Goal: Task Accomplishment & Management: Use online tool/utility

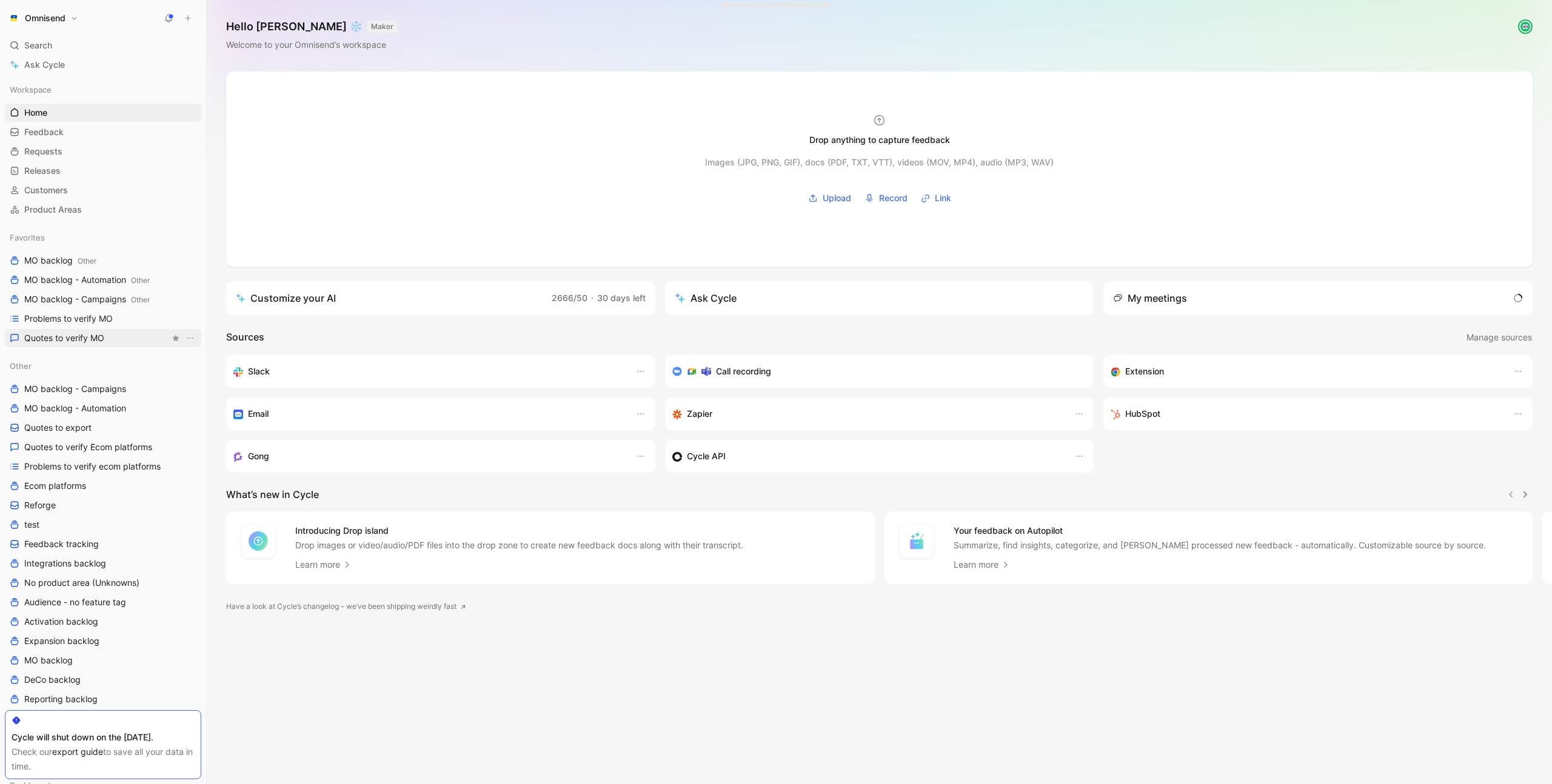
click at [88, 334] on span "Quotes to verify MO" at bounding box center [65, 338] width 80 height 12
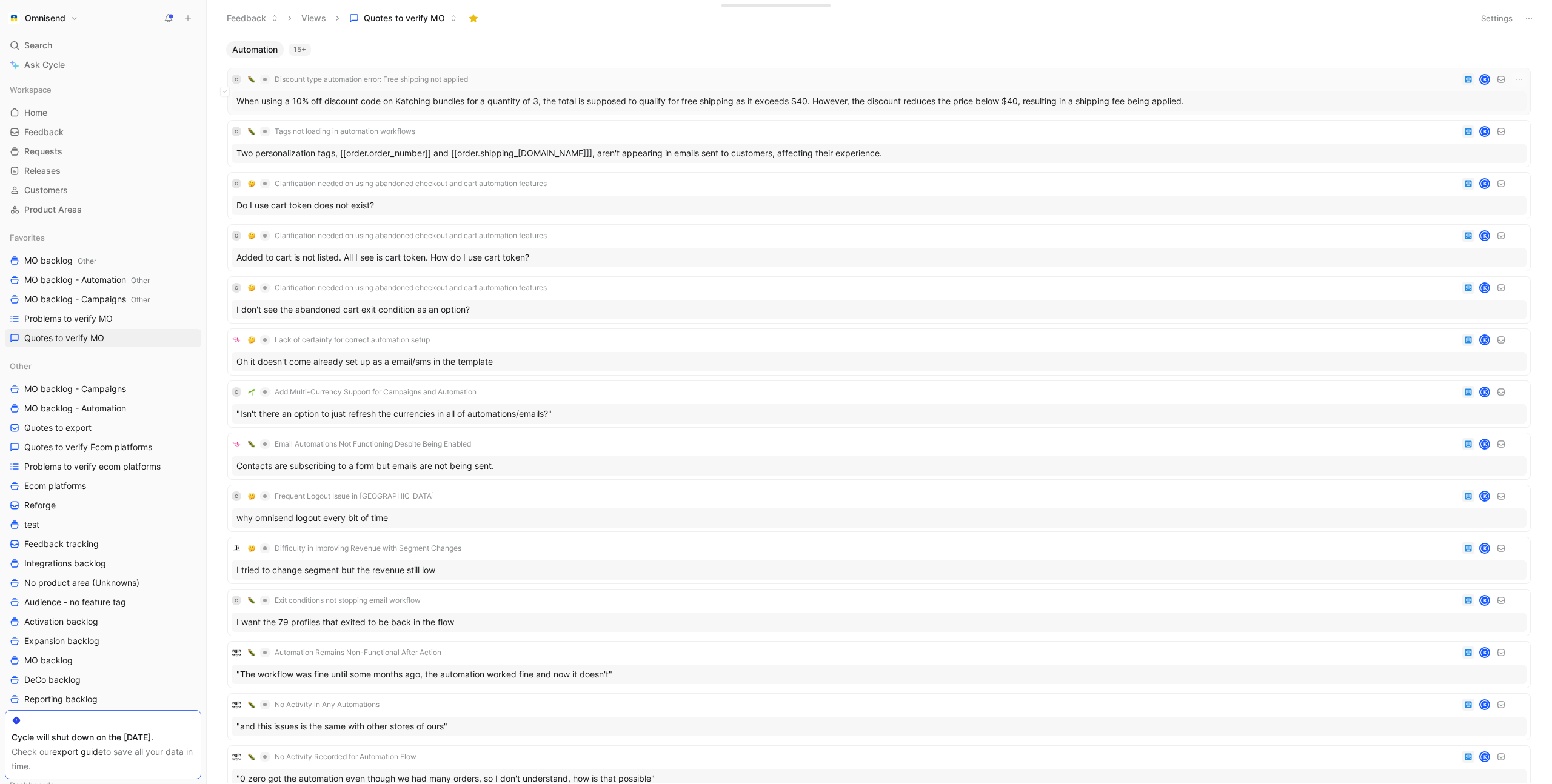
click at [528, 88] on div "C Discount type automation error: Free shipping not applied K When using a 10% …" at bounding box center [879, 91] width 1295 height 38
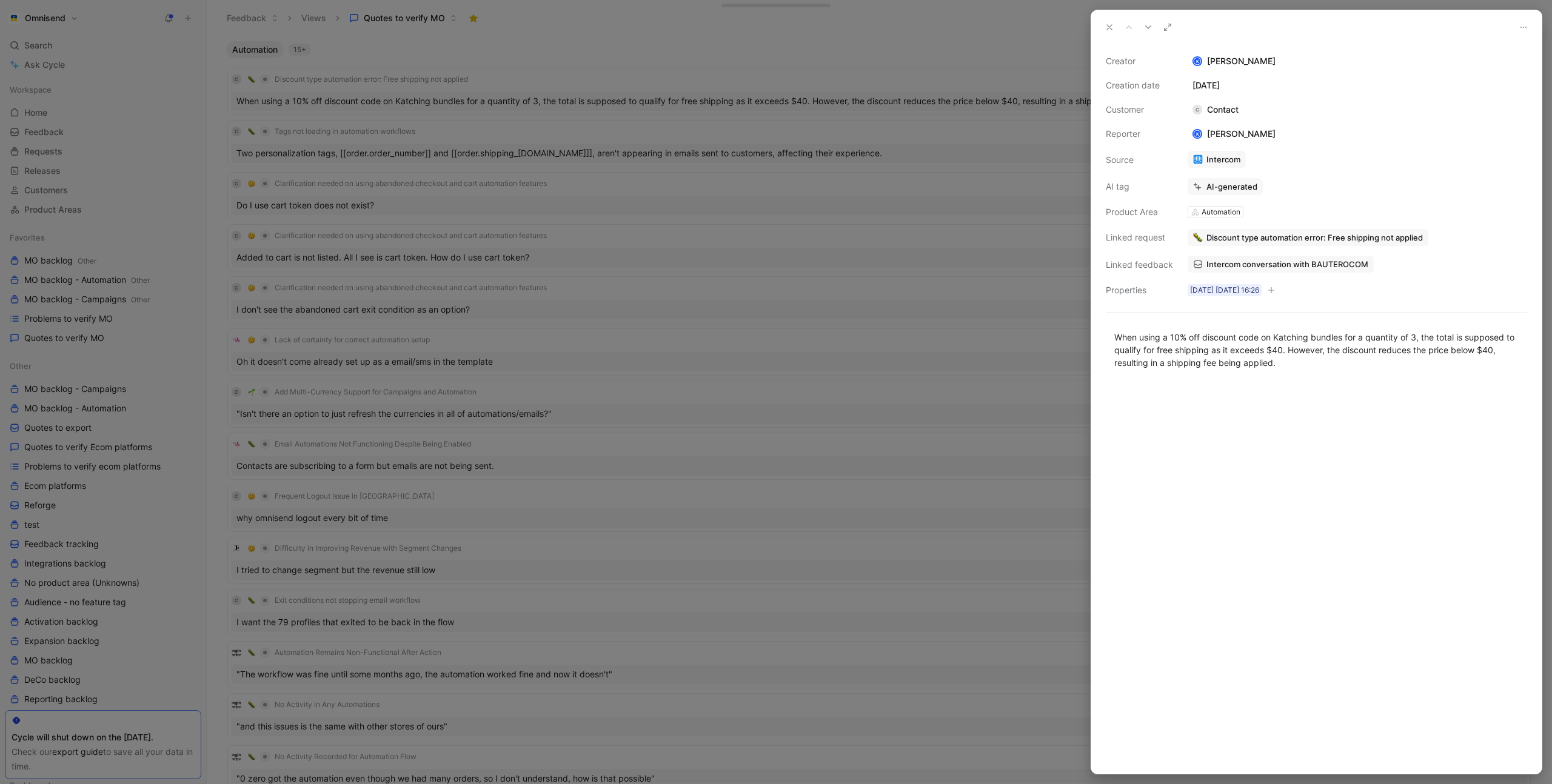
click at [1214, 211] on div "Automation" at bounding box center [1221, 212] width 38 height 12
click at [1282, 213] on div "Creator K [PERSON_NAME] Creation date [DATE] Customer C Contact Reporter K [PER…" at bounding box center [1317, 175] width 421 height 244
click at [1220, 216] on div "Automation" at bounding box center [1221, 212] width 38 height 12
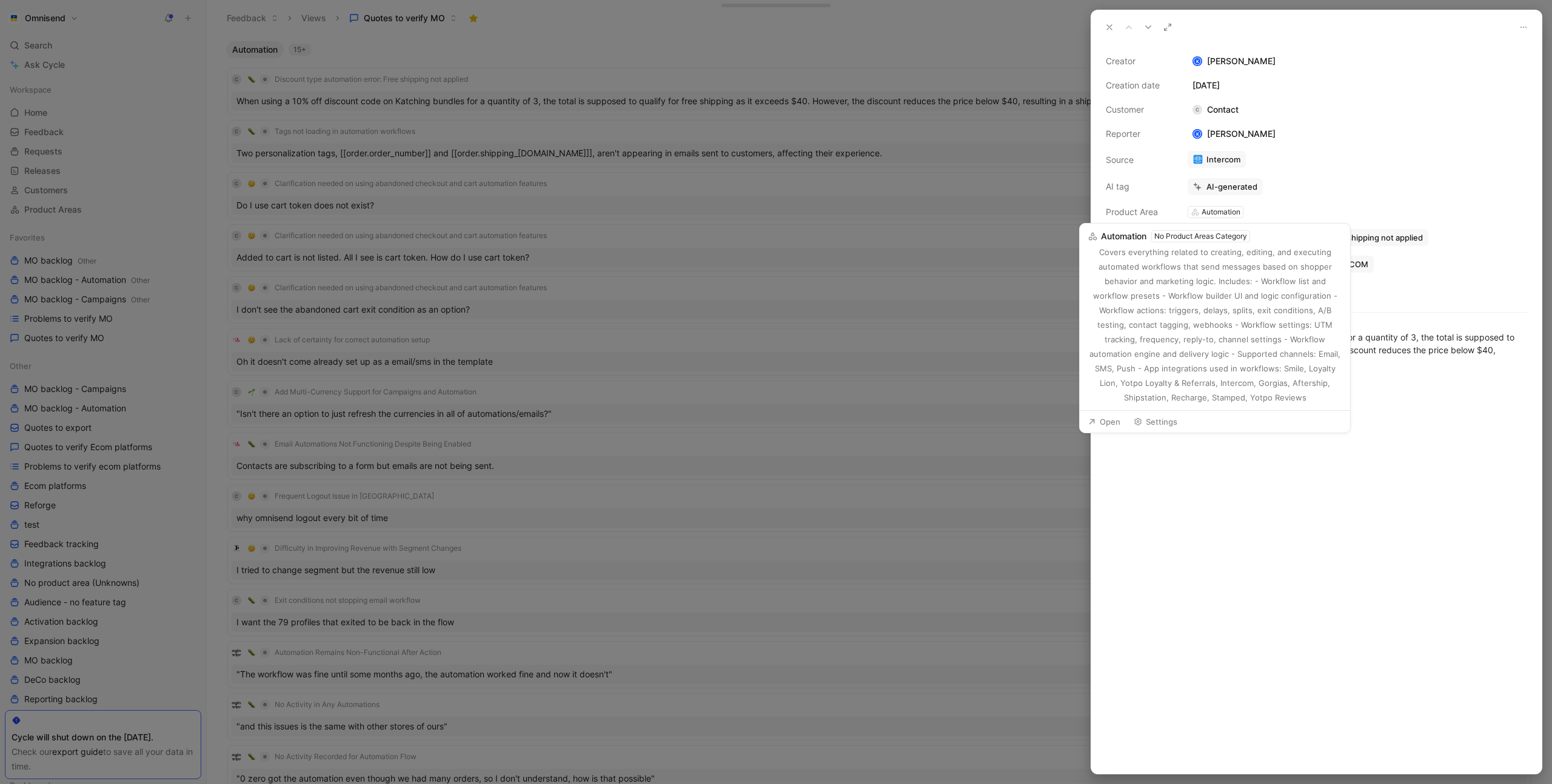
click at [1207, 238] on div "No Product Areas Category" at bounding box center [1201, 237] width 93 height 12
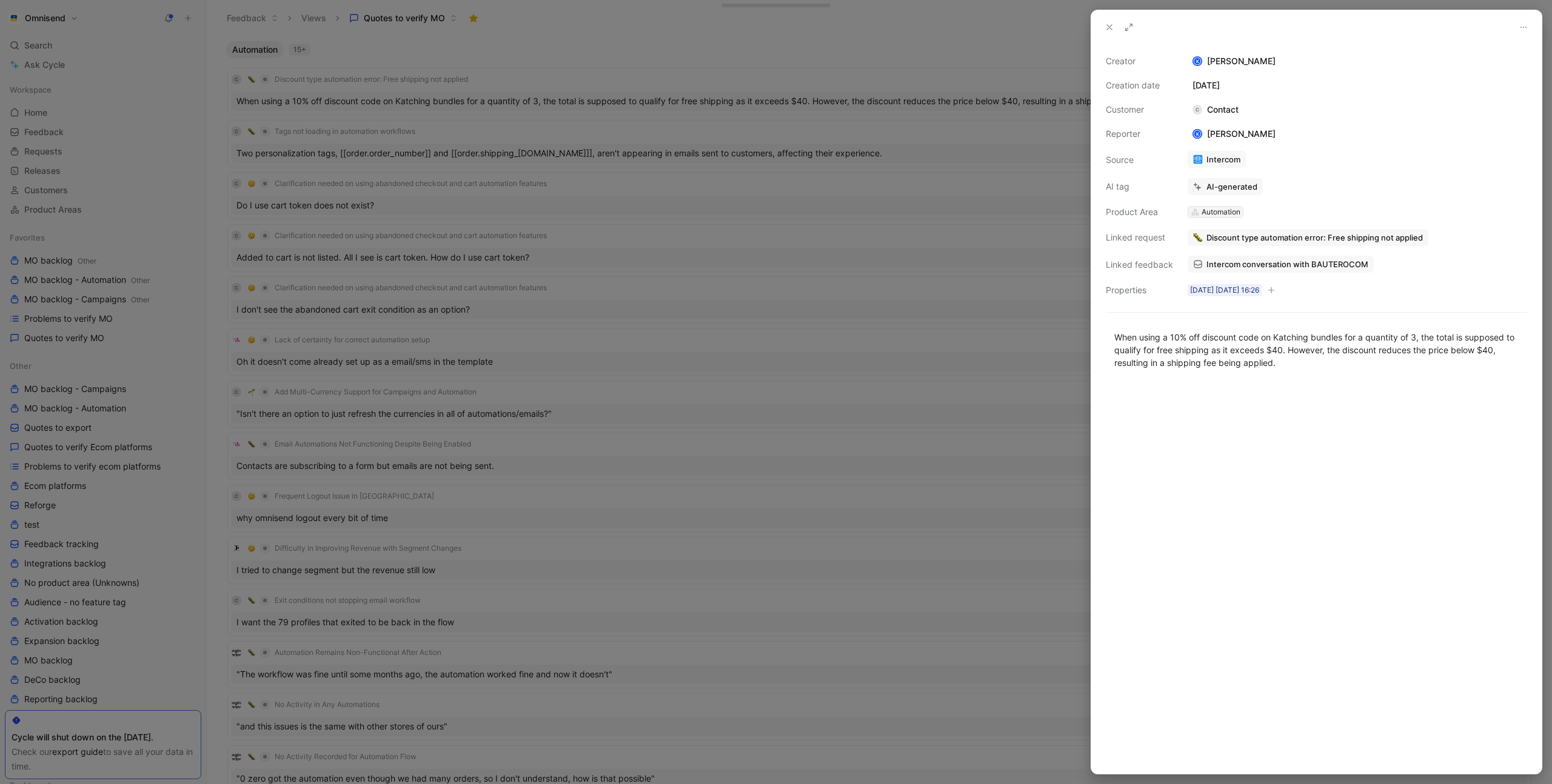
click at [1227, 214] on div "Automation" at bounding box center [1221, 212] width 38 height 12
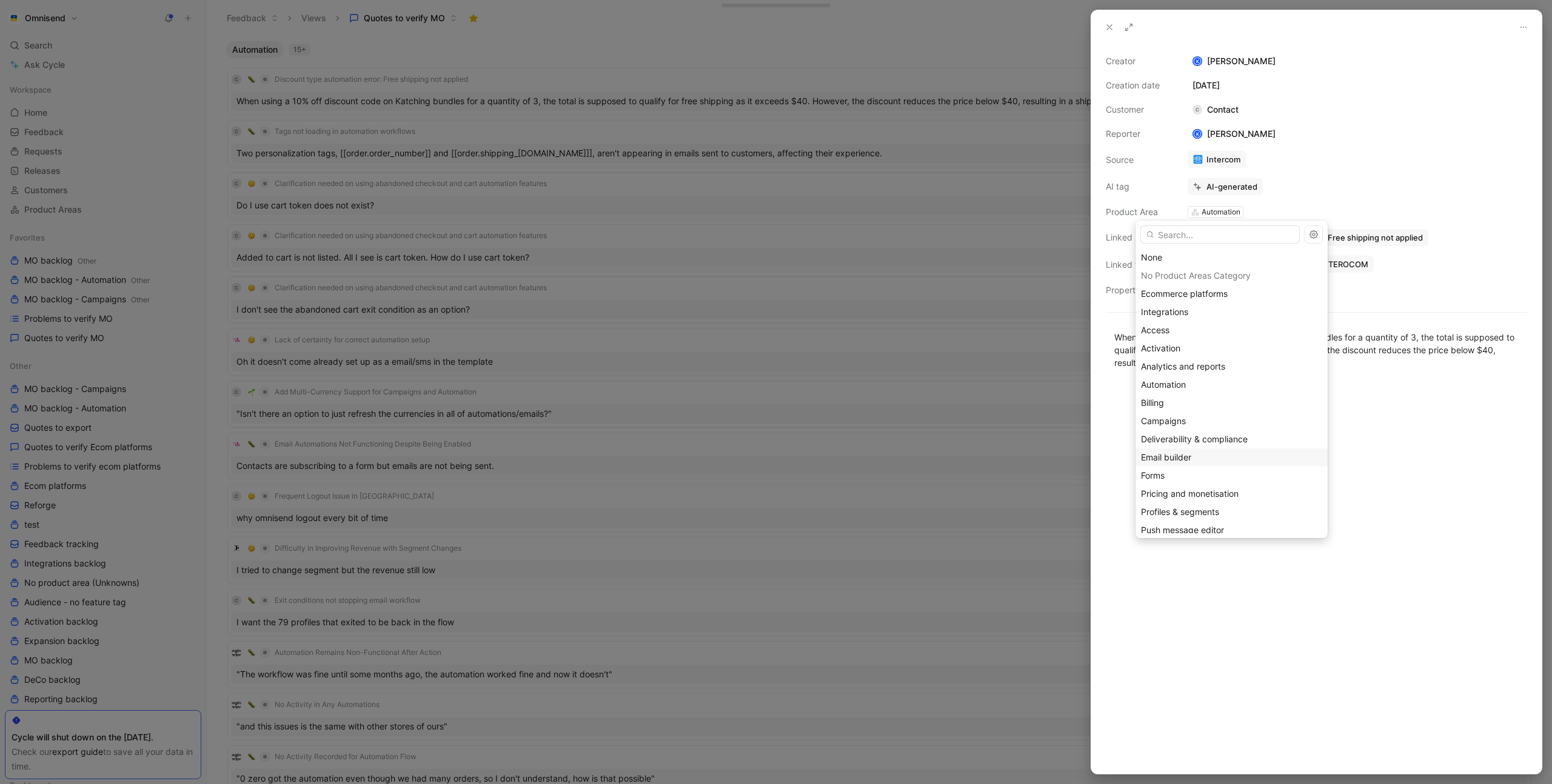
click at [1207, 454] on div "Email builder" at bounding box center [1232, 457] width 182 height 15
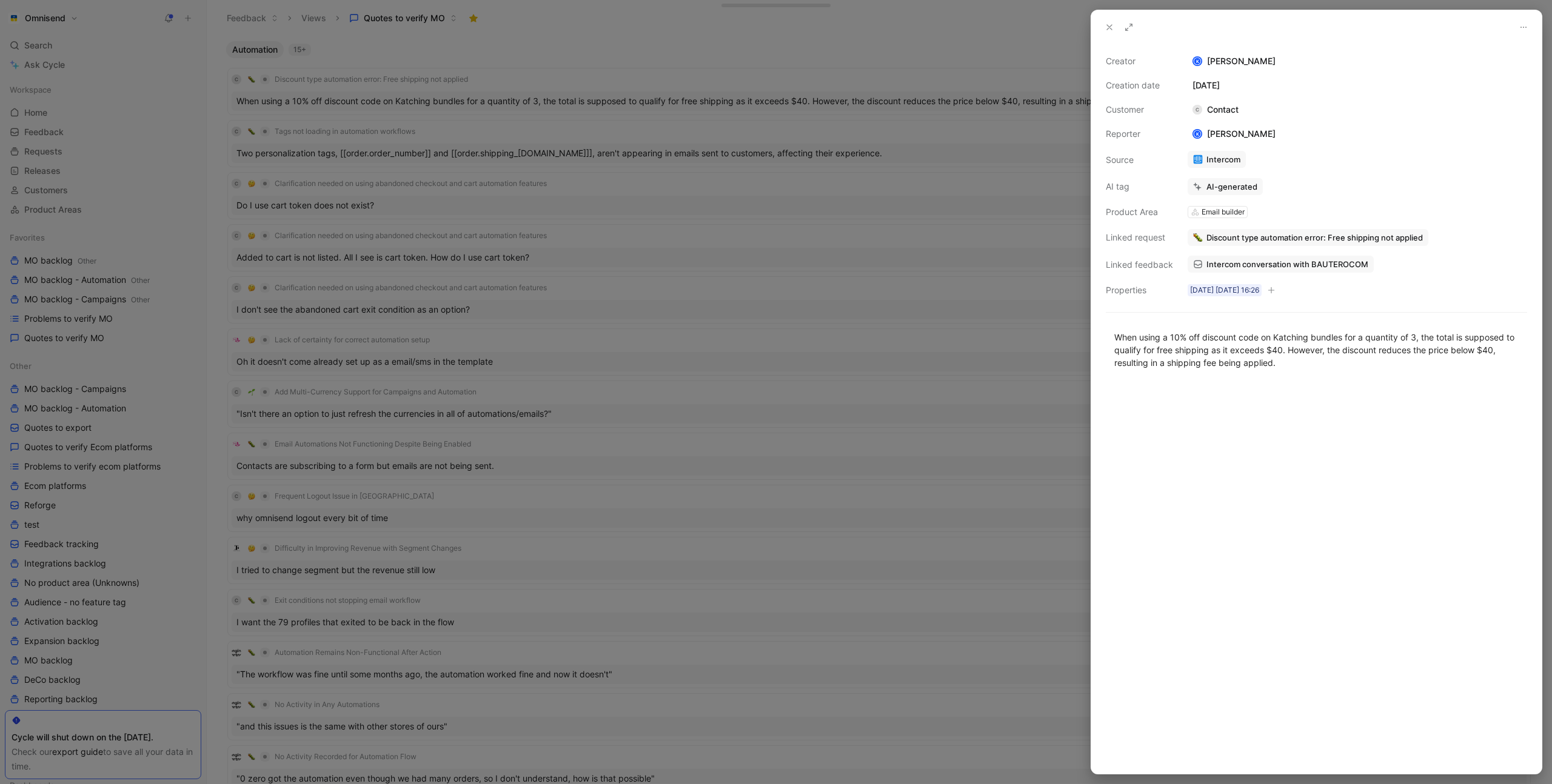
click at [1041, 251] on div at bounding box center [776, 392] width 1552 height 784
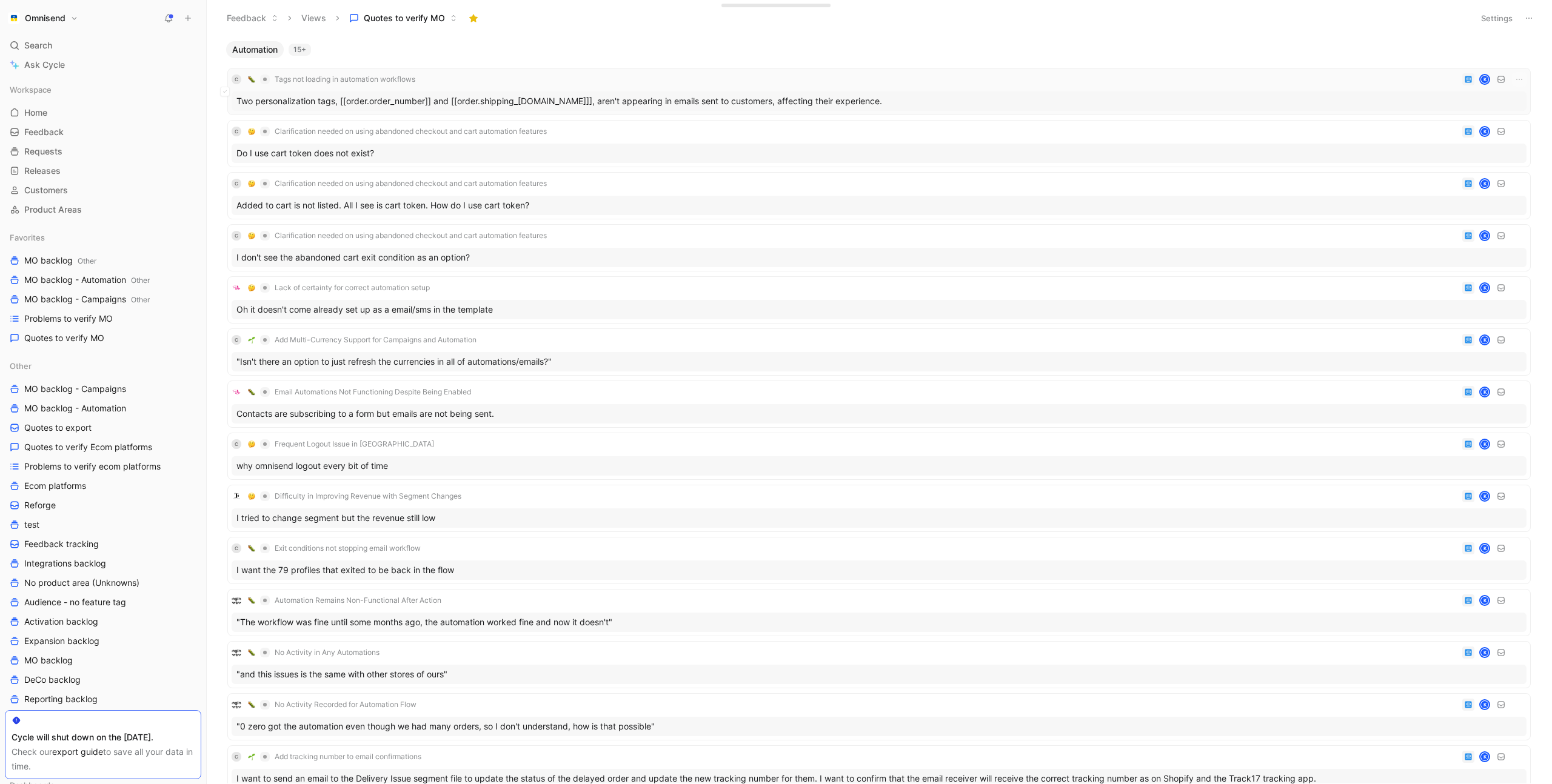
click at [560, 88] on div "C Tags not loading in automation workflows K Two personalization tags, [[order.…" at bounding box center [879, 91] width 1295 height 38
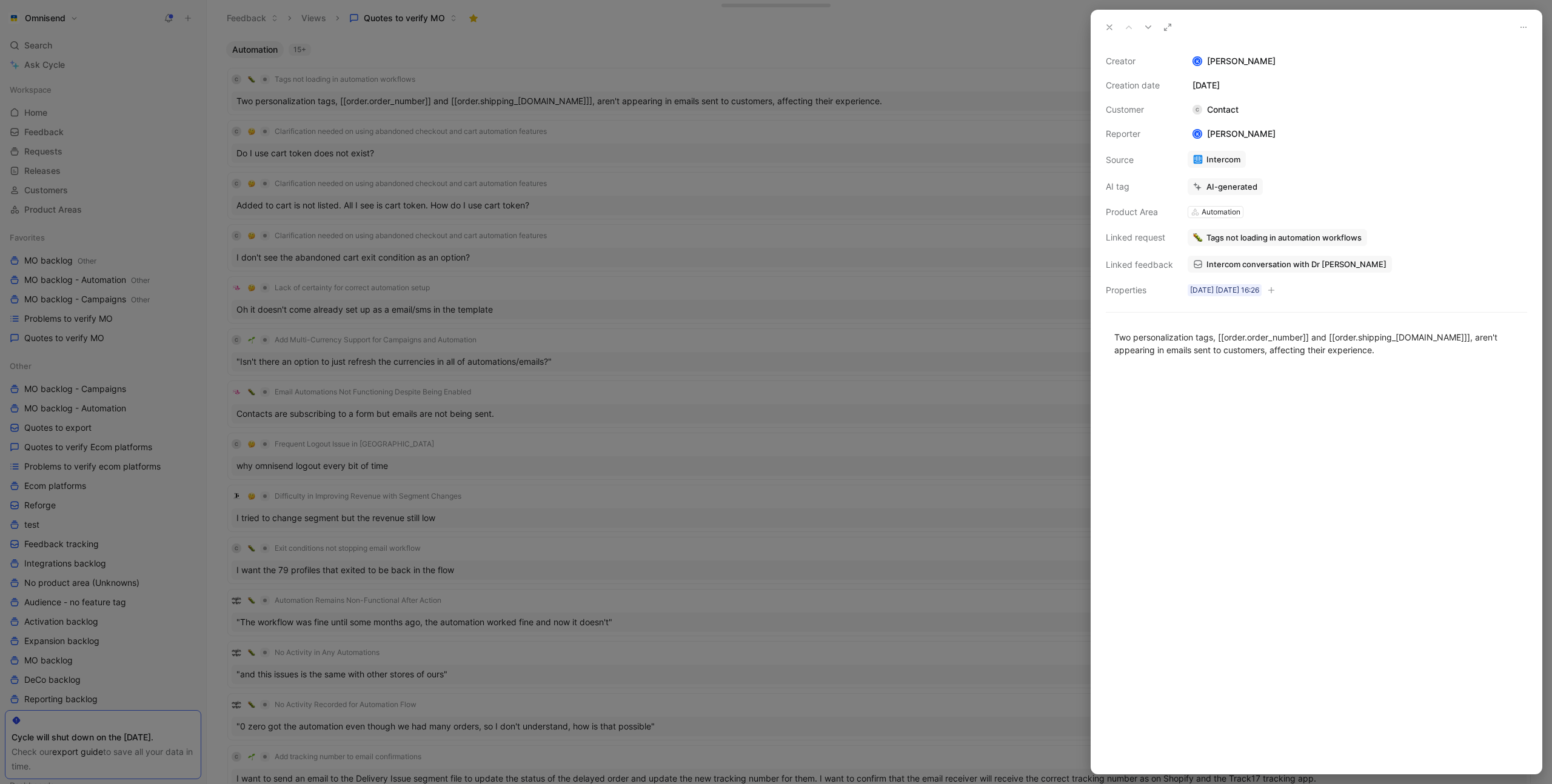
click at [1216, 211] on div "Automation" at bounding box center [1221, 212] width 38 height 12
click at [1215, 211] on div "Automation" at bounding box center [1221, 212] width 38 height 12
click at [1219, 211] on div "Automation" at bounding box center [1221, 212] width 38 height 12
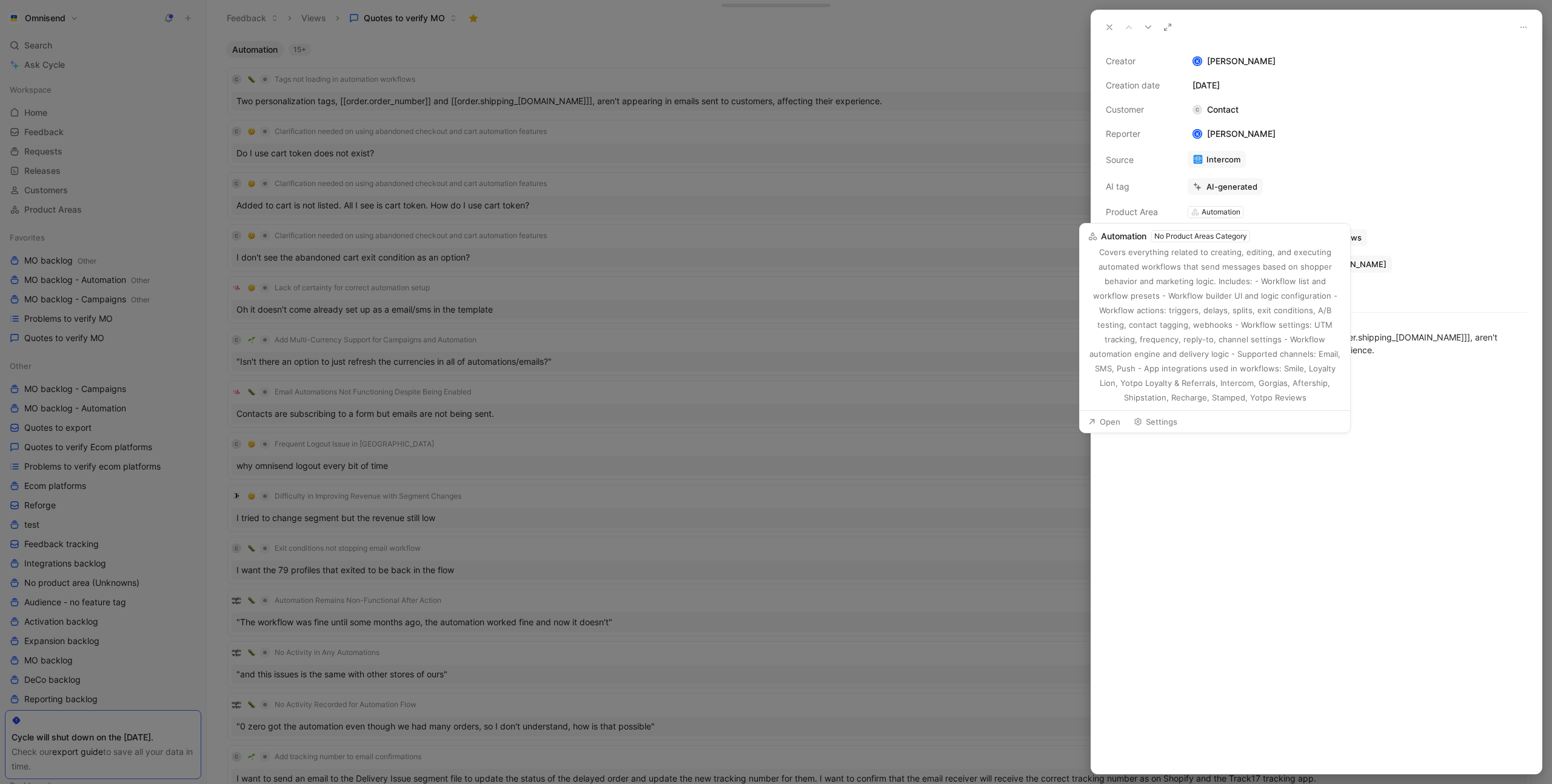
click at [1221, 234] on div "No Product Areas Category" at bounding box center [1201, 237] width 93 height 12
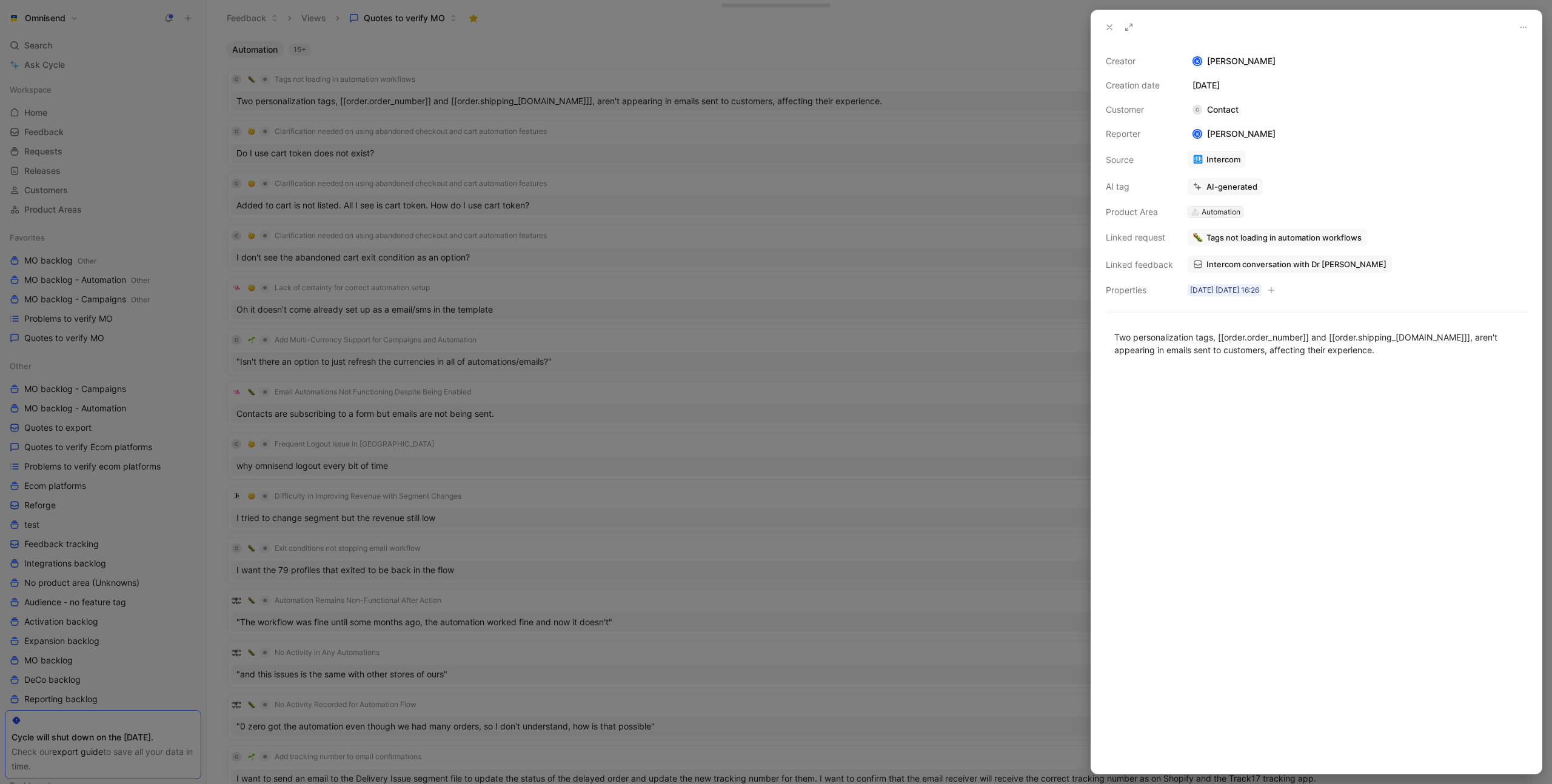
click at [1231, 208] on div "Automation" at bounding box center [1221, 212] width 38 height 12
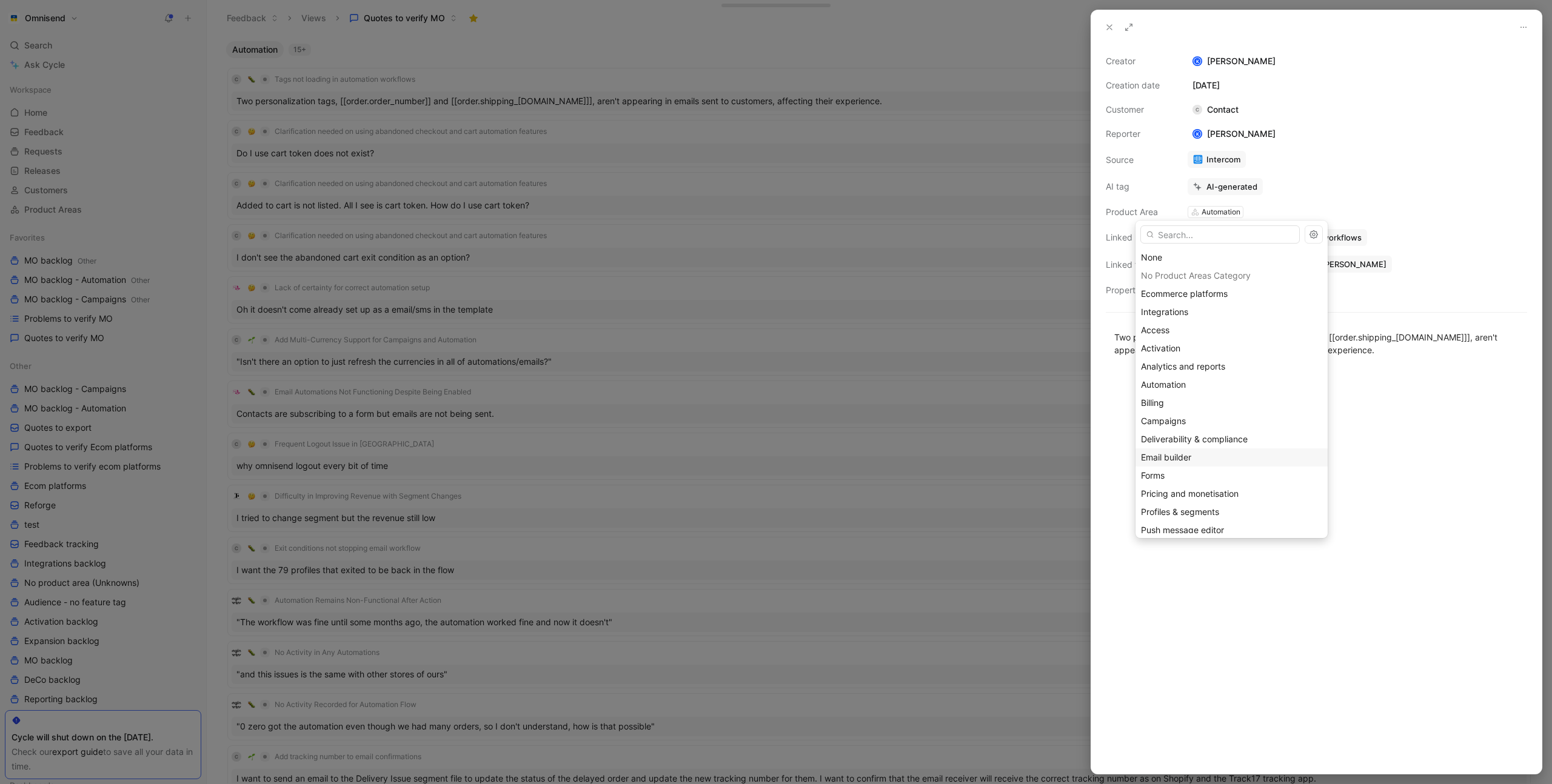
click at [1200, 454] on div "Email builder" at bounding box center [1232, 457] width 182 height 15
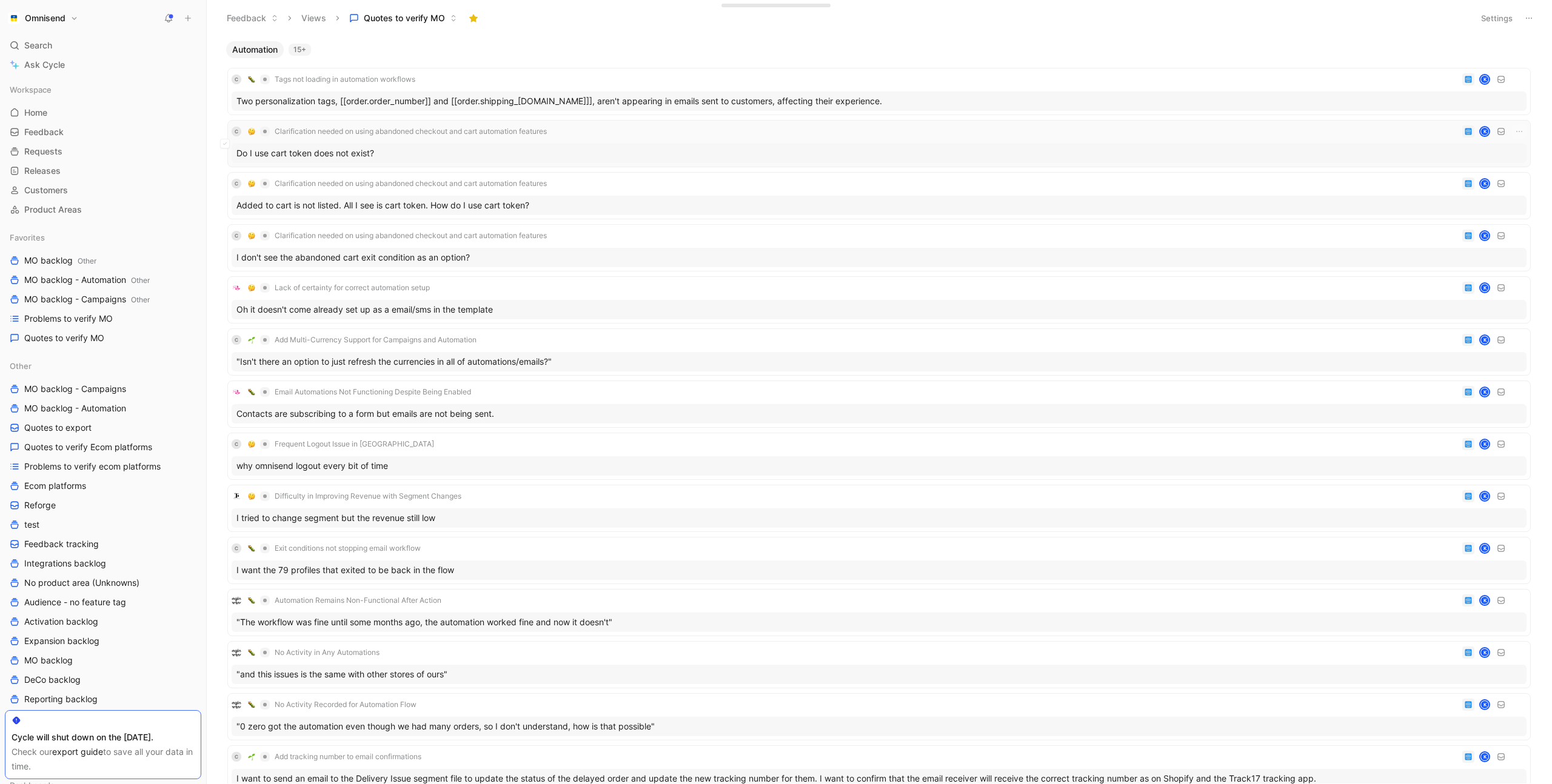
click at [611, 141] on div "C Clarification needed on using abandoned checkout and cart automation features…" at bounding box center [879, 144] width 1295 height 38
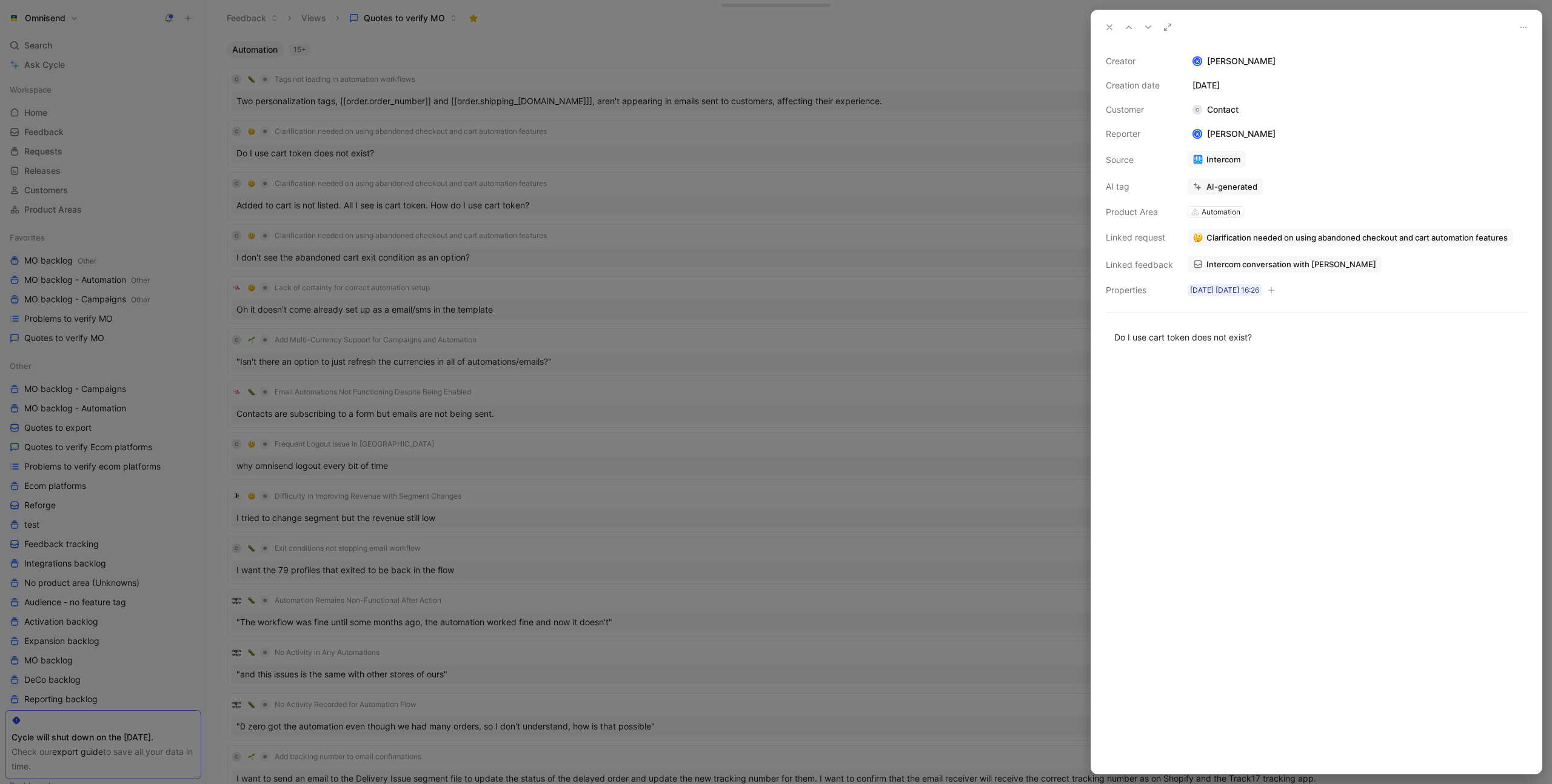
click at [643, 132] on div at bounding box center [776, 392] width 1552 height 784
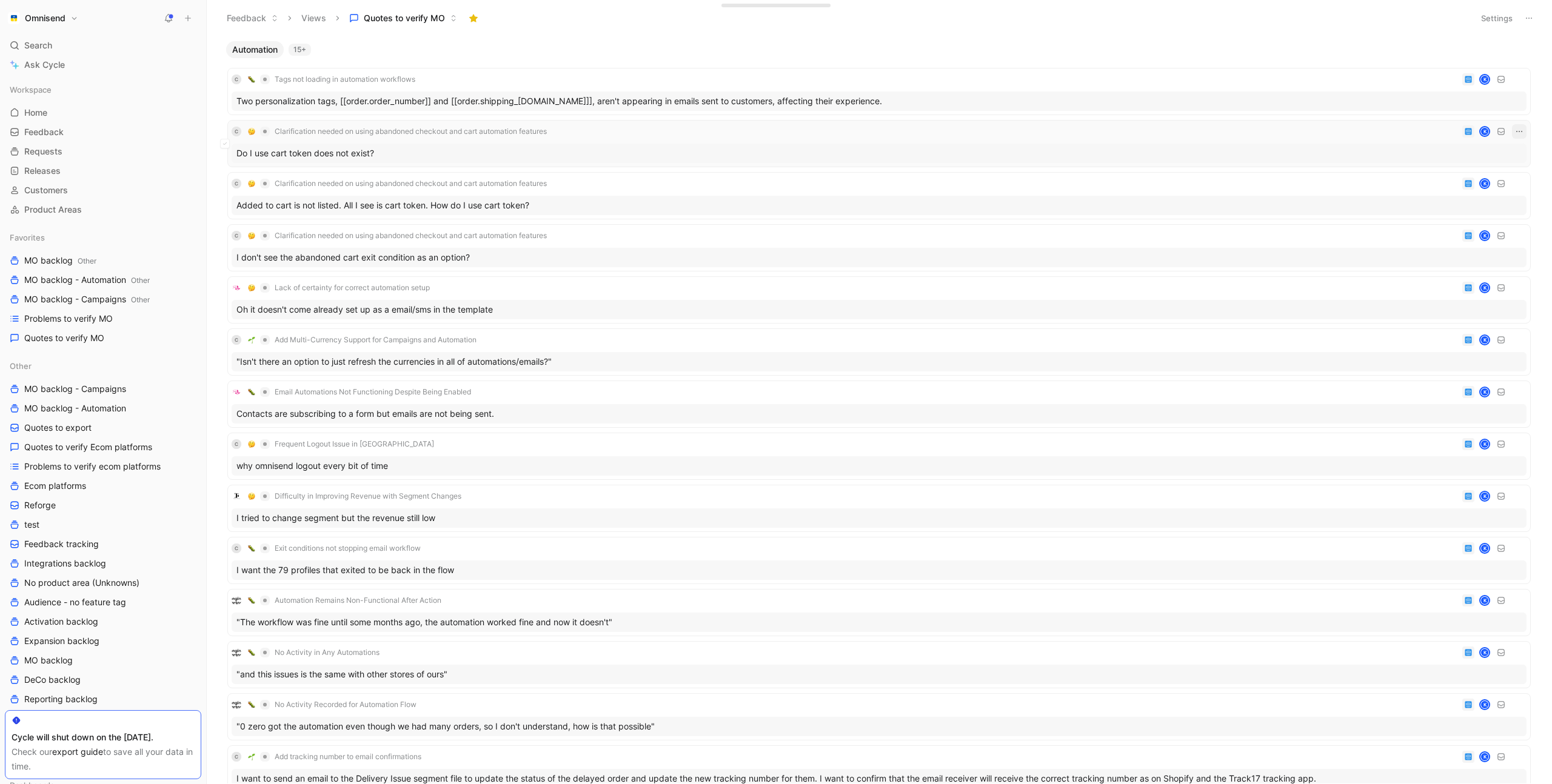
click at [1520, 131] on icon "button" at bounding box center [1519, 131] width 10 height 10
click at [1450, 187] on div "Delete" at bounding box center [1466, 191] width 110 height 15
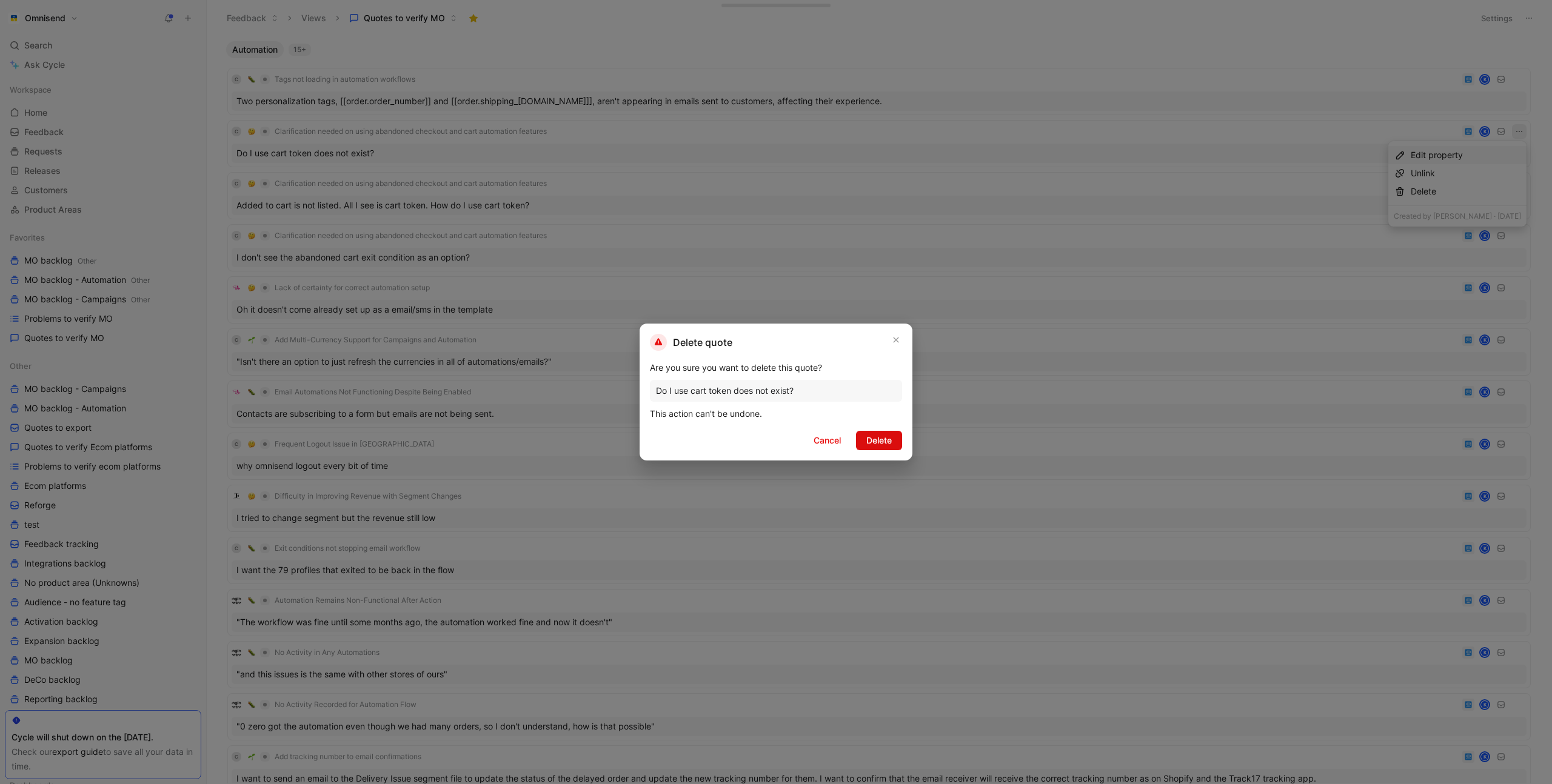
click at [888, 438] on span "Delete" at bounding box center [879, 440] width 25 height 15
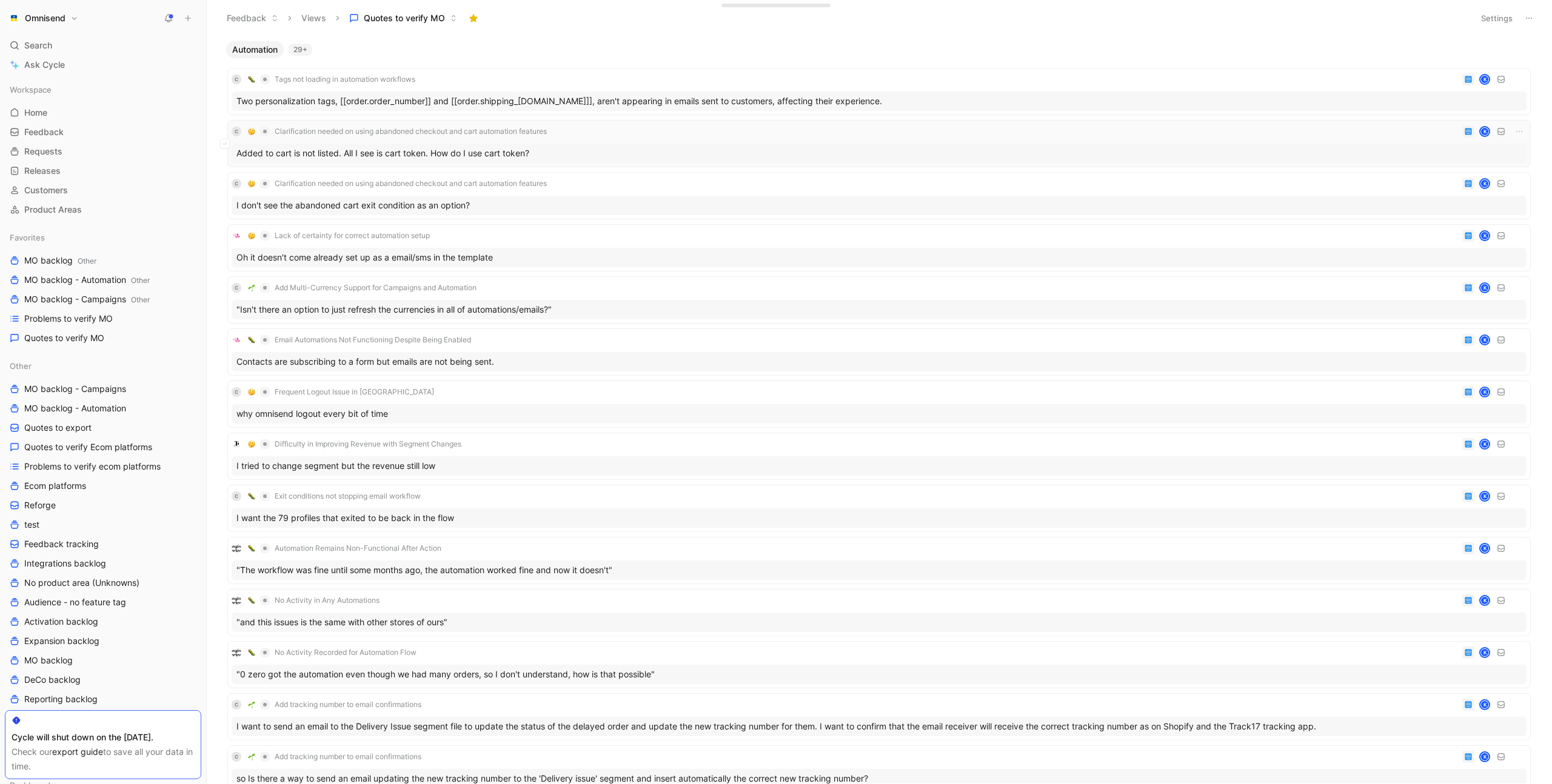
click at [645, 134] on div "C Clarification needed on using abandoned checkout and cart automation features…" at bounding box center [879, 131] width 1295 height 15
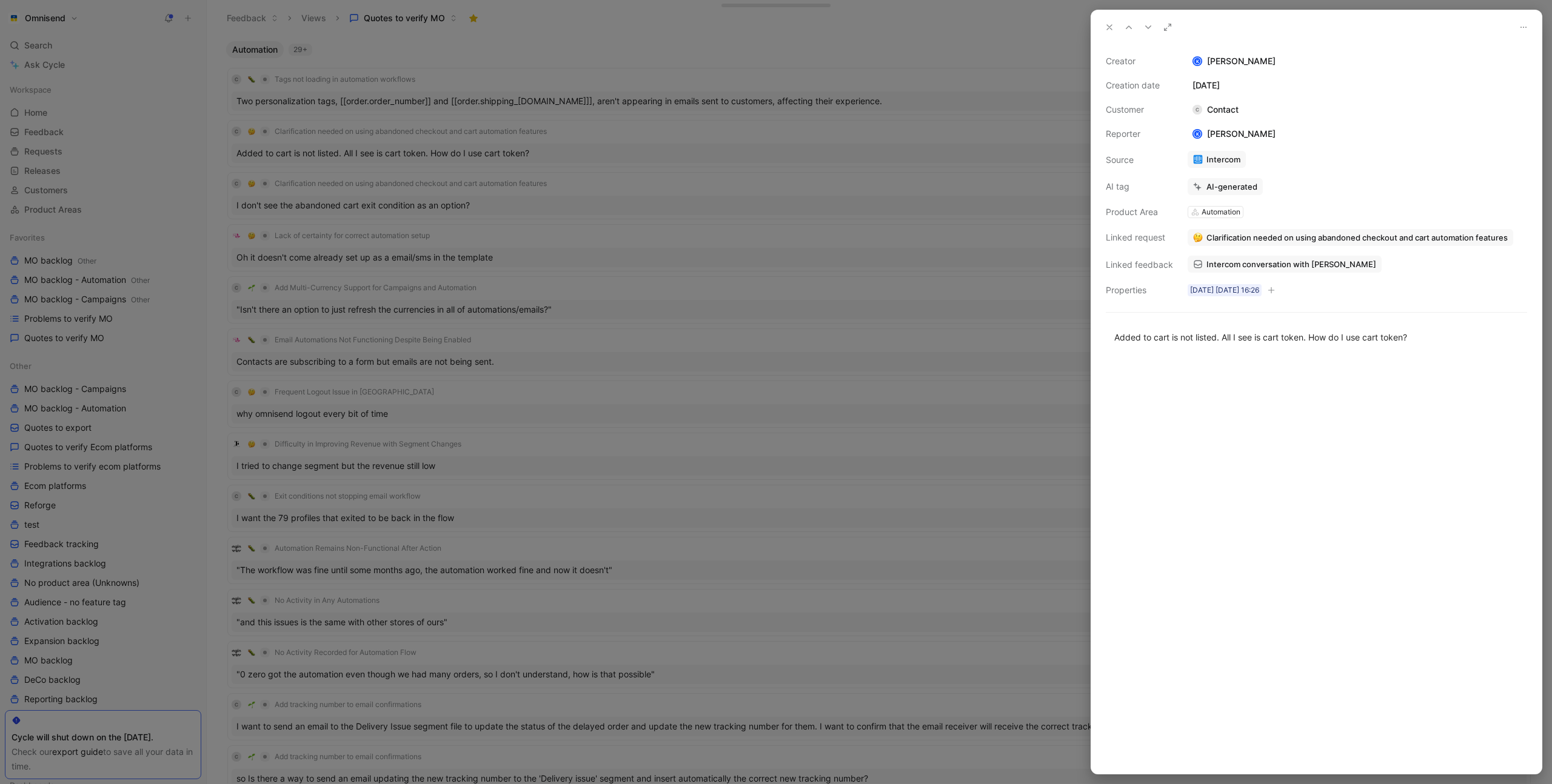
click at [1314, 262] on span "Intercom conversation with TurnedYellow" at bounding box center [1291, 264] width 170 height 11
click at [1204, 168] on button "Verify" at bounding box center [1201, 164] width 42 height 17
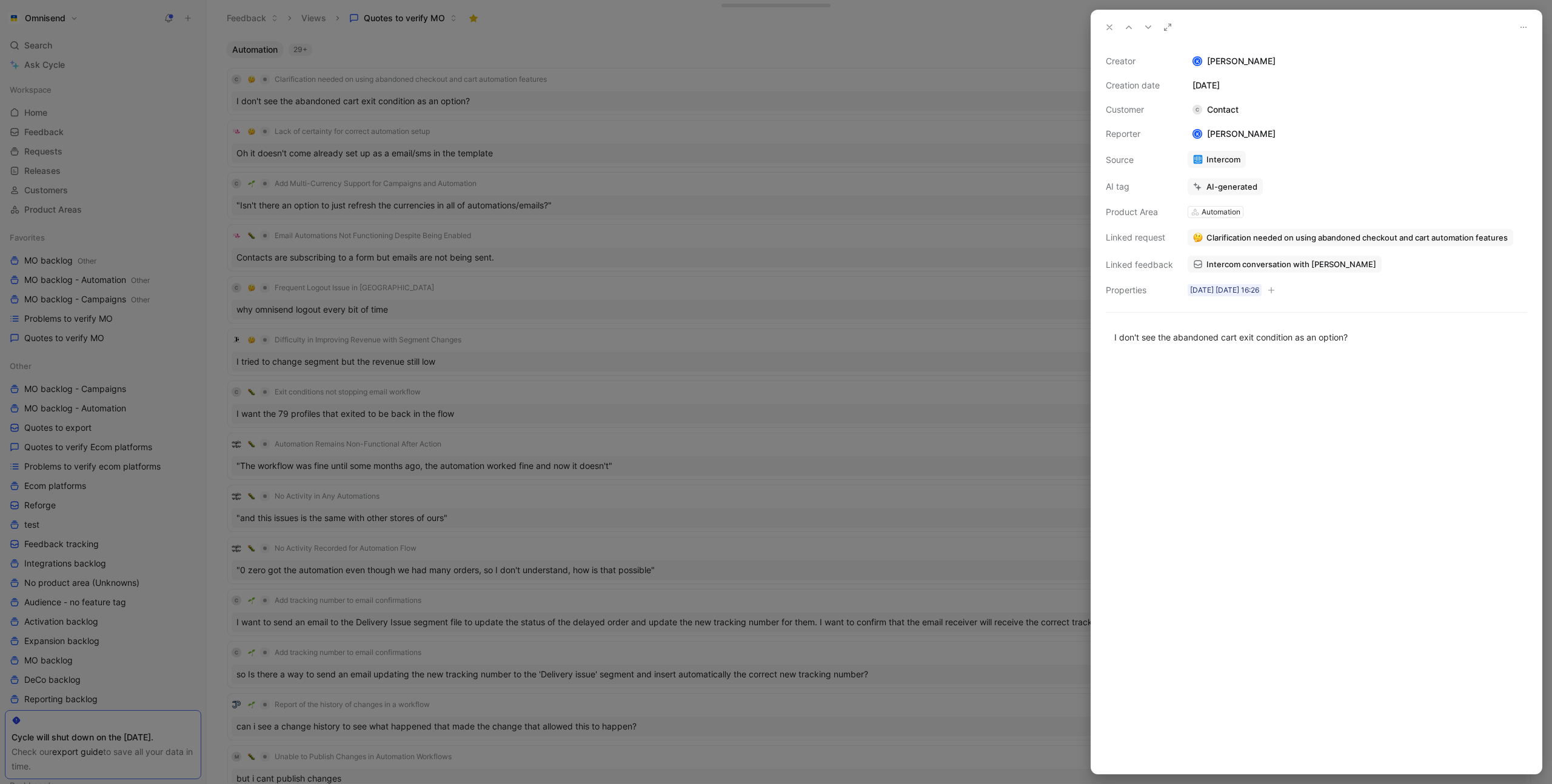
click at [887, 75] on div at bounding box center [776, 392] width 1552 height 784
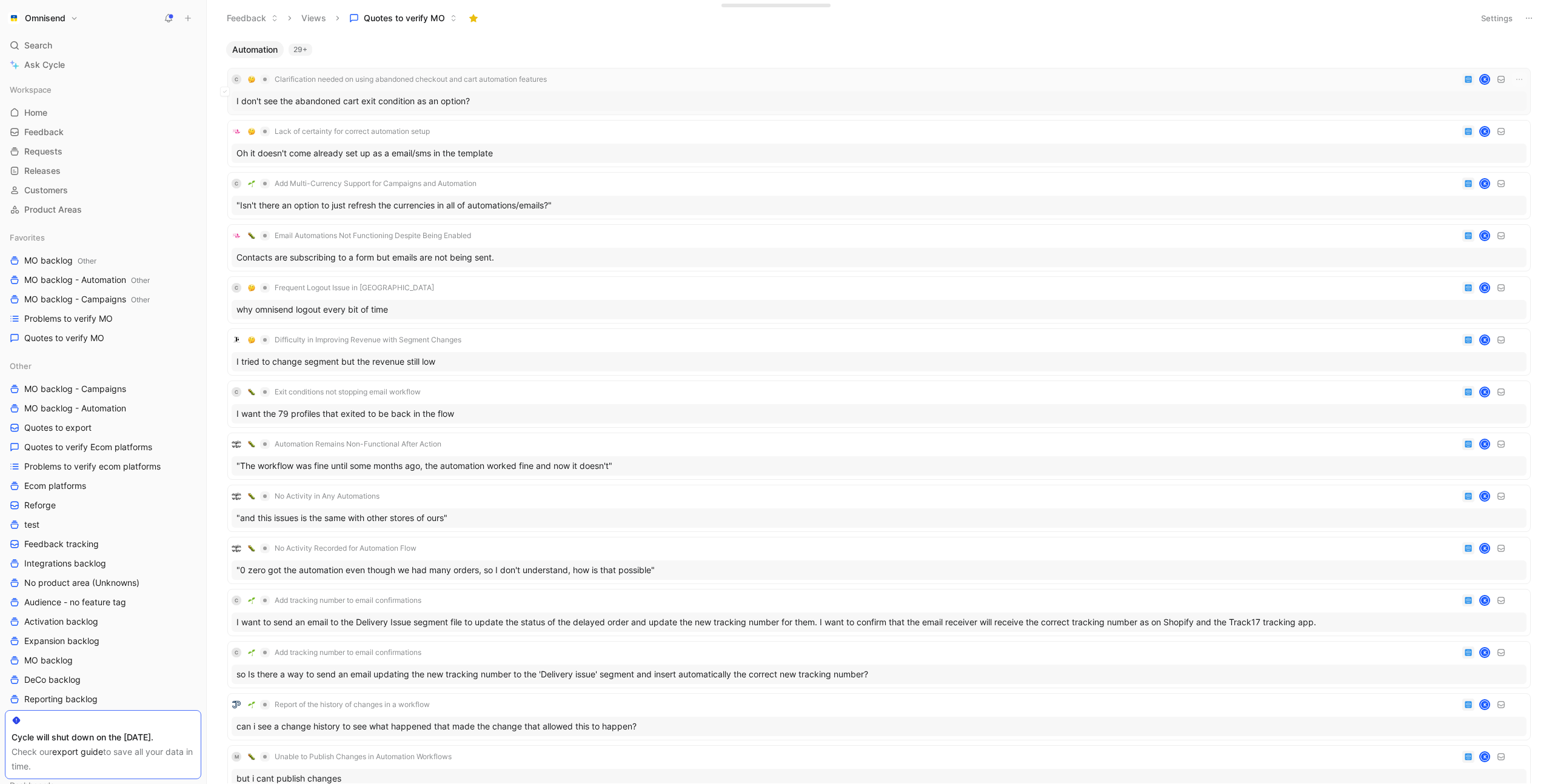
click at [729, 88] on div "C Clarification needed on using abandoned checkout and cart automation features…" at bounding box center [879, 91] width 1295 height 38
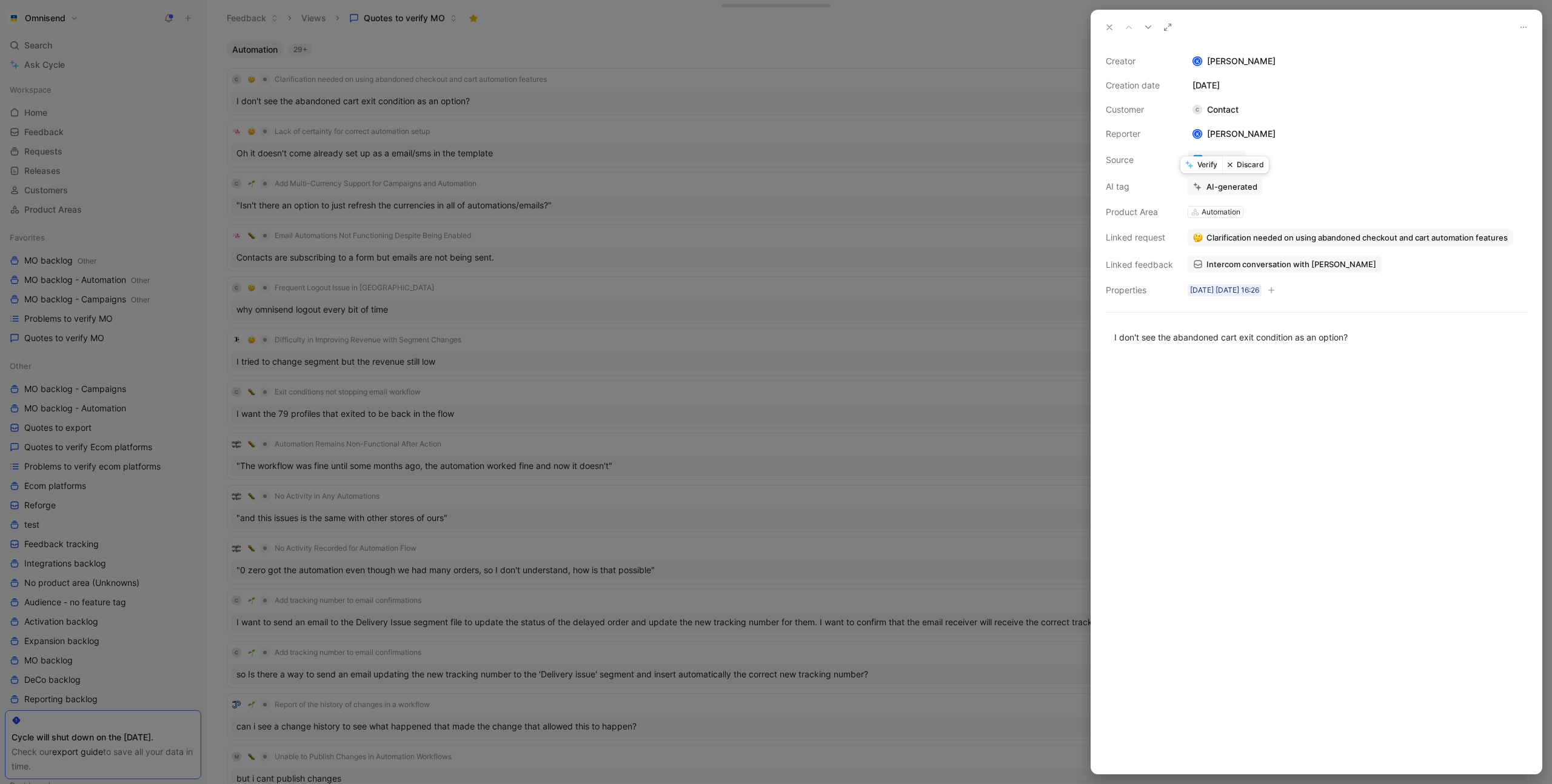
click at [1201, 164] on button "Verify" at bounding box center [1201, 164] width 42 height 17
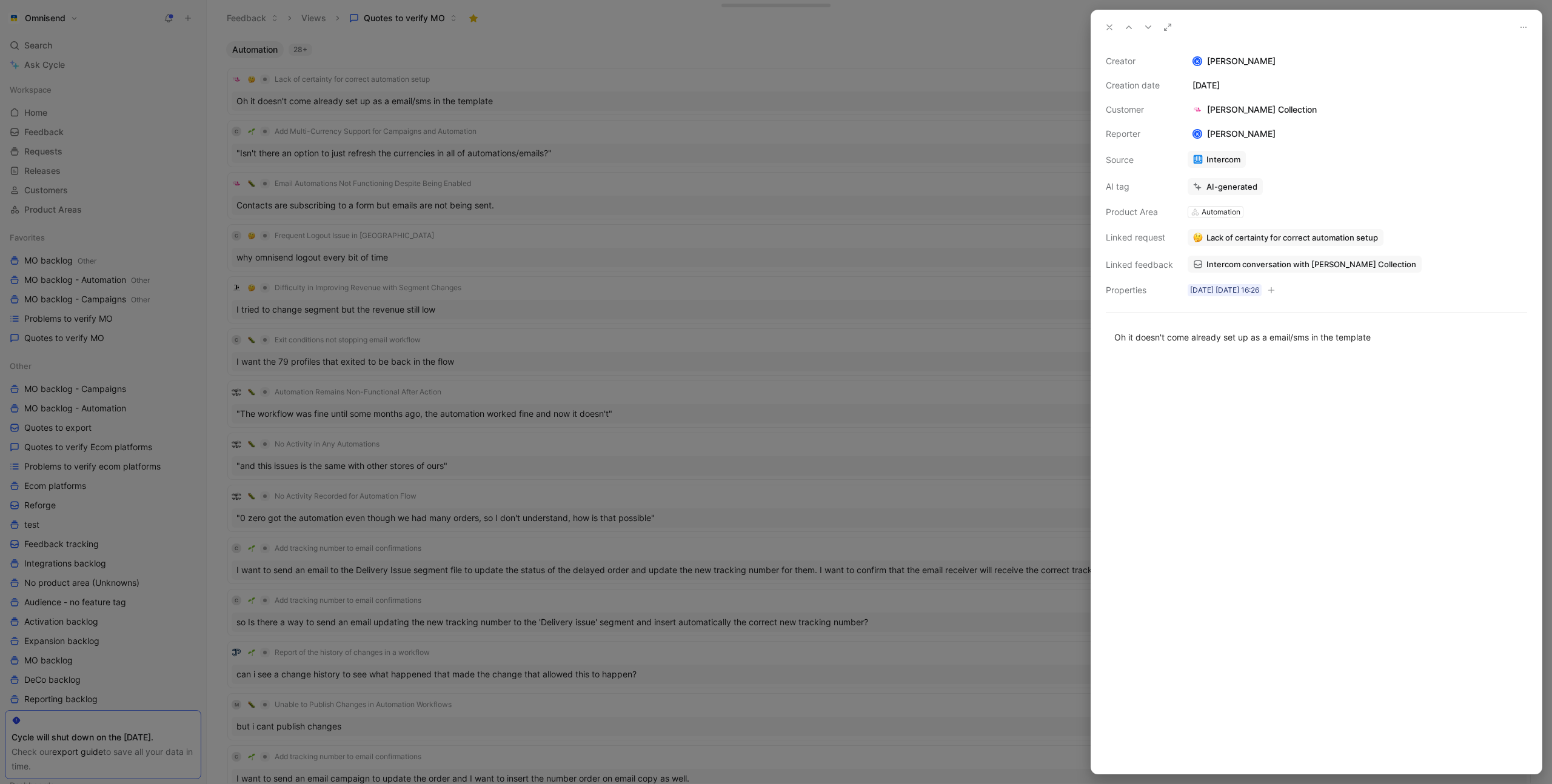
click at [525, 82] on div at bounding box center [776, 392] width 1552 height 784
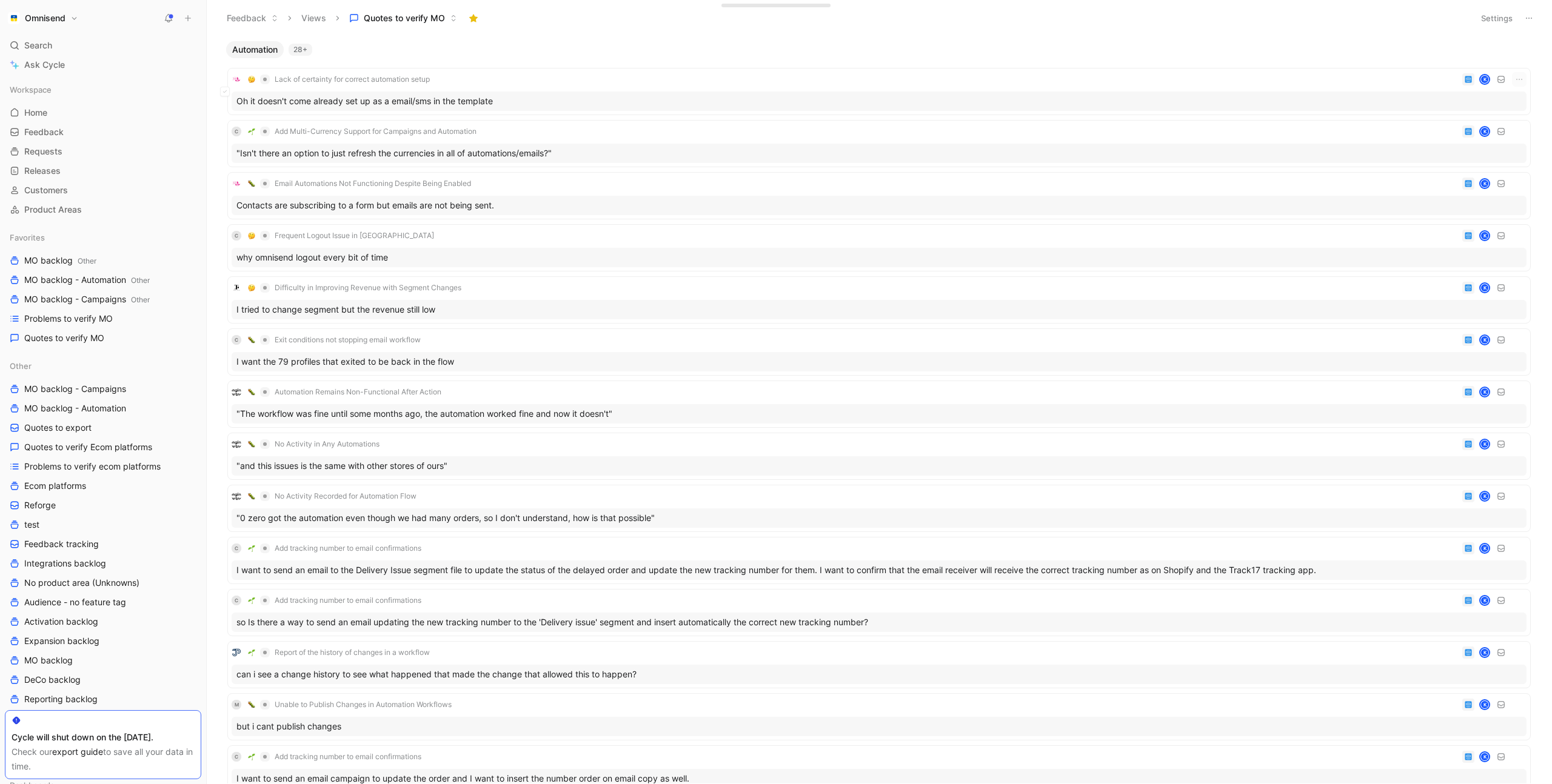
click at [544, 78] on div "Lack of certainty for correct automation setup K" at bounding box center [879, 79] width 1295 height 15
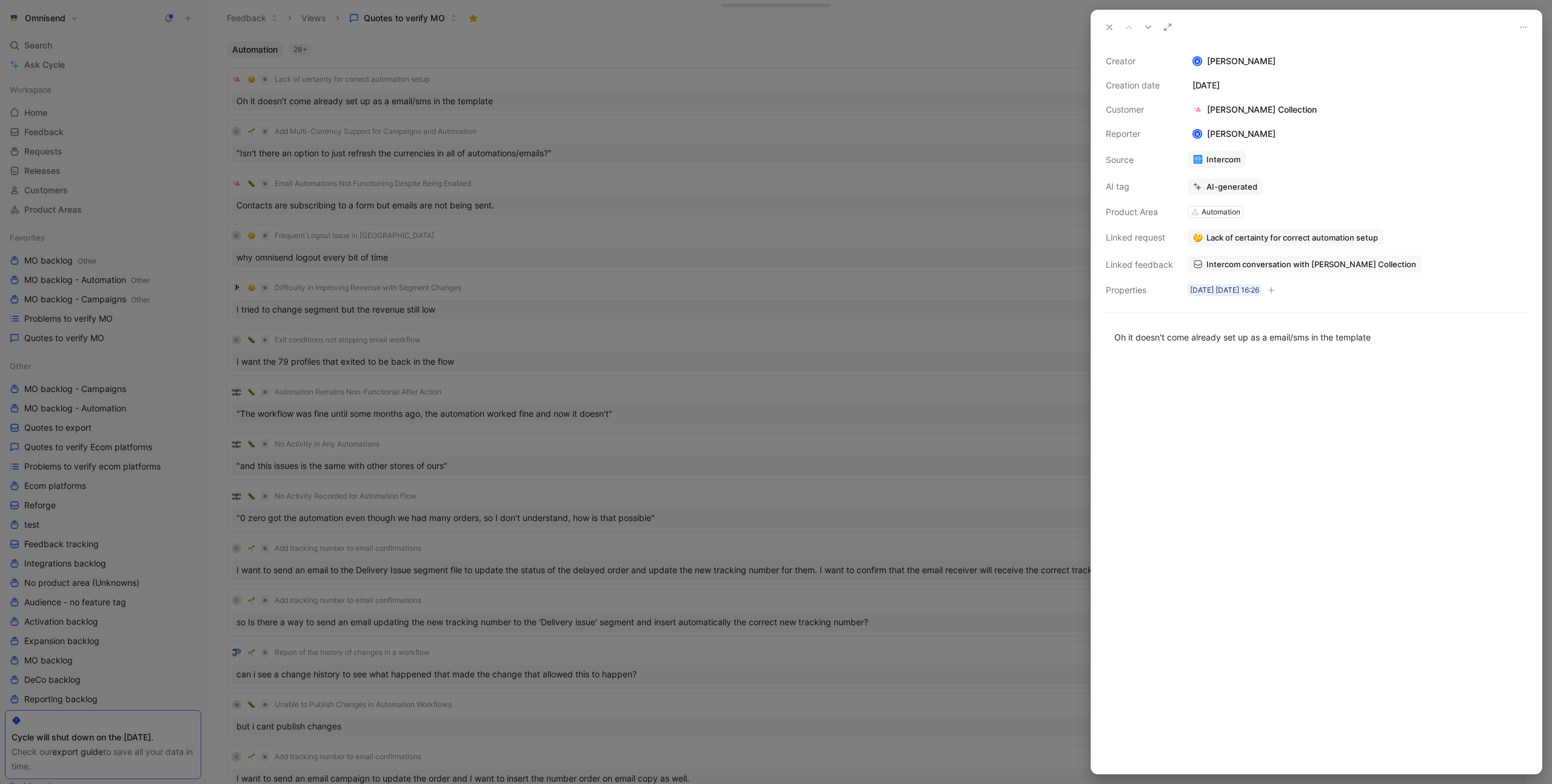
click at [566, 81] on div at bounding box center [776, 392] width 1552 height 784
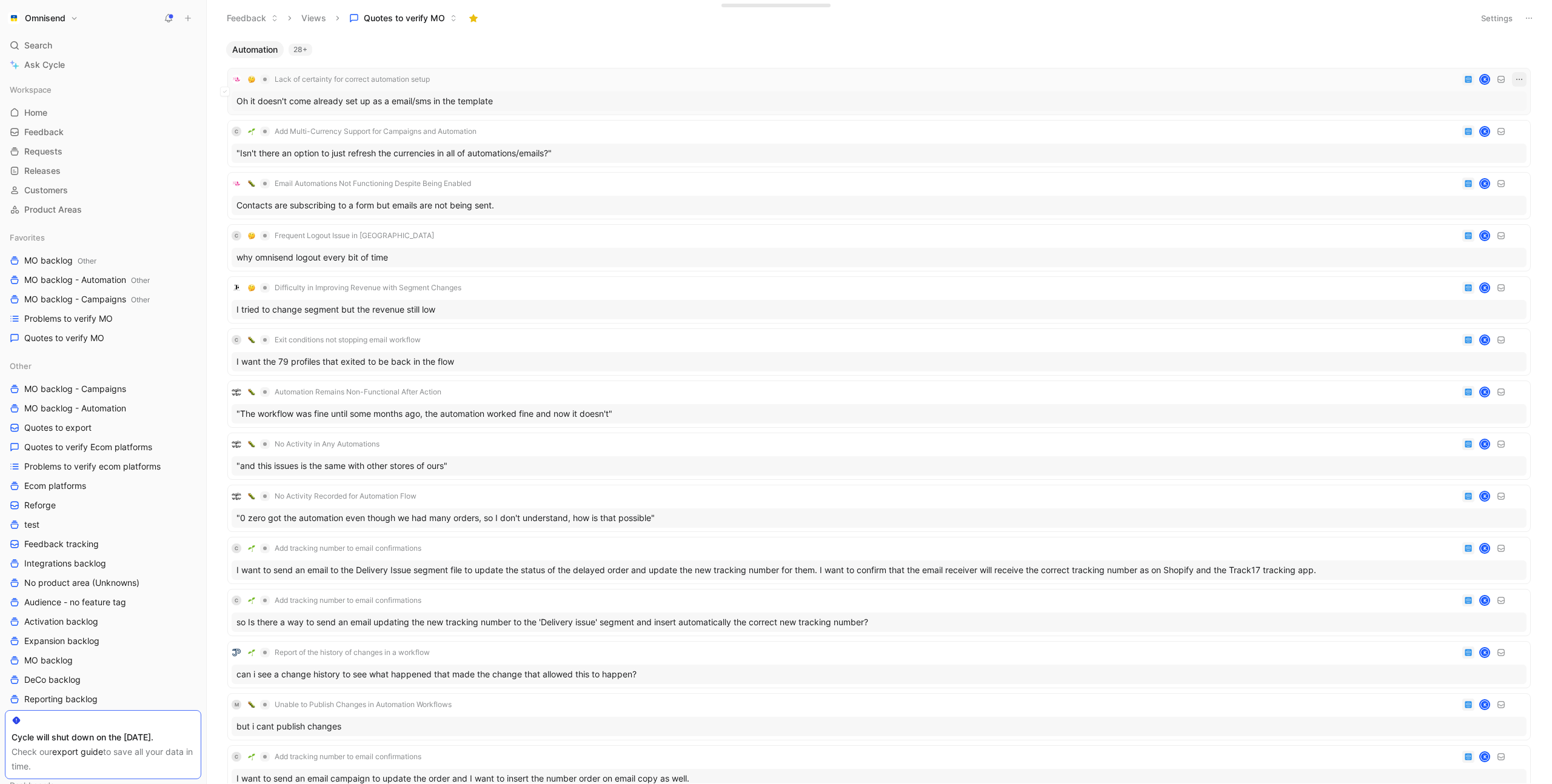
click at [1513, 81] on button "button" at bounding box center [1519, 79] width 15 height 15
click at [1452, 143] on div "Delete" at bounding box center [1466, 139] width 110 height 15
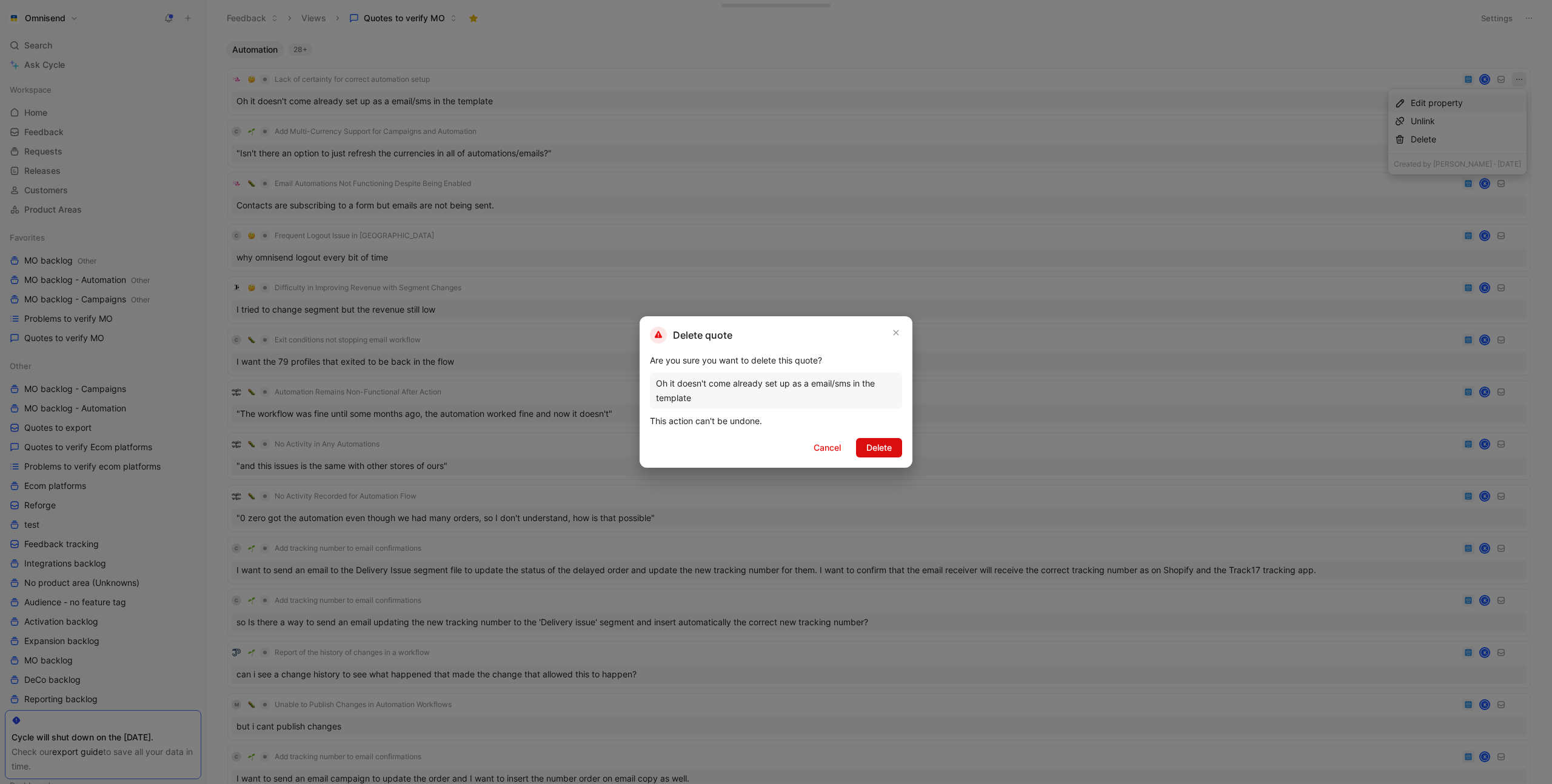
click at [898, 445] on button "Delete" at bounding box center [879, 447] width 46 height 19
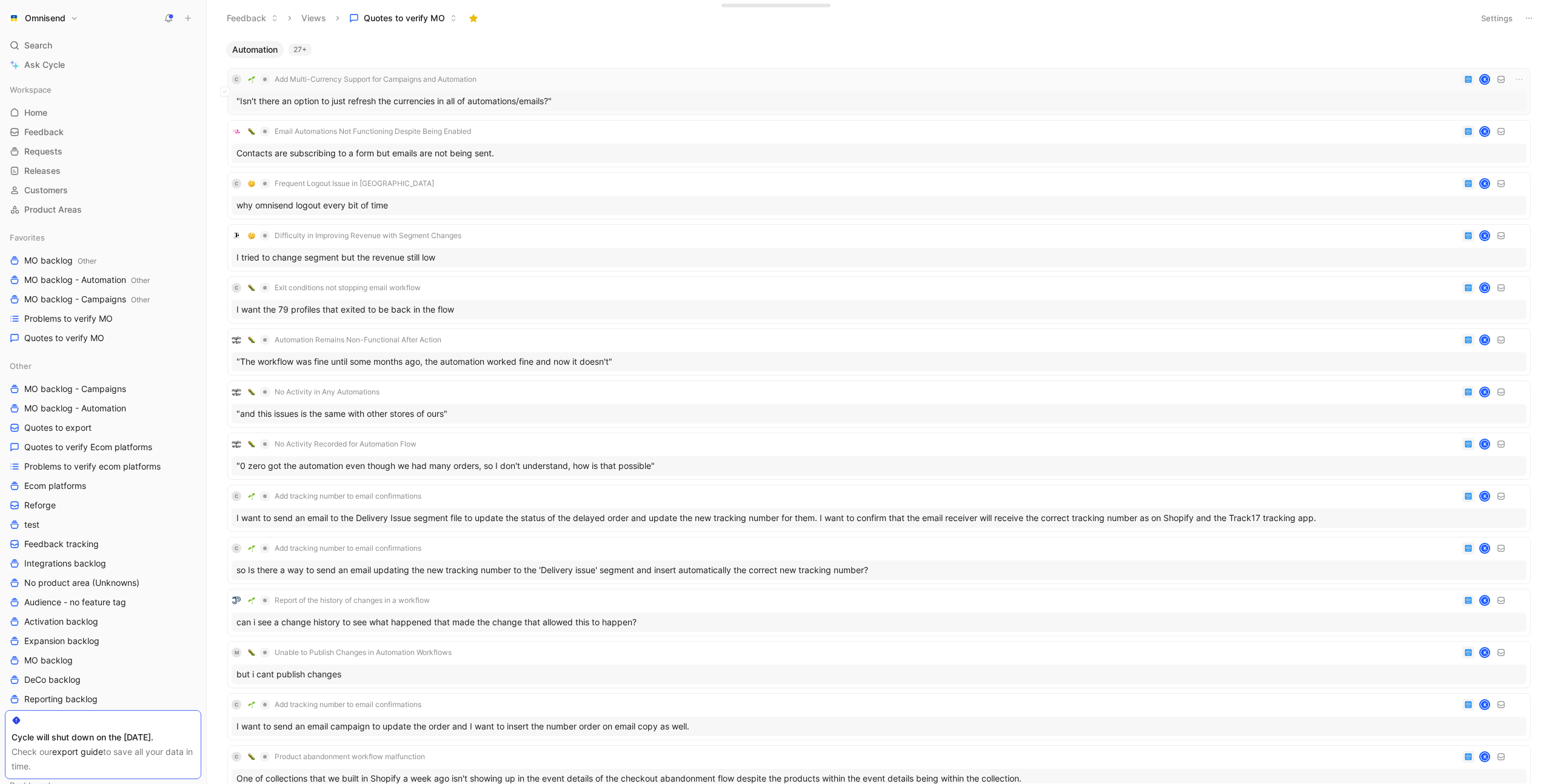
click at [647, 84] on div "C Add Multi-Currency Support for Campaigns and Automation K" at bounding box center [879, 79] width 1295 height 15
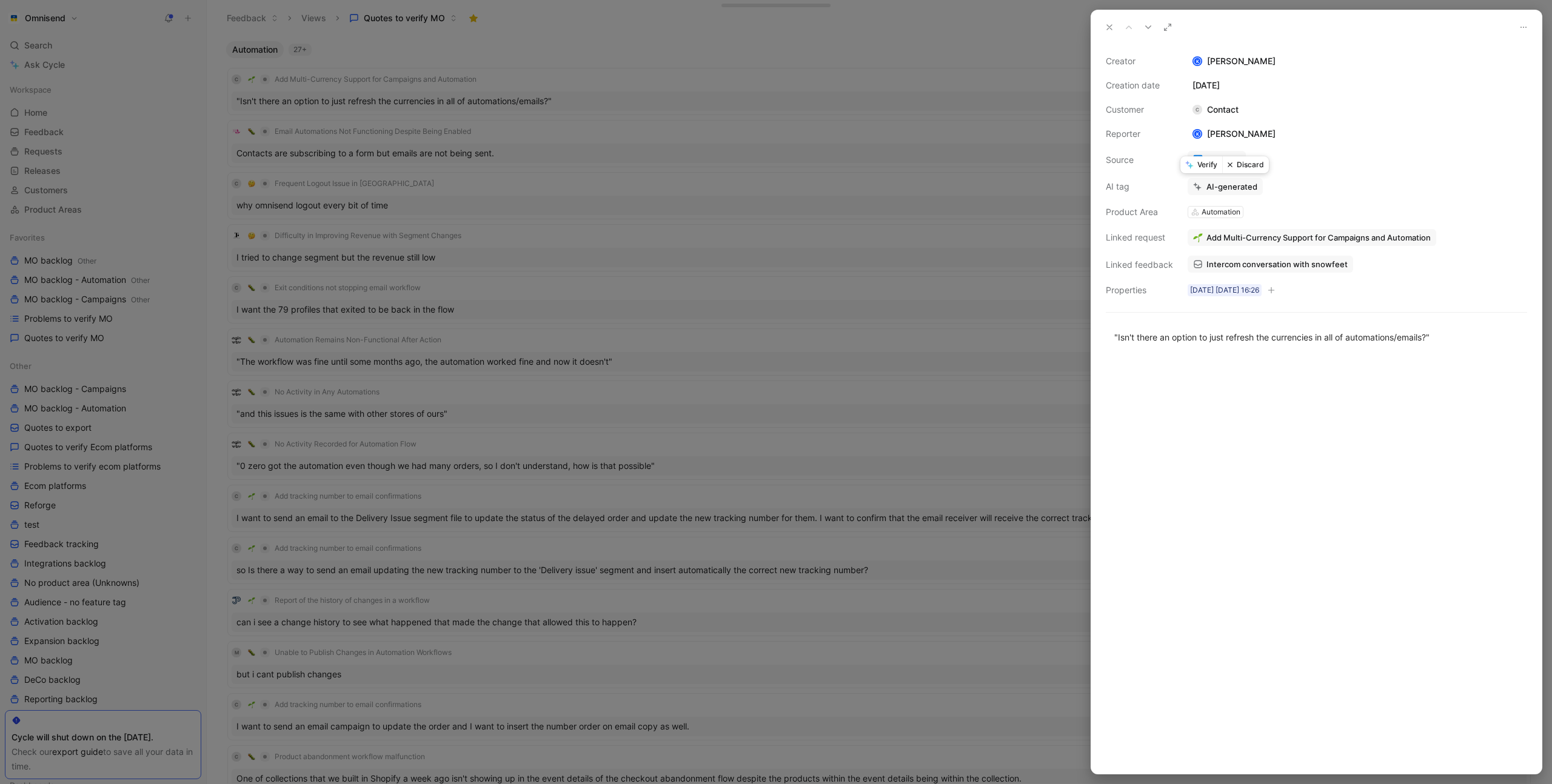
click at [1203, 164] on button "Verify" at bounding box center [1201, 164] width 42 height 17
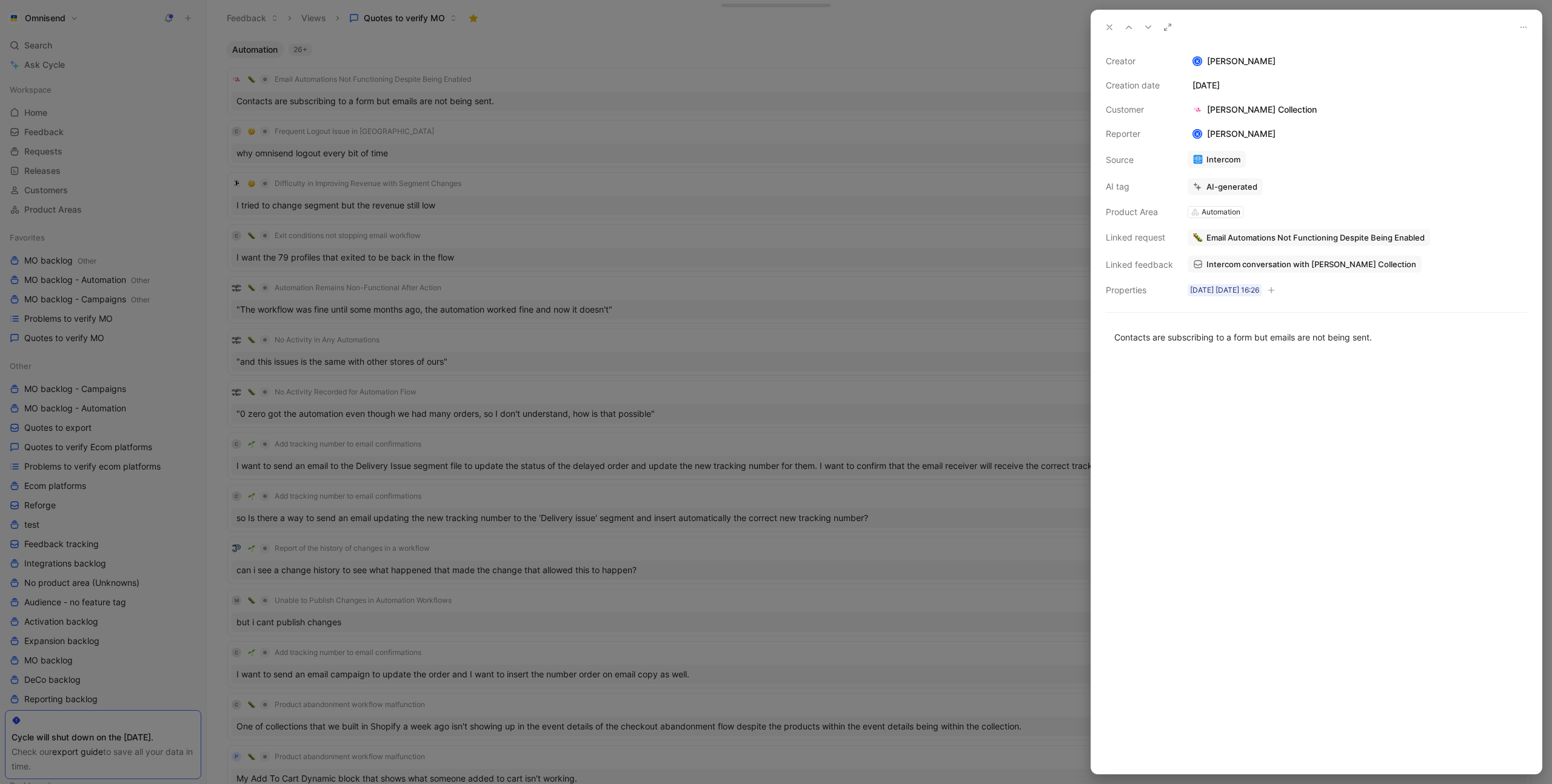
click at [578, 85] on div at bounding box center [776, 392] width 1552 height 784
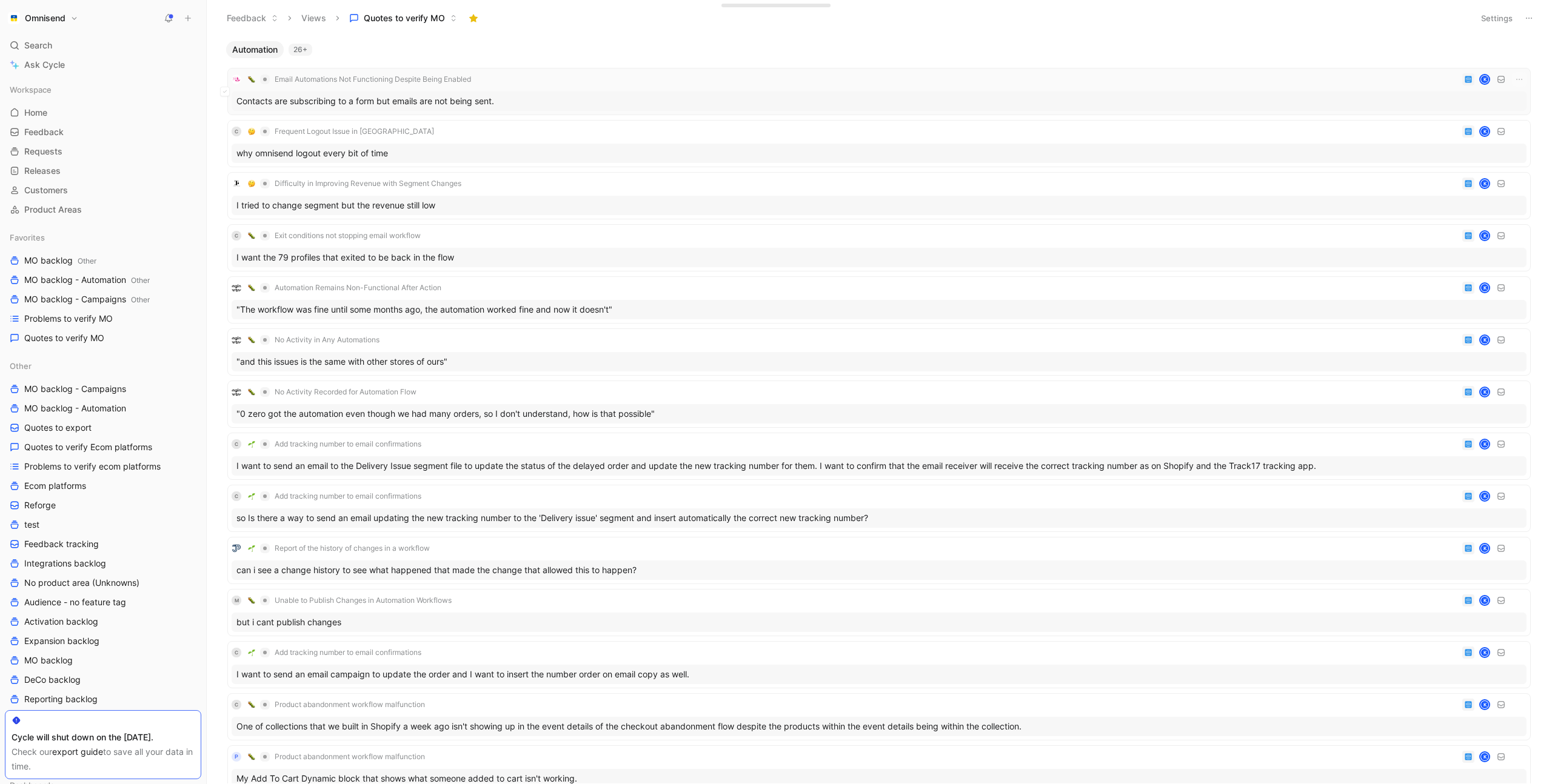
click at [572, 81] on div "Email Automations Not Functioning Despite Being Enabled K" at bounding box center [879, 79] width 1295 height 15
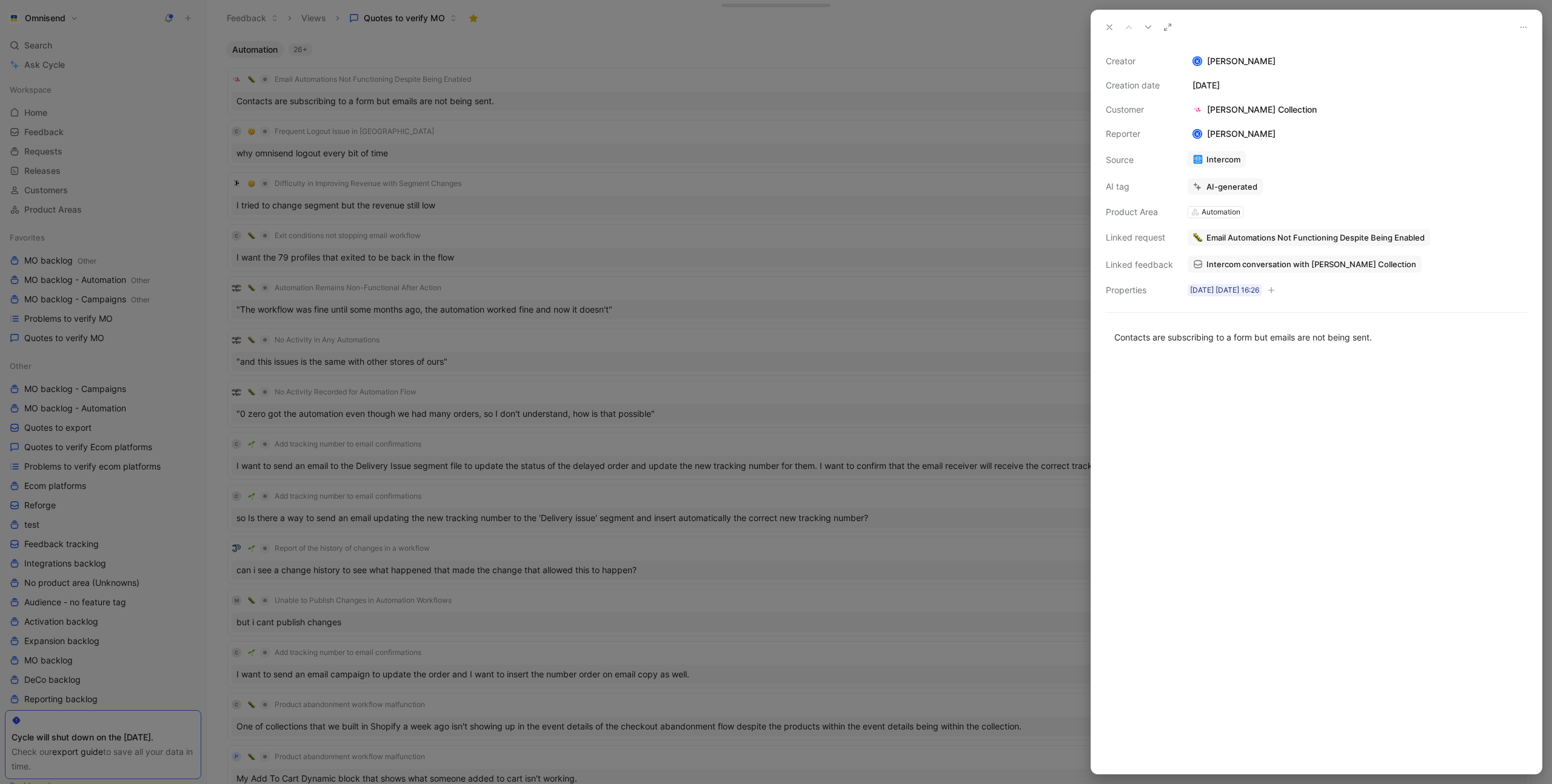
click at [1262, 240] on span "Email Automations Not Functioning Despite Being Enabled" at bounding box center [1316, 238] width 218 height 11
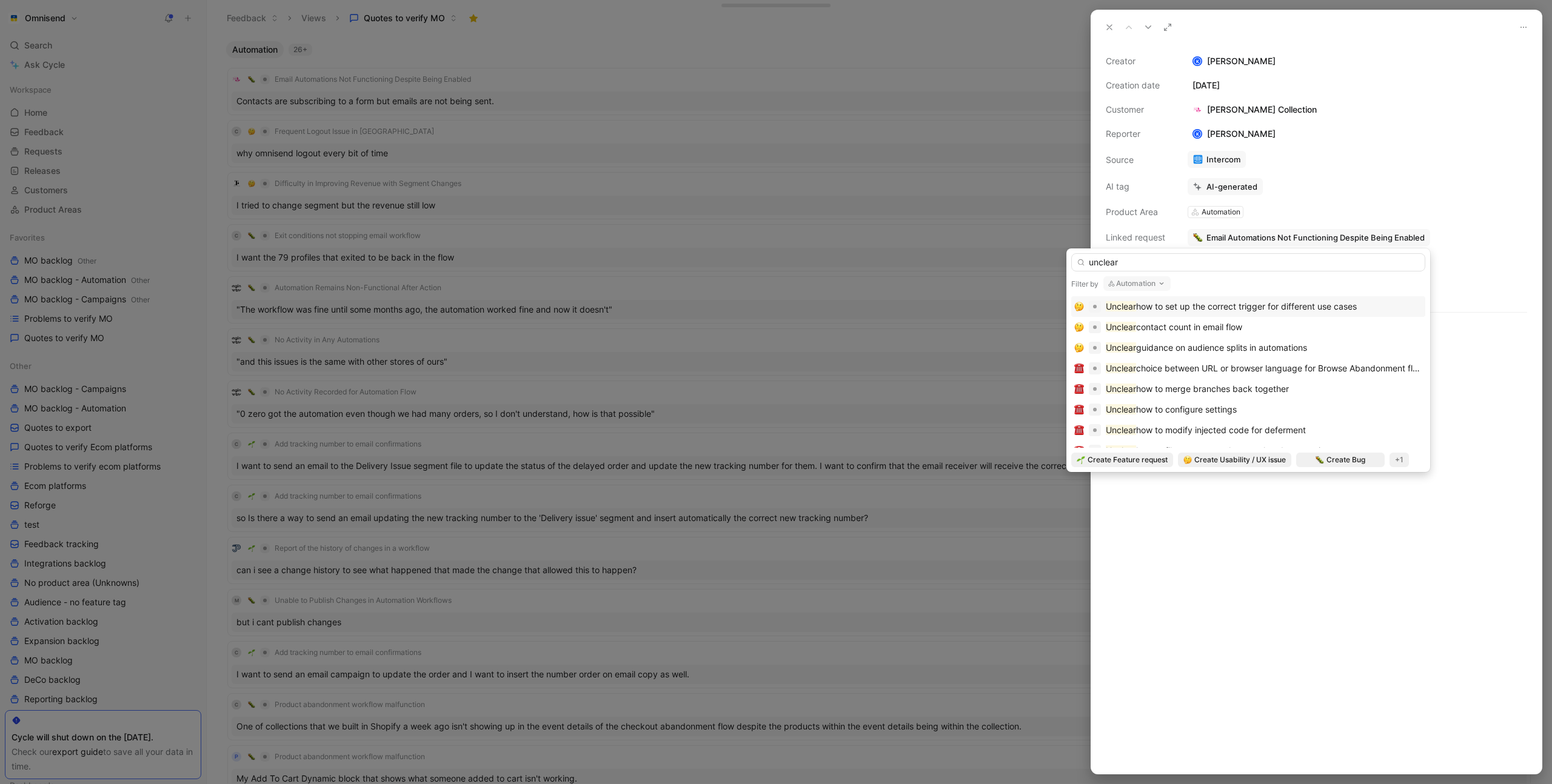
type input "unclear"
click at [1267, 306] on span "how to set up the correct trigger for different use cases" at bounding box center [1246, 306] width 221 height 10
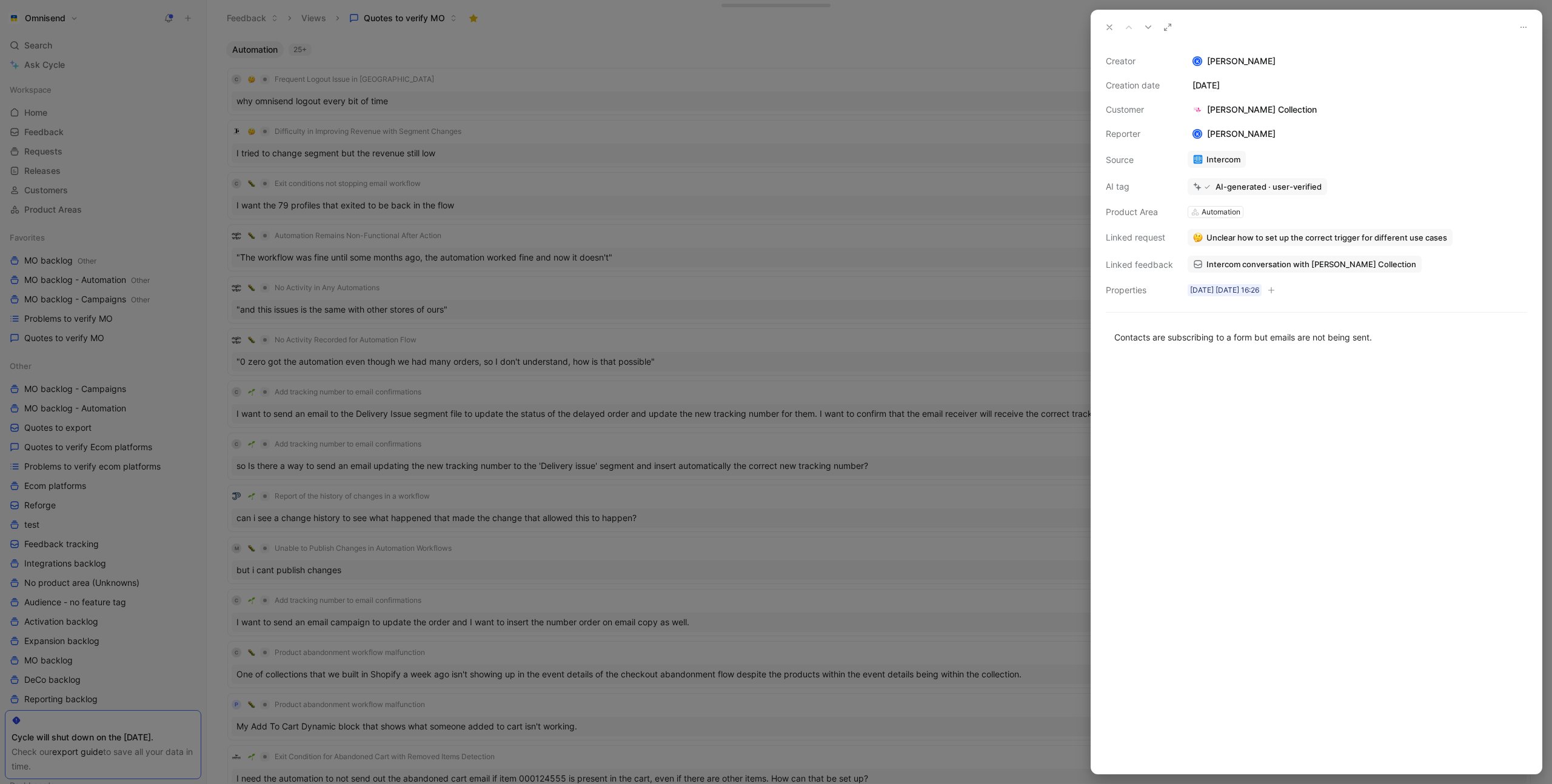
click at [1246, 408] on div at bounding box center [1317, 565] width 451 height 417
click at [855, 193] on div at bounding box center [776, 392] width 1552 height 784
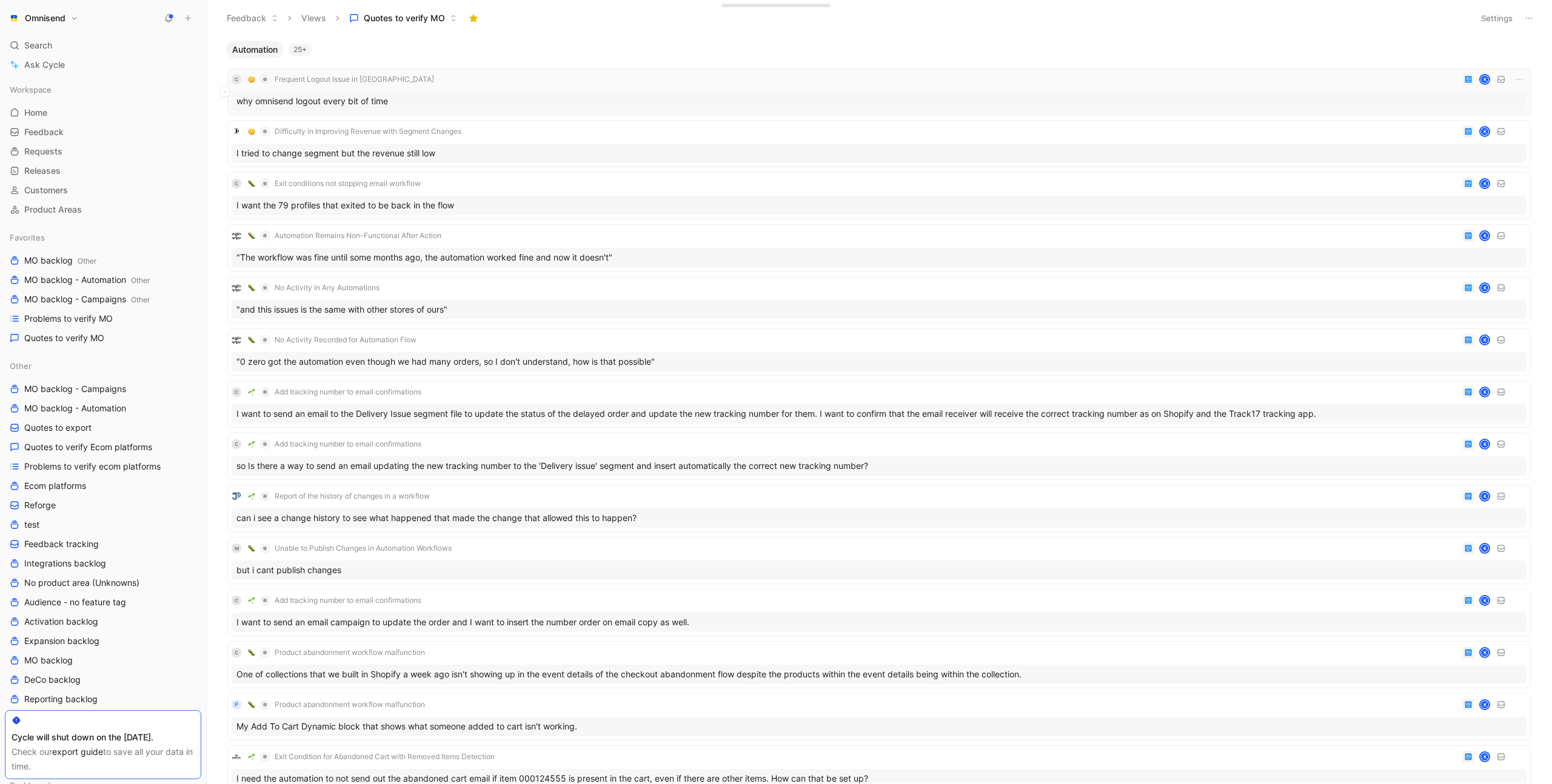
click at [576, 88] on div "C Frequent Logout Issue in Omnisend K why omnisend logout every bit of time" at bounding box center [879, 91] width 1295 height 38
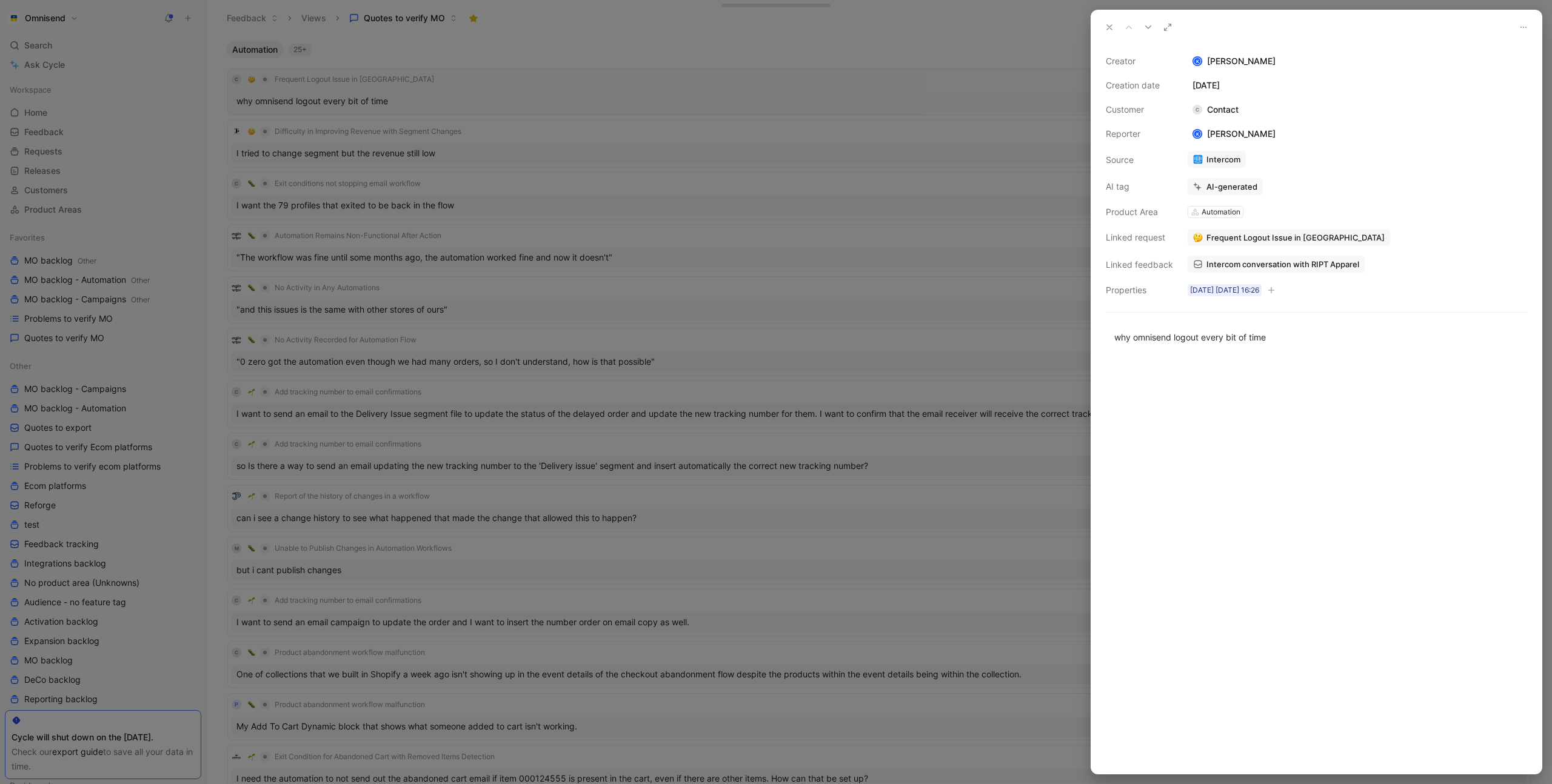
click at [576, 88] on div at bounding box center [776, 392] width 1552 height 784
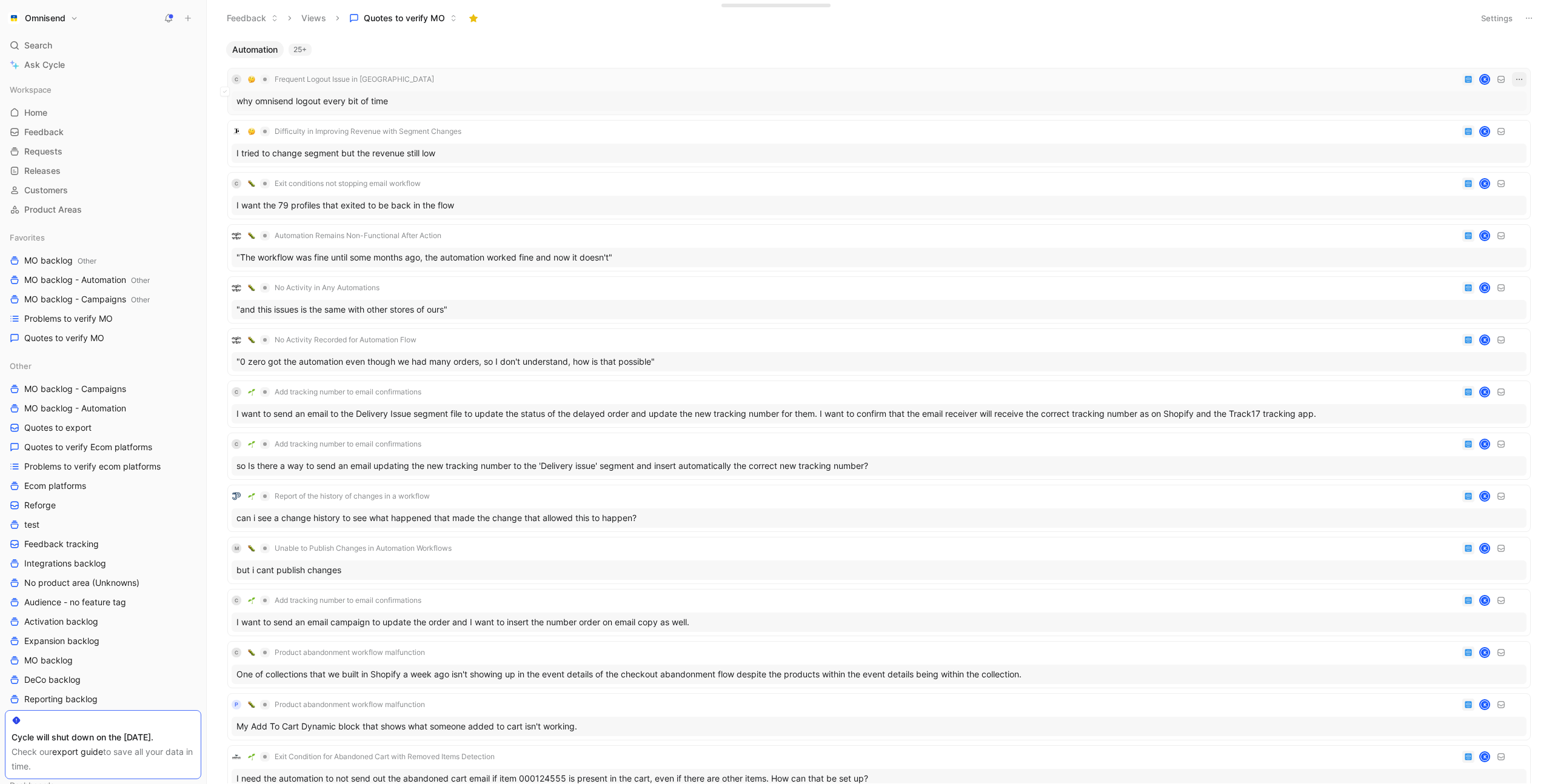
click at [1518, 79] on icon "button" at bounding box center [1519, 79] width 10 height 10
click at [1445, 141] on div "Delete" at bounding box center [1466, 139] width 110 height 15
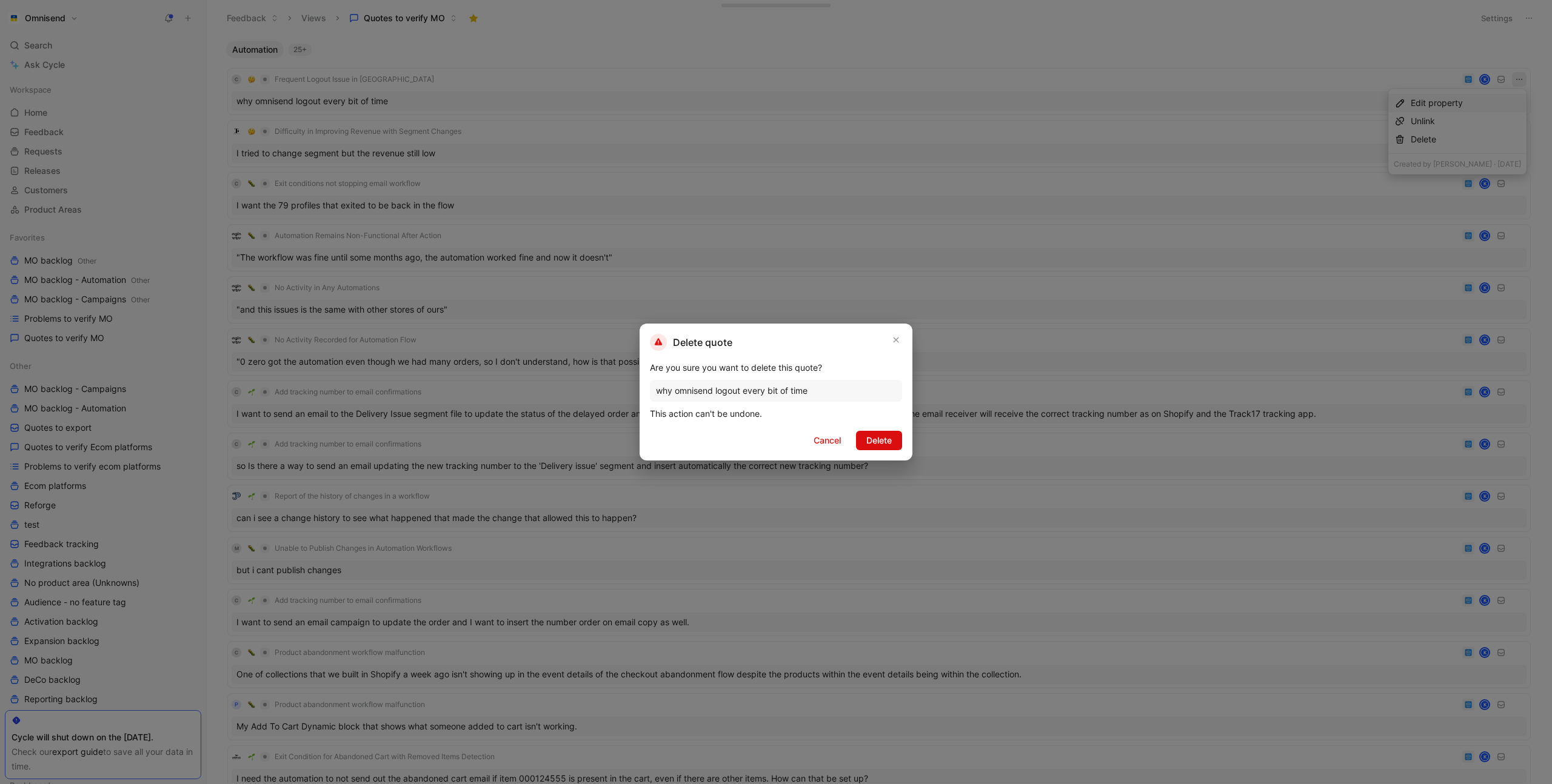
click at [875, 445] on span "Delete" at bounding box center [879, 440] width 25 height 15
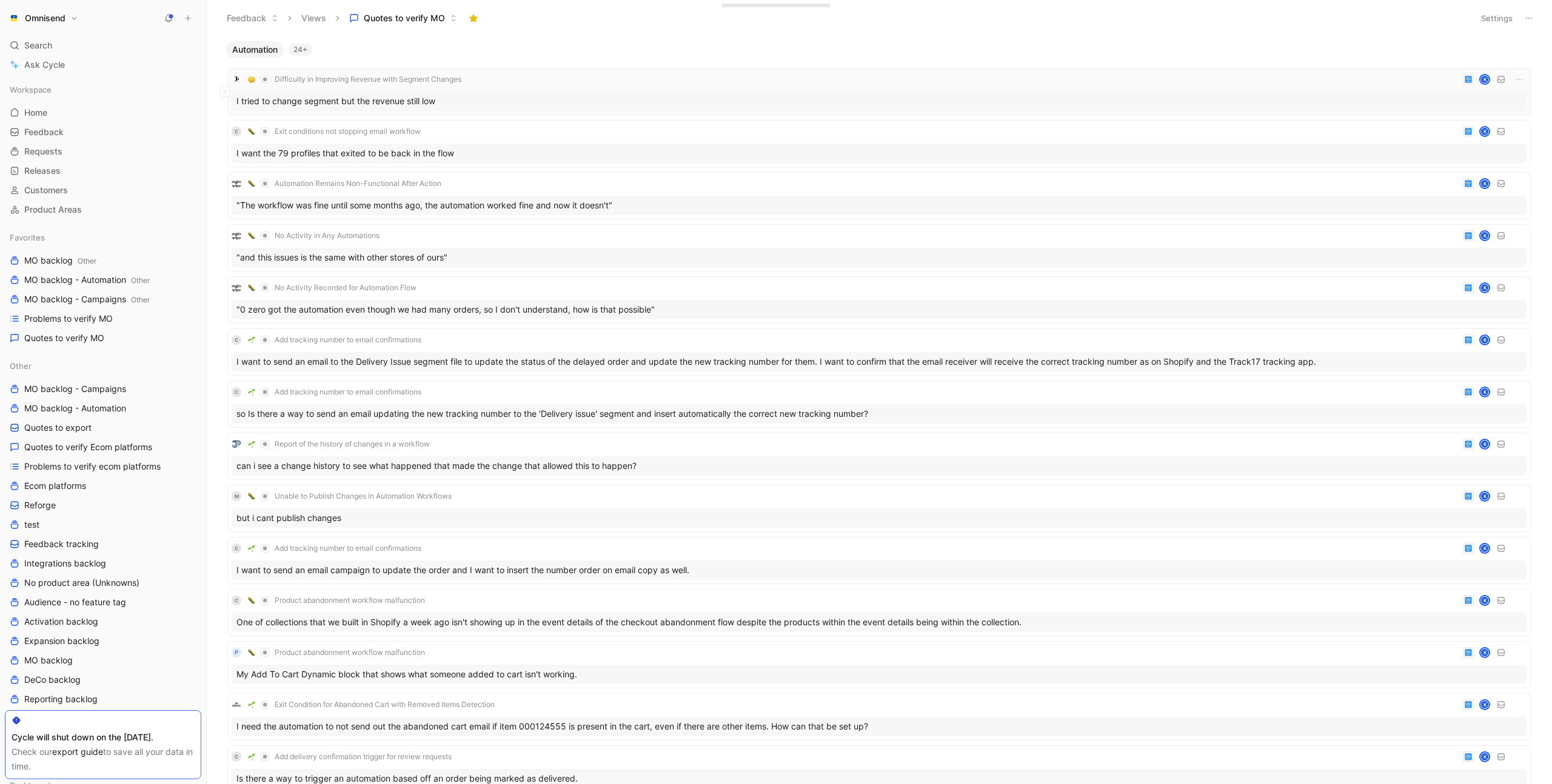
click at [557, 86] on div "Difficulty in Improving Revenue with Segment Changes K" at bounding box center [879, 79] width 1295 height 15
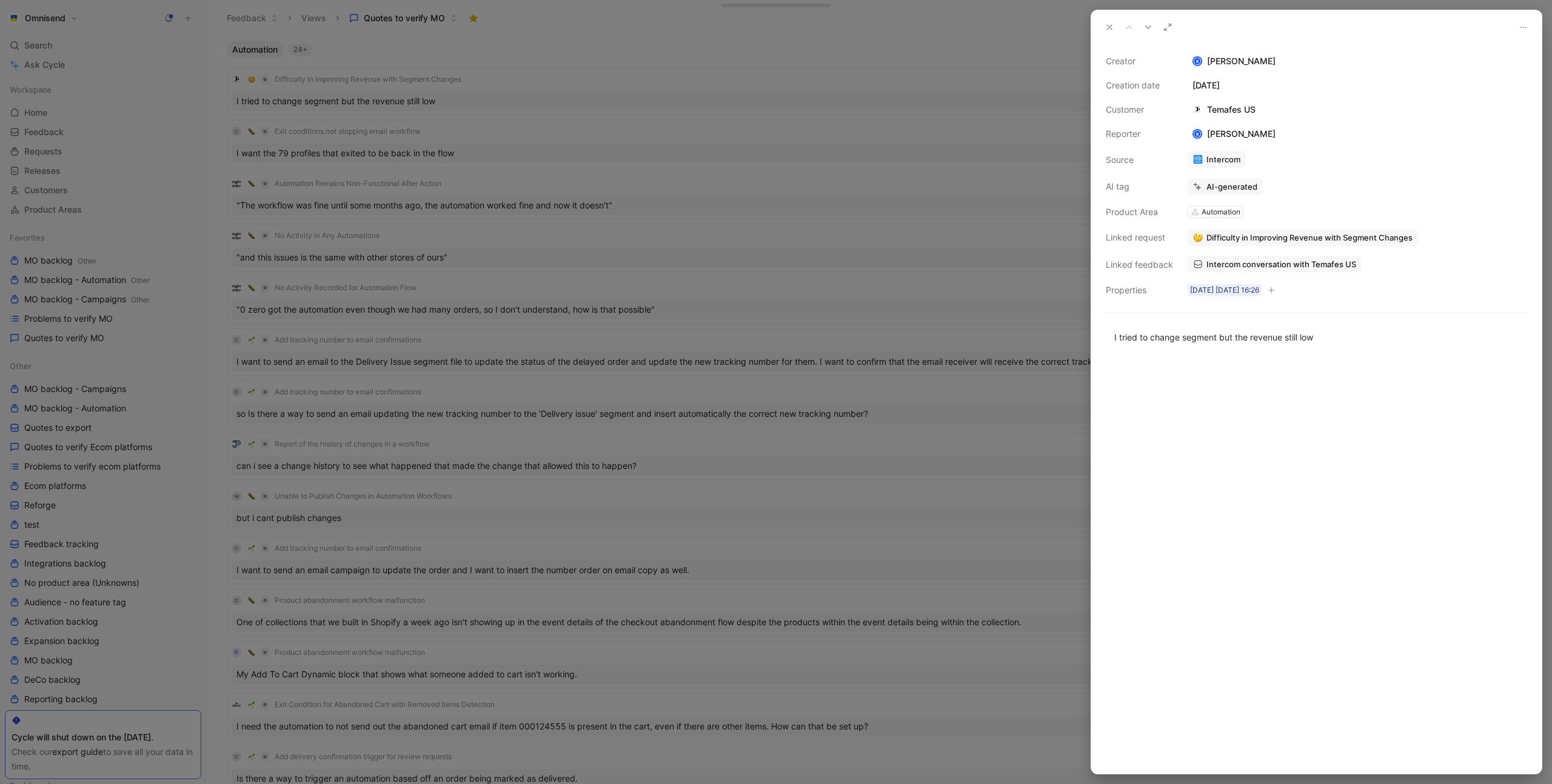
click at [634, 148] on div at bounding box center [776, 392] width 1552 height 784
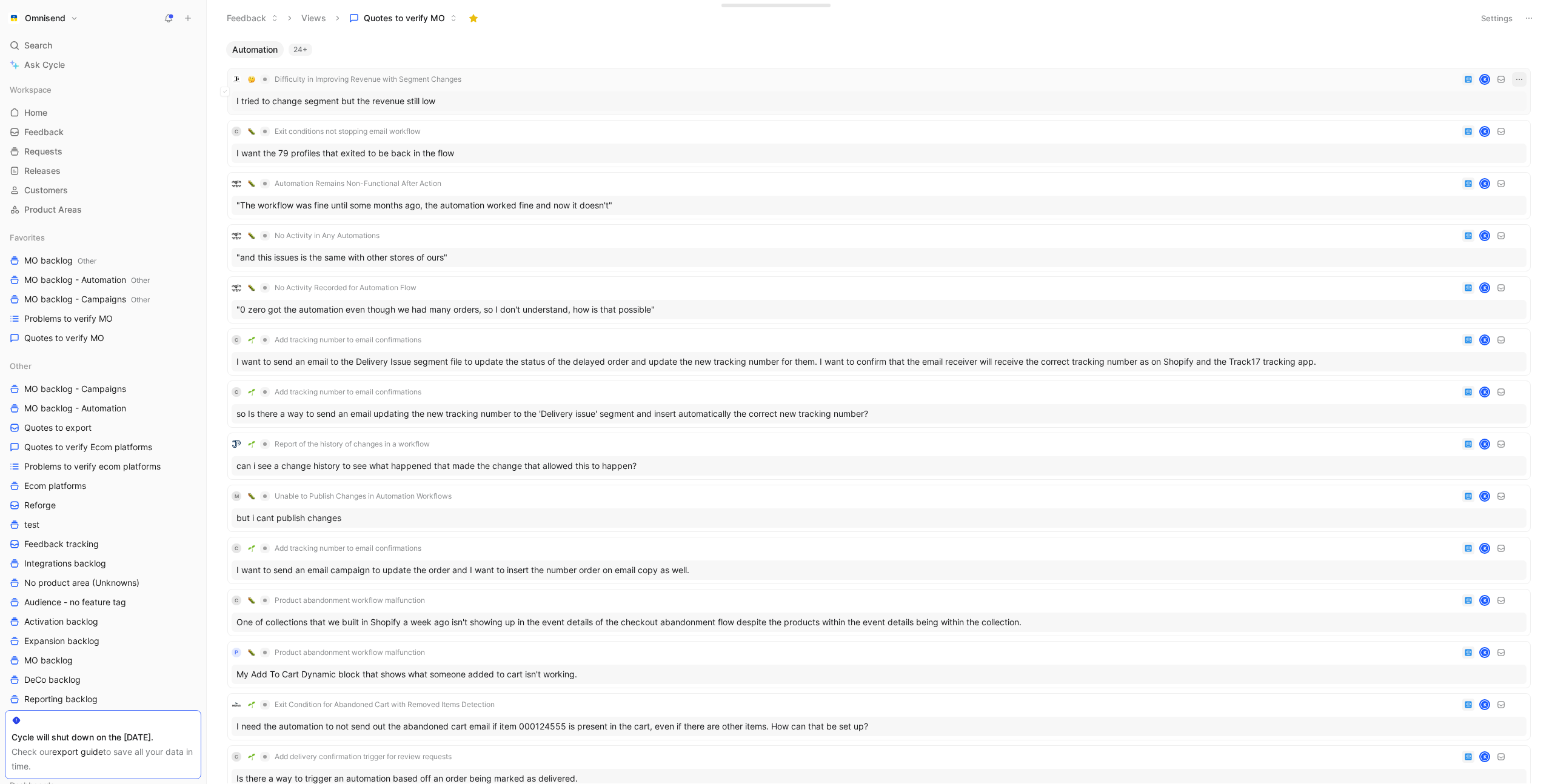
click at [1514, 78] on icon "button" at bounding box center [1519, 79] width 10 height 10
click at [1462, 137] on div "Delete" at bounding box center [1466, 139] width 110 height 15
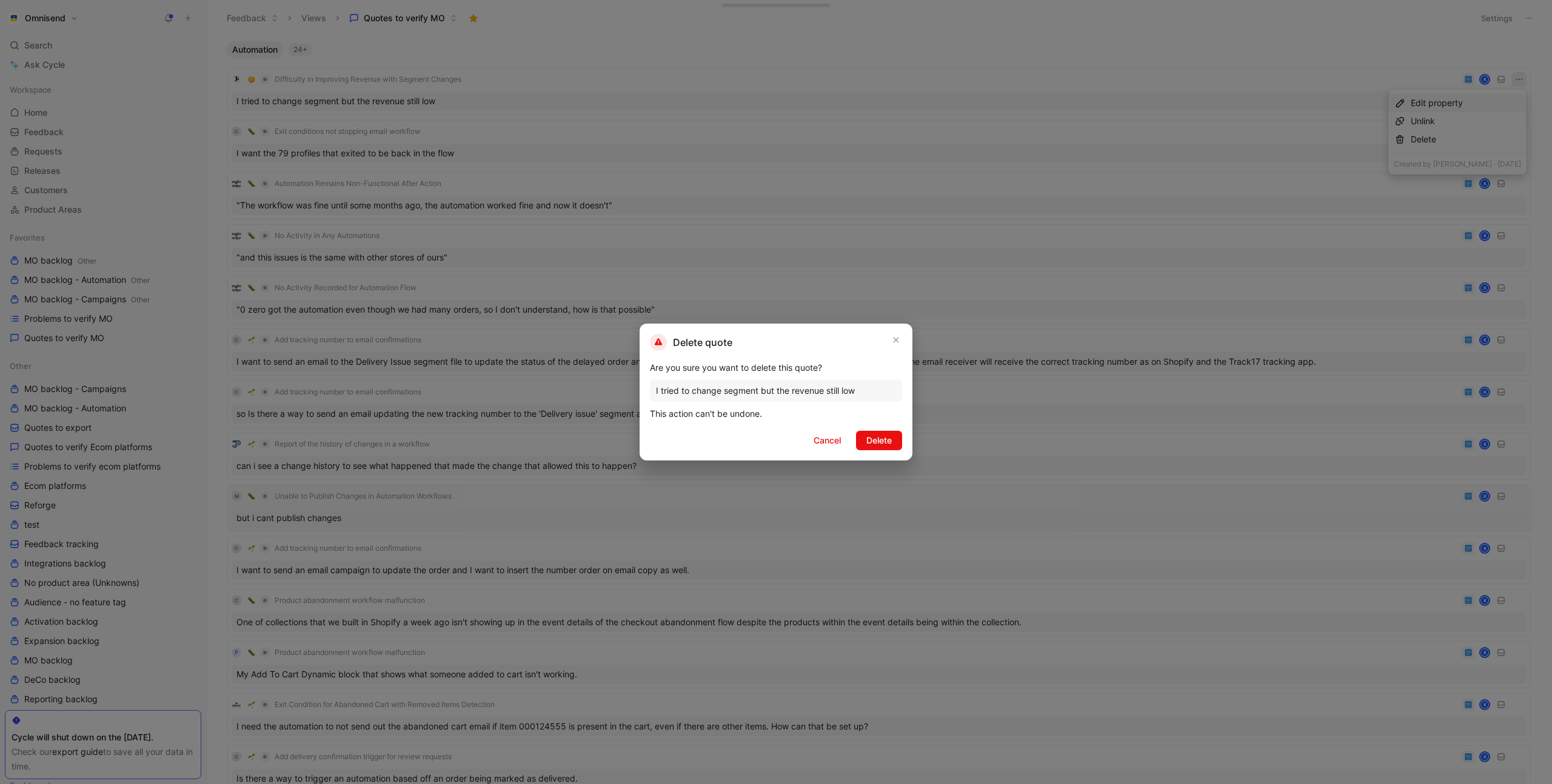
click at [882, 442] on span "Delete" at bounding box center [879, 440] width 25 height 15
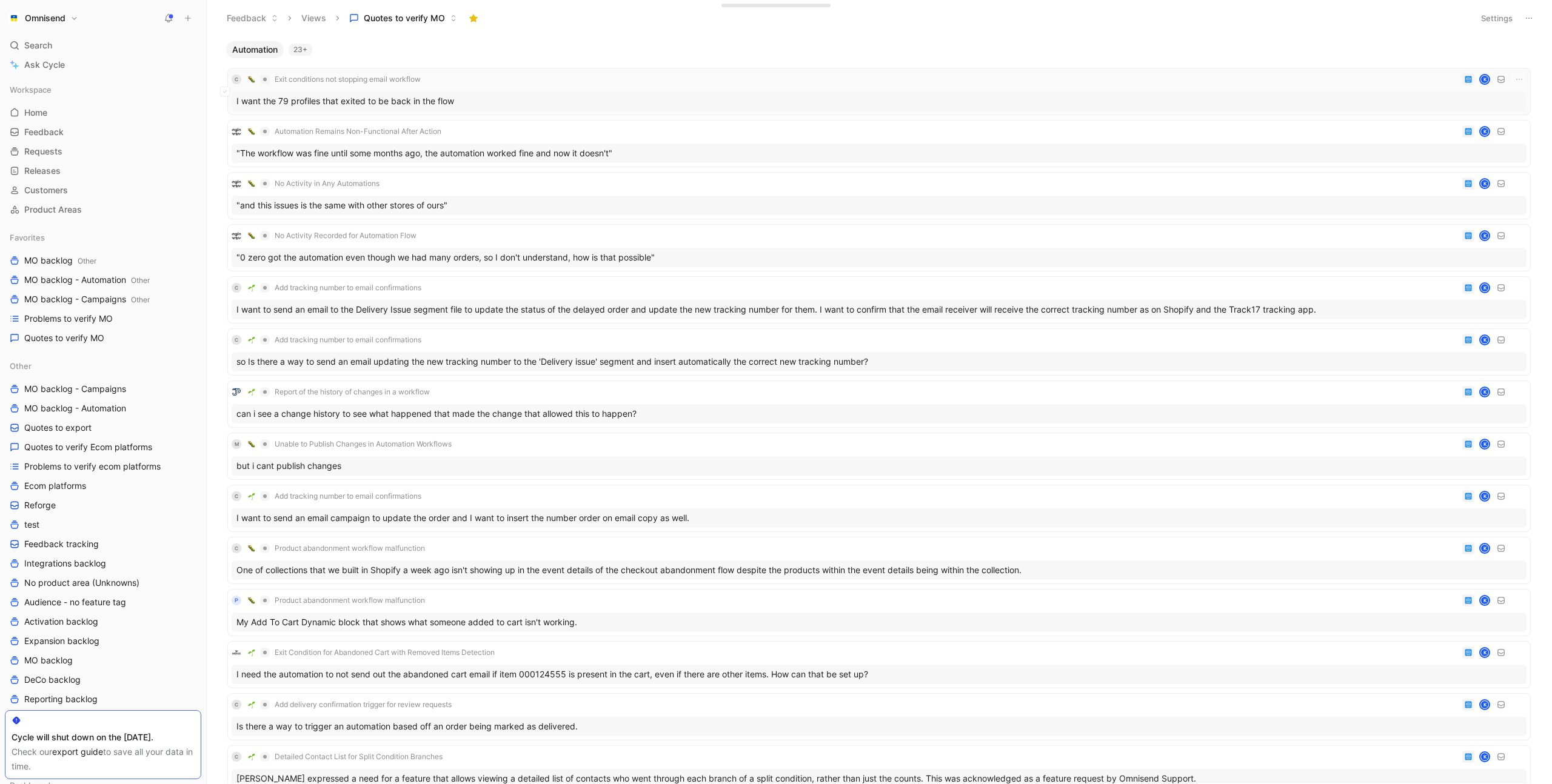
click at [505, 84] on div "C Exit conditions not stopping email workflow K" at bounding box center [879, 79] width 1295 height 15
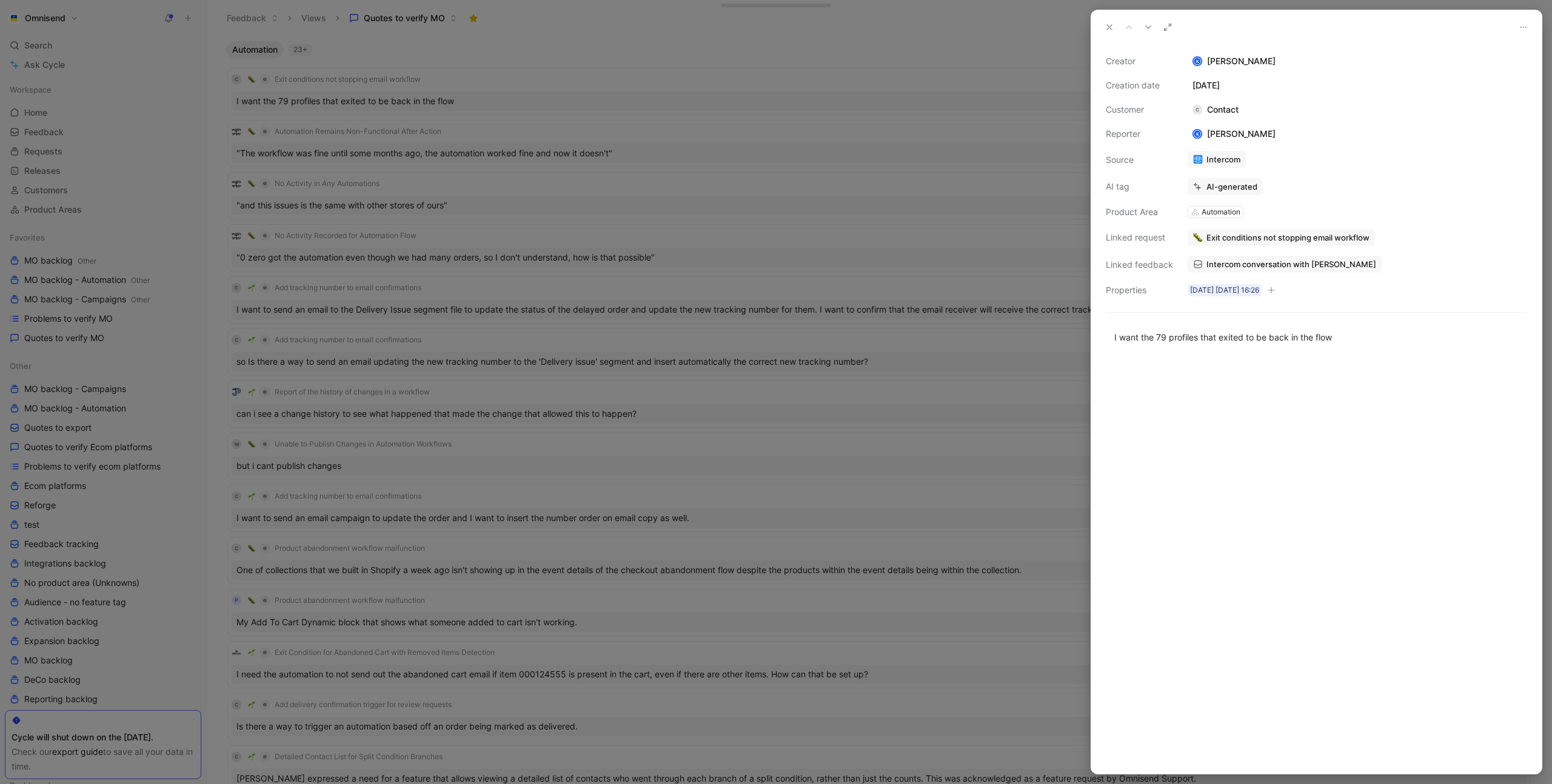
click at [1304, 240] on span "Exit conditions not stopping email workflow" at bounding box center [1288, 238] width 163 height 11
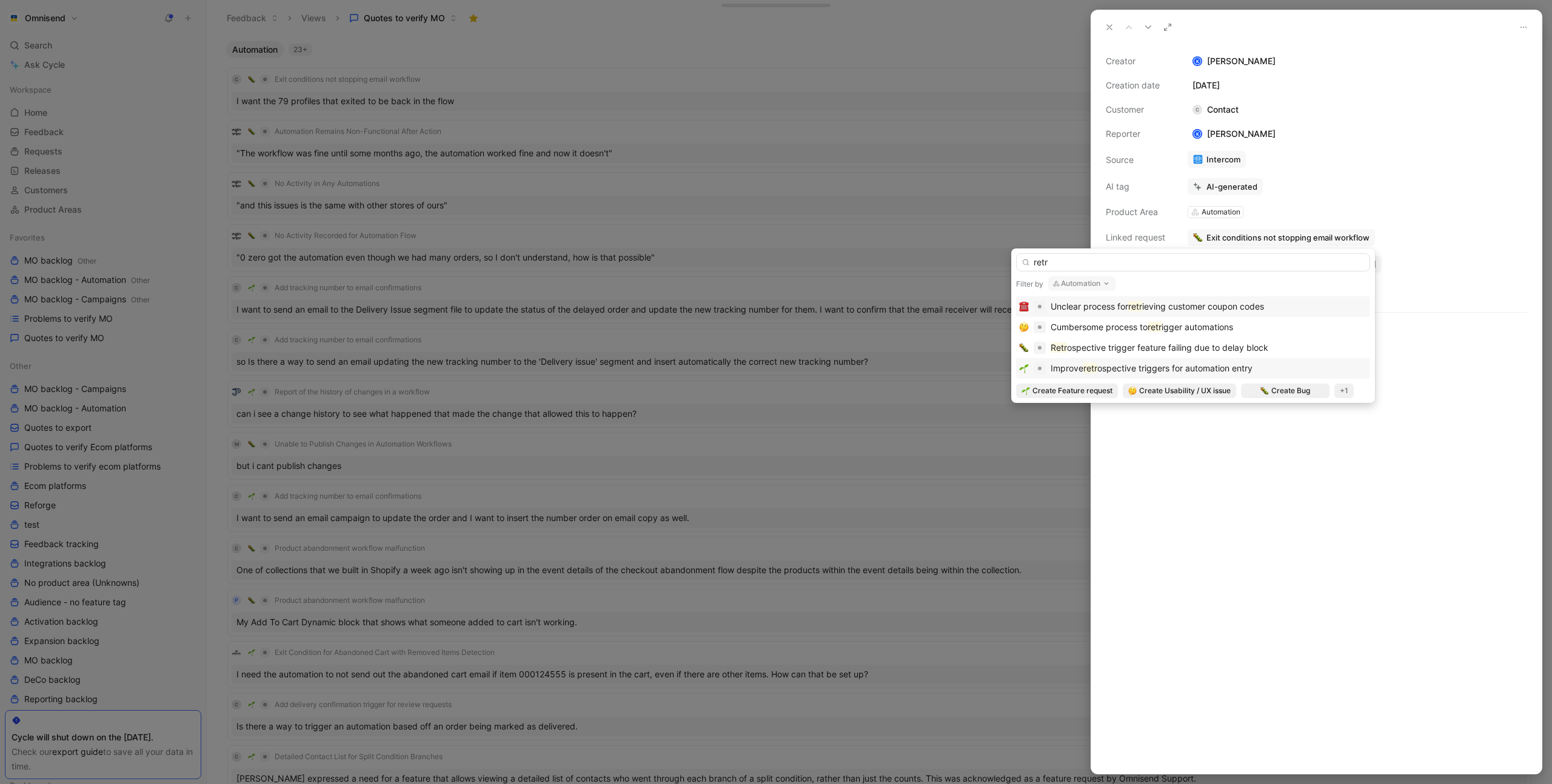
type input "retr"
click at [1251, 370] on span "ospective triggers for automation entry" at bounding box center [1175, 367] width 155 height 10
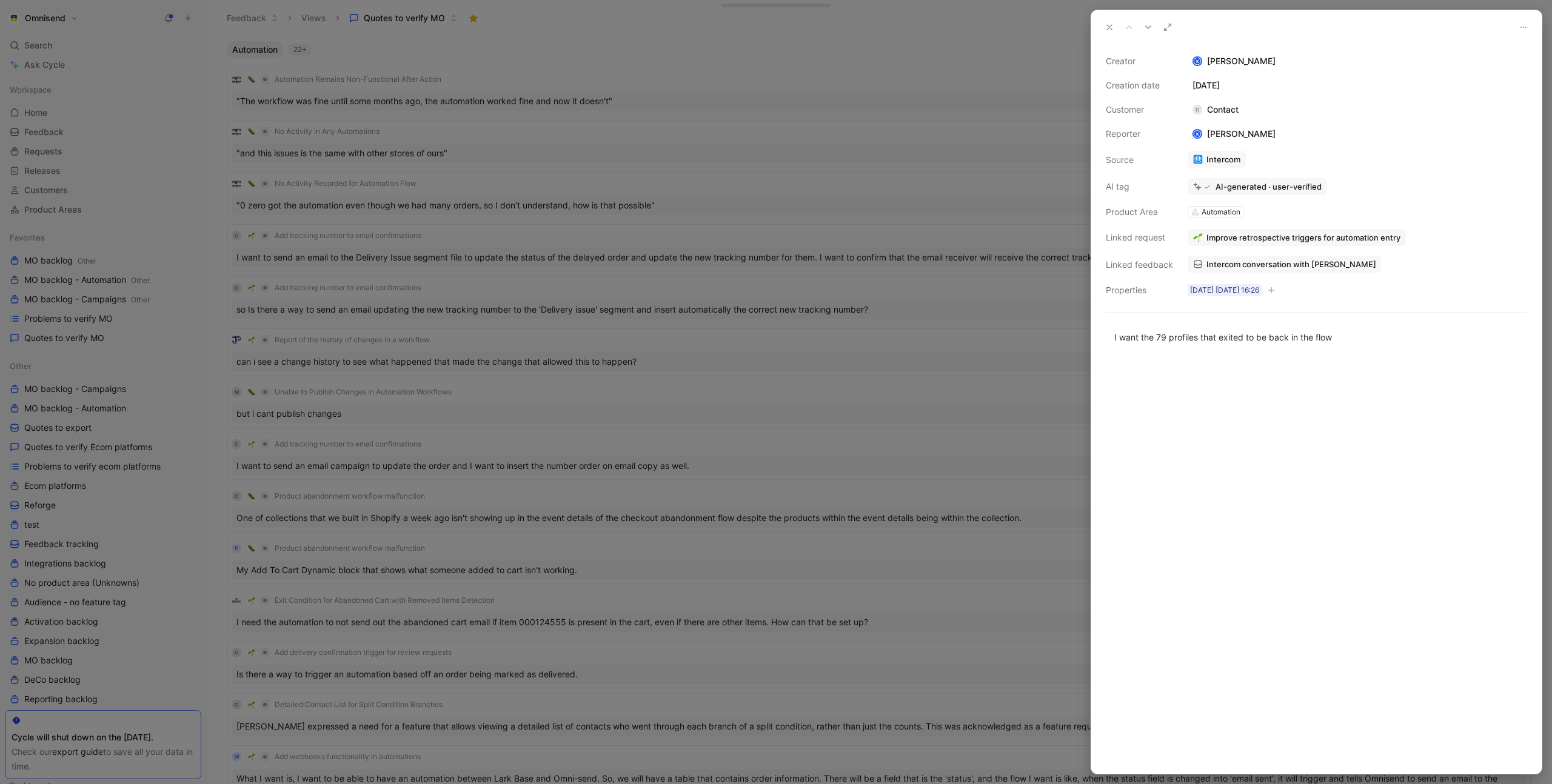
click at [1108, 25] on icon at bounding box center [1109, 27] width 10 height 10
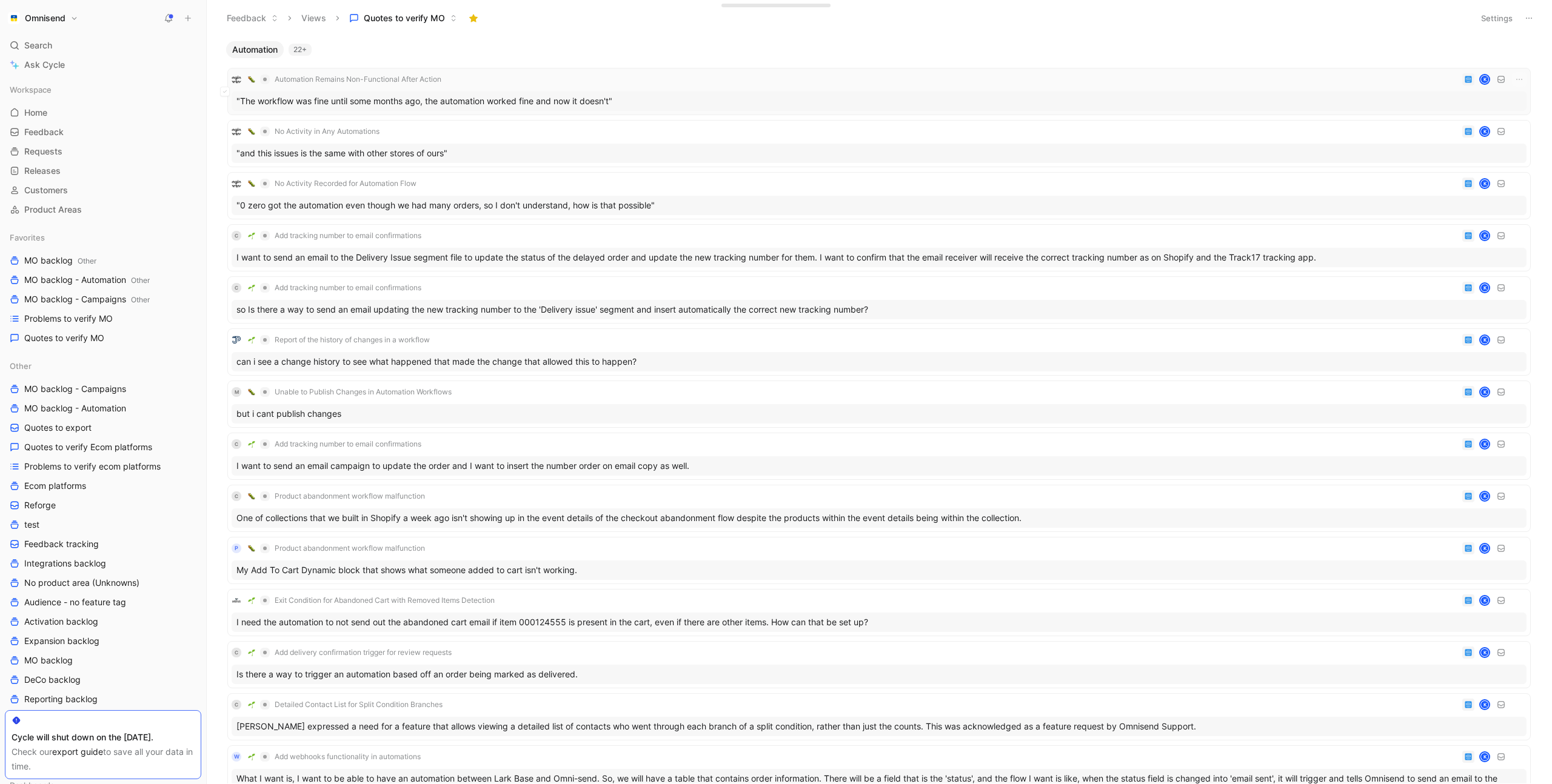
click at [658, 80] on div "Automation Remains Non-Functional After Action K" at bounding box center [879, 79] width 1295 height 15
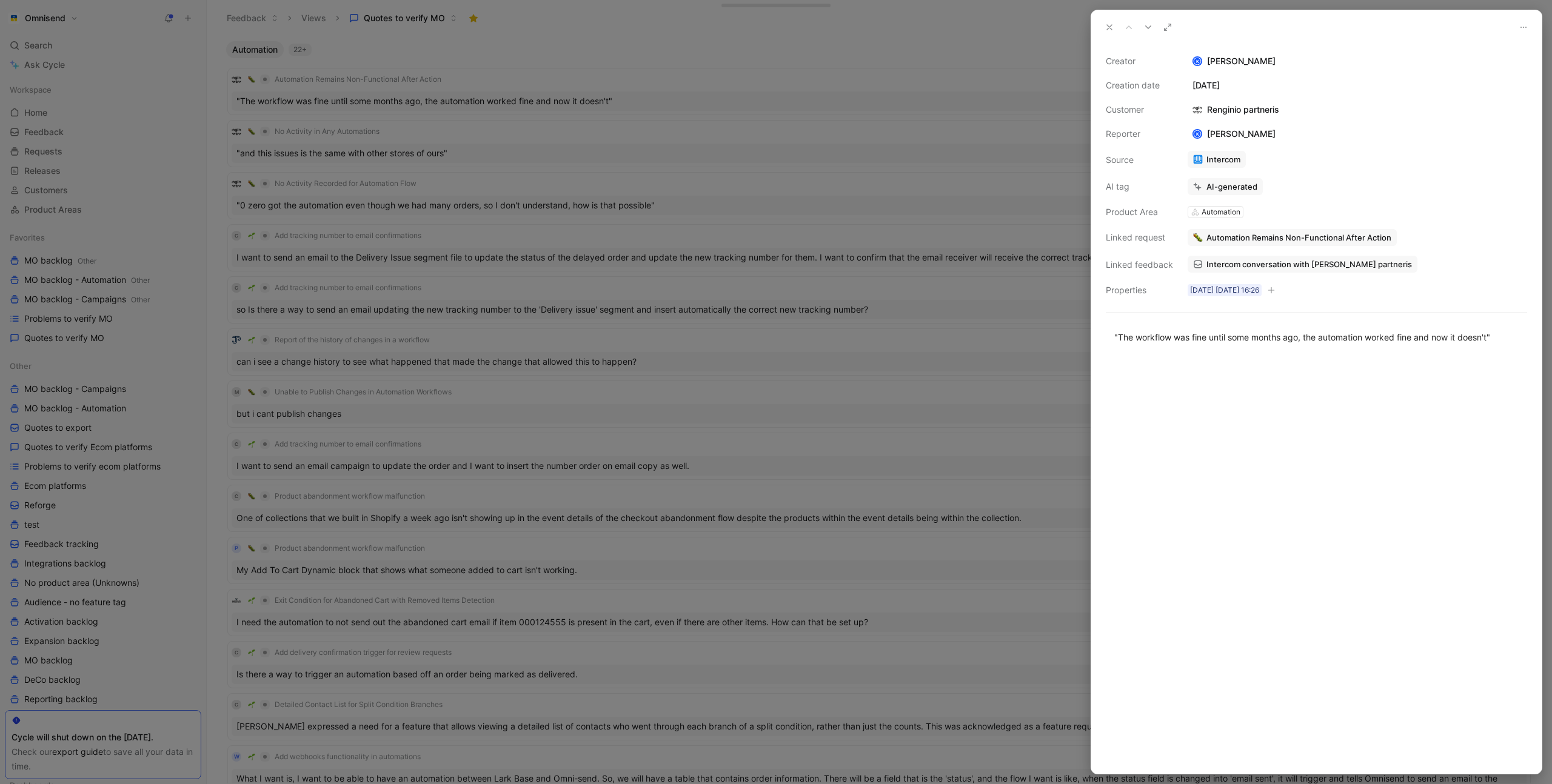
click at [1282, 251] on div "Creator K Kasparas Toliušis Creation date October 13, 2025 Customer Renginio pa…" at bounding box center [1317, 175] width 421 height 244
click at [1282, 259] on span "Intercom conversation with Renginio partneris" at bounding box center [1309, 264] width 205 height 11
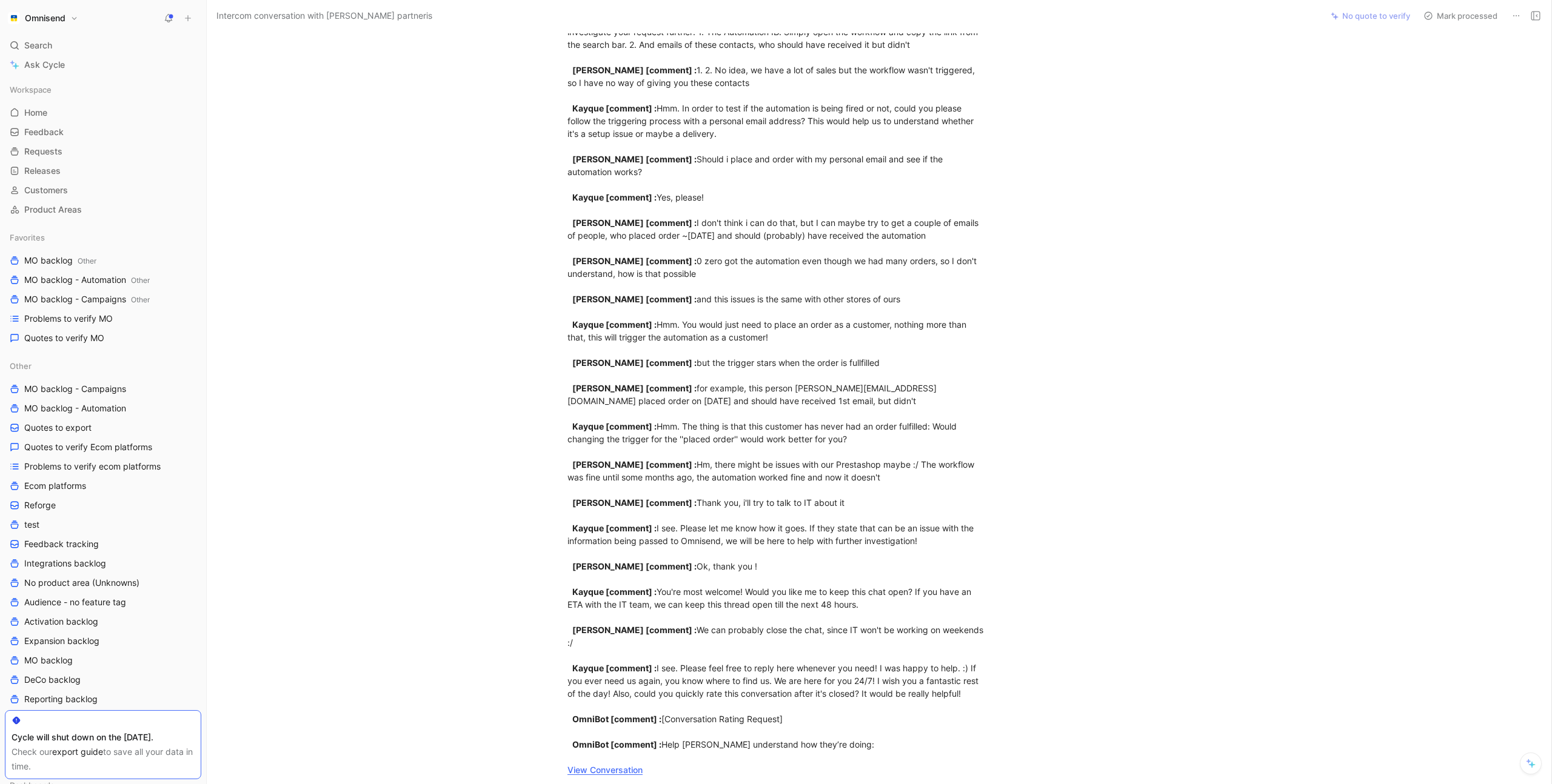
scroll to position [563, 0]
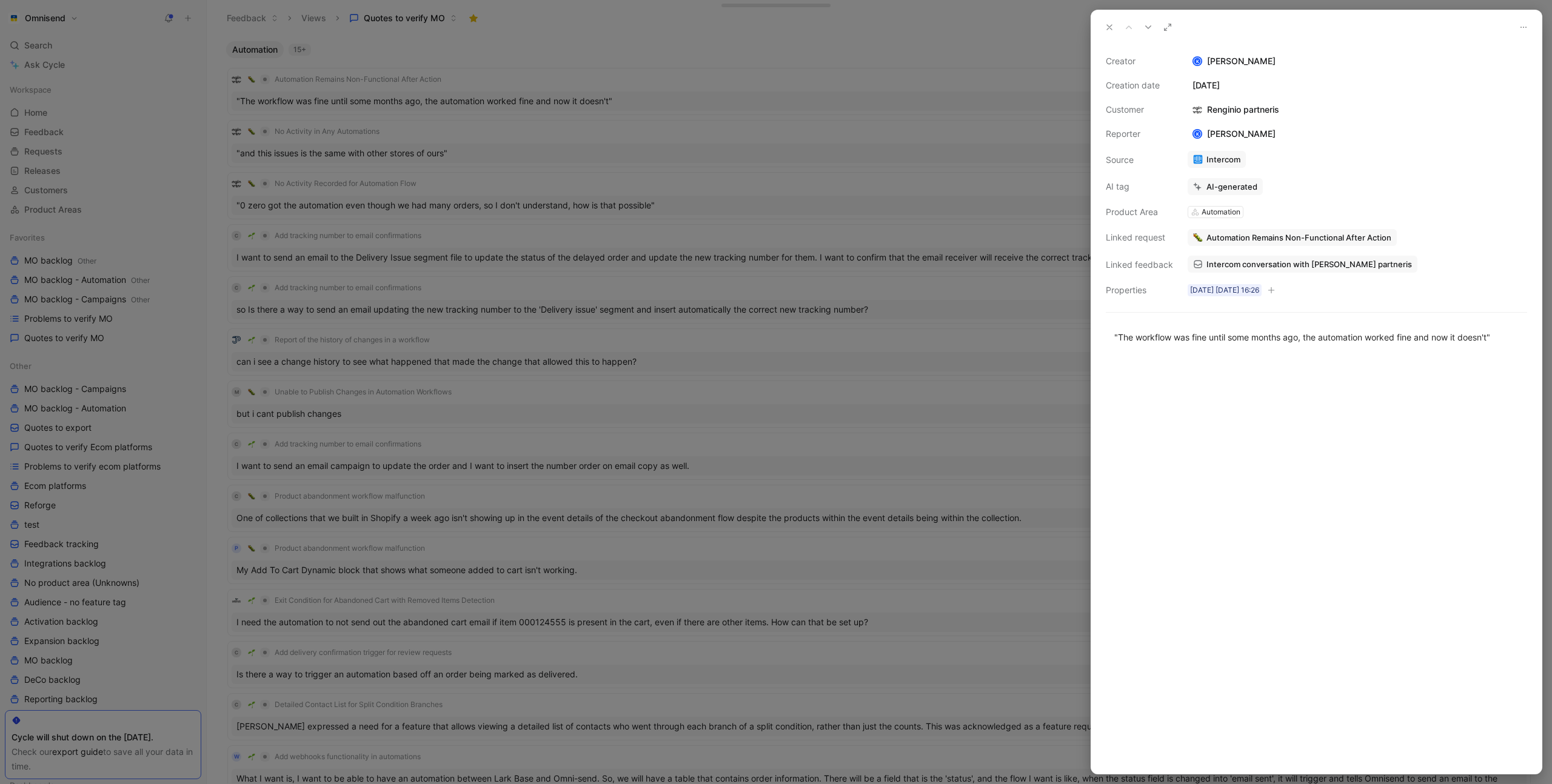
click at [1267, 237] on span "Automation Remains Non-Functional After Action" at bounding box center [1299, 238] width 185 height 11
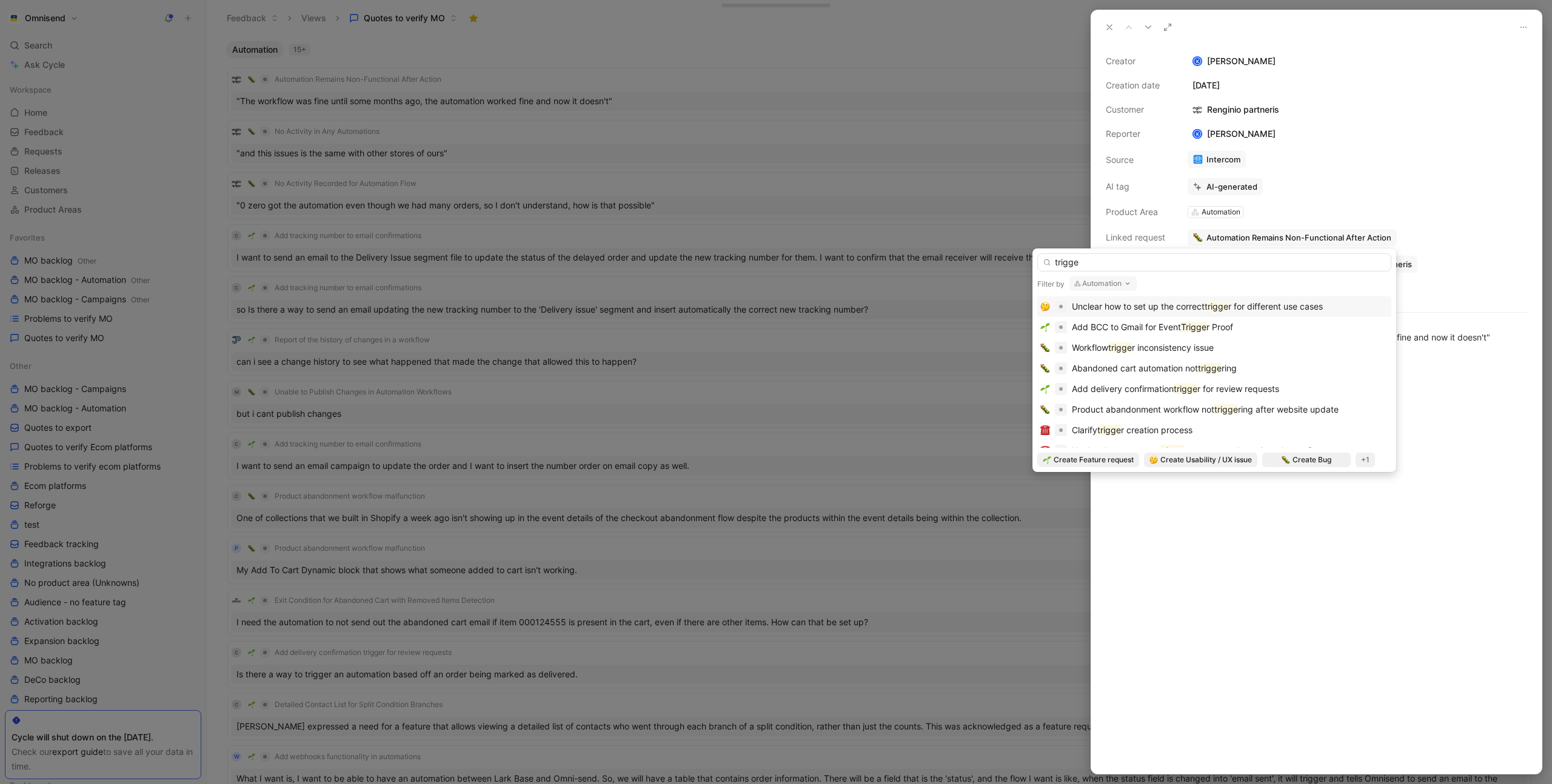
type input "trigge"
click at [1299, 304] on span "r for different use cases" at bounding box center [1275, 306] width 95 height 10
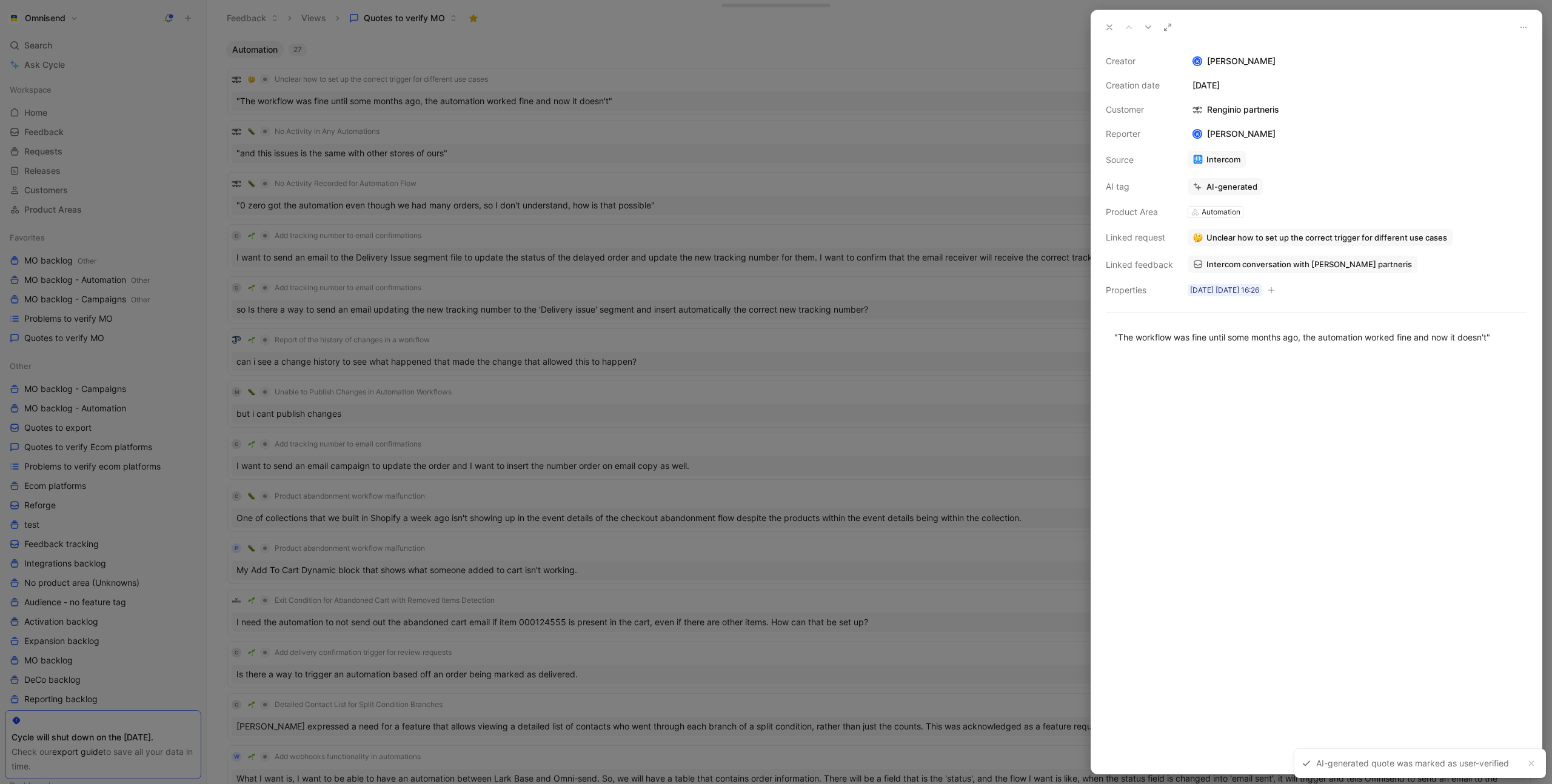
click at [851, 121] on div at bounding box center [776, 392] width 1552 height 784
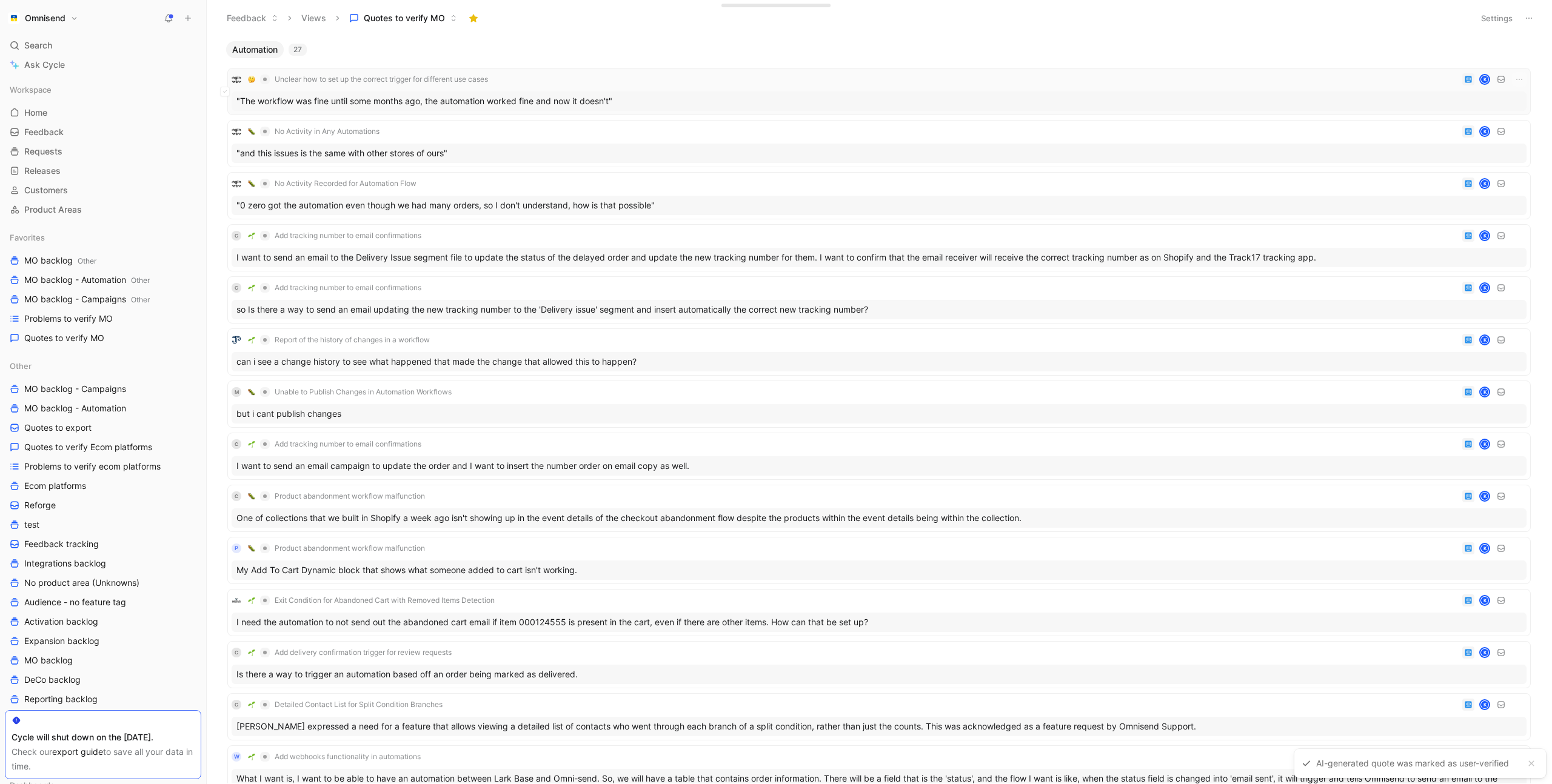
click at [665, 85] on div "Unclear how to set up the correct trigger for different use cases K" at bounding box center [879, 79] width 1295 height 15
click at [646, 133] on div "No Activity in Any Automations K" at bounding box center [879, 131] width 1295 height 15
click at [1520, 129] on icon "button" at bounding box center [1519, 131] width 10 height 10
click at [1439, 188] on div "Delete" at bounding box center [1466, 191] width 110 height 15
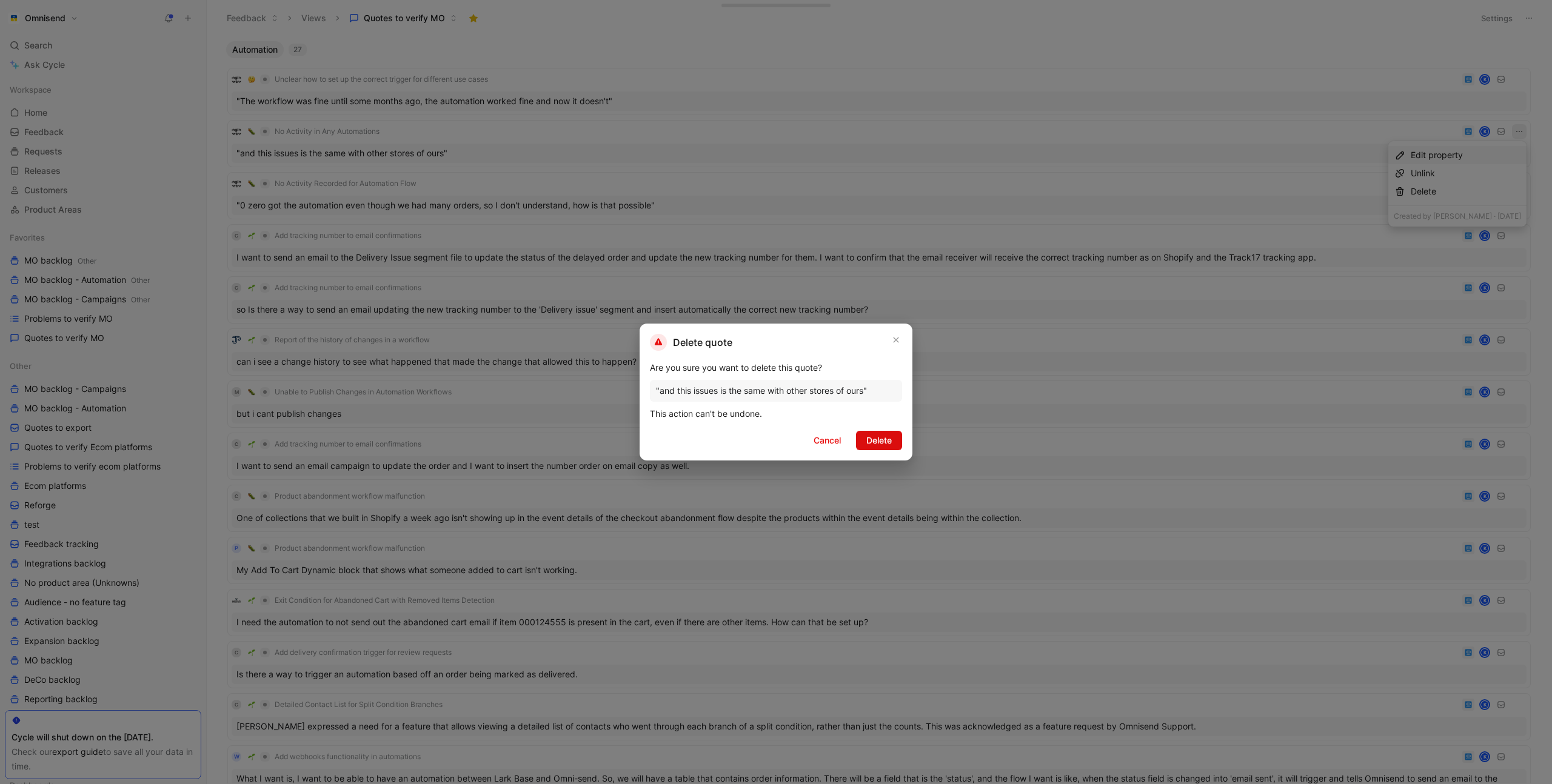
click at [884, 443] on span "Delete" at bounding box center [879, 440] width 25 height 15
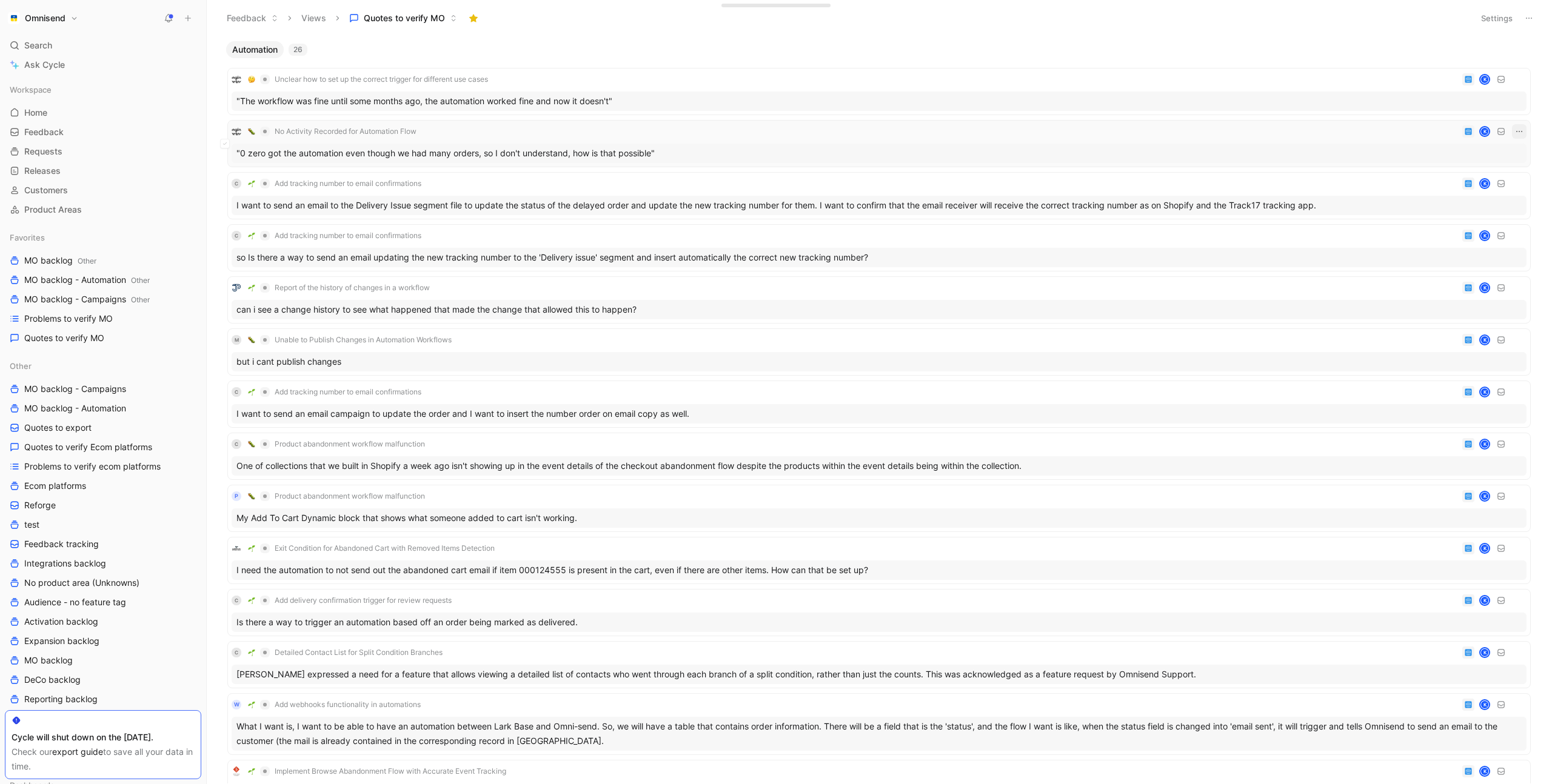
click at [1518, 131] on icon "button" at bounding box center [1519, 131] width 10 height 10
click at [1440, 190] on div "Delete" at bounding box center [1466, 191] width 110 height 15
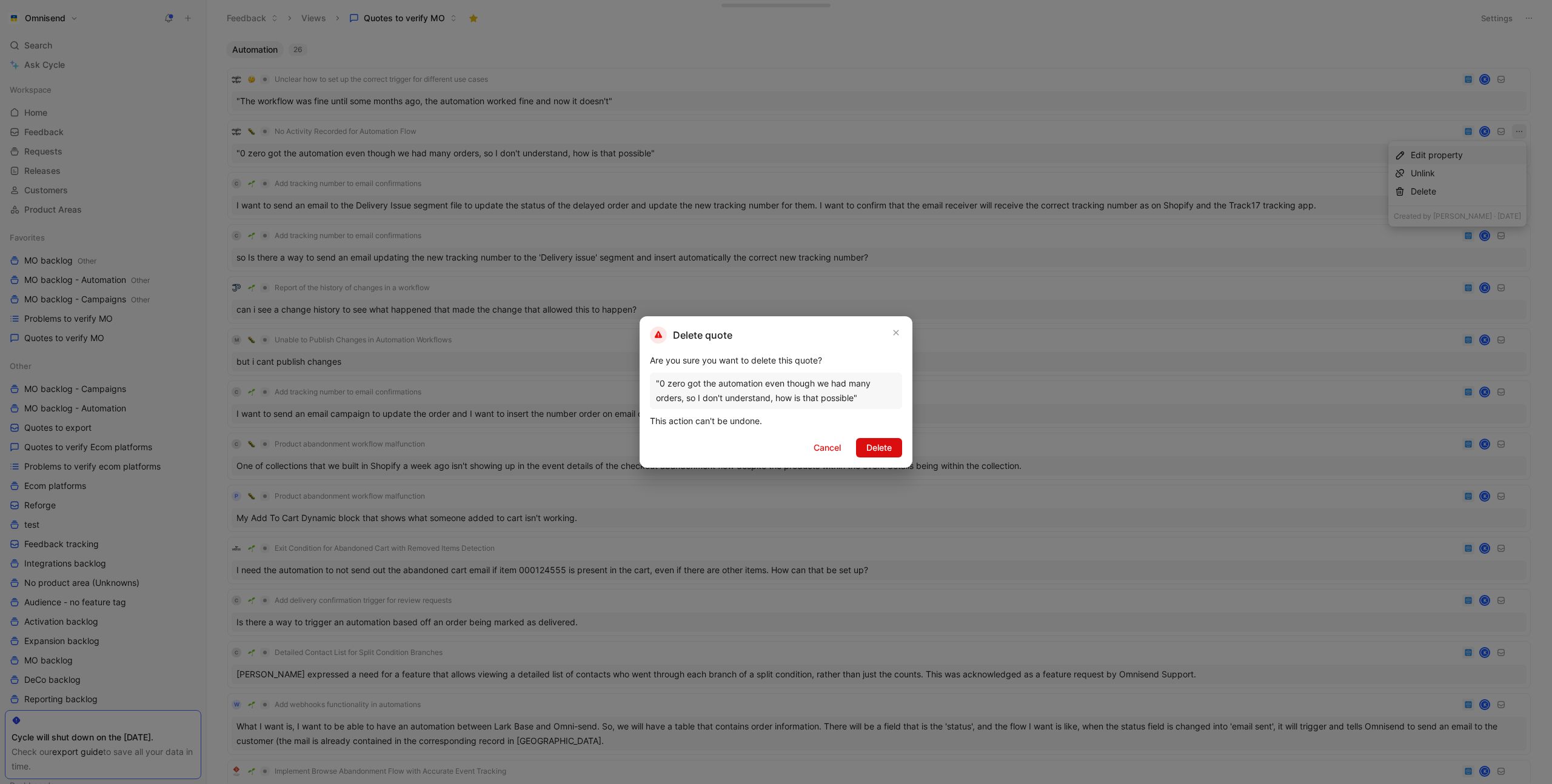
click at [883, 447] on span "Delete" at bounding box center [879, 447] width 25 height 15
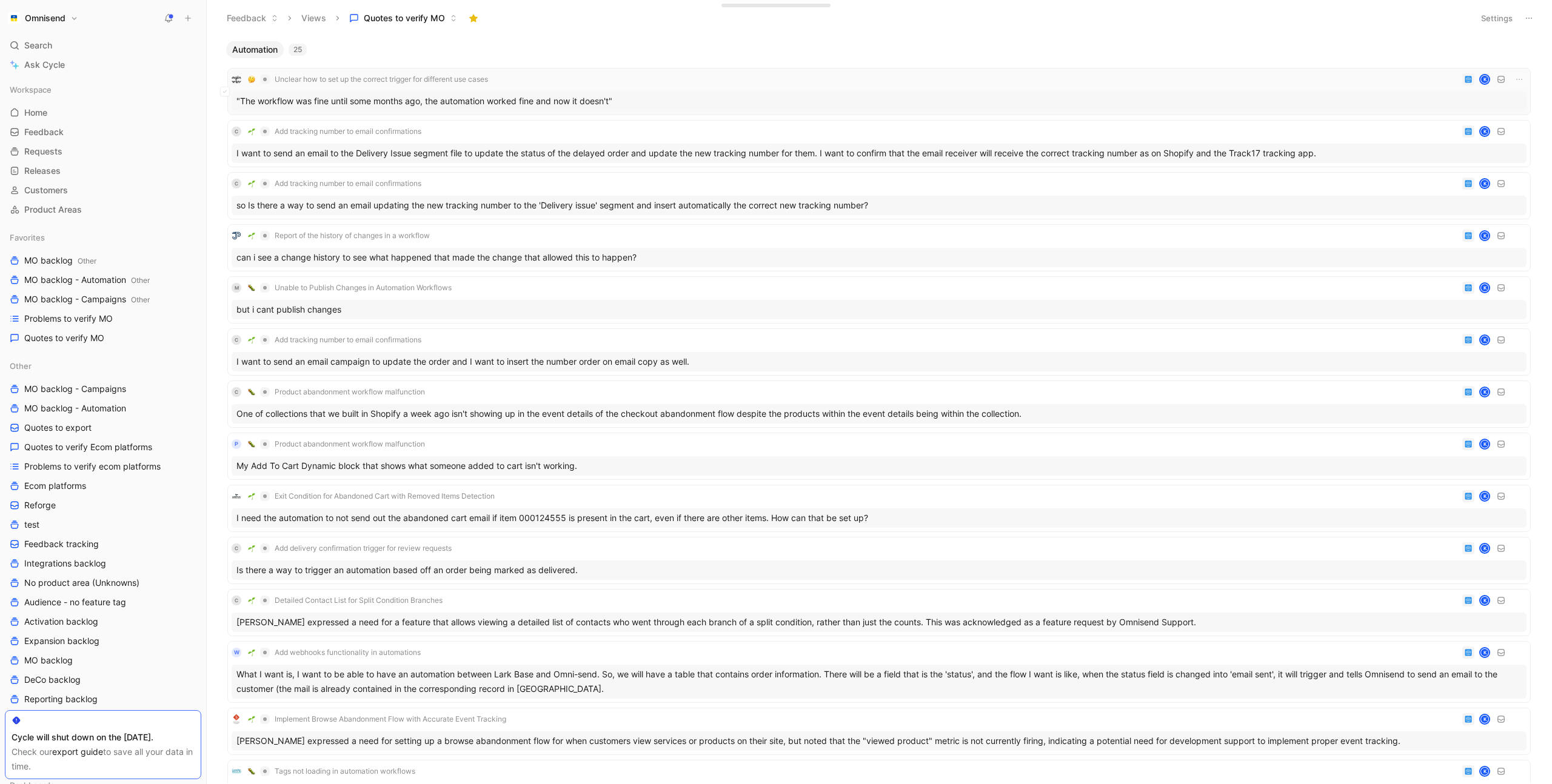
click at [681, 85] on div "Unclear how to set up the correct trigger for different use cases K" at bounding box center [879, 79] width 1295 height 15
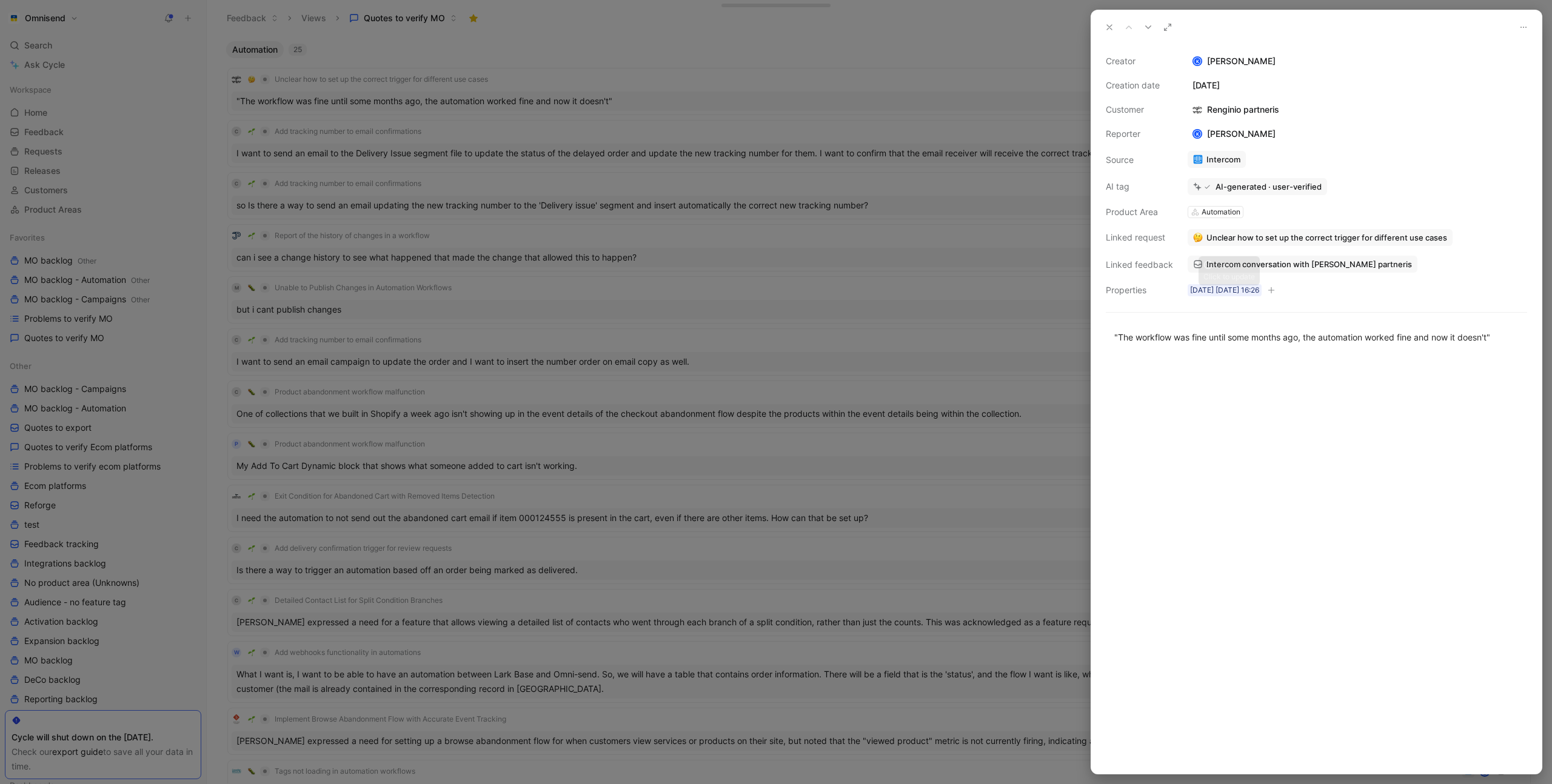
click at [1282, 261] on span "Intercom conversation with Renginio partneris" at bounding box center [1309, 264] width 205 height 11
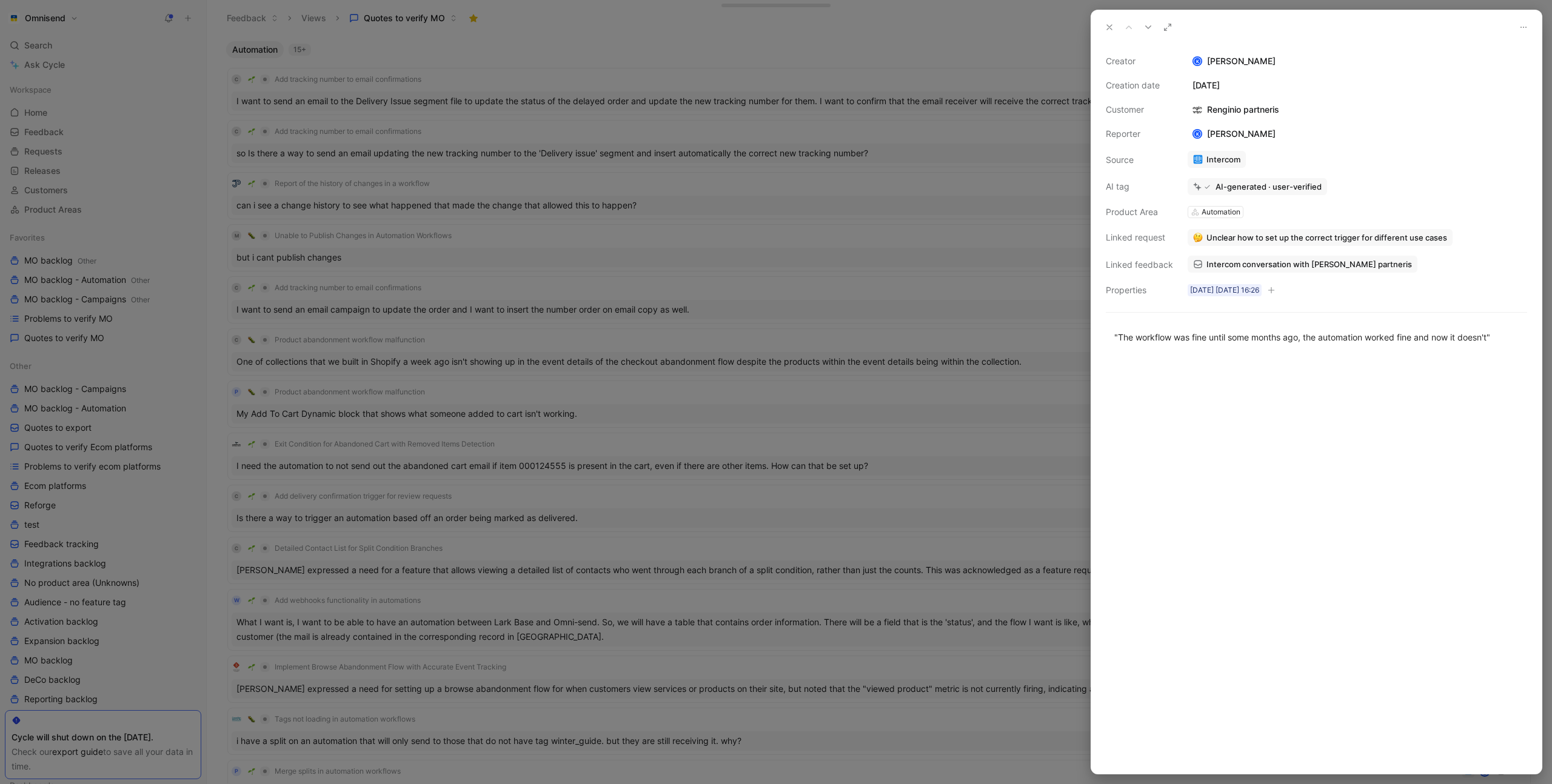
click at [624, 68] on div at bounding box center [776, 392] width 1552 height 784
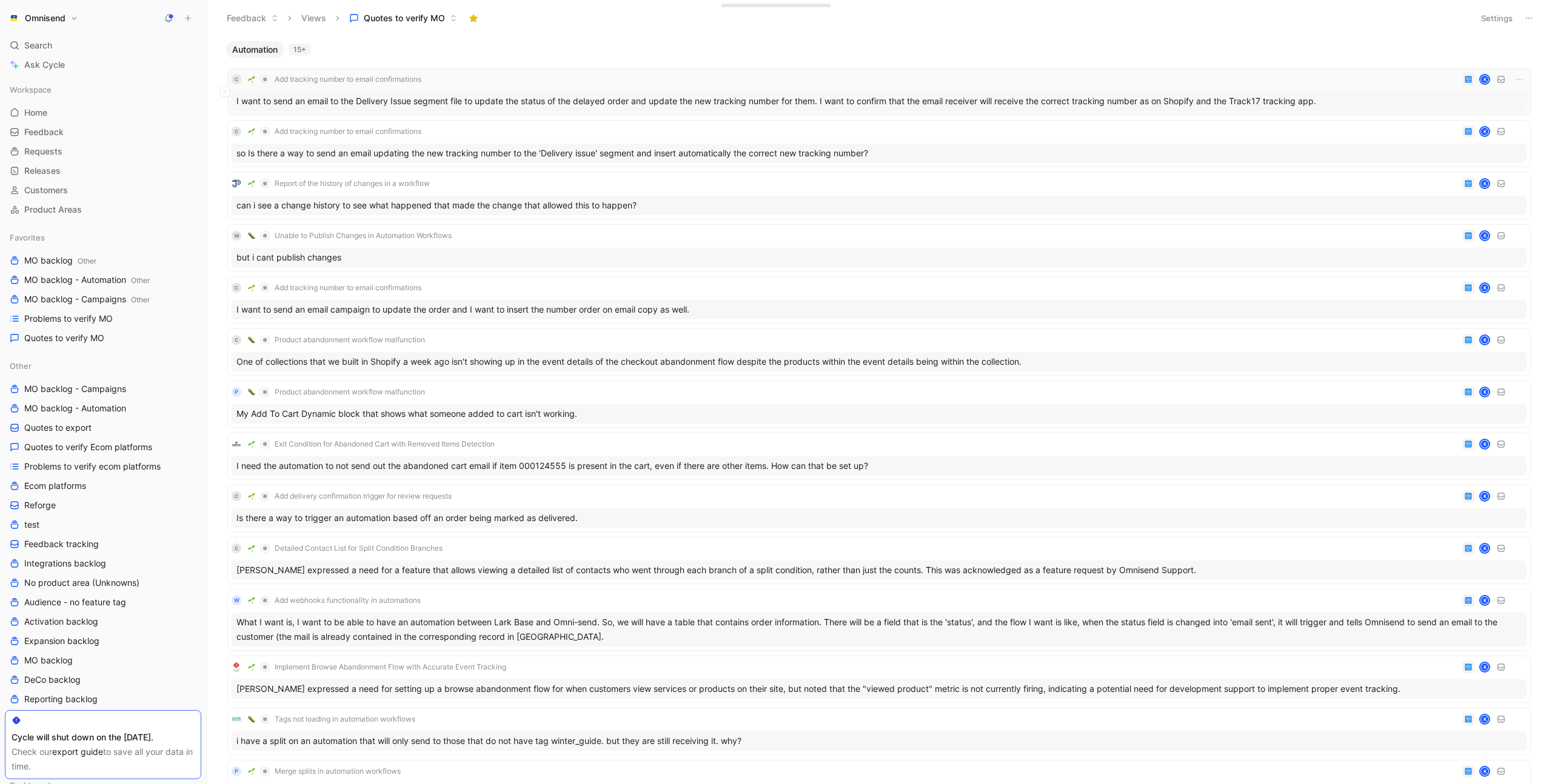
click at [581, 90] on div "C Add tracking number to email confirmations K I want to send an email to the D…" at bounding box center [879, 91] width 1295 height 38
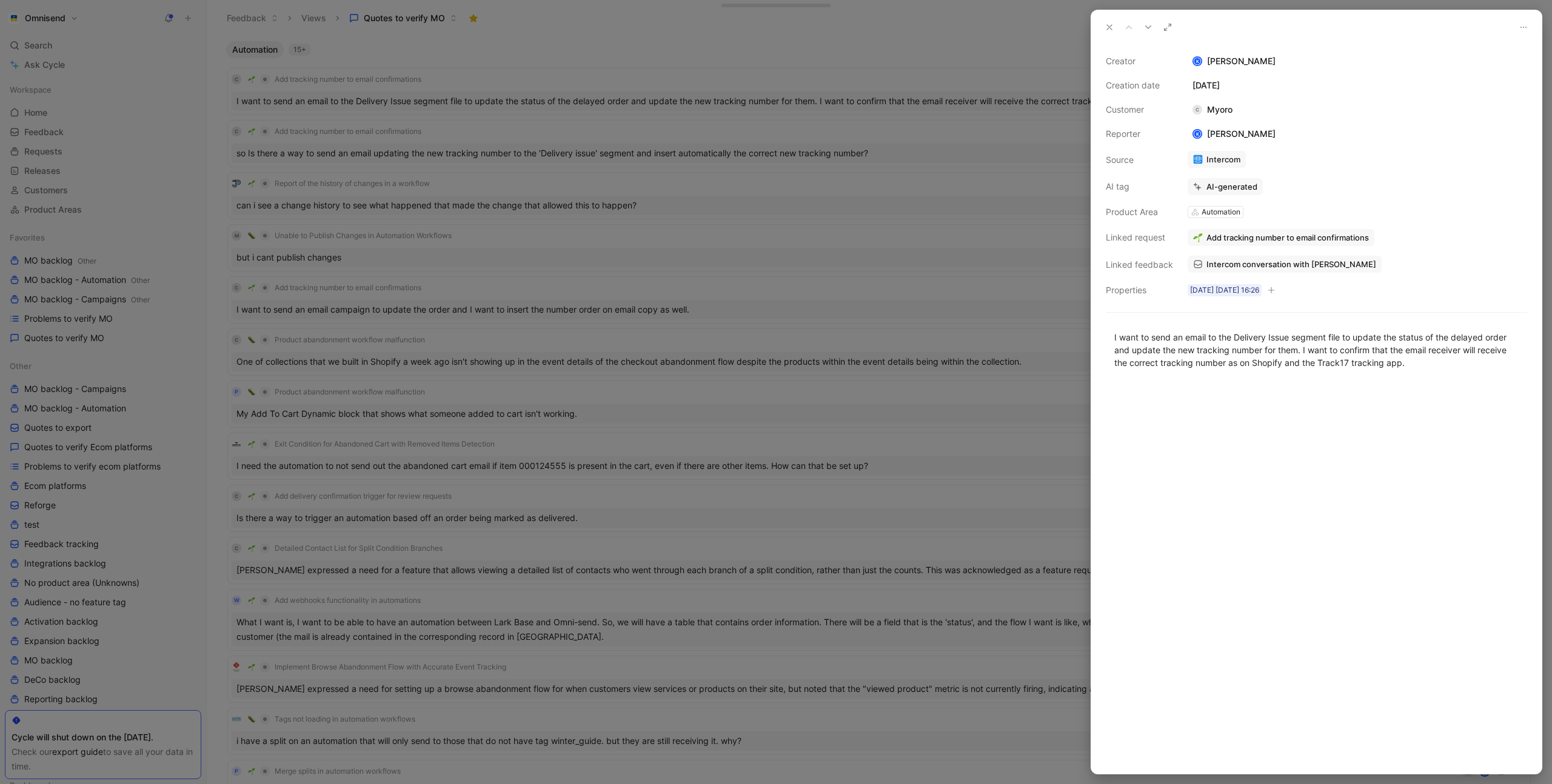
click at [1249, 262] on span "Intercom conversation with Myoro" at bounding box center [1291, 264] width 170 height 11
click at [1308, 264] on span "Intercom conversation with Myoro" at bounding box center [1291, 264] width 170 height 11
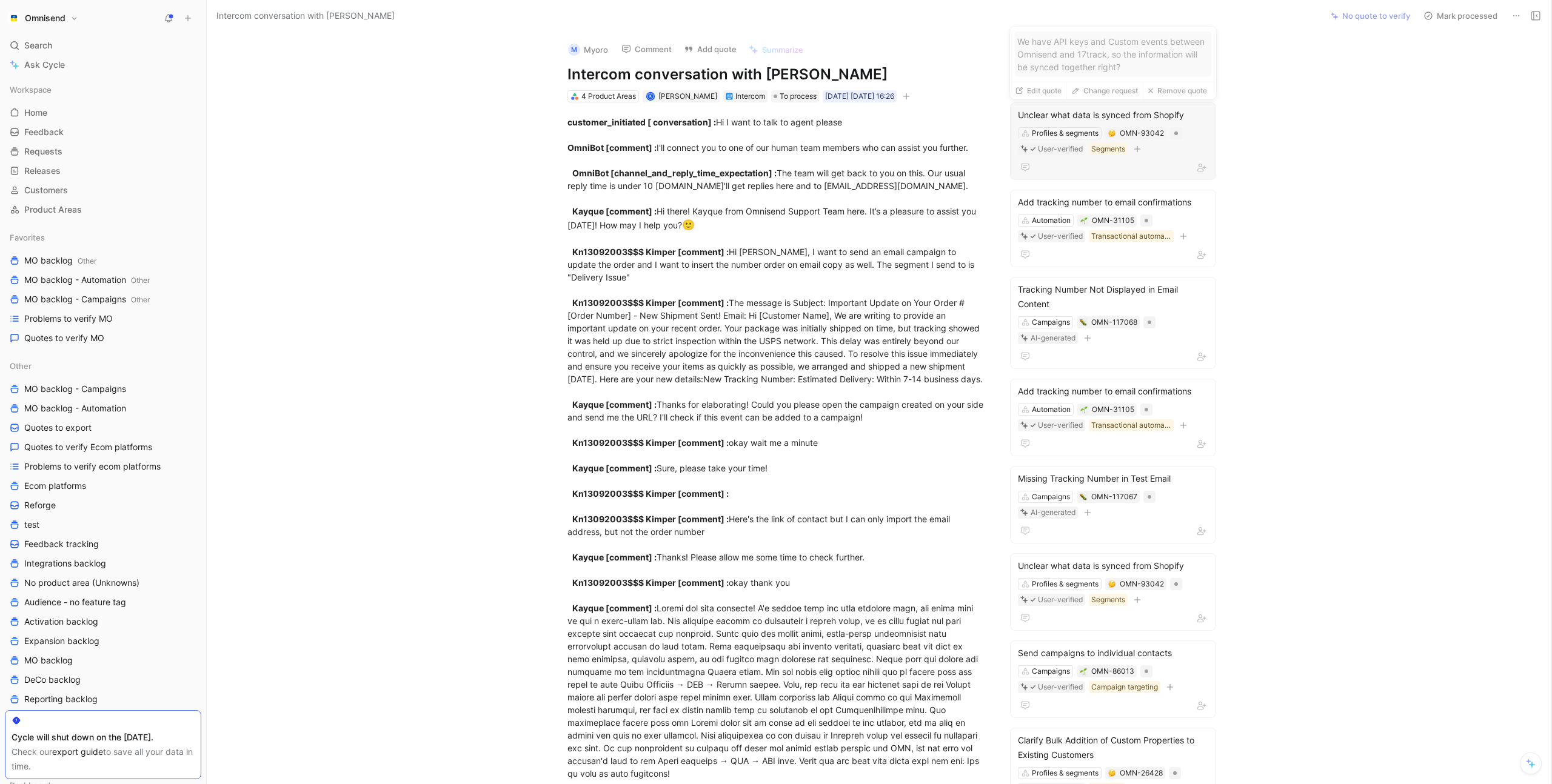
click at [1104, 118] on div "Unclear what data is synced from Shopify" at bounding box center [1114, 115] width 191 height 15
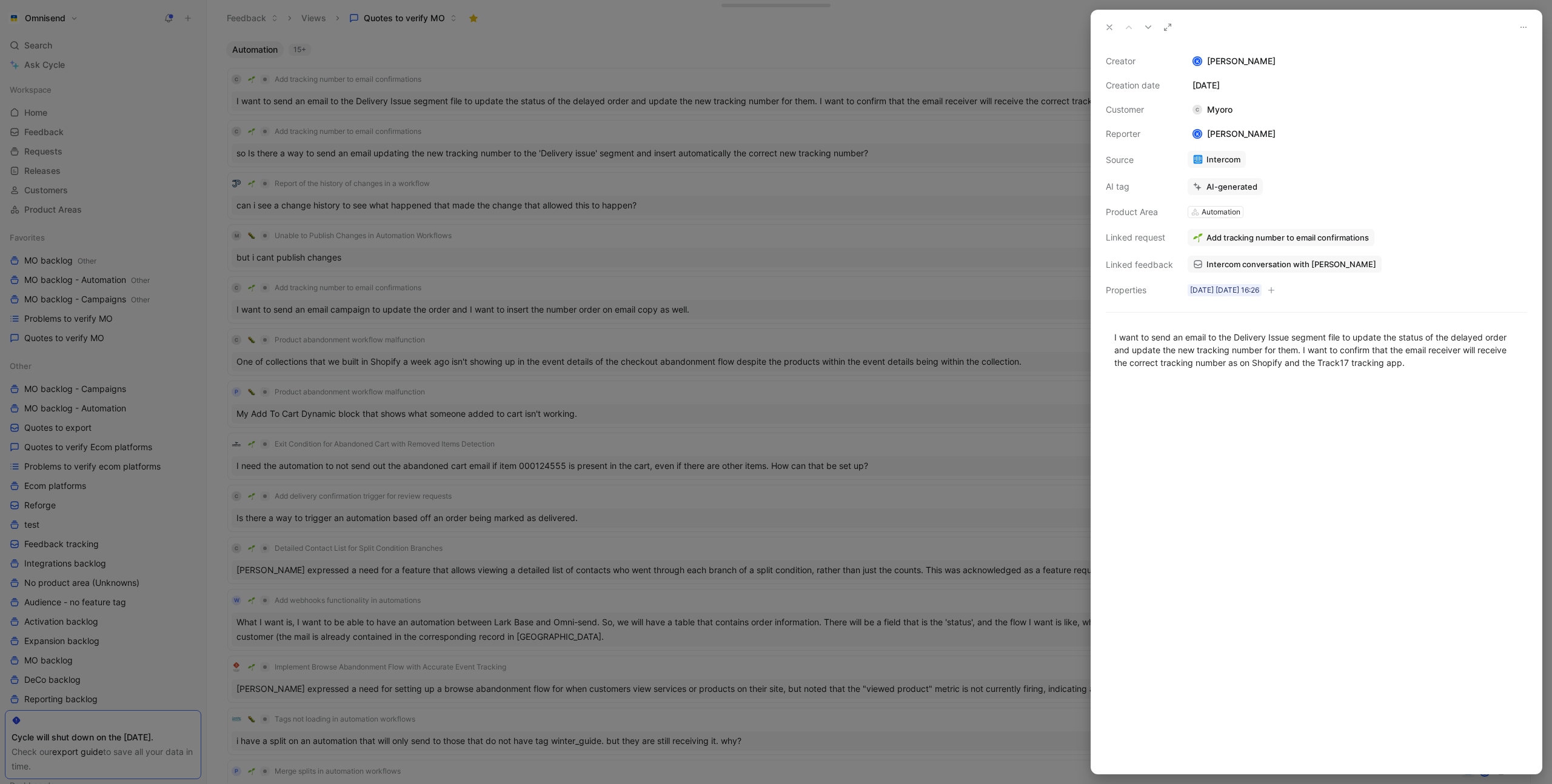
click at [621, 242] on div at bounding box center [776, 392] width 1552 height 784
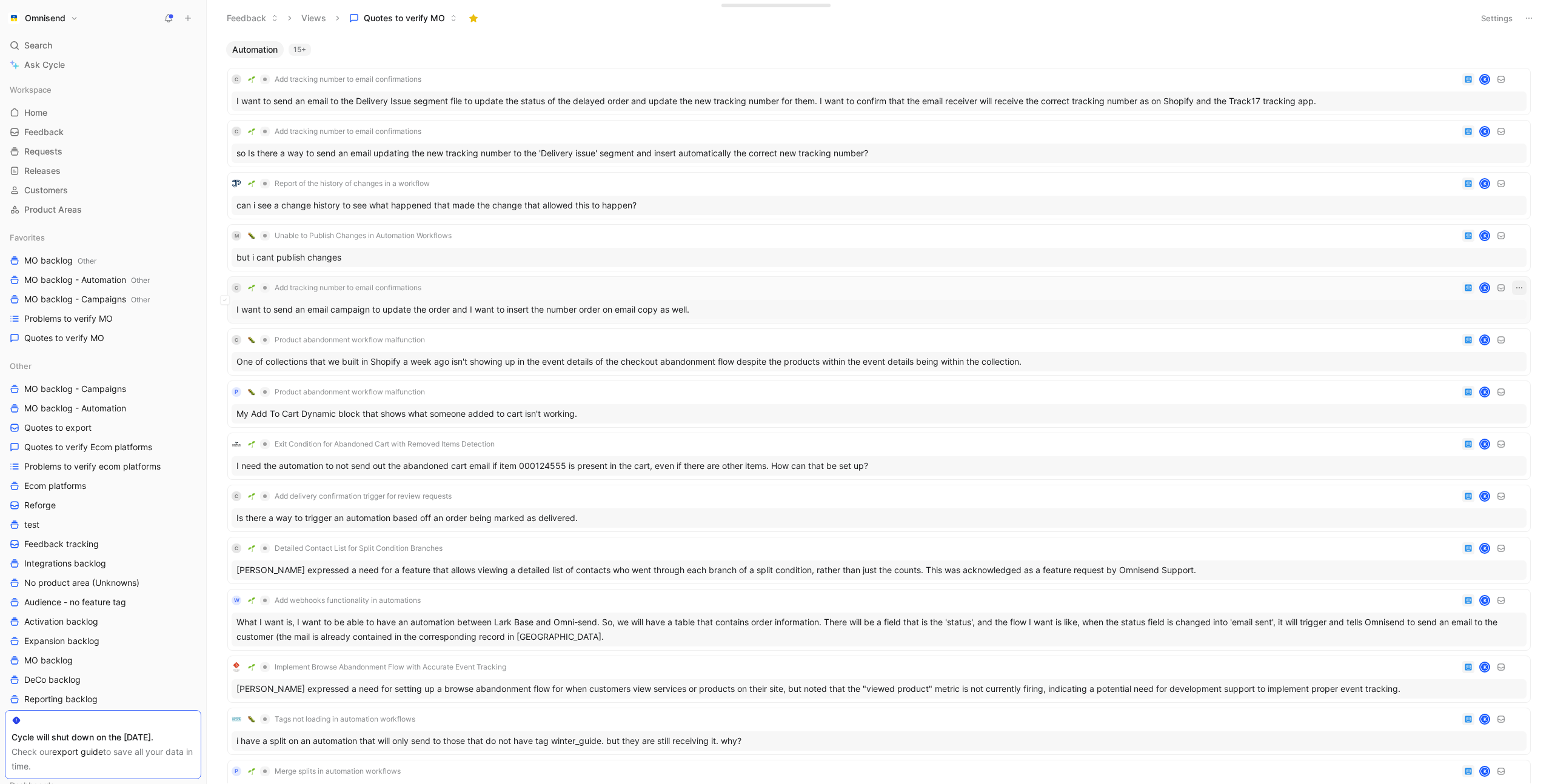
click at [1517, 287] on icon "button" at bounding box center [1519, 287] width 10 height 10
click at [1520, 134] on icon "button" at bounding box center [1519, 131] width 10 height 10
click at [1315, 90] on div "C Add tracking number to email confirmations K I want to send an email to the D…" at bounding box center [879, 91] width 1295 height 38
click at [1518, 53] on button "button" at bounding box center [1524, 49] width 15 height 15
click at [944, 88] on div "C Add tracking number to email confirmations K I want to send an email to the D…" at bounding box center [879, 91] width 1295 height 38
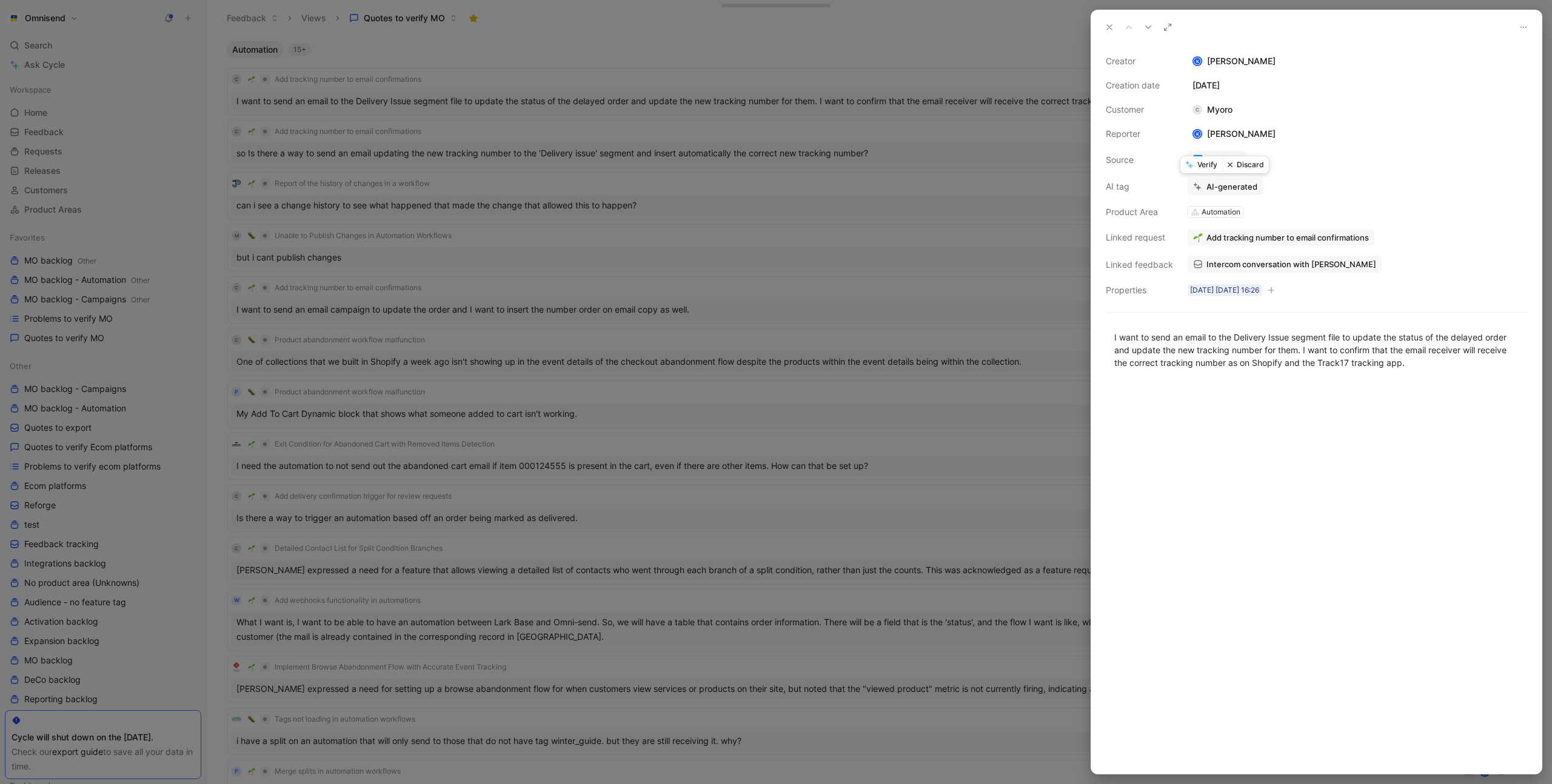
click at [1200, 164] on button "Verify" at bounding box center [1201, 164] width 42 height 17
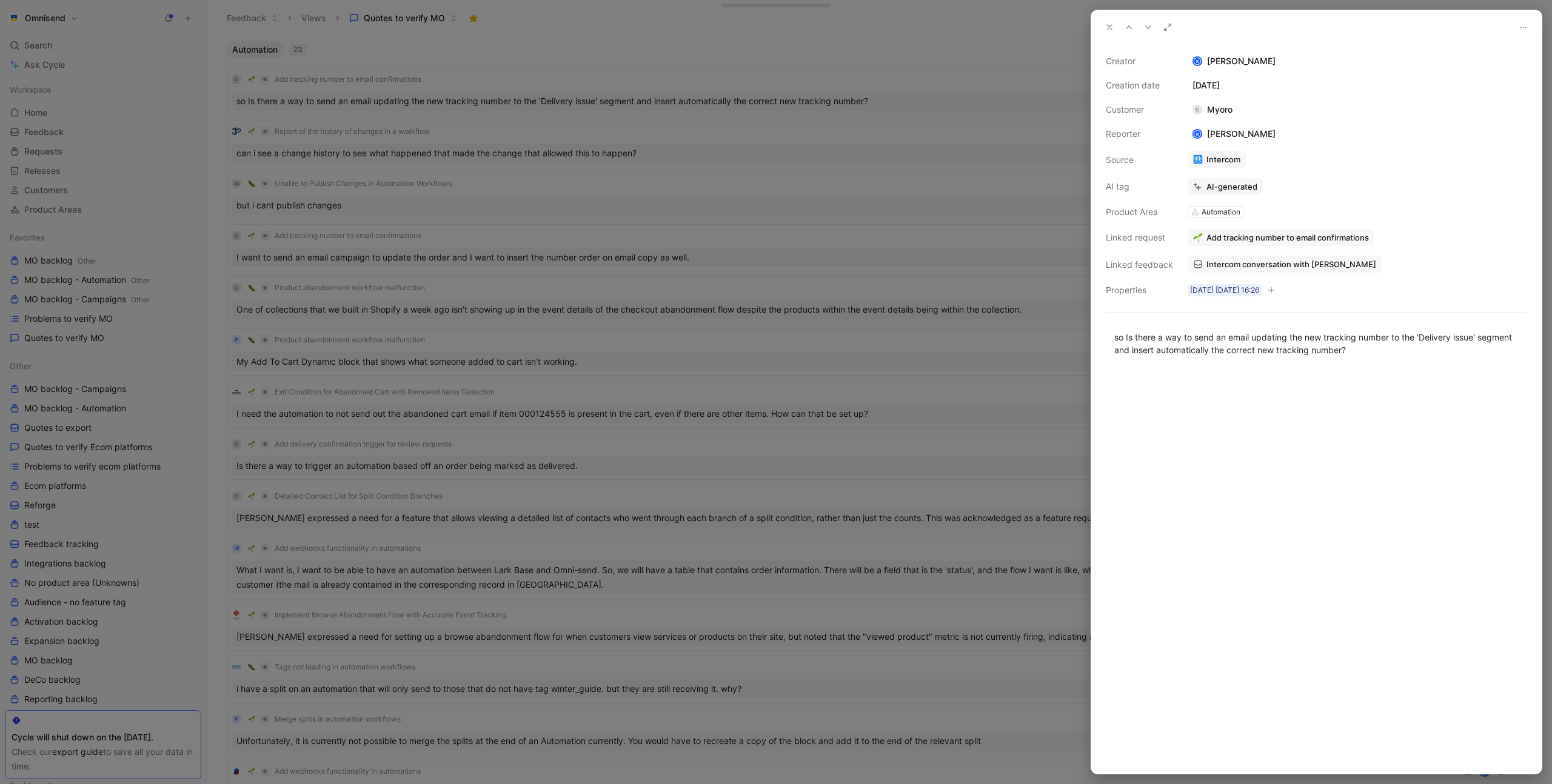
click at [555, 90] on div at bounding box center [776, 392] width 1552 height 784
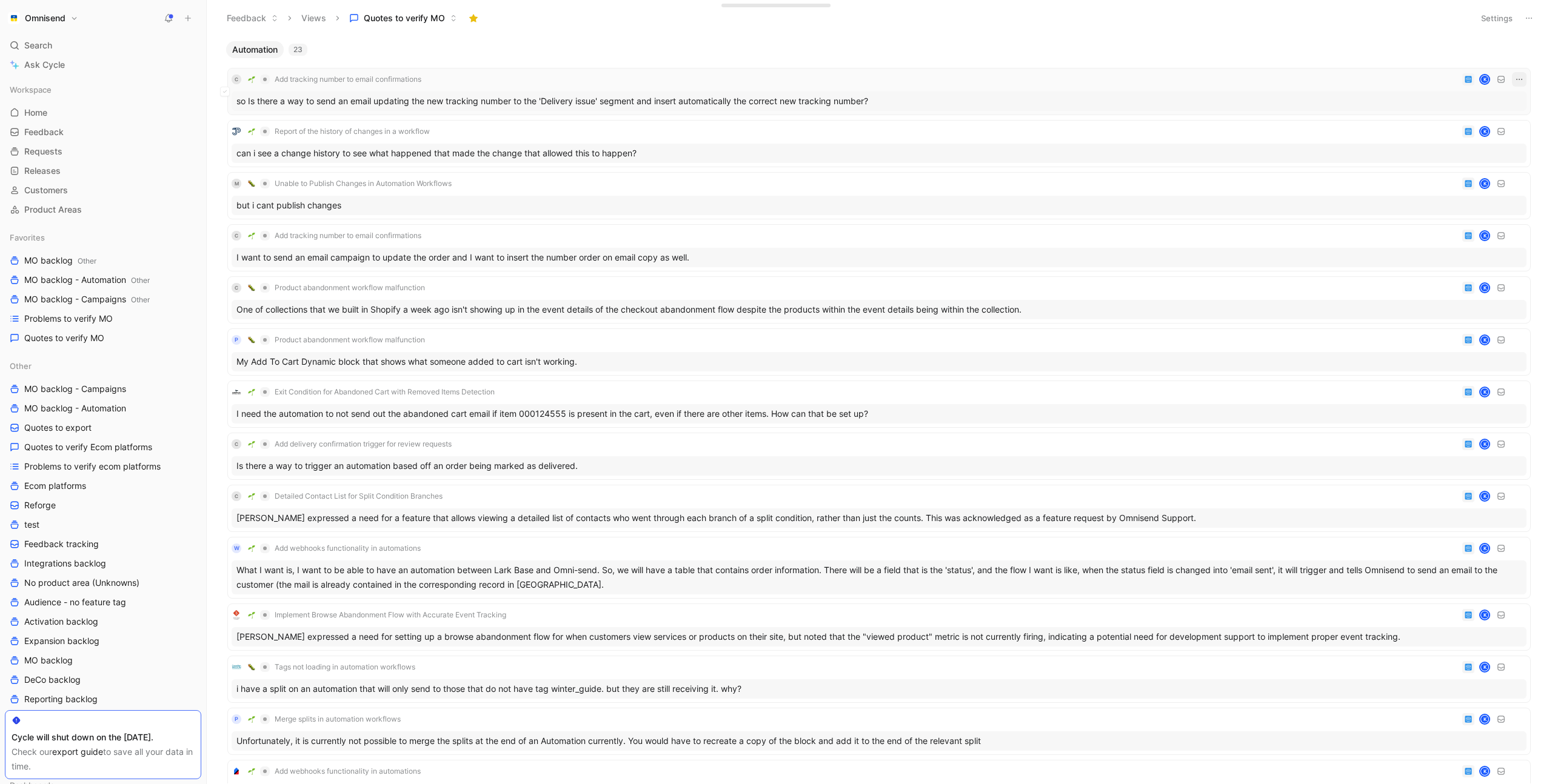
click at [1519, 80] on icon "button" at bounding box center [1519, 79] width 10 height 10
click at [1449, 138] on div "Delete" at bounding box center [1466, 139] width 110 height 15
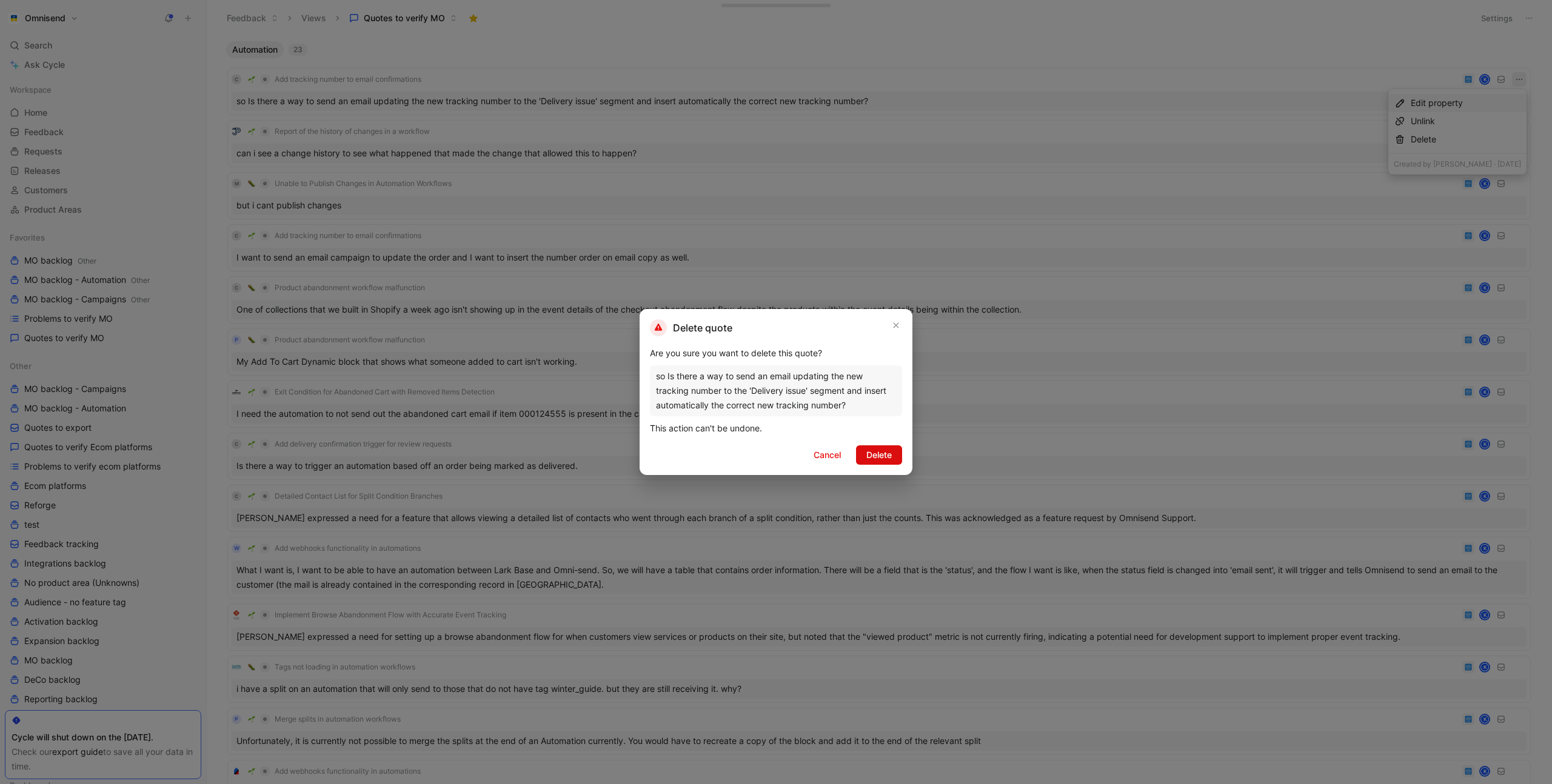
click at [884, 453] on span "Delete" at bounding box center [879, 455] width 25 height 15
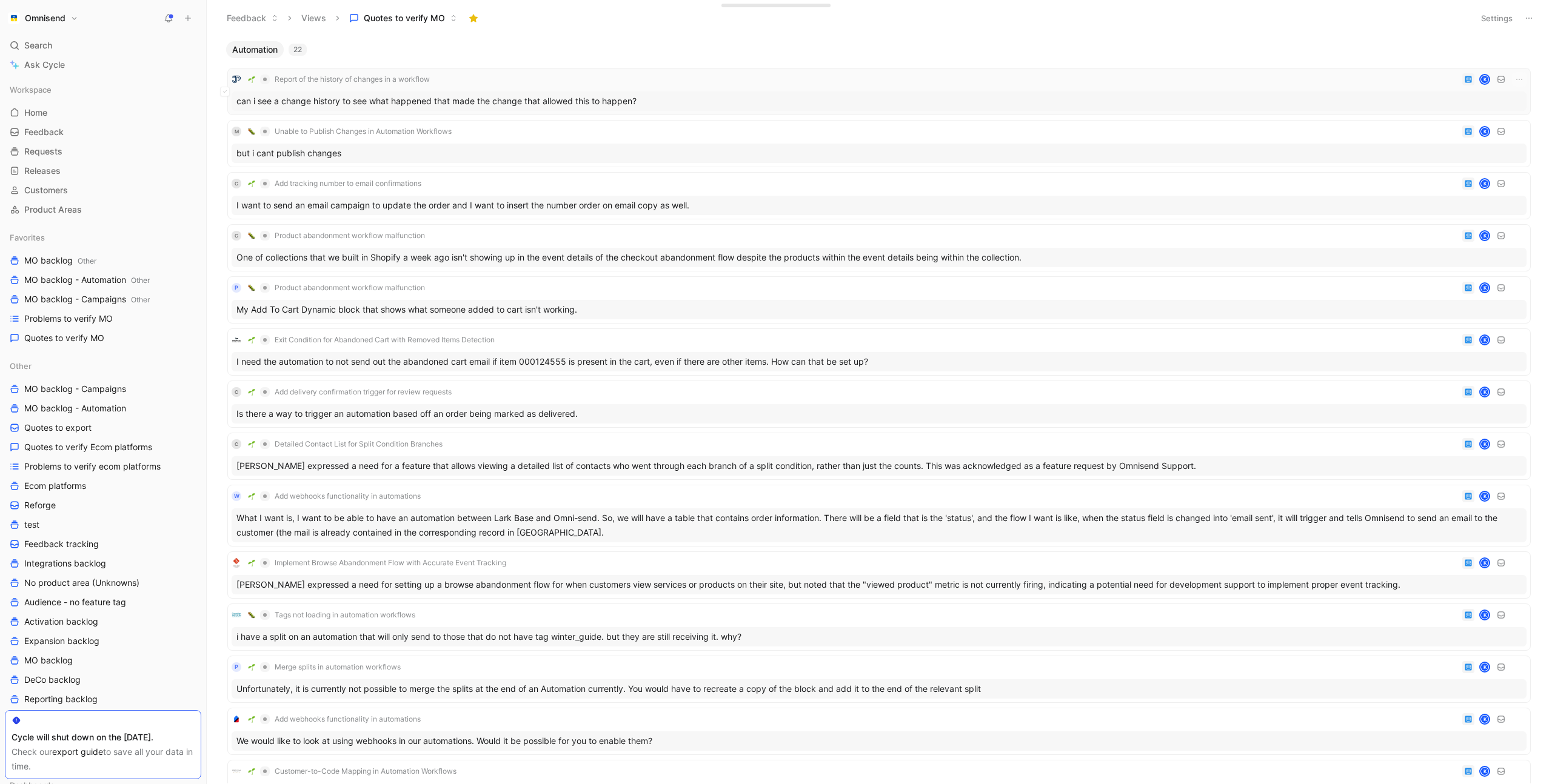
click at [684, 80] on div "Report of the history of changes in a workflow K" at bounding box center [879, 79] width 1295 height 15
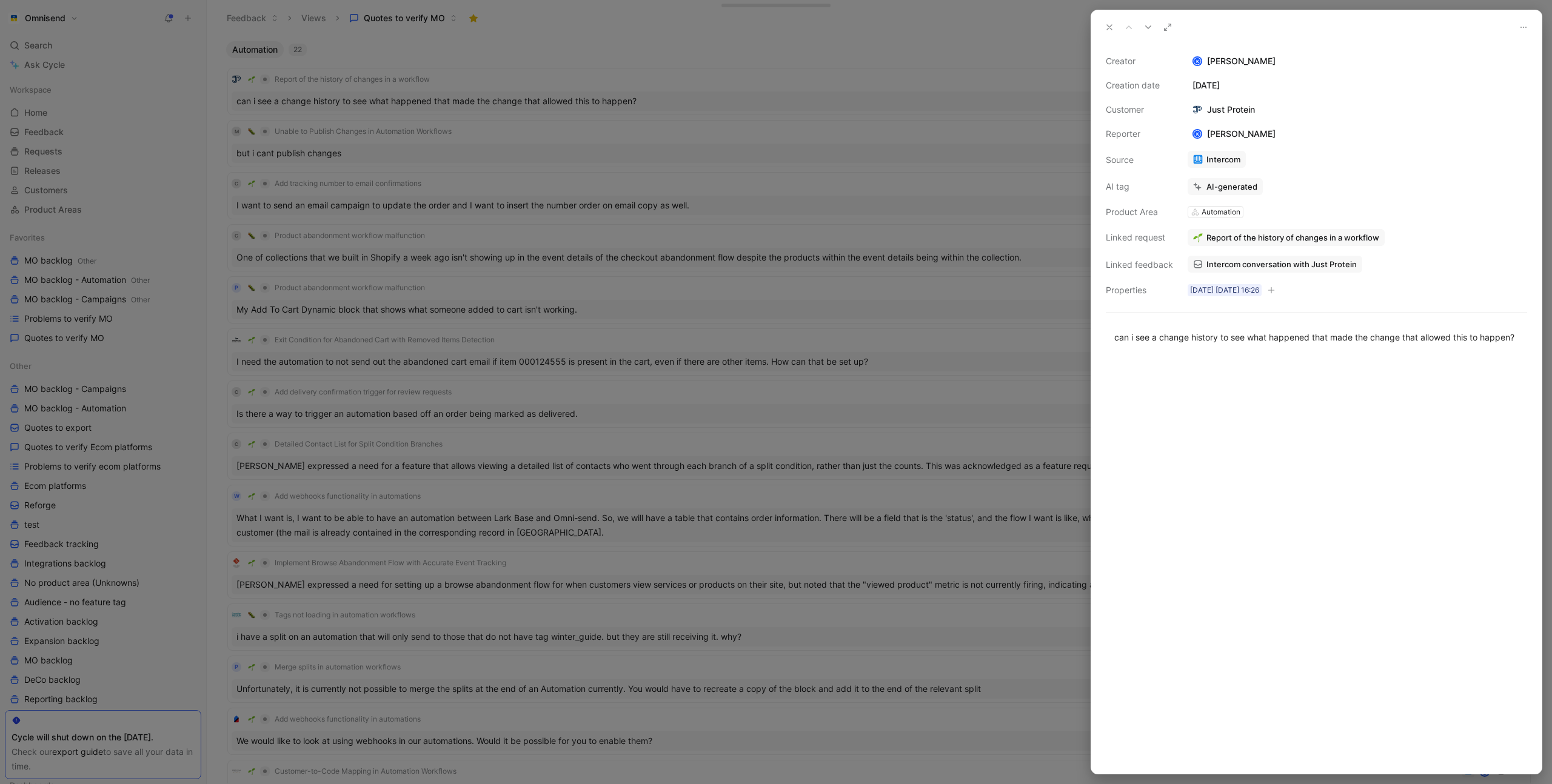
click at [681, 78] on div at bounding box center [776, 392] width 1552 height 784
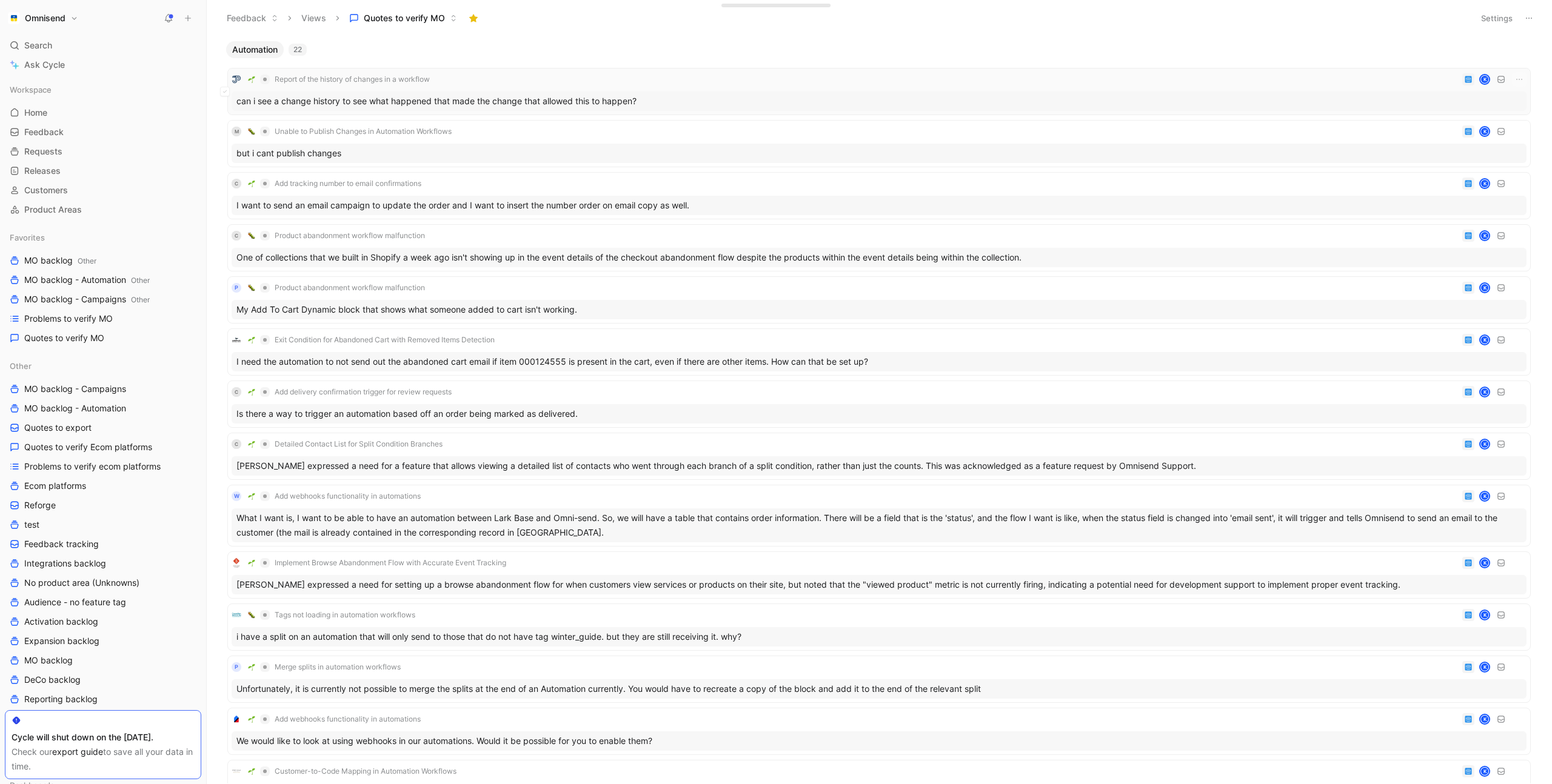
click at [1370, 83] on div "Report of the history of changes in a workflow K" at bounding box center [879, 79] width 1295 height 15
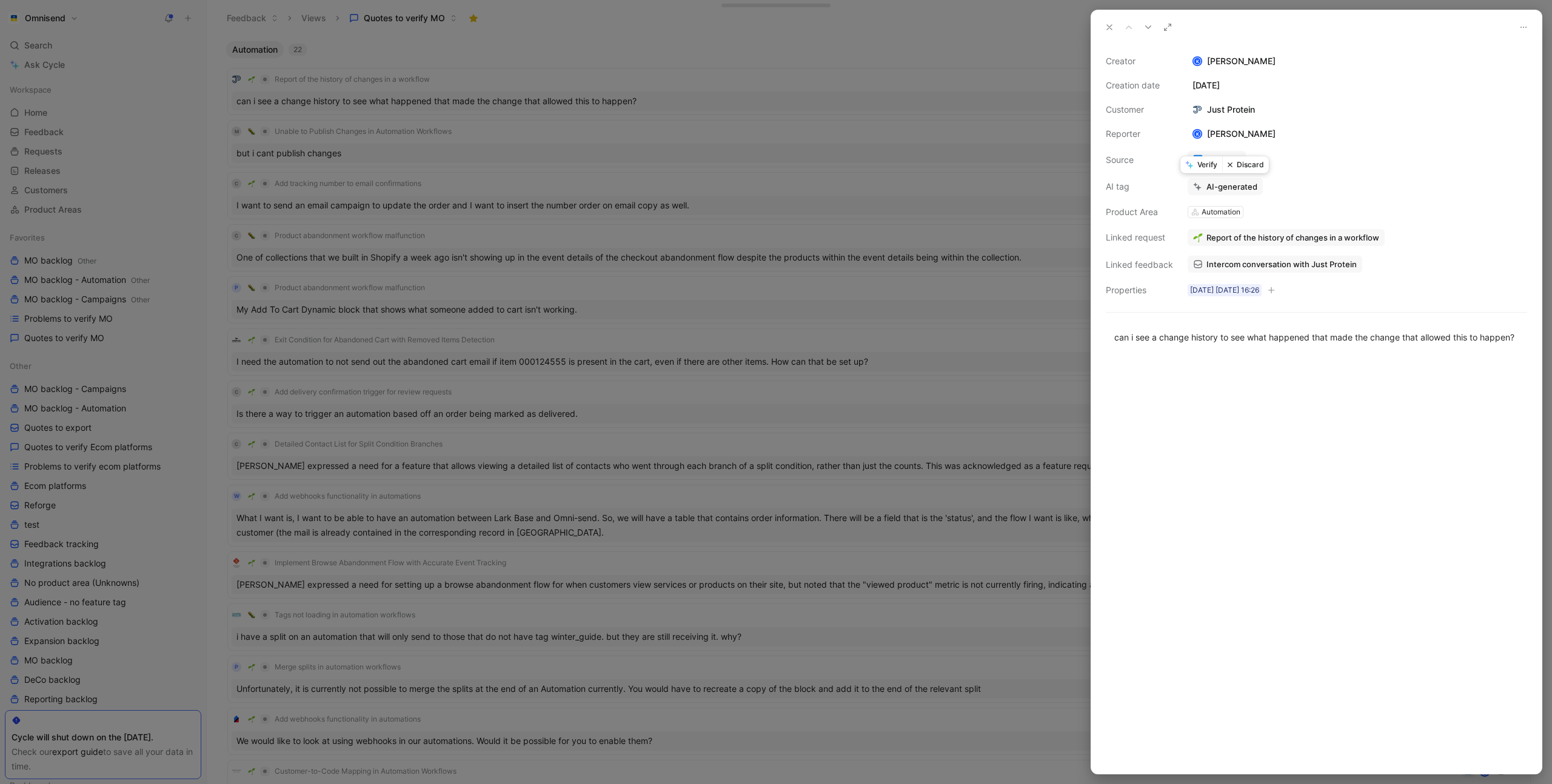
click at [1204, 165] on button "Verify" at bounding box center [1201, 164] width 42 height 17
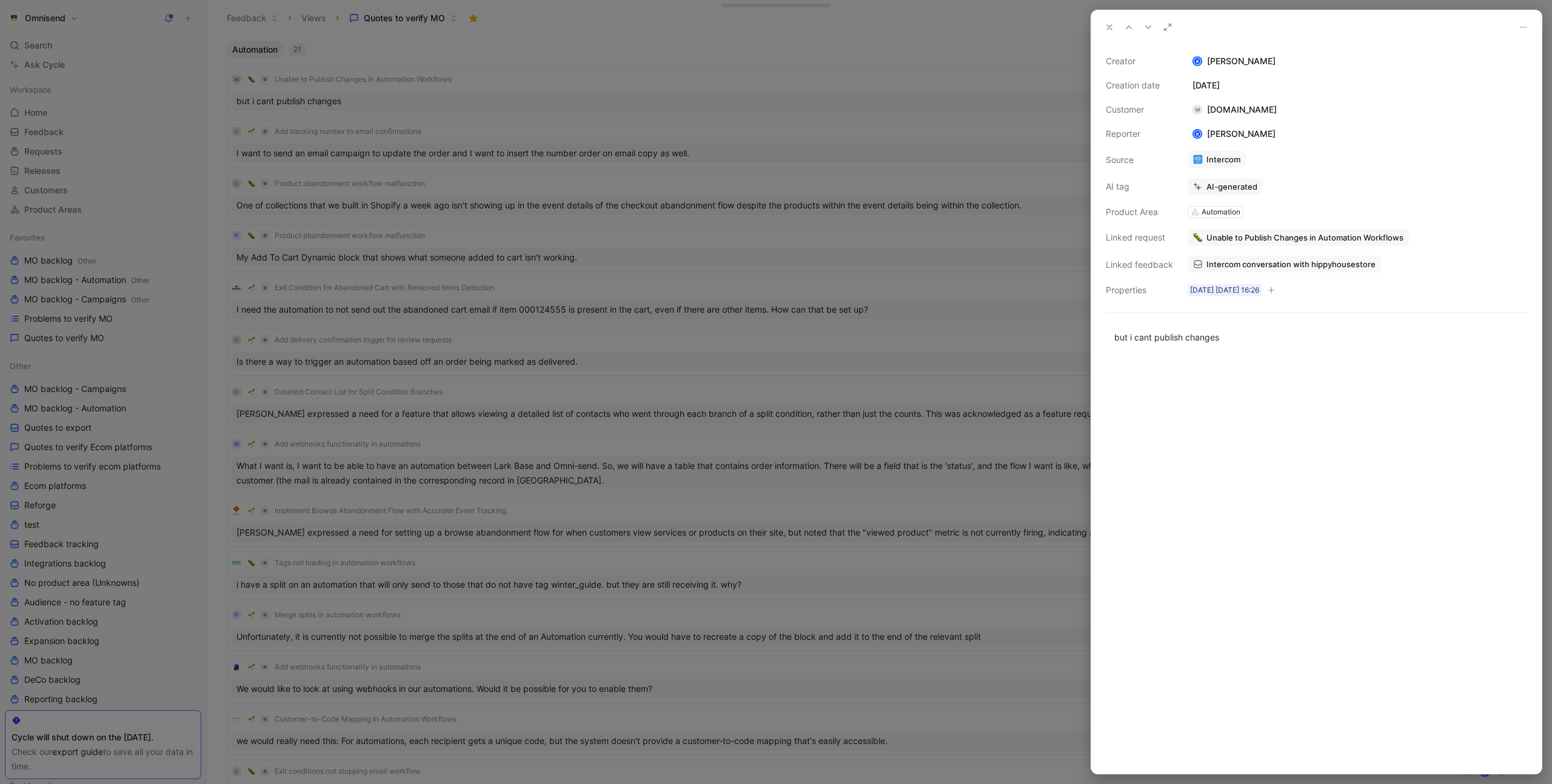
click at [750, 85] on div at bounding box center [776, 392] width 1552 height 784
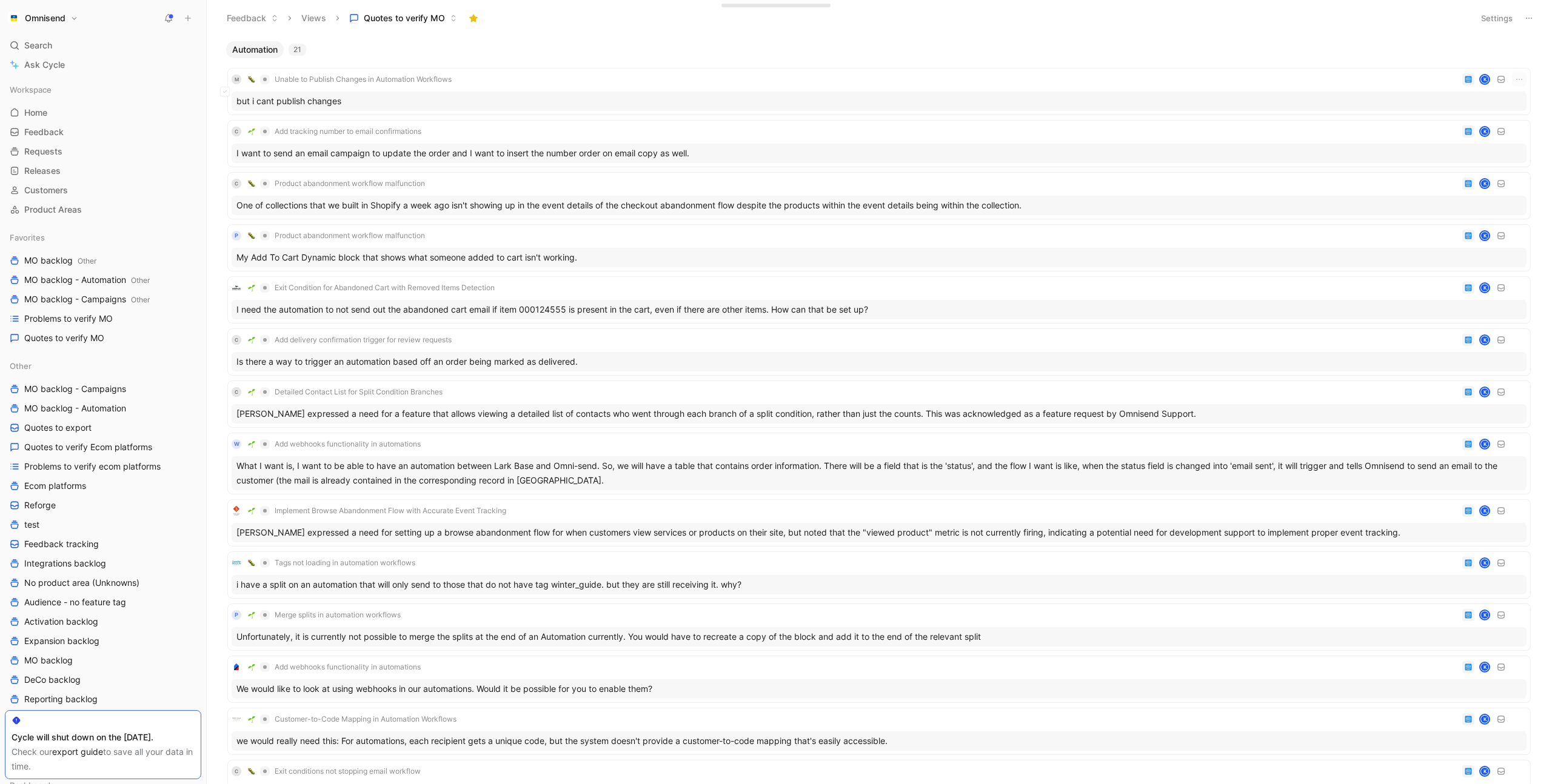
click at [726, 81] on div "M Unable to Publish Changes in Automation Workflows K" at bounding box center [879, 79] width 1295 height 15
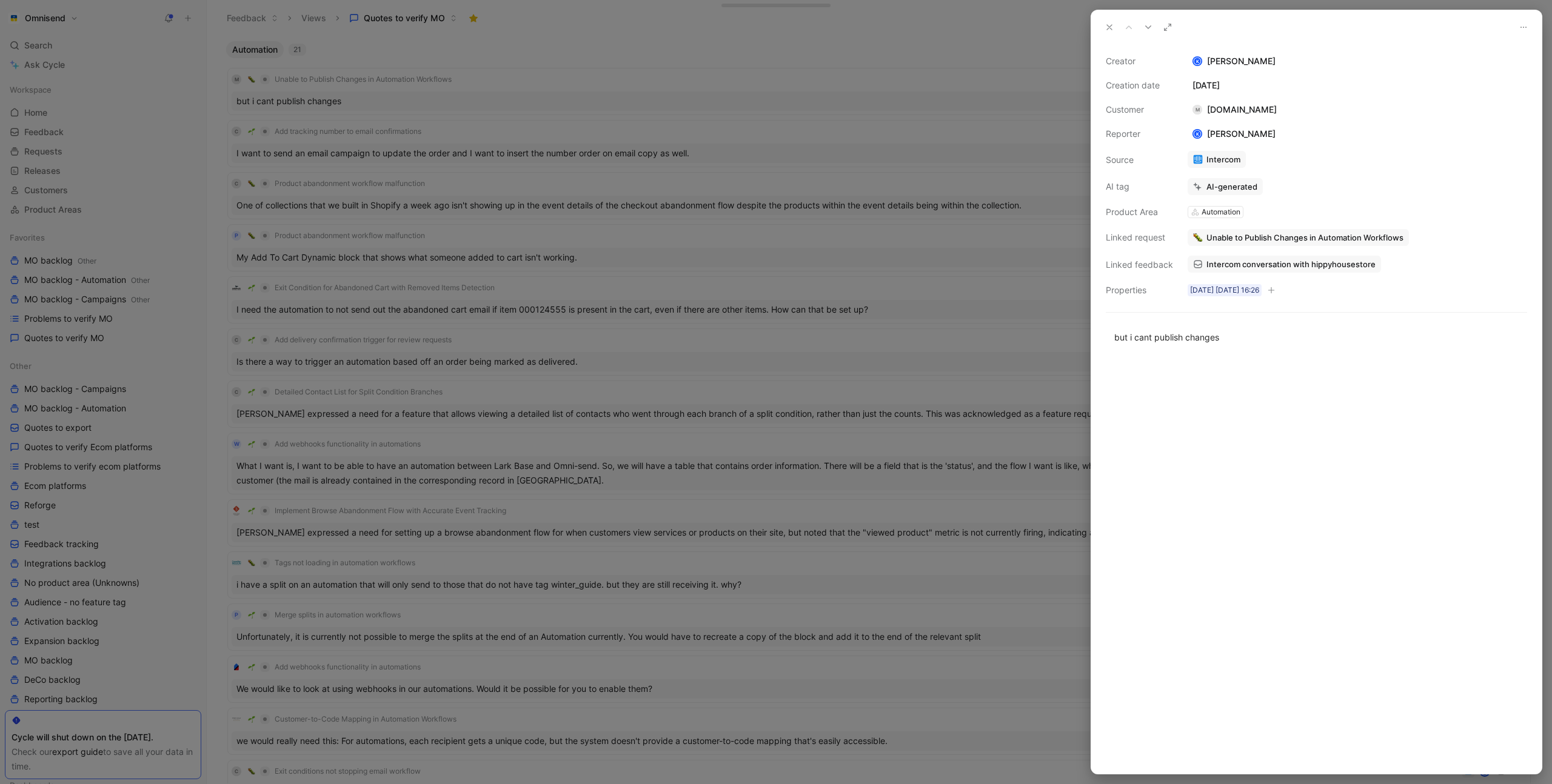
click at [729, 81] on div at bounding box center [776, 392] width 1552 height 784
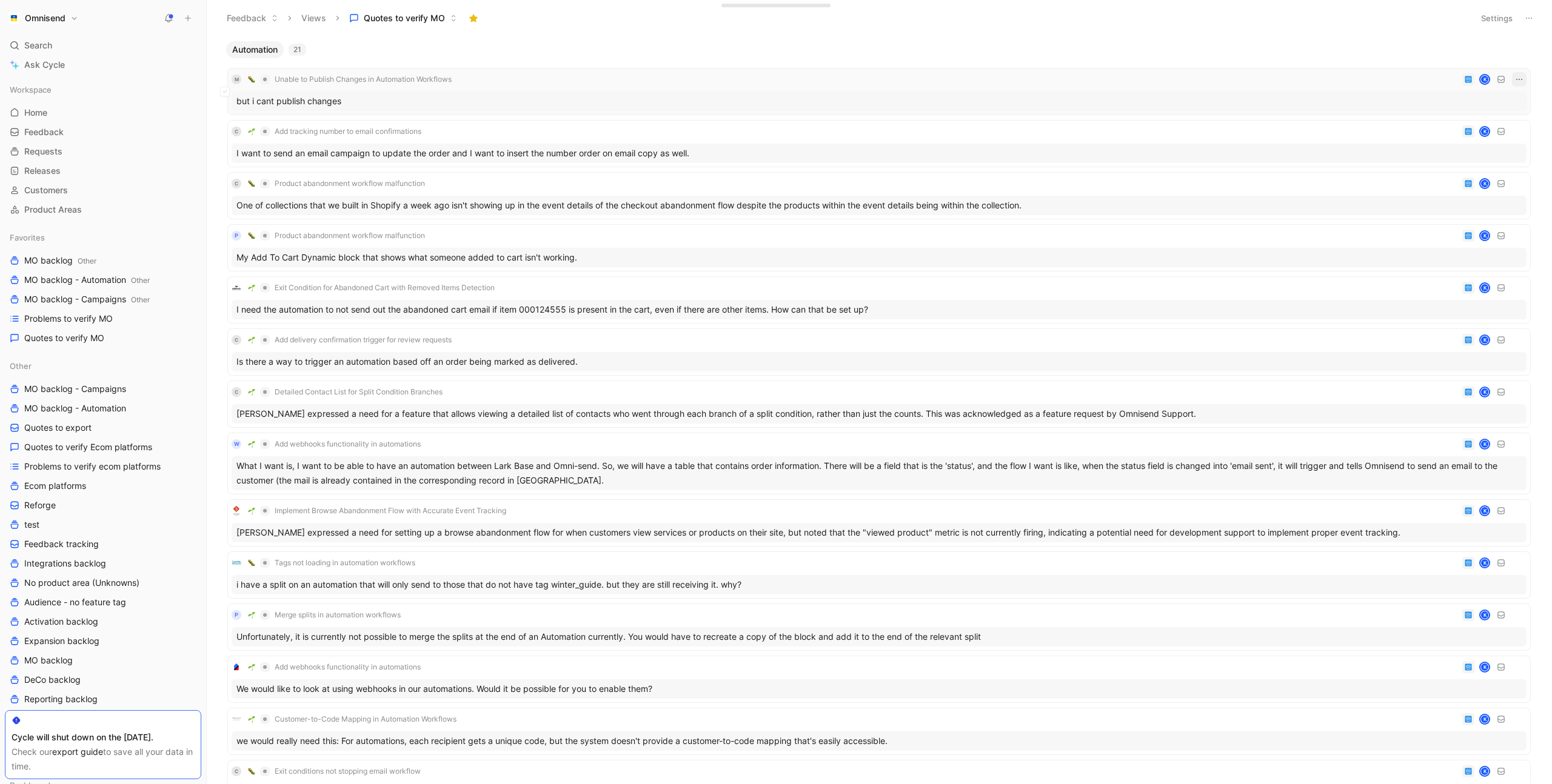
click at [1517, 80] on icon "button" at bounding box center [1519, 79] width 10 height 10
click at [1440, 140] on div "Delete" at bounding box center [1466, 139] width 110 height 15
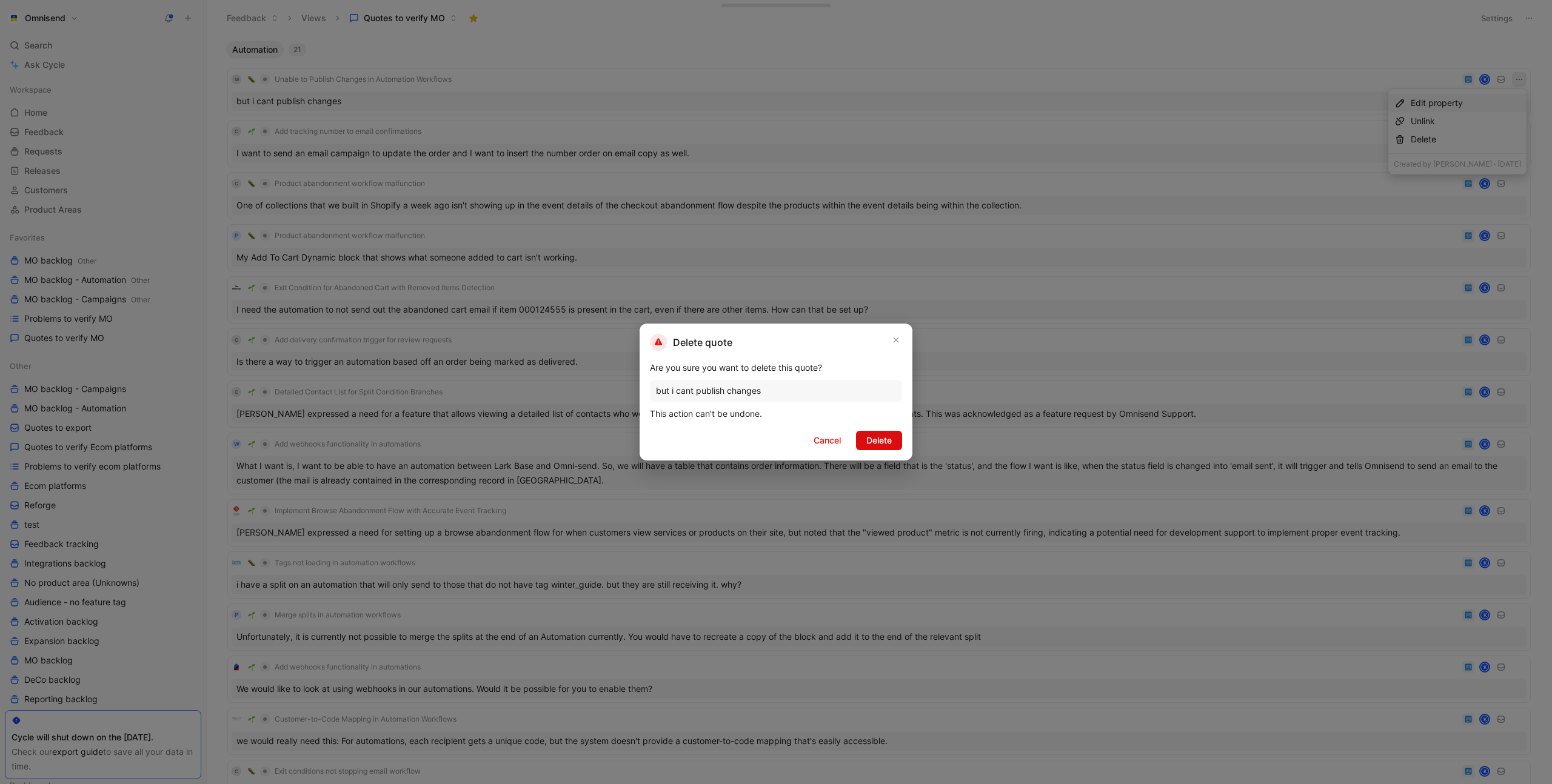
click at [878, 437] on span "Delete" at bounding box center [879, 440] width 25 height 15
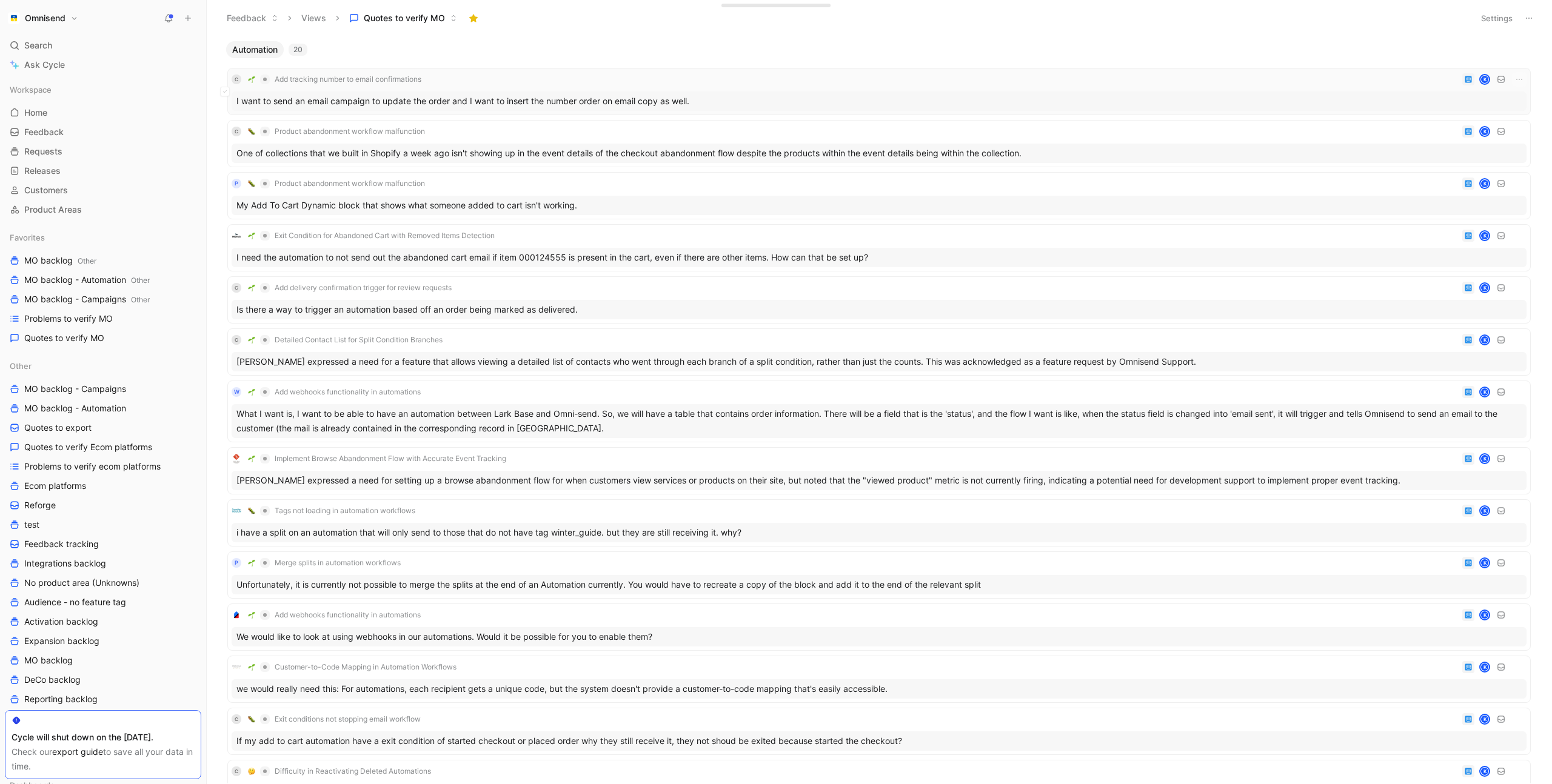
click at [585, 78] on div "C Add tracking number to email confirmations K" at bounding box center [879, 79] width 1295 height 15
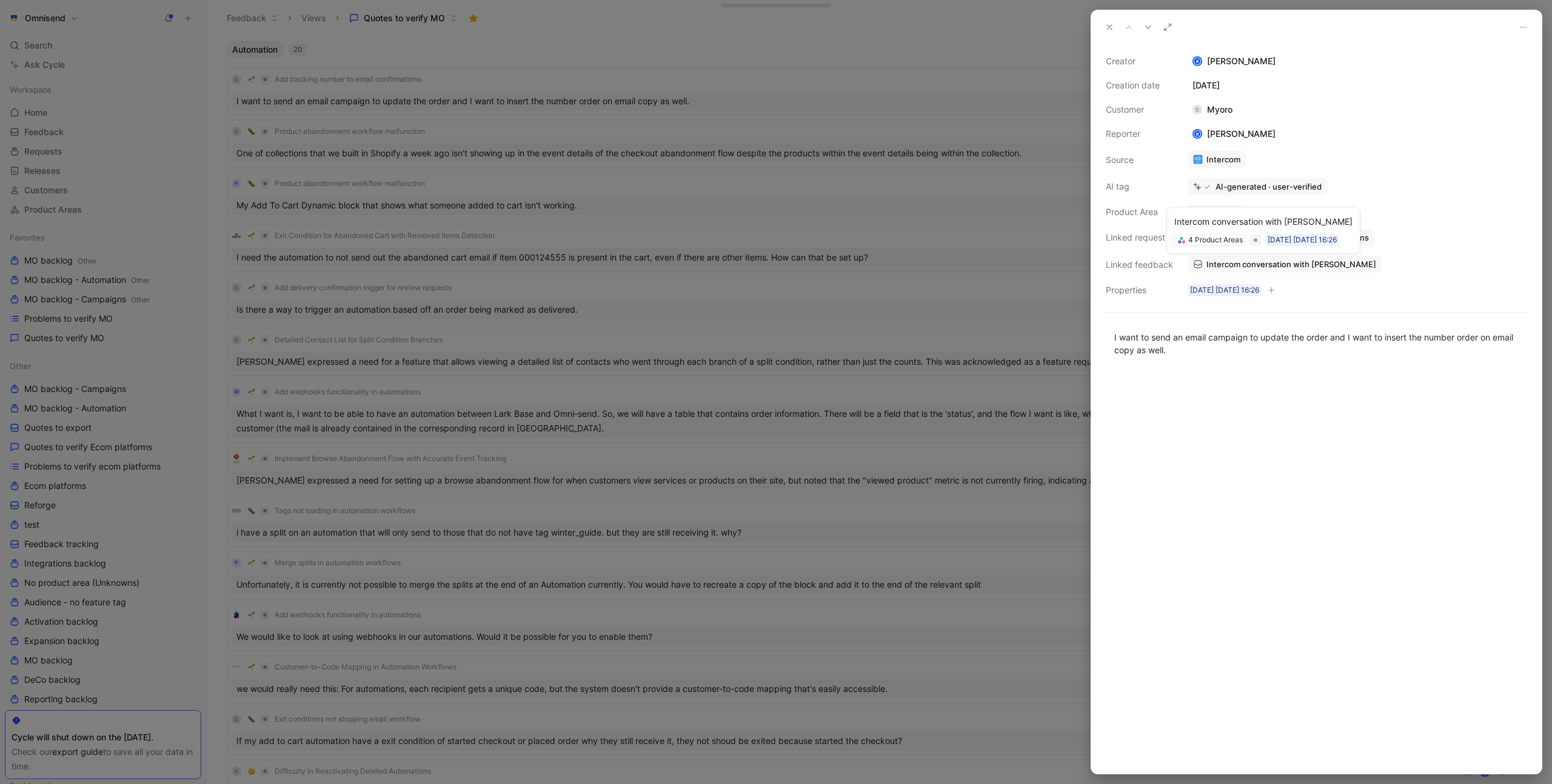
click at [1250, 265] on span "Intercom conversation with Myoro" at bounding box center [1291, 264] width 170 height 11
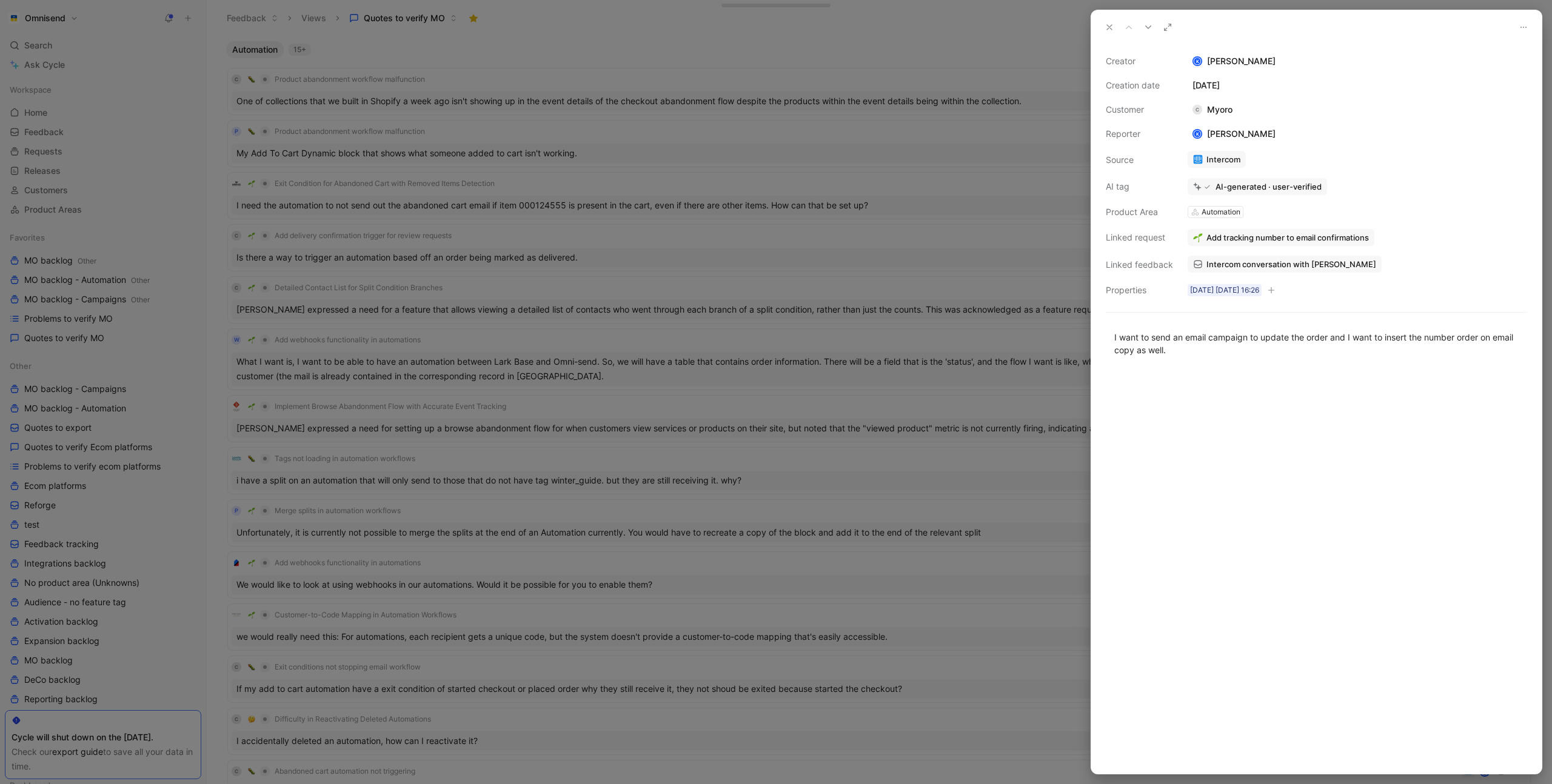
click at [505, 140] on div at bounding box center [776, 392] width 1552 height 784
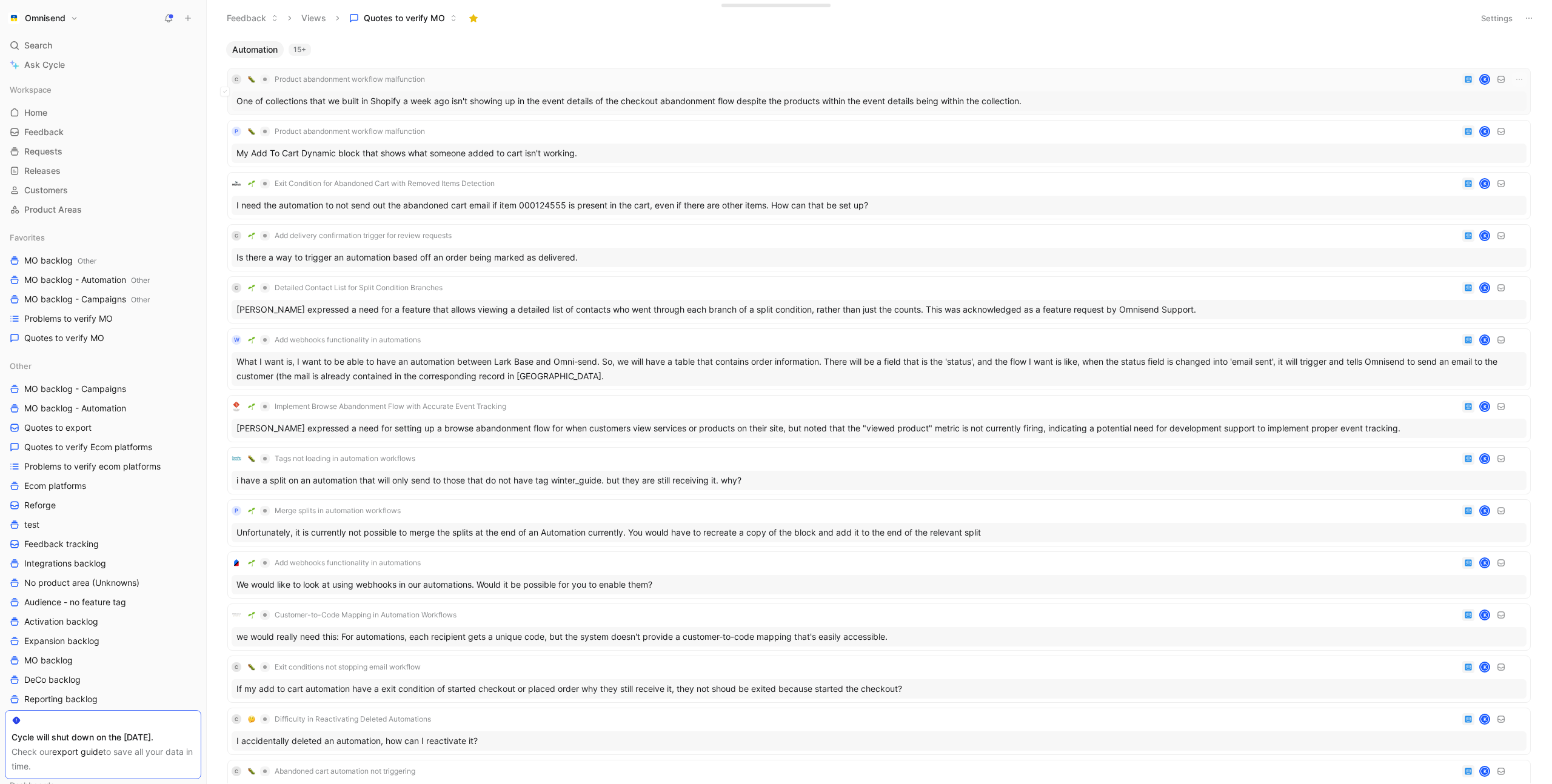
click at [515, 79] on div "C Product abandonment workflow malfunction K" at bounding box center [879, 79] width 1295 height 15
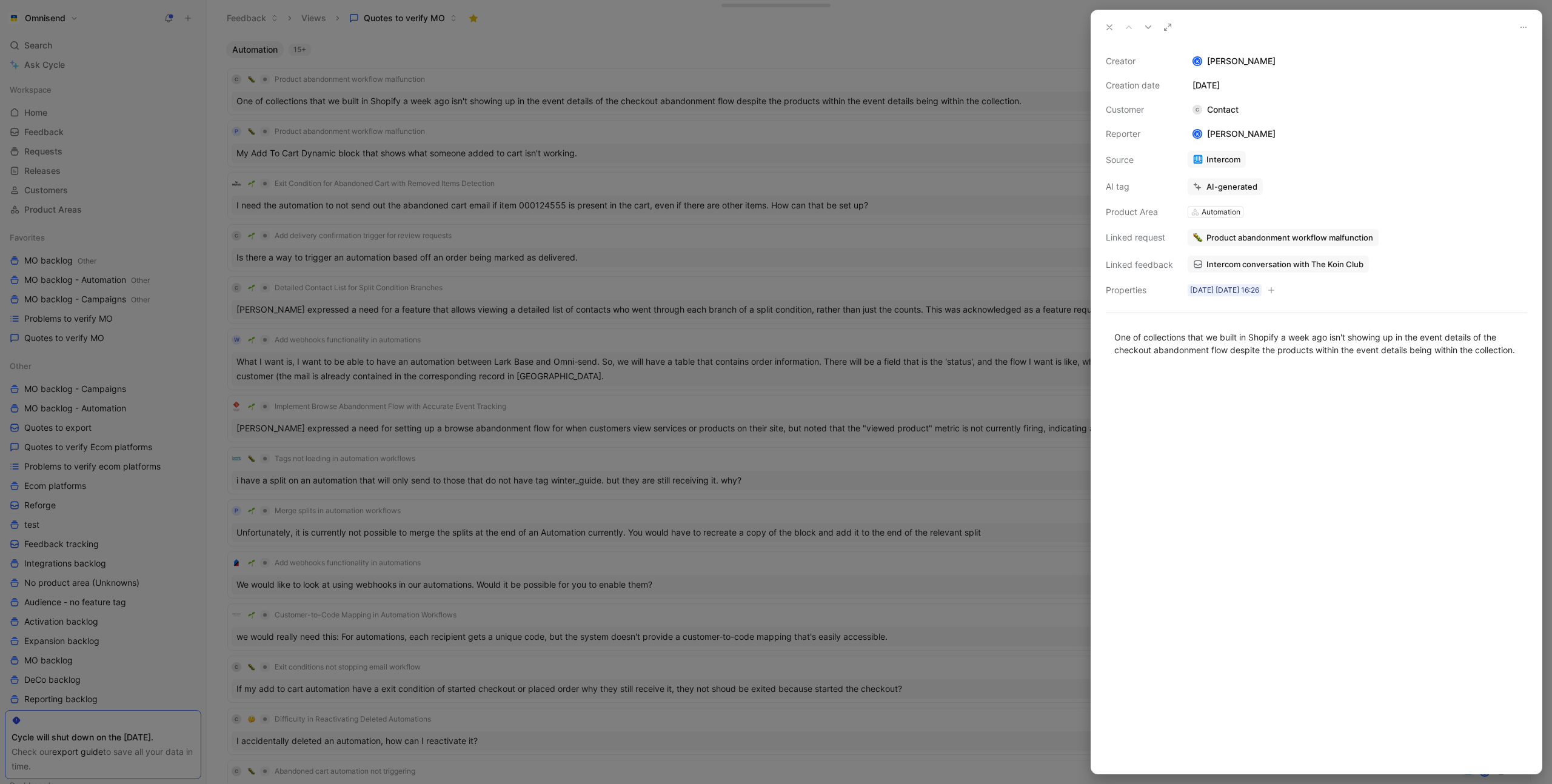
drag, startPoint x: 1173, startPoint y: 184, endPoint x: 1197, endPoint y: 187, distance: 24.2
click at [1174, 184] on div "Creator K Kasparas Toliušis Creation date October 13, 2025 Customer C Contact R…" at bounding box center [1317, 175] width 421 height 244
click at [915, 58] on div at bounding box center [776, 392] width 1552 height 784
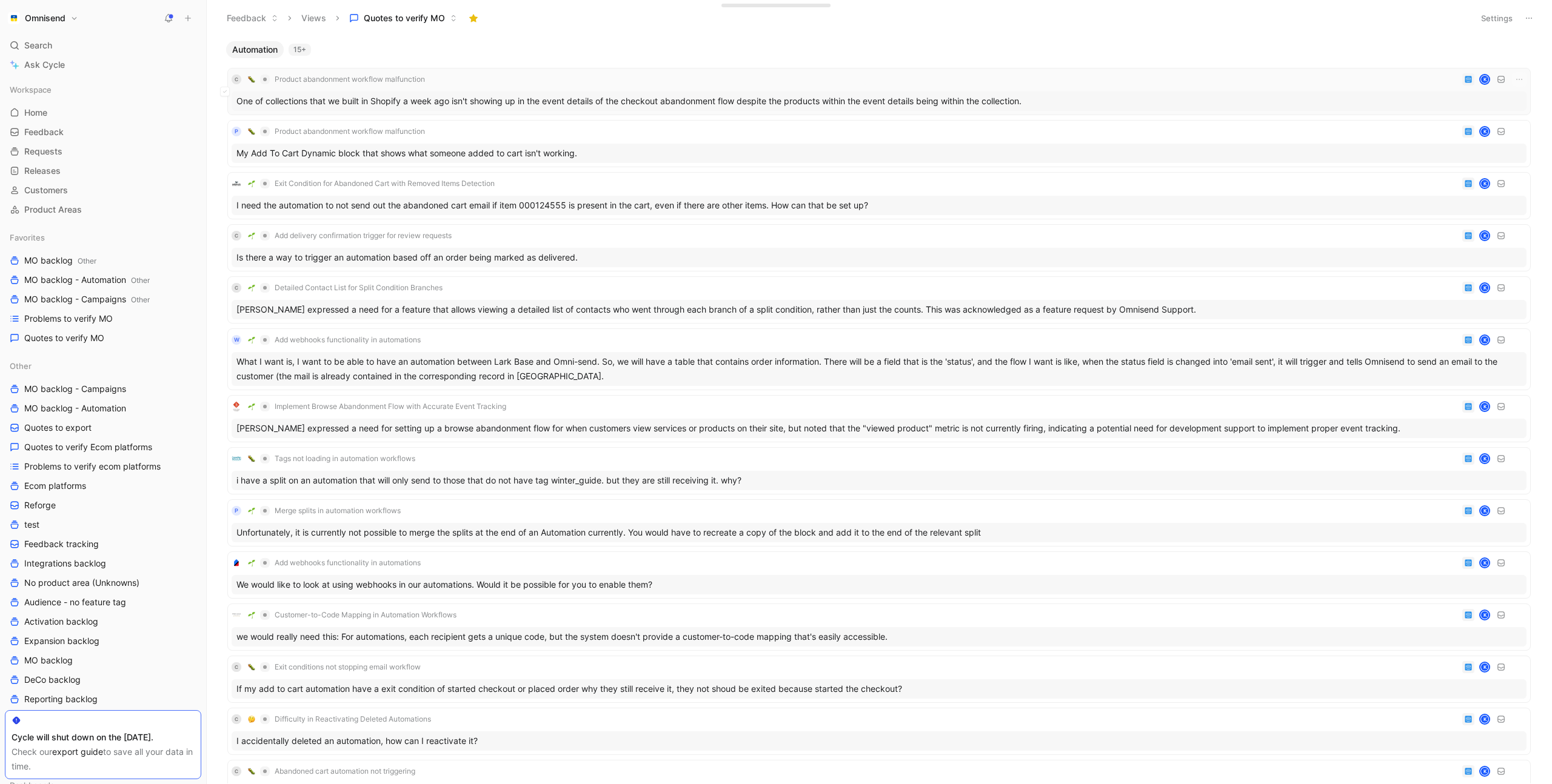
click at [1517, 78] on icon "button" at bounding box center [1519, 79] width 10 height 10
click at [1437, 145] on div "Delete" at bounding box center [1466, 139] width 110 height 15
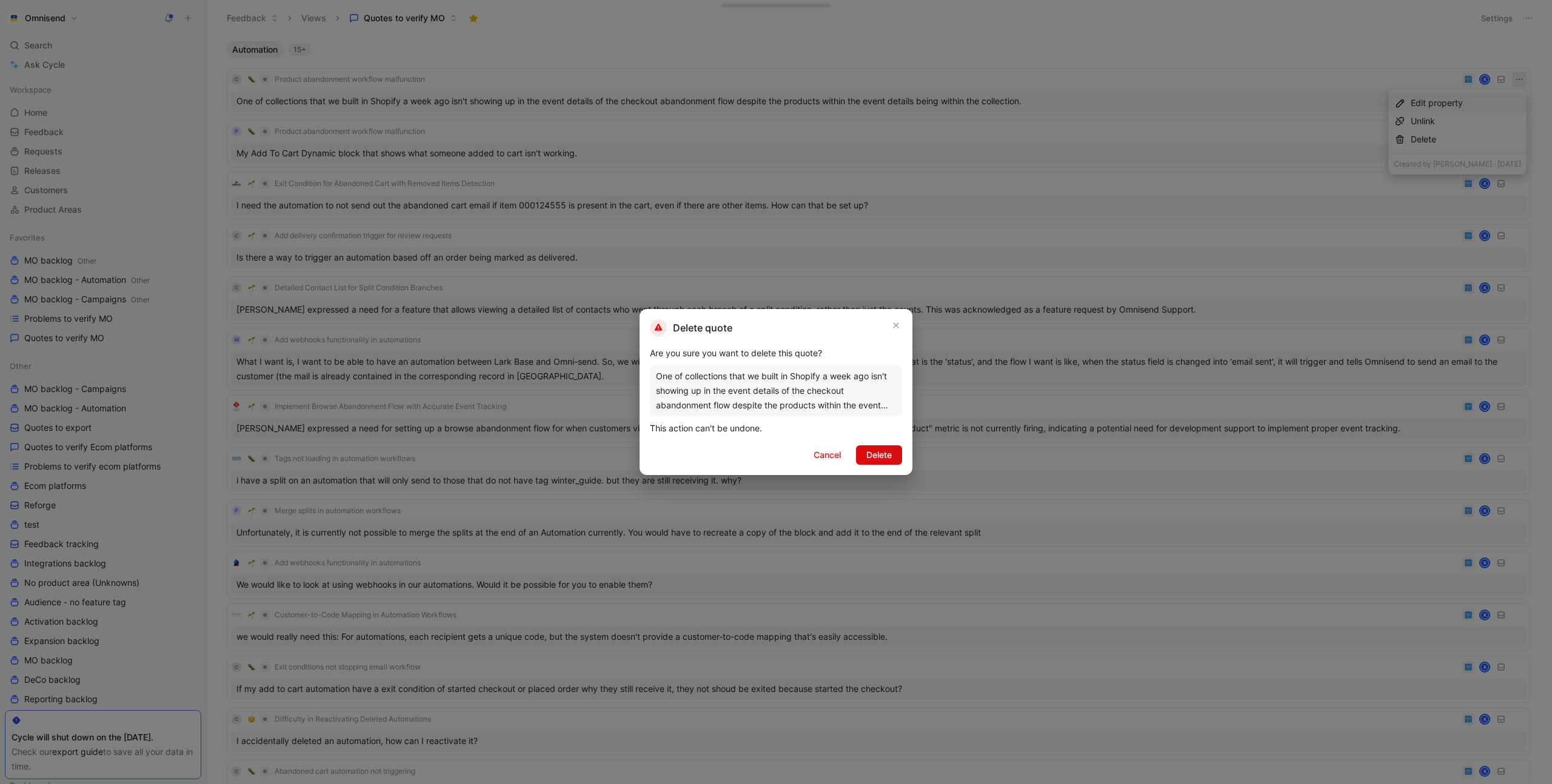
click at [881, 457] on span "Delete" at bounding box center [879, 455] width 25 height 15
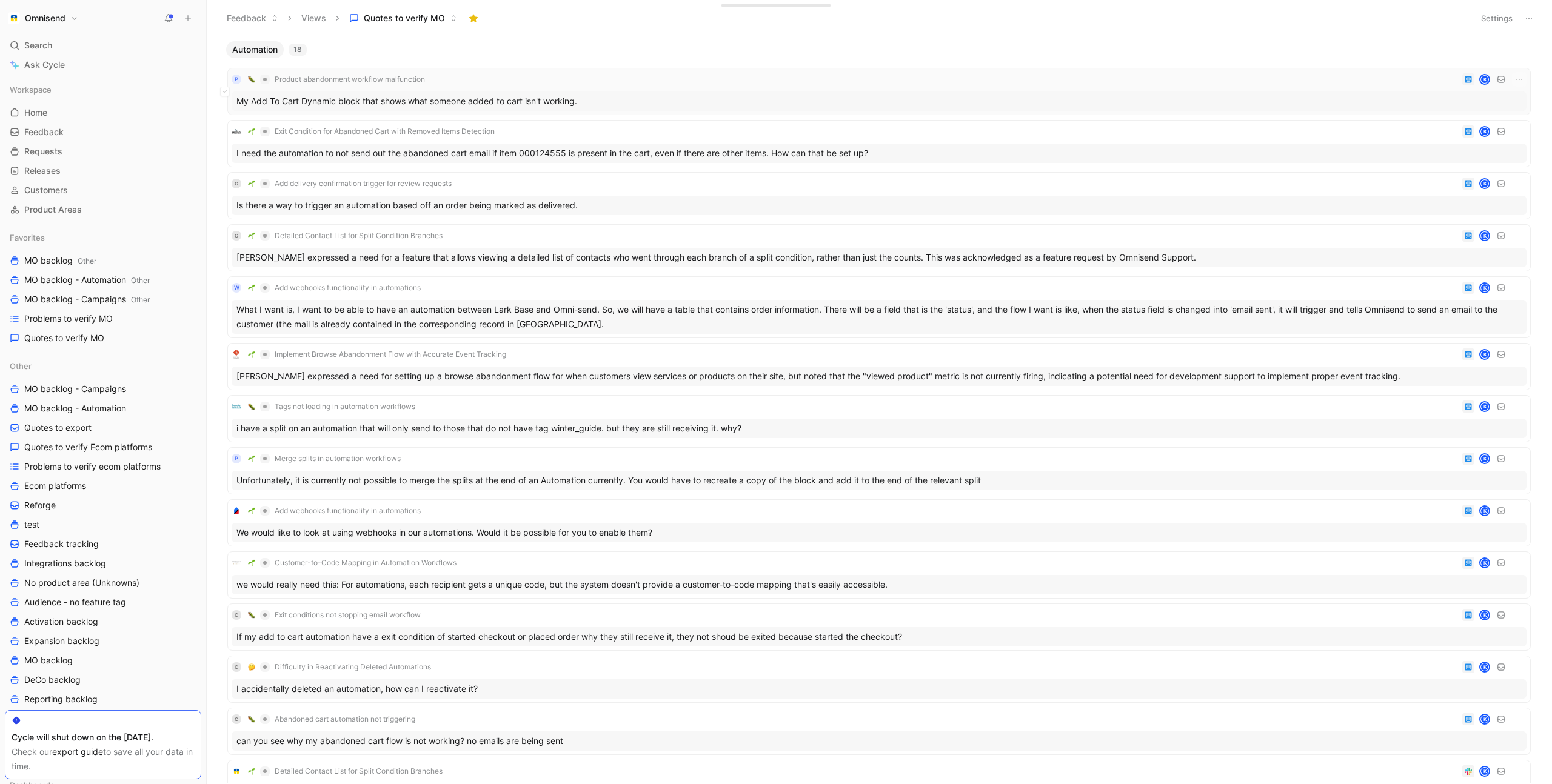
click at [674, 81] on div "P Product abandonment workflow malfunction K" at bounding box center [879, 79] width 1295 height 15
click at [1517, 78] on icon "button" at bounding box center [1519, 79] width 10 height 10
click at [1467, 117] on div "Unlink" at bounding box center [1466, 121] width 110 height 15
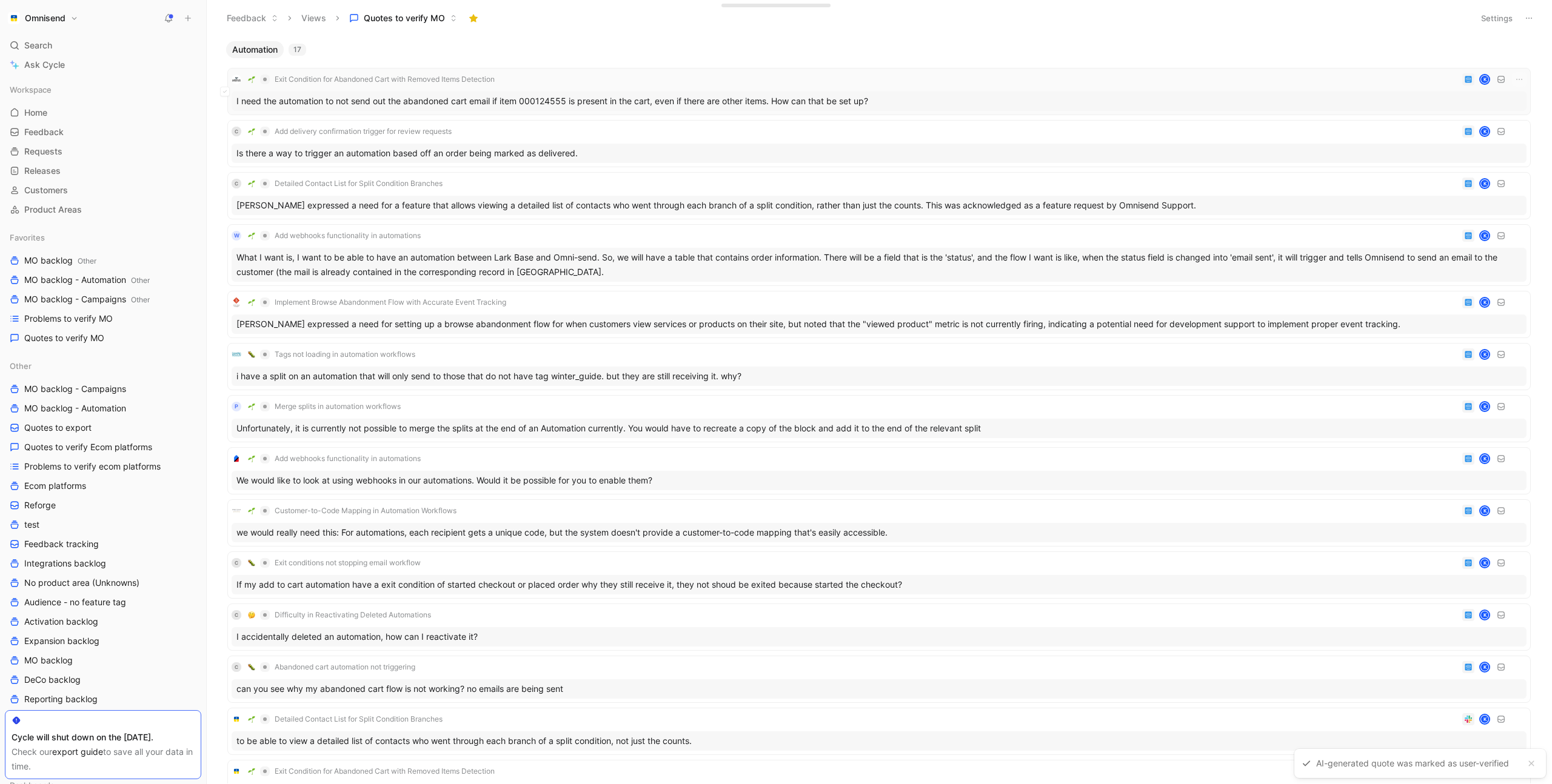
click at [709, 81] on div "Exit Condition for Abandoned Cart with Removed Items Detection K" at bounding box center [879, 79] width 1295 height 15
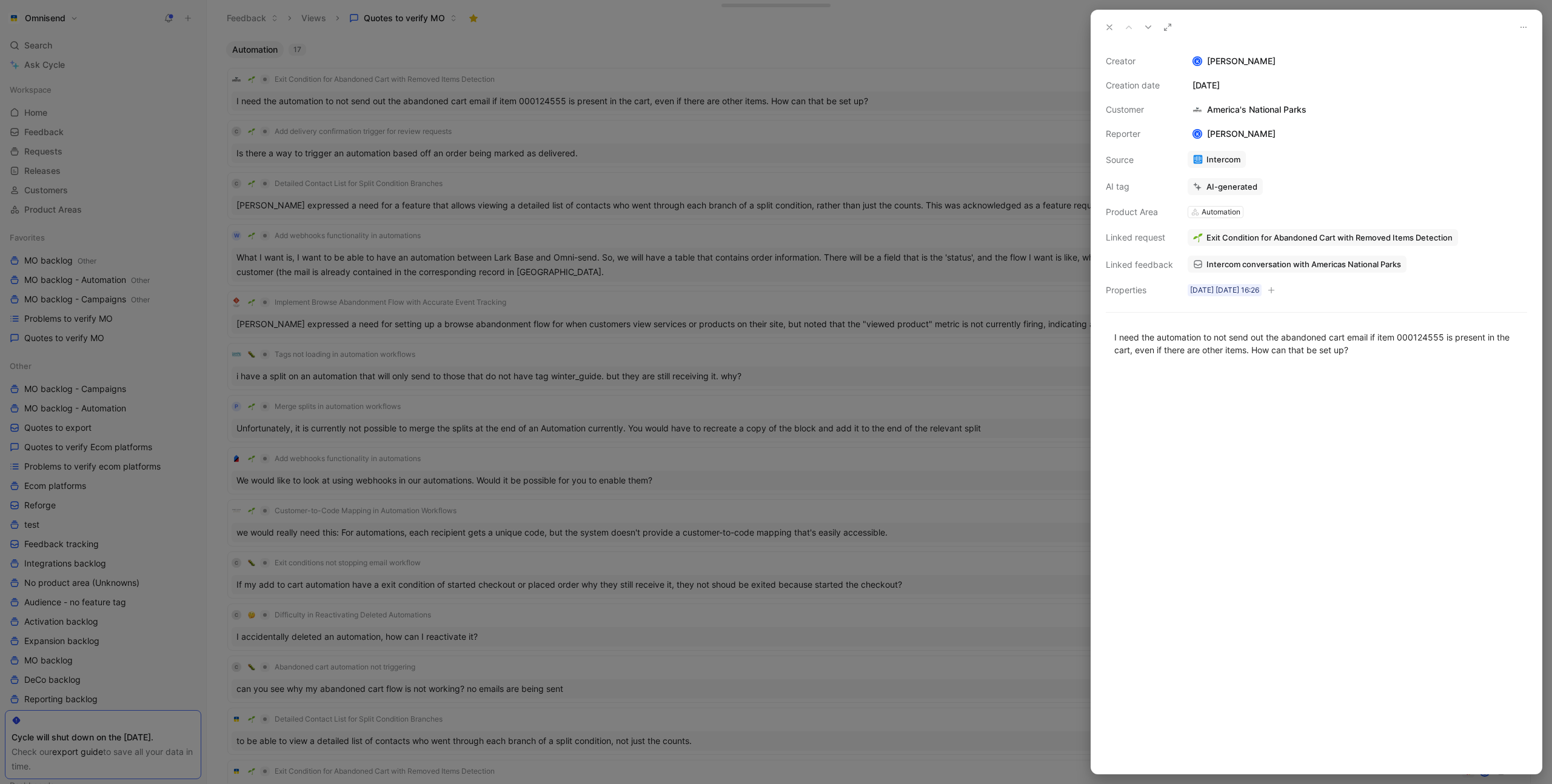
click at [1297, 265] on span "Intercom conversation with Americas National Parks" at bounding box center [1304, 264] width 195 height 11
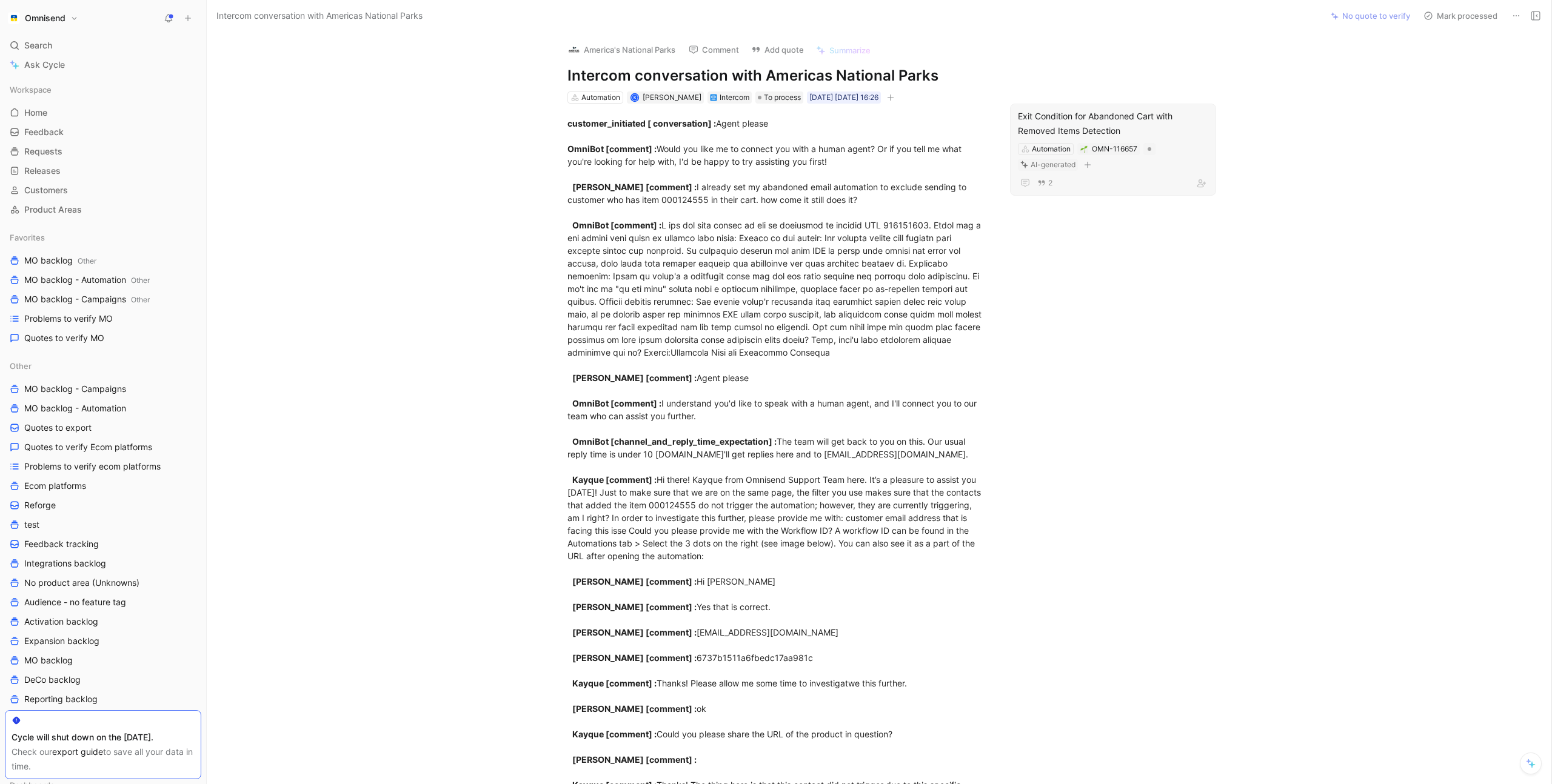
click at [1108, 121] on div "Exit Condition for Abandoned Cart with Removed Items Detection" at bounding box center [1114, 124] width 191 height 29
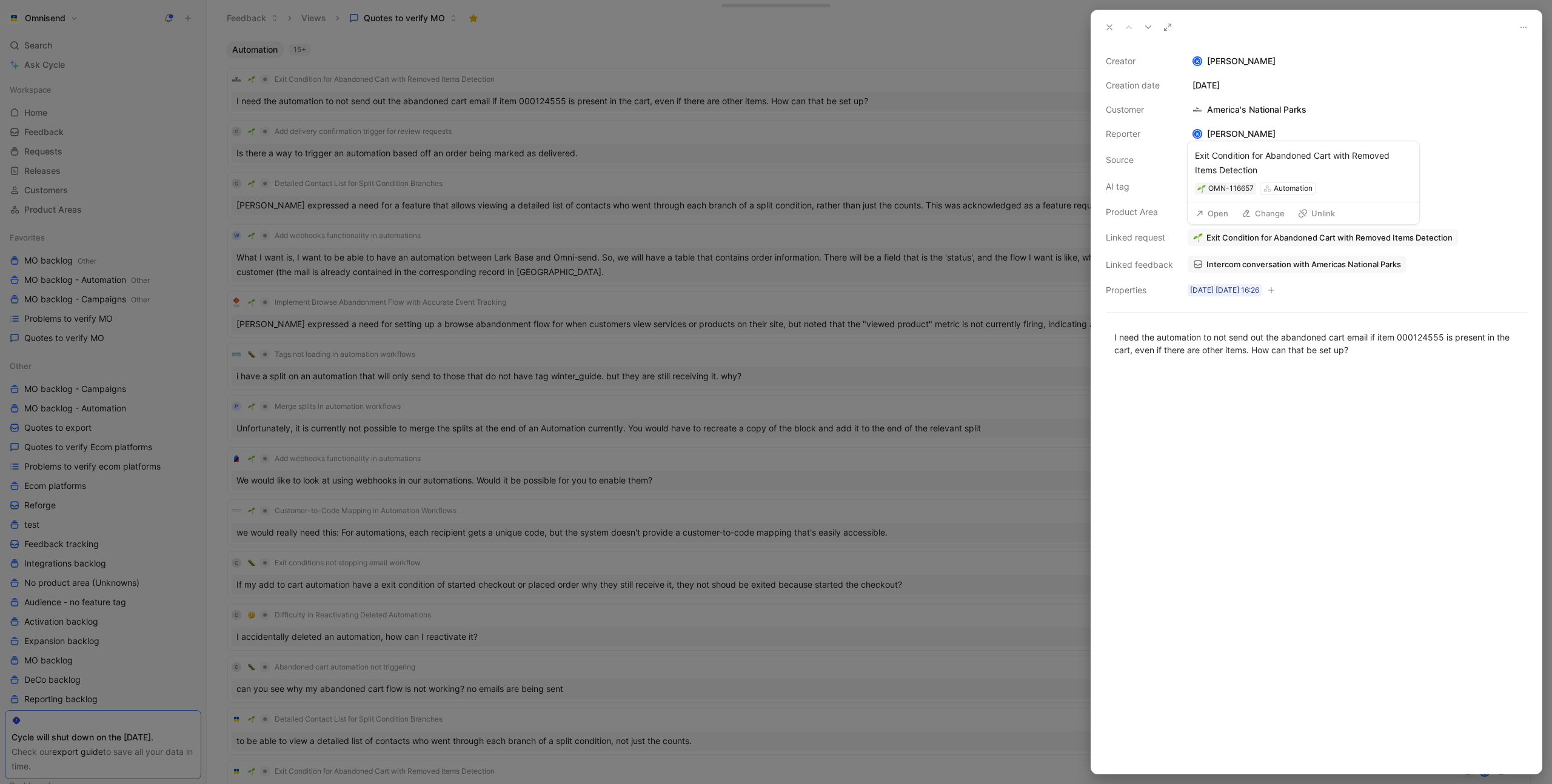
click at [1323, 236] on span "Exit Condition for Abandoned Cart with Removed Items Detection" at bounding box center [1330, 238] width 246 height 11
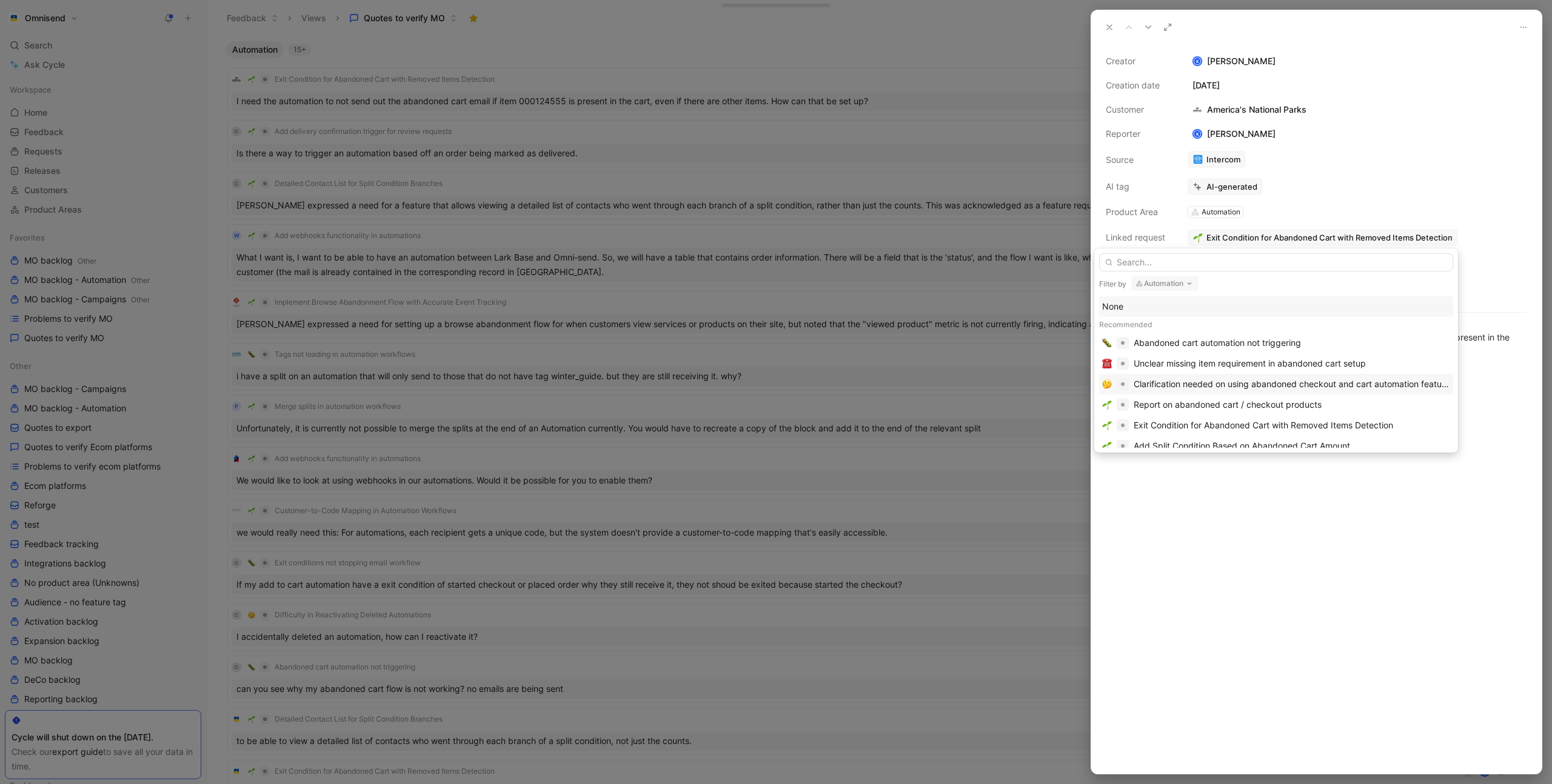
click at [1391, 382] on div "Clarification needed on using abandoned checkout and cart automation features" at bounding box center [1292, 384] width 317 height 15
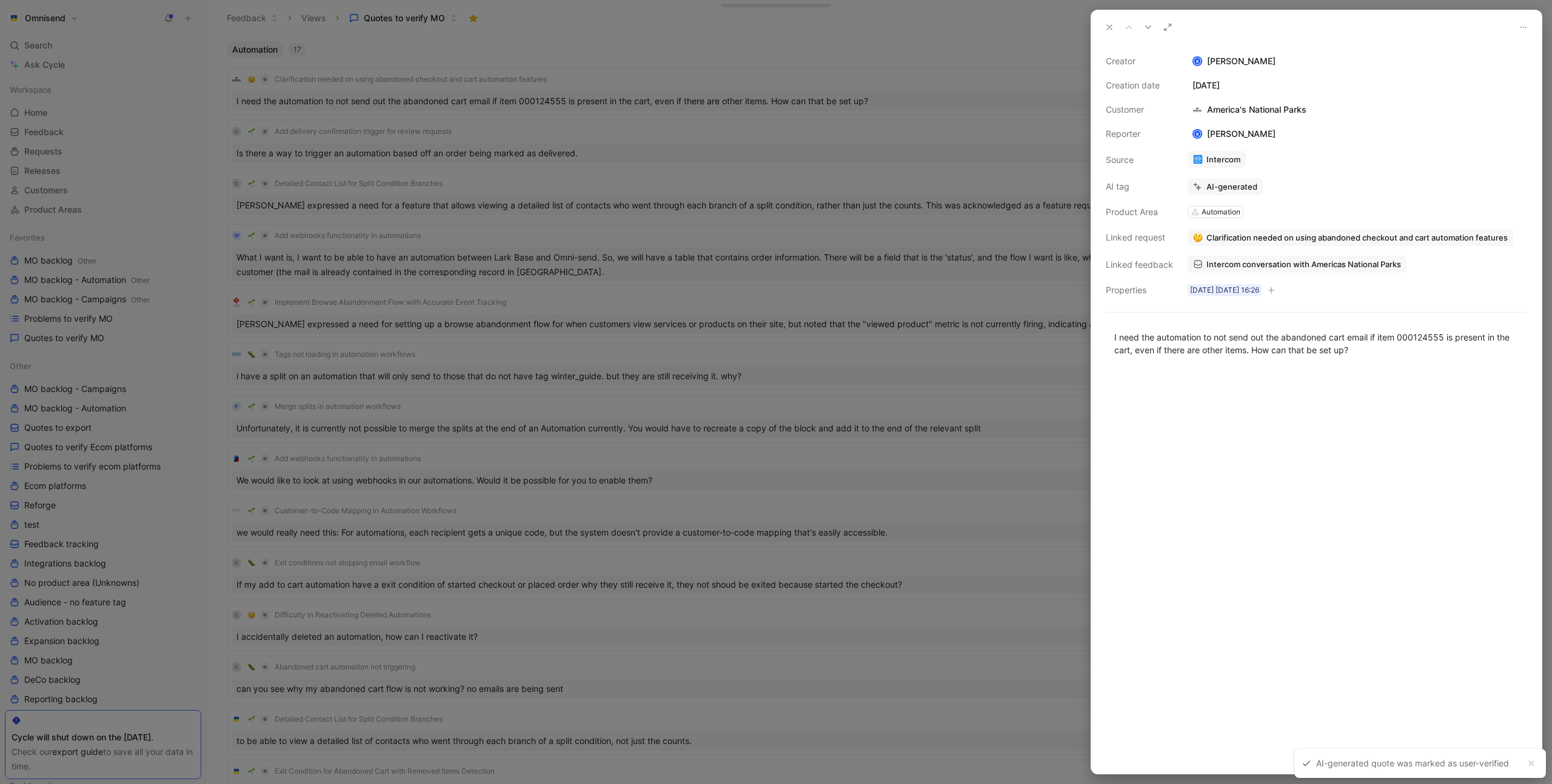
click at [858, 138] on div at bounding box center [776, 392] width 1552 height 784
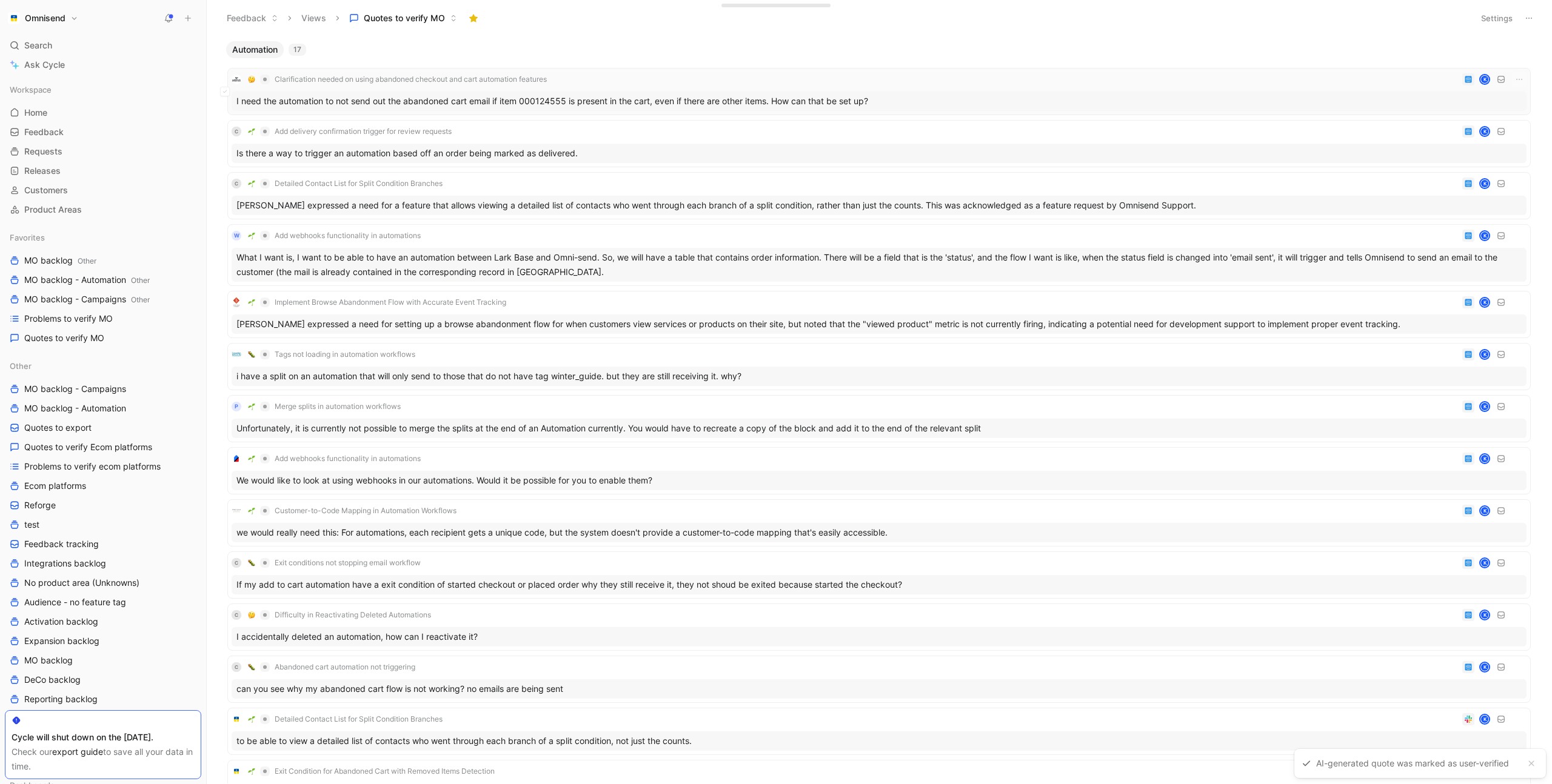
click at [850, 93] on div "I need the automation to not send out the abandoned cart email if item 00012455…" at bounding box center [879, 101] width 1295 height 19
click at [629, 136] on div "C Add delivery confirmation trigger for review requests K" at bounding box center [879, 131] width 1295 height 15
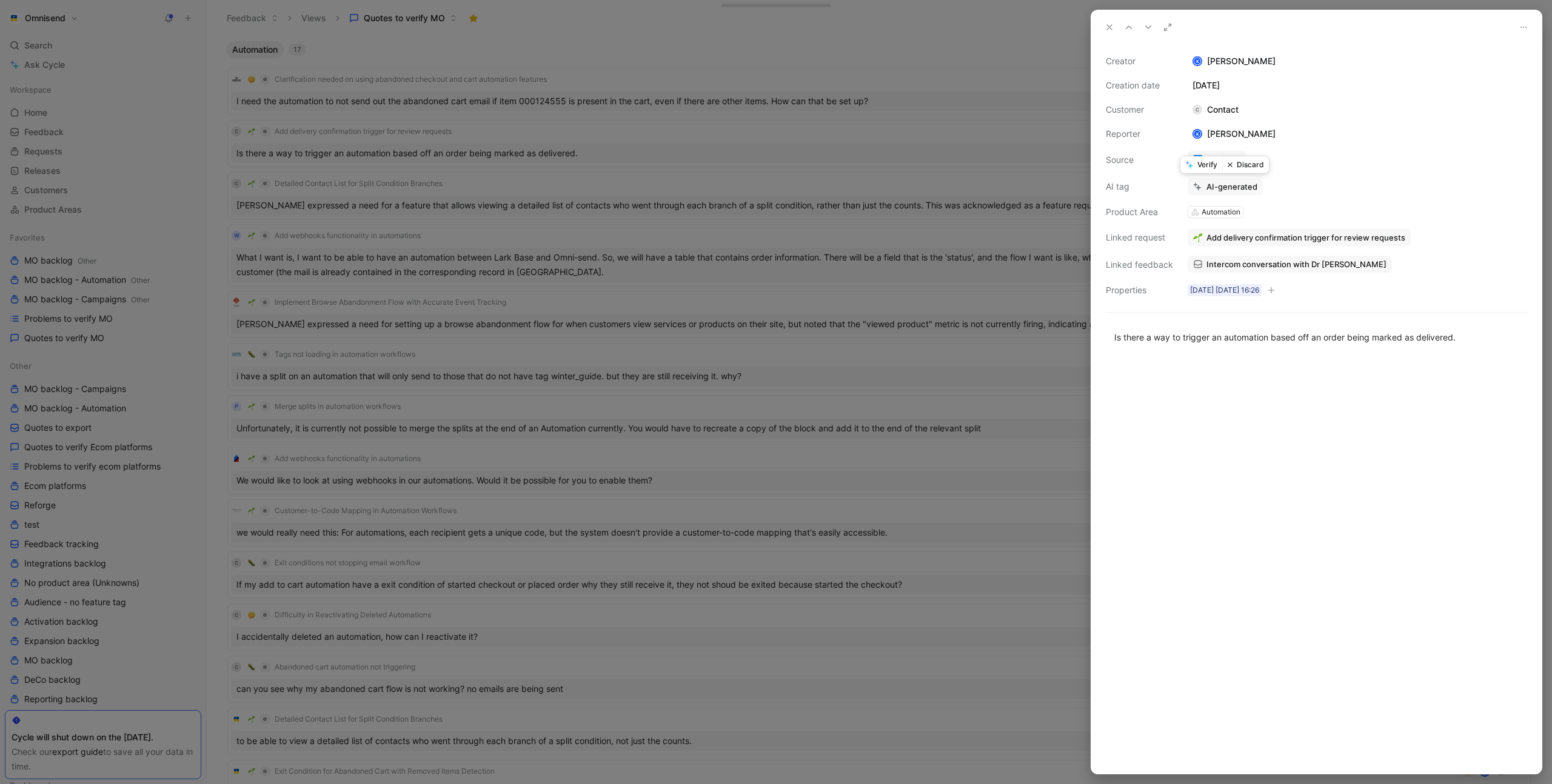
click at [1199, 159] on button "Verify" at bounding box center [1201, 164] width 42 height 17
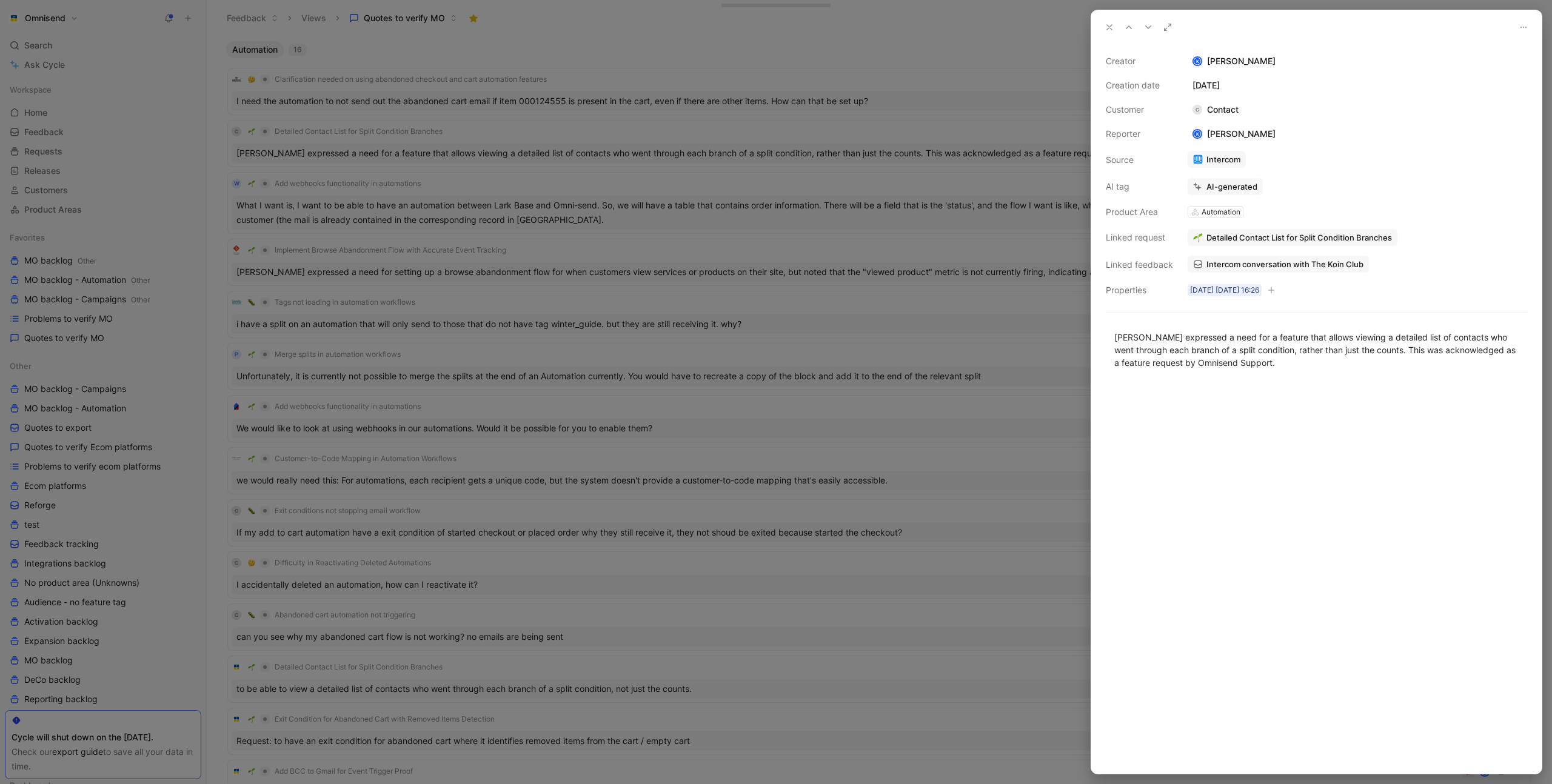
click at [608, 68] on div at bounding box center [776, 392] width 1552 height 784
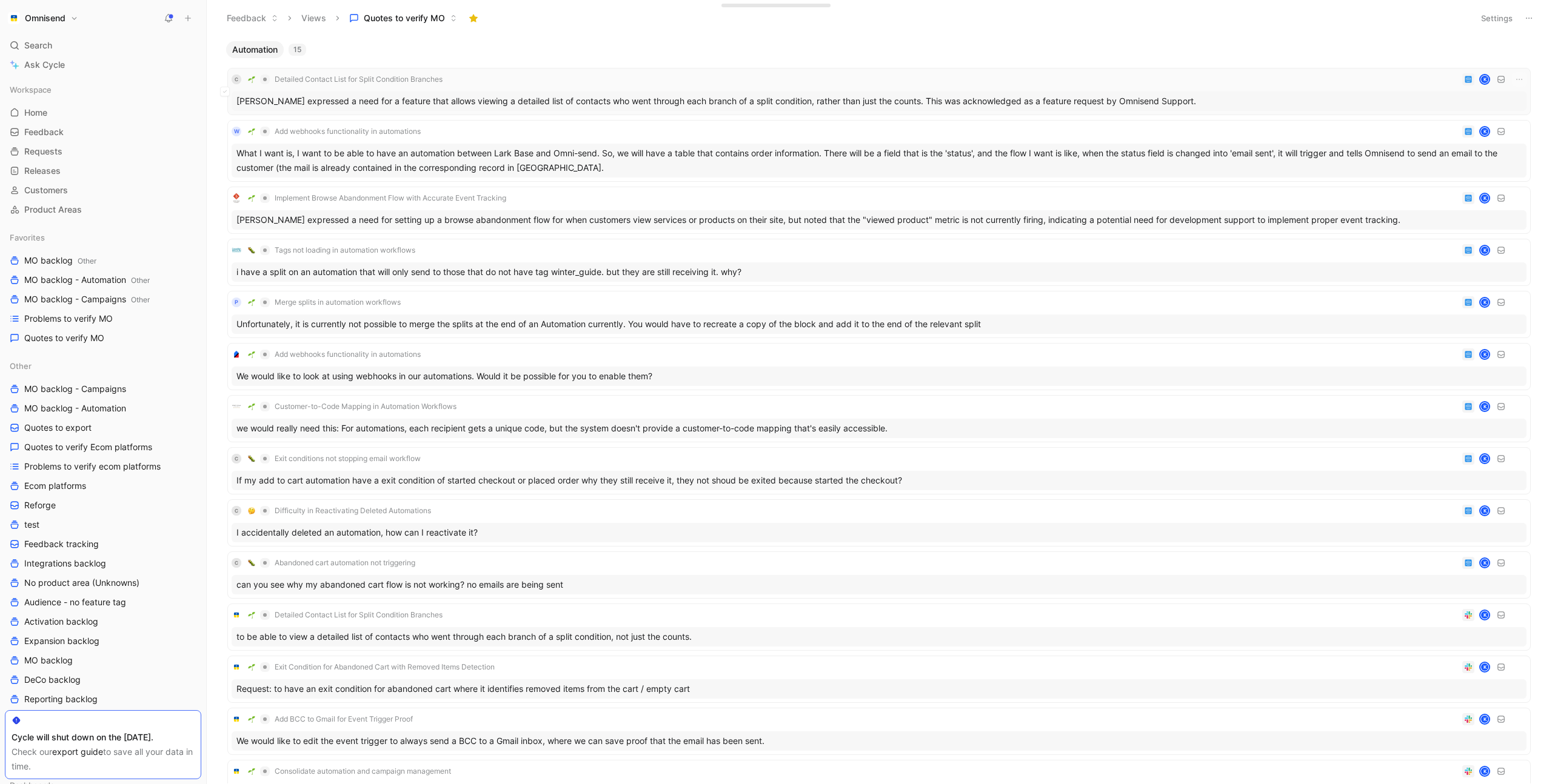
click at [577, 69] on div "C Detailed Contact List for Split Condition Branches K Manuel Montoya expressed…" at bounding box center [879, 91] width 1304 height 47
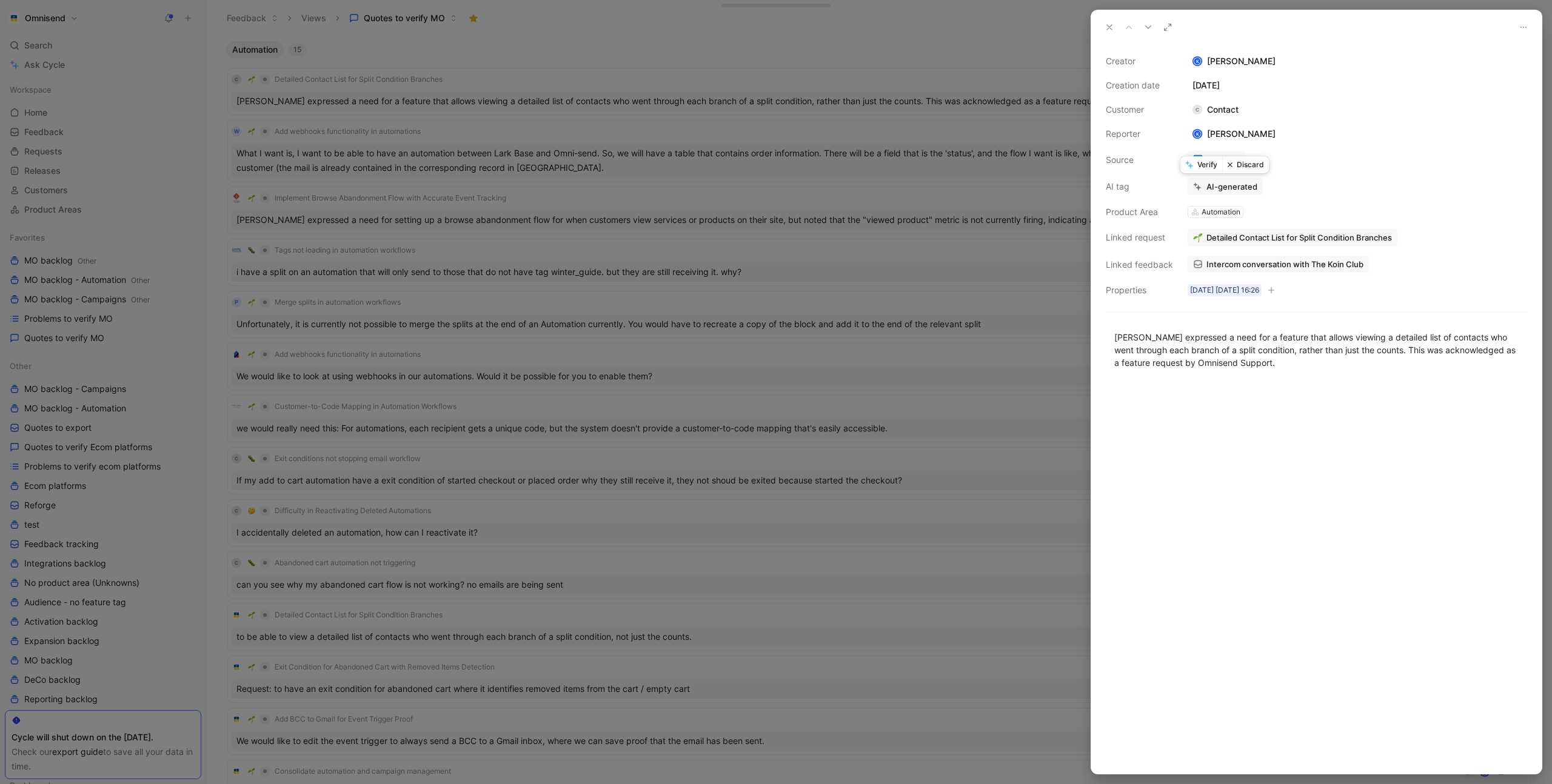
click at [1203, 159] on button "Verify" at bounding box center [1201, 164] width 42 height 17
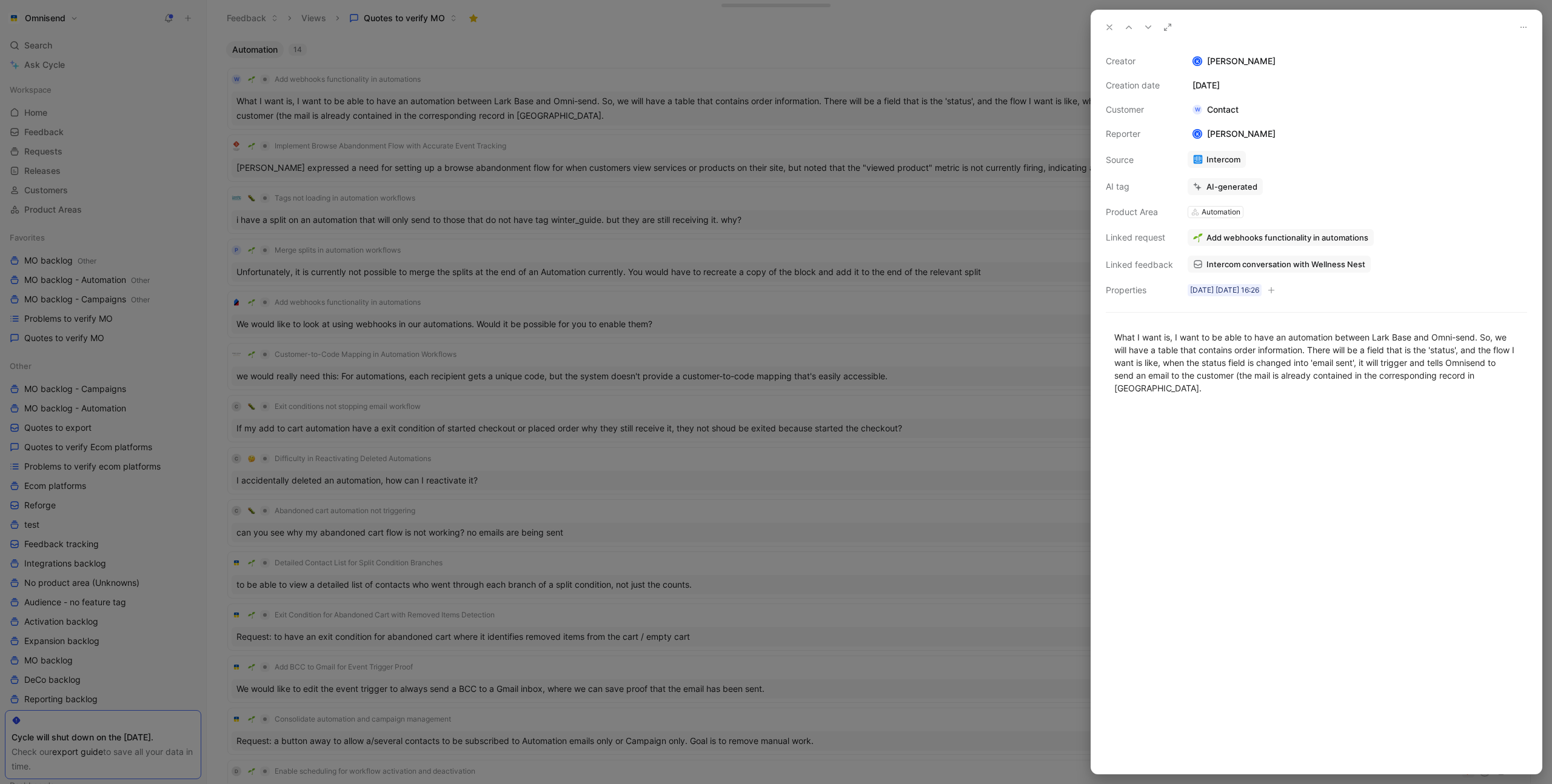
click at [464, 71] on div at bounding box center [776, 392] width 1552 height 784
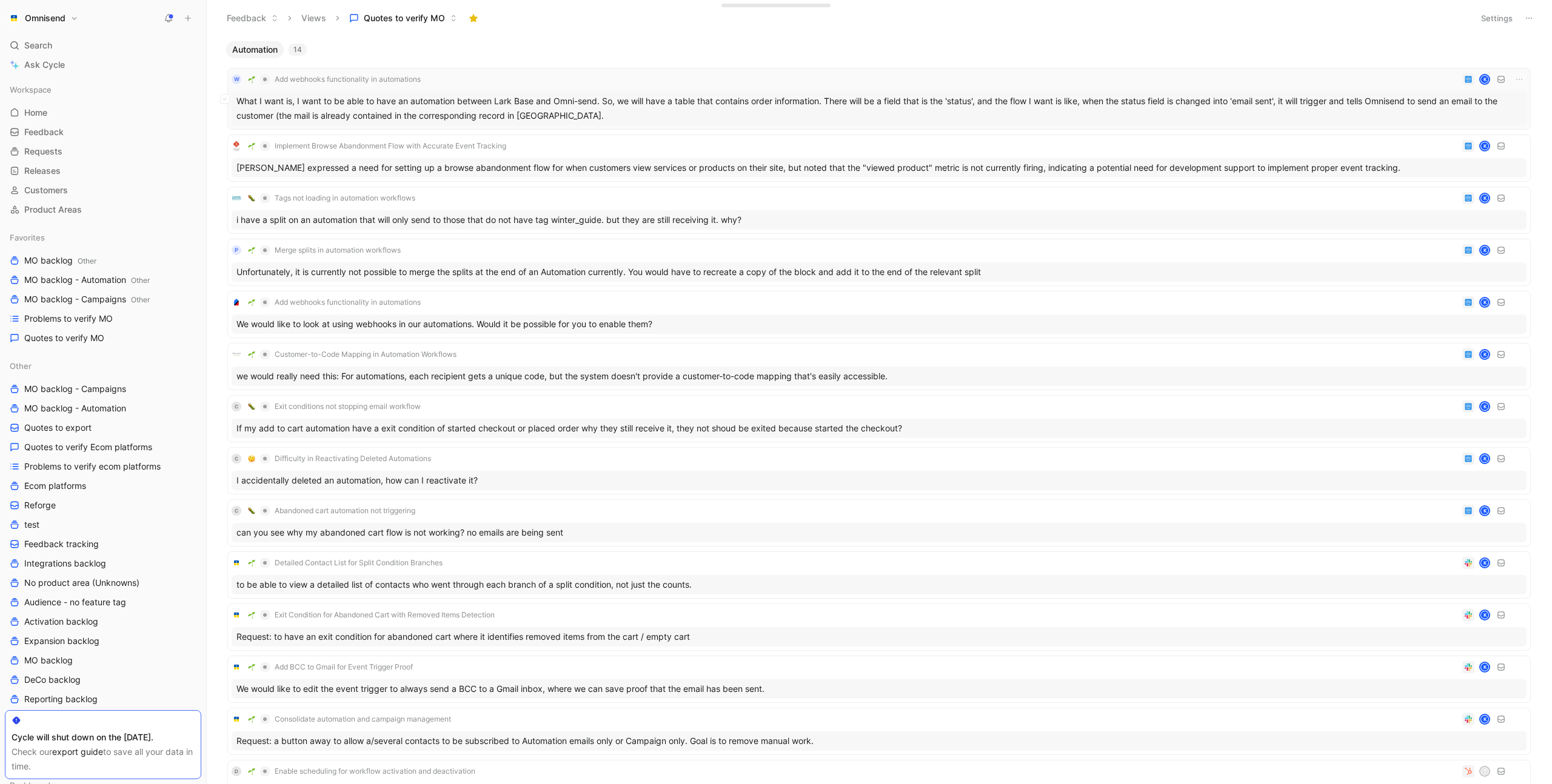
click at [465, 77] on div "W Add webhooks functionality in automations K" at bounding box center [879, 79] width 1295 height 15
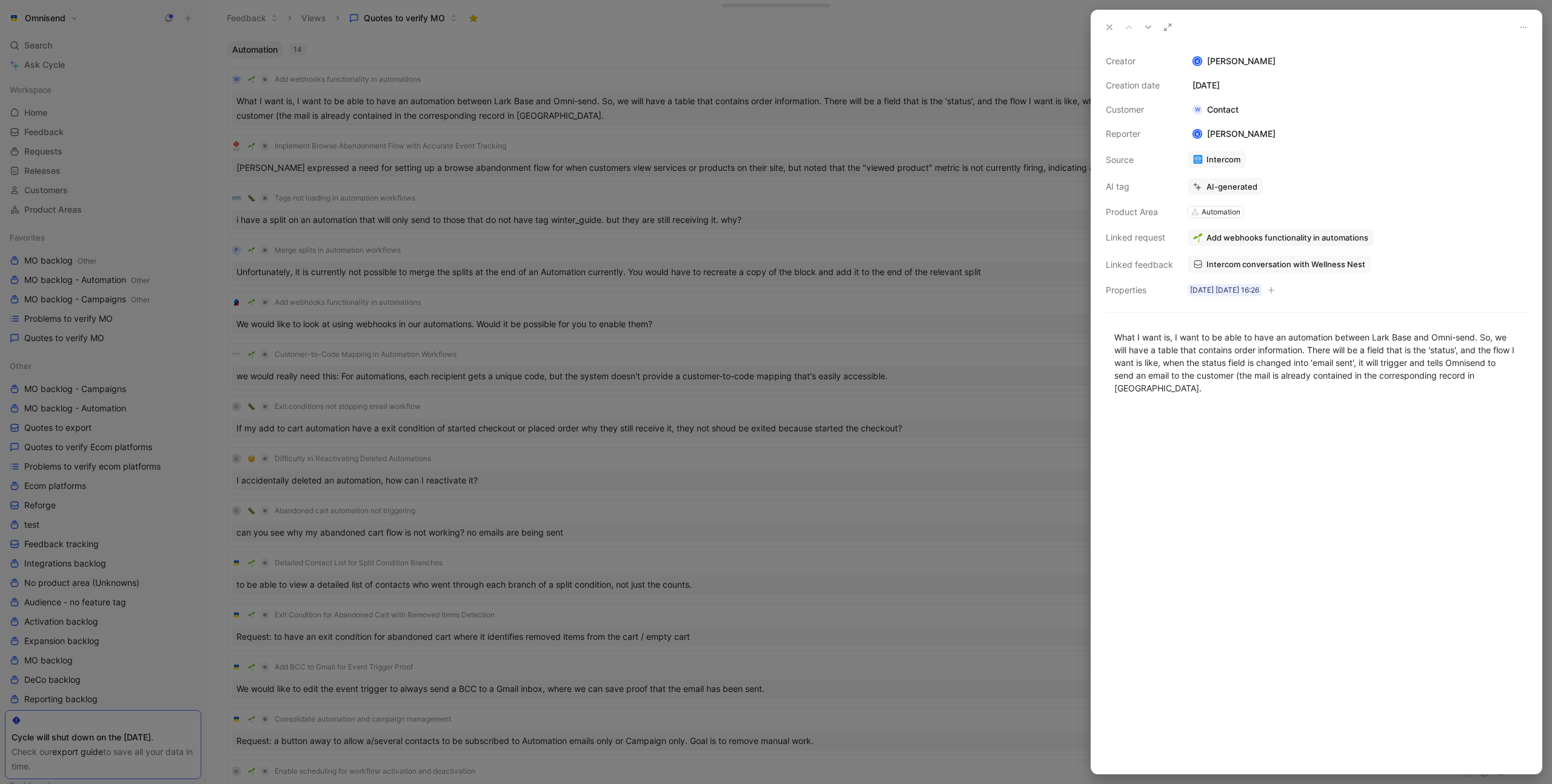
click at [1225, 264] on span "Intercom conversation with Wellness Nest" at bounding box center [1286, 264] width 159 height 11
drag, startPoint x: 1252, startPoint y: 337, endPoint x: 1465, endPoint y: 339, distance: 213.0
click at [1467, 339] on div "What I want is, I want to be able to have an automation between Lark Base and O…" at bounding box center [1317, 362] width 405 height 64
copy div "have an automation between Lark Base and Omni-se"
click at [1246, 262] on span "Intercom conversation with Wellness Nest" at bounding box center [1286, 264] width 159 height 11
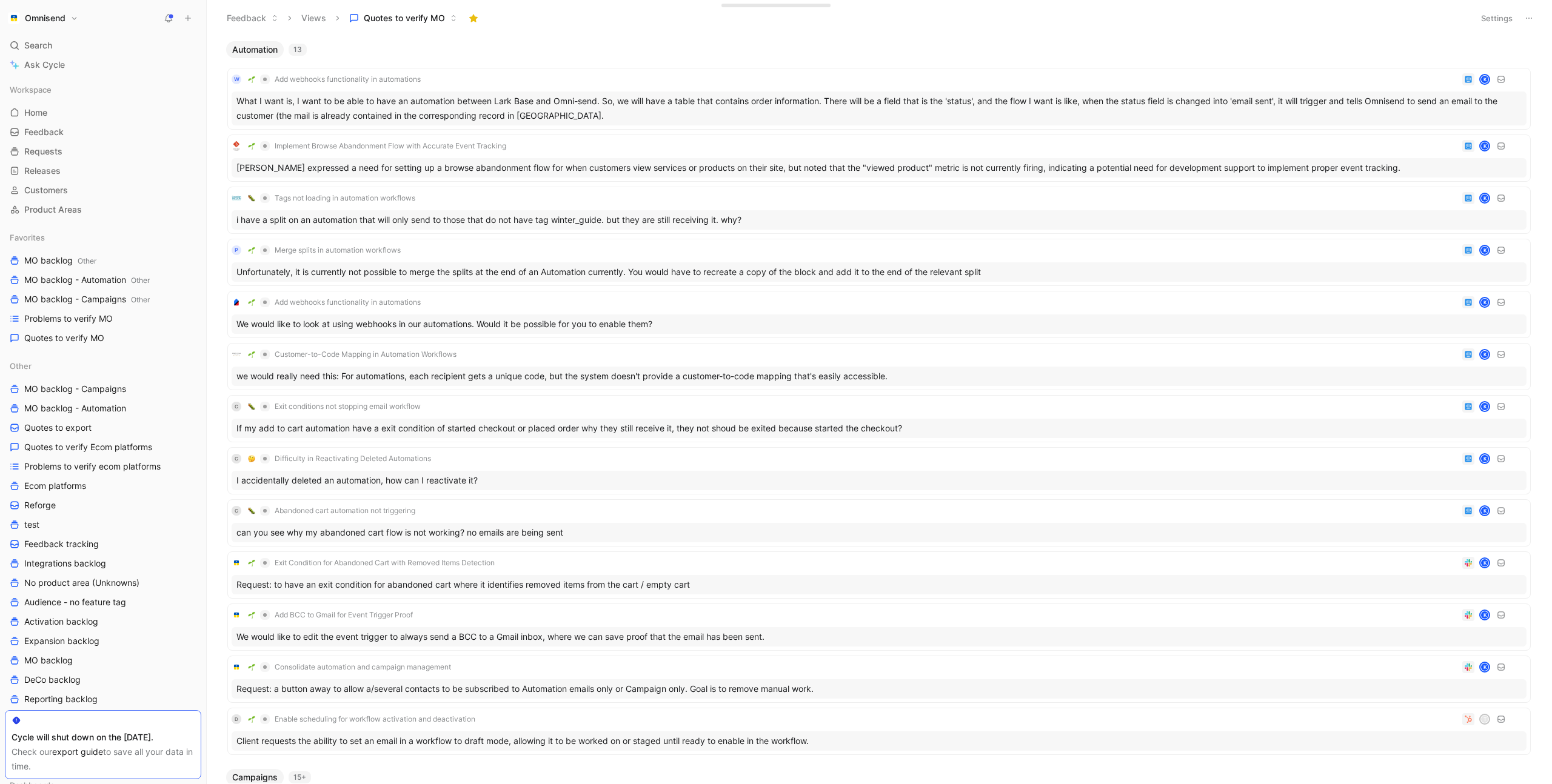
click at [591, 66] on div "W Add webhooks functionality in automations K What I want is, I want to be able…" at bounding box center [879, 409] width 1316 height 701
click at [575, 85] on div "W Add webhooks functionality in automations K" at bounding box center [879, 79] width 1295 height 15
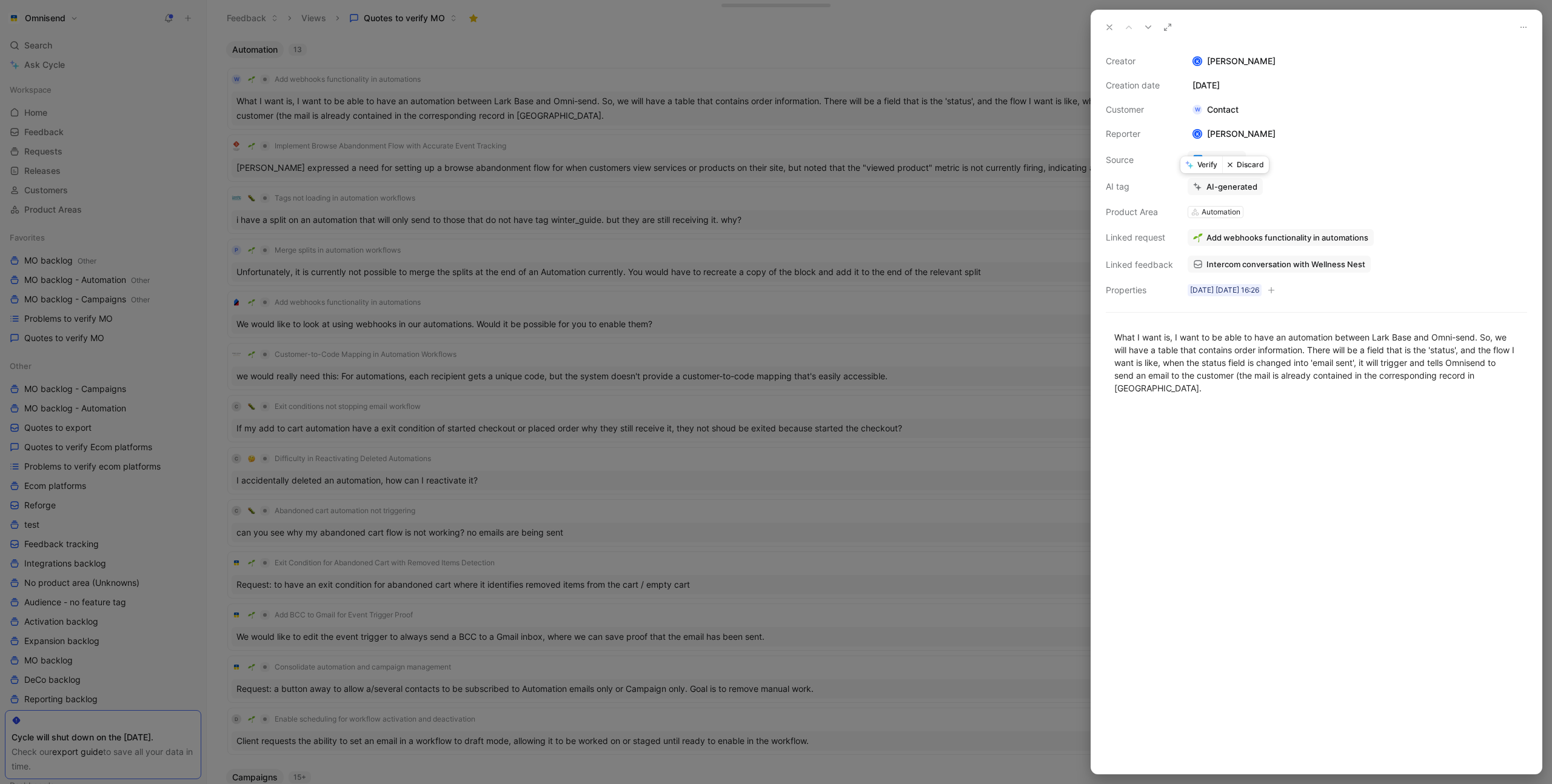
click at [1207, 167] on button "Verify" at bounding box center [1201, 164] width 42 height 17
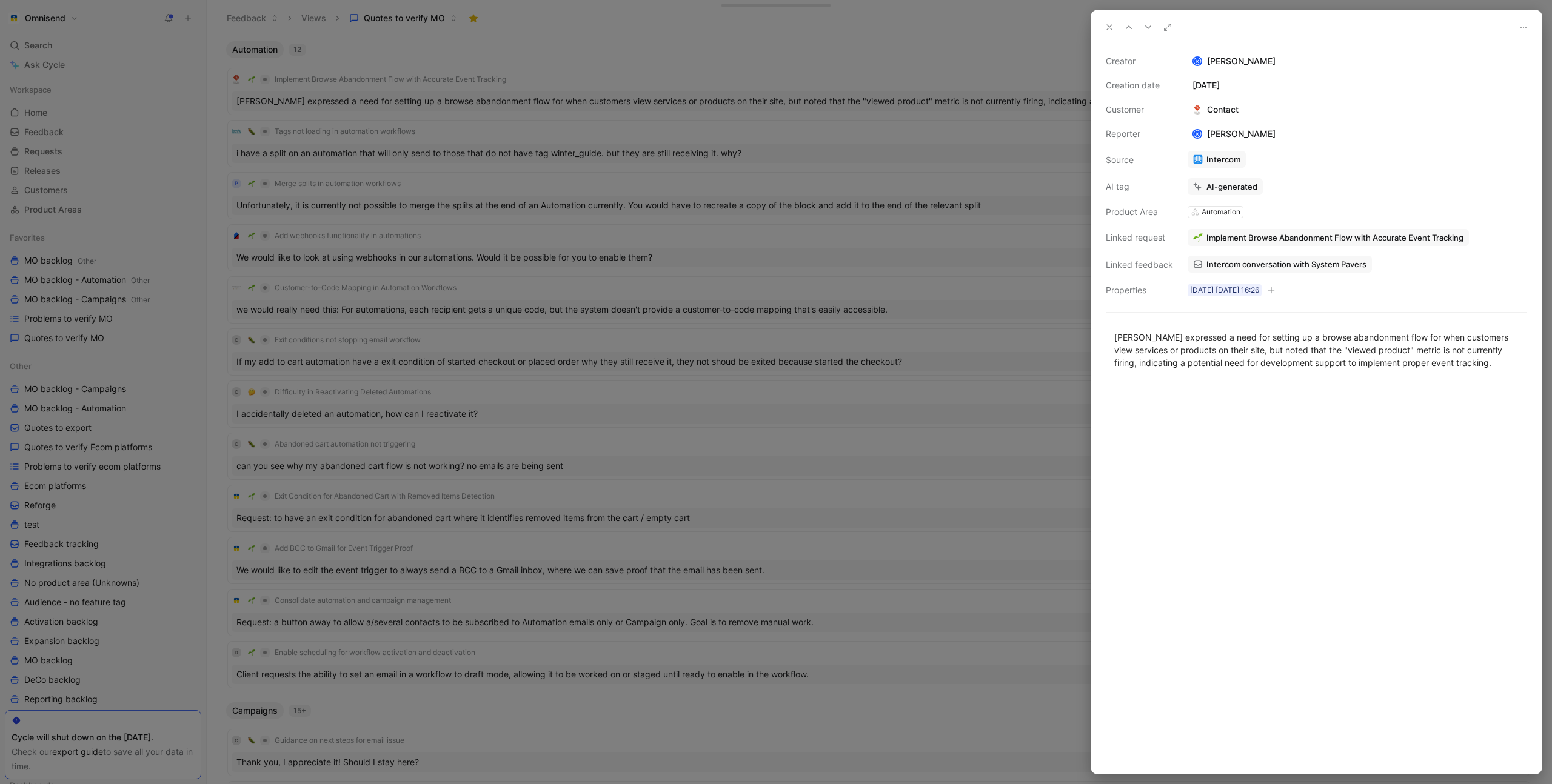
click at [631, 65] on div at bounding box center [776, 392] width 1552 height 784
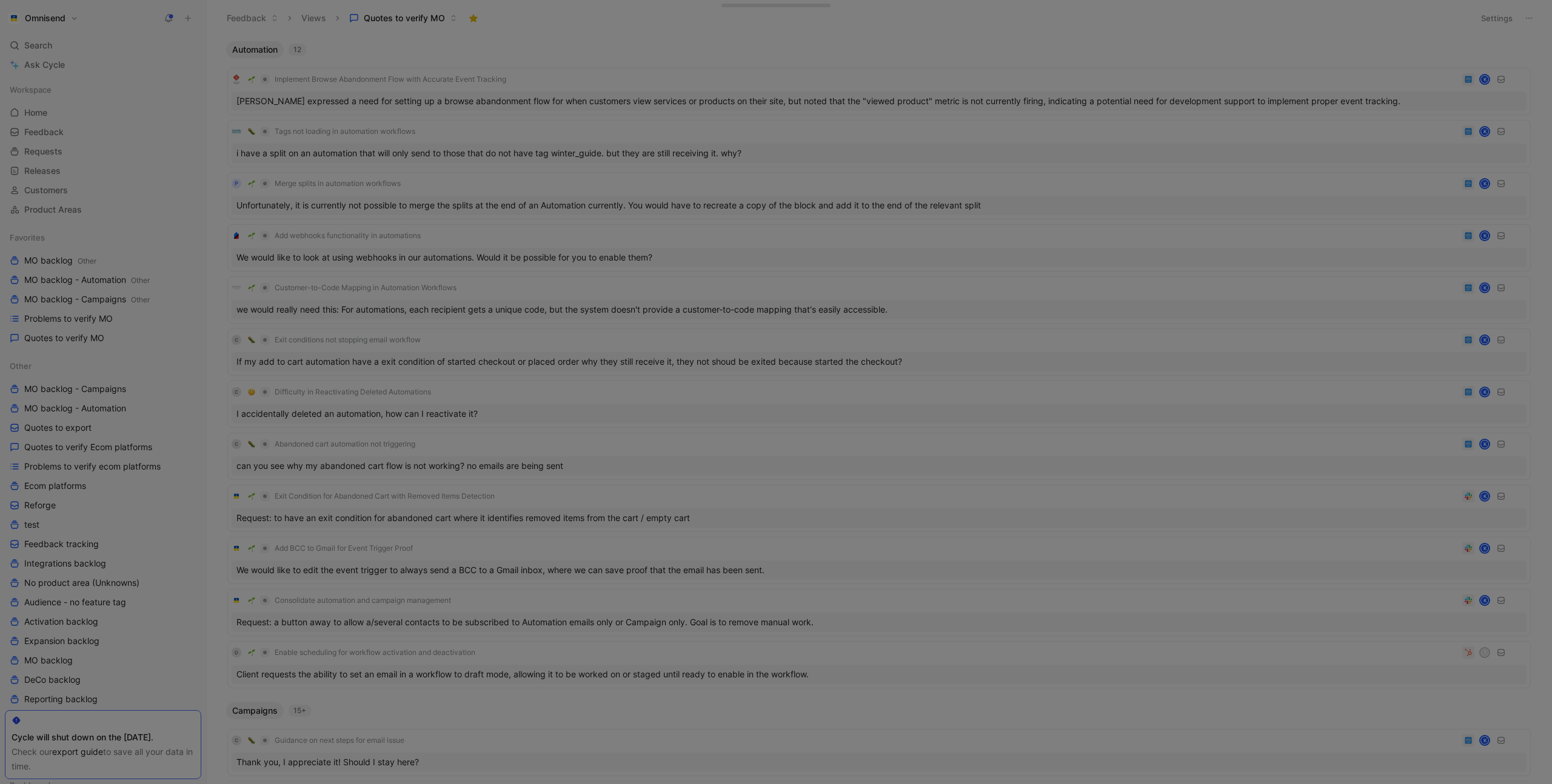
click at [610, 81] on div "Implement Browse Abandonment Flow with Accurate Event Tracking K" at bounding box center [879, 79] width 1295 height 15
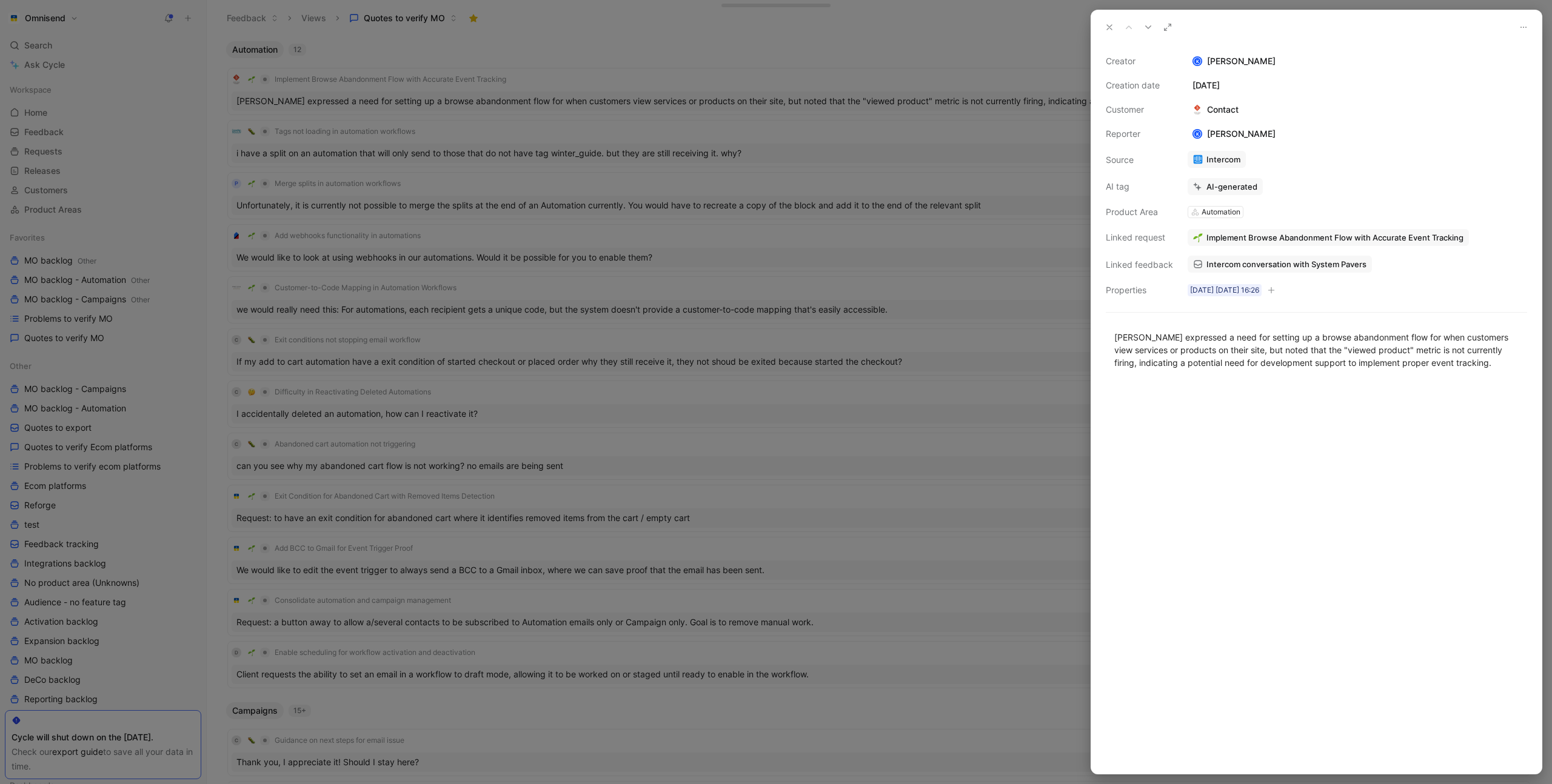
click at [1278, 265] on span "Intercom conversation with System Pavers" at bounding box center [1287, 264] width 160 height 11
click at [875, 143] on div at bounding box center [776, 392] width 1552 height 784
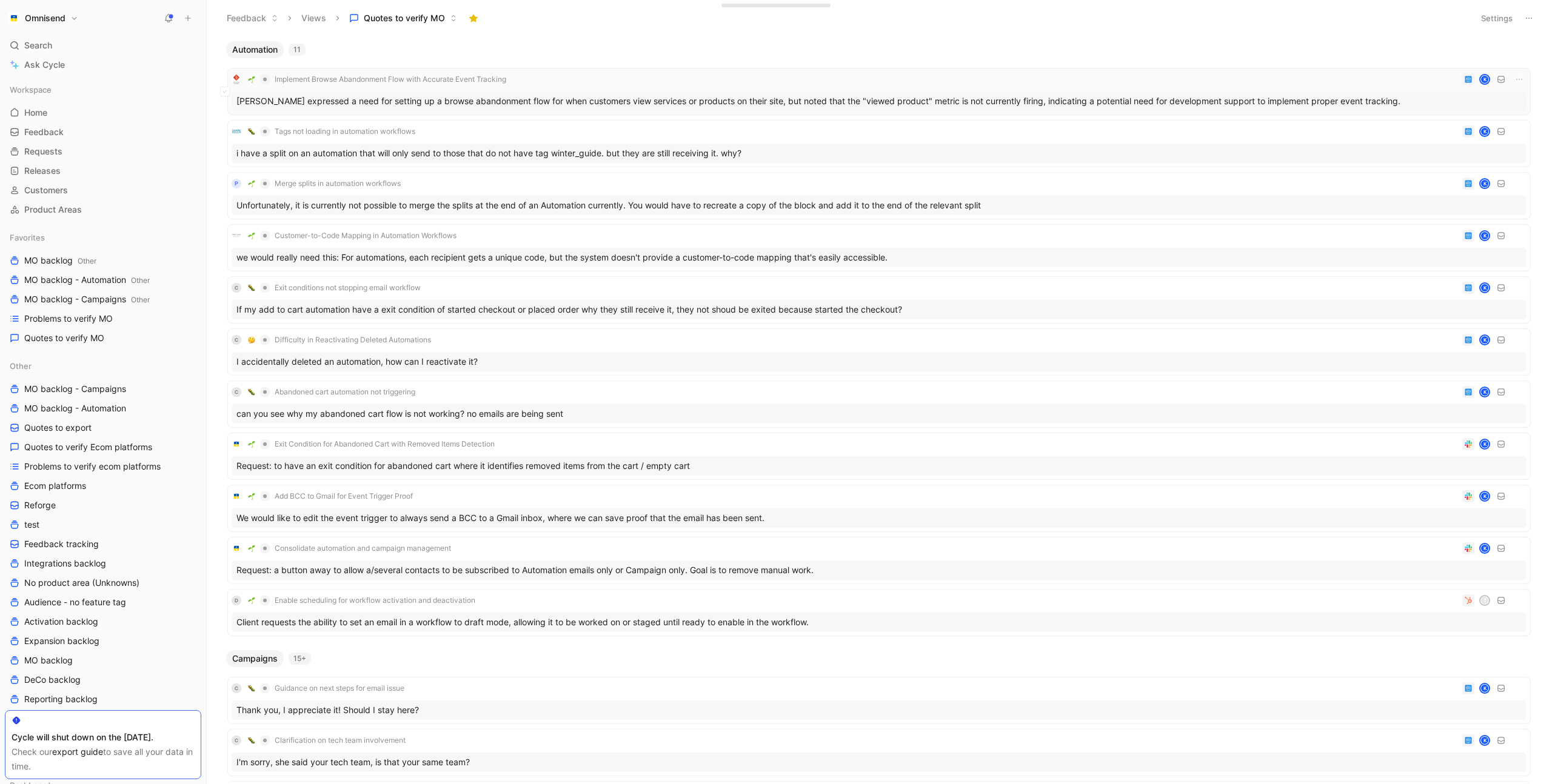
click at [908, 76] on div "Implement Browse Abandonment Flow with Accurate Event Tracking K" at bounding box center [879, 79] width 1295 height 15
click at [1517, 80] on icon "button" at bounding box center [1519, 79] width 10 height 10
click at [1451, 135] on div "Delete" at bounding box center [1466, 139] width 110 height 15
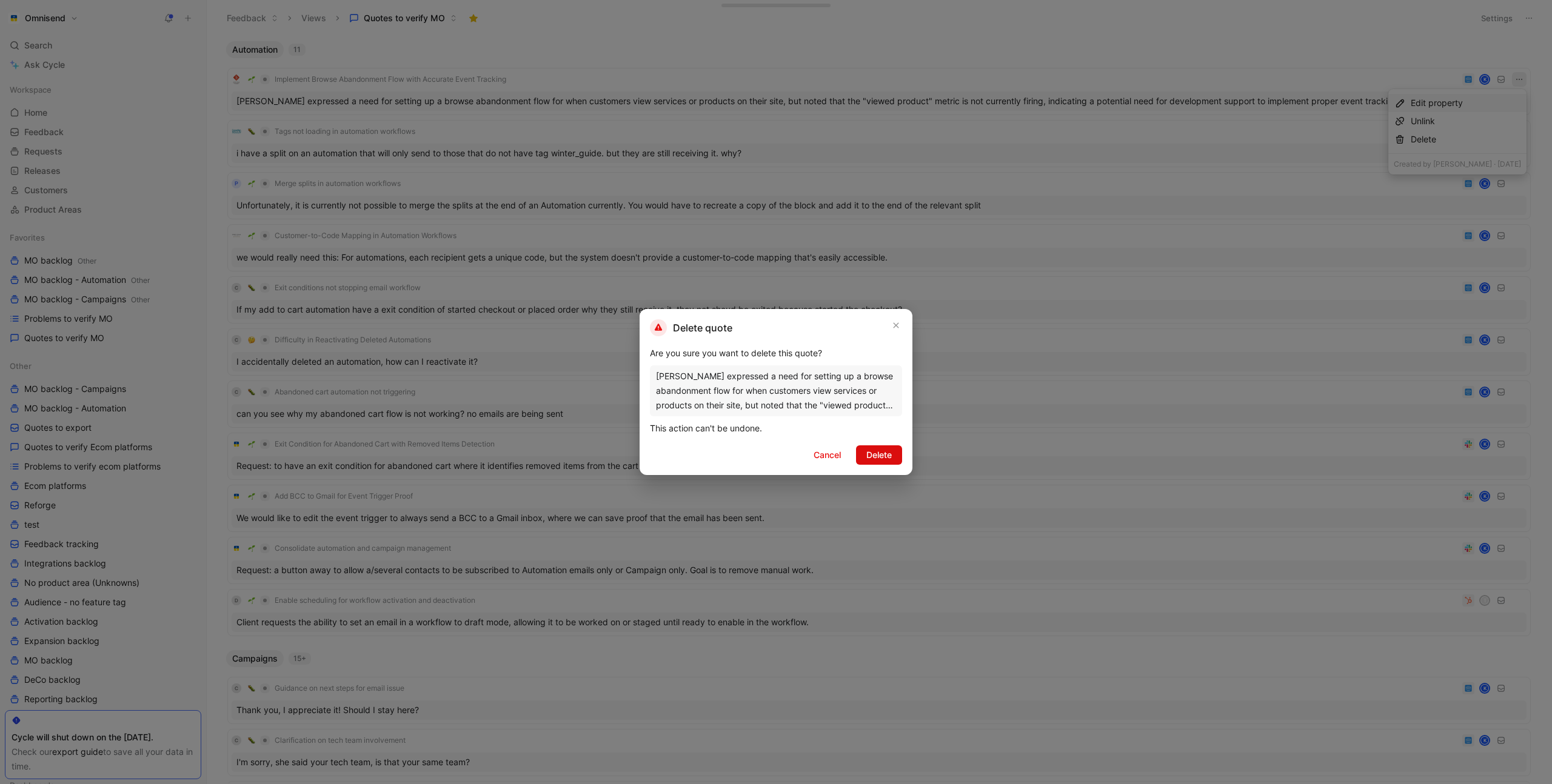
click at [888, 457] on span "Delete" at bounding box center [879, 455] width 25 height 15
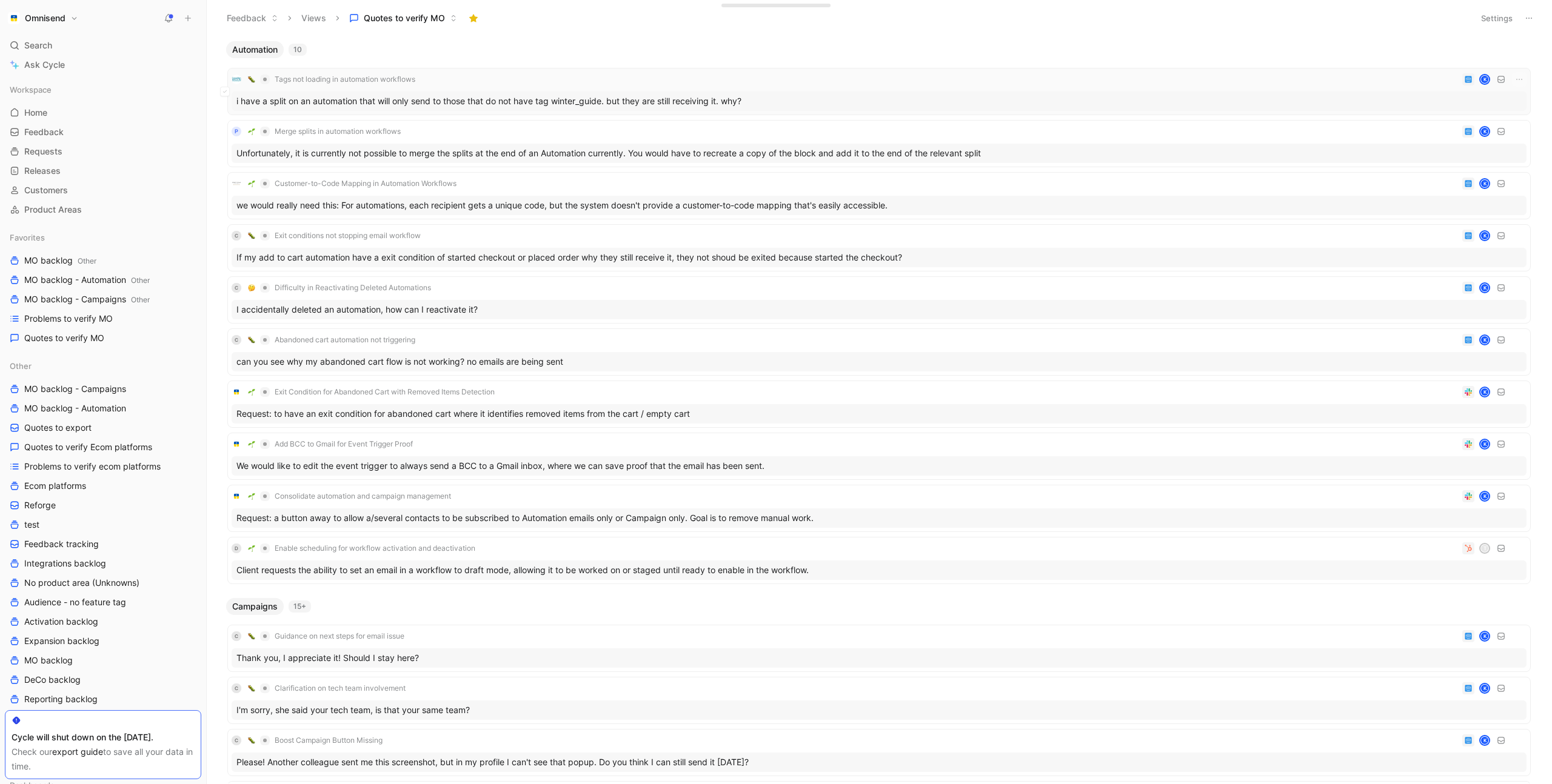
click at [511, 80] on div "Tags not loading in automation workflows K" at bounding box center [879, 79] width 1295 height 15
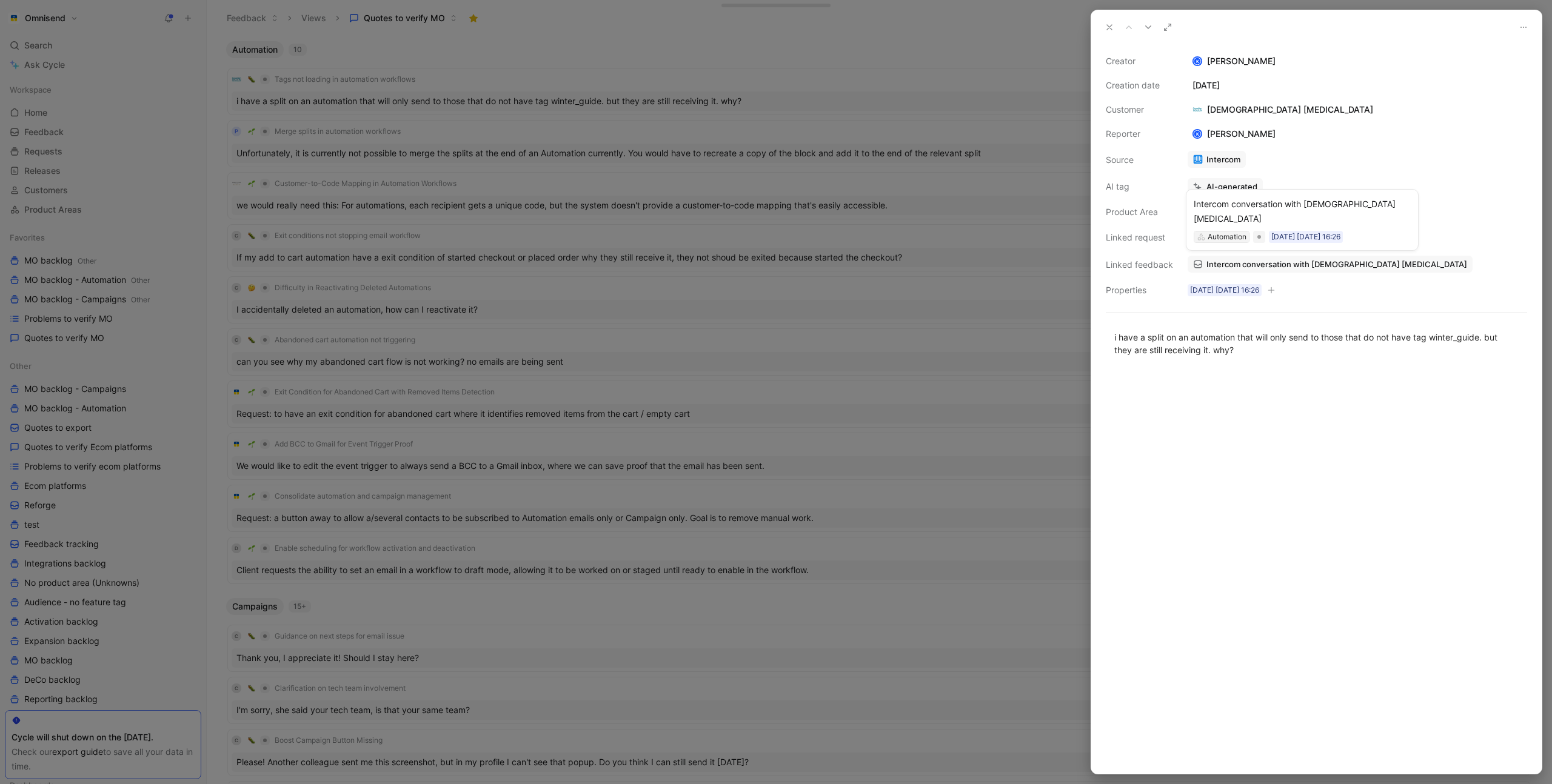
click at [1227, 237] on div "Automation" at bounding box center [1227, 237] width 38 height 12
click at [1317, 236] on span "Tags not loading in automation workflows" at bounding box center [1284, 238] width 155 height 11
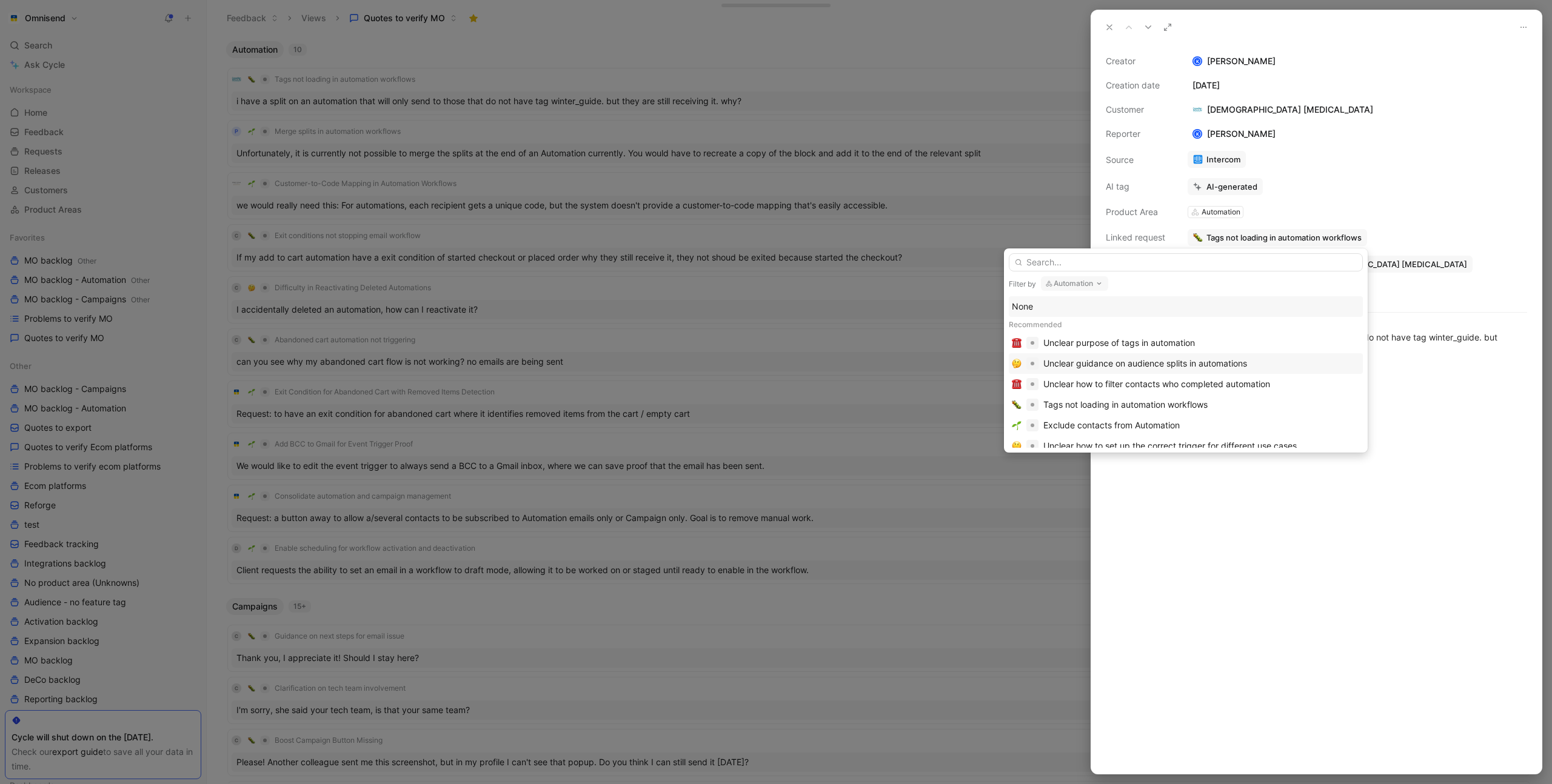
click at [1251, 357] on div "Unclear guidance on audience splits in automations" at bounding box center [1202, 364] width 317 height 15
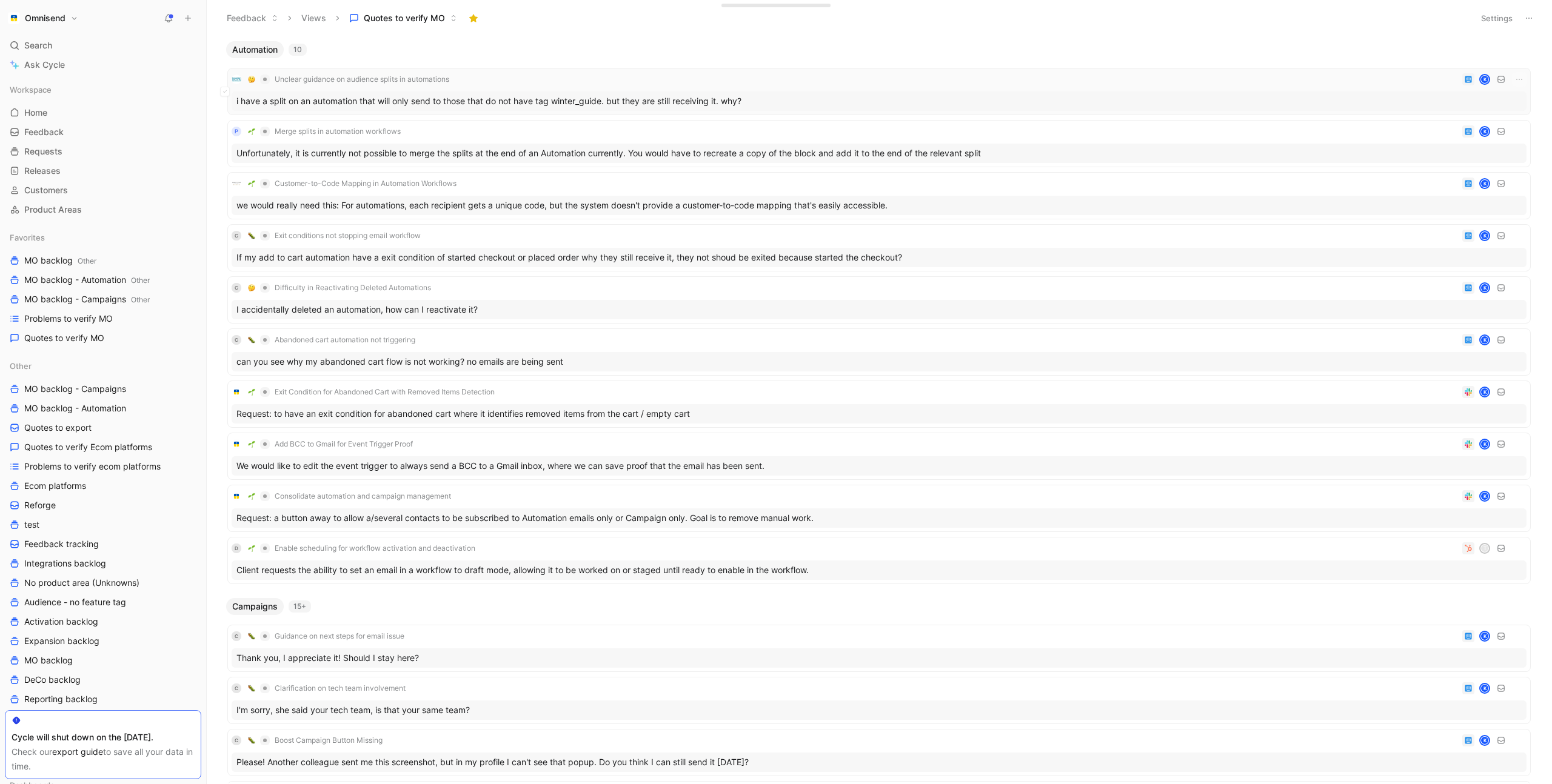
click at [818, 77] on div "Unclear guidance on audience splits in automations K" at bounding box center [879, 79] width 1295 height 15
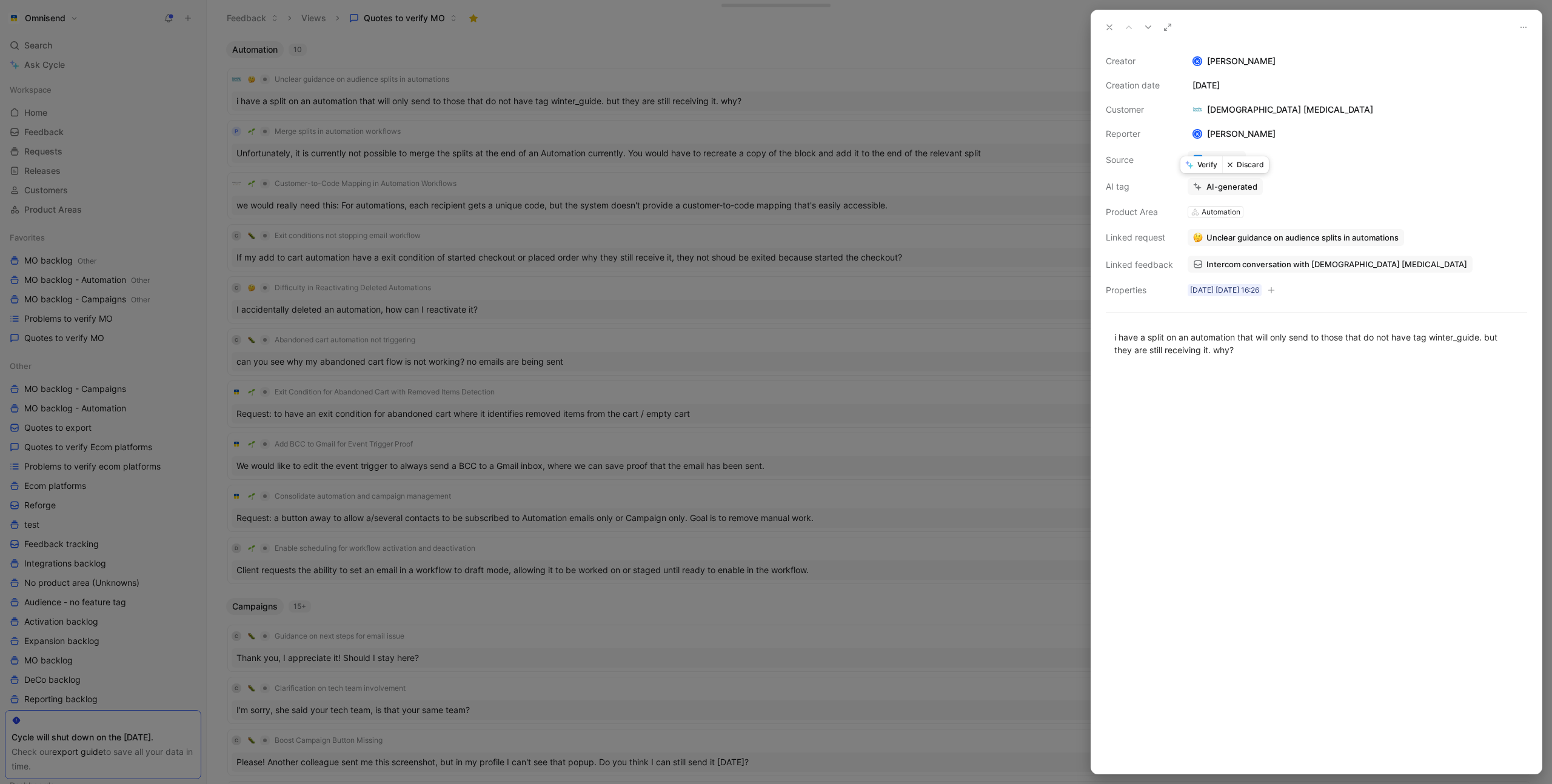
click at [1200, 165] on button "Verify" at bounding box center [1201, 164] width 42 height 17
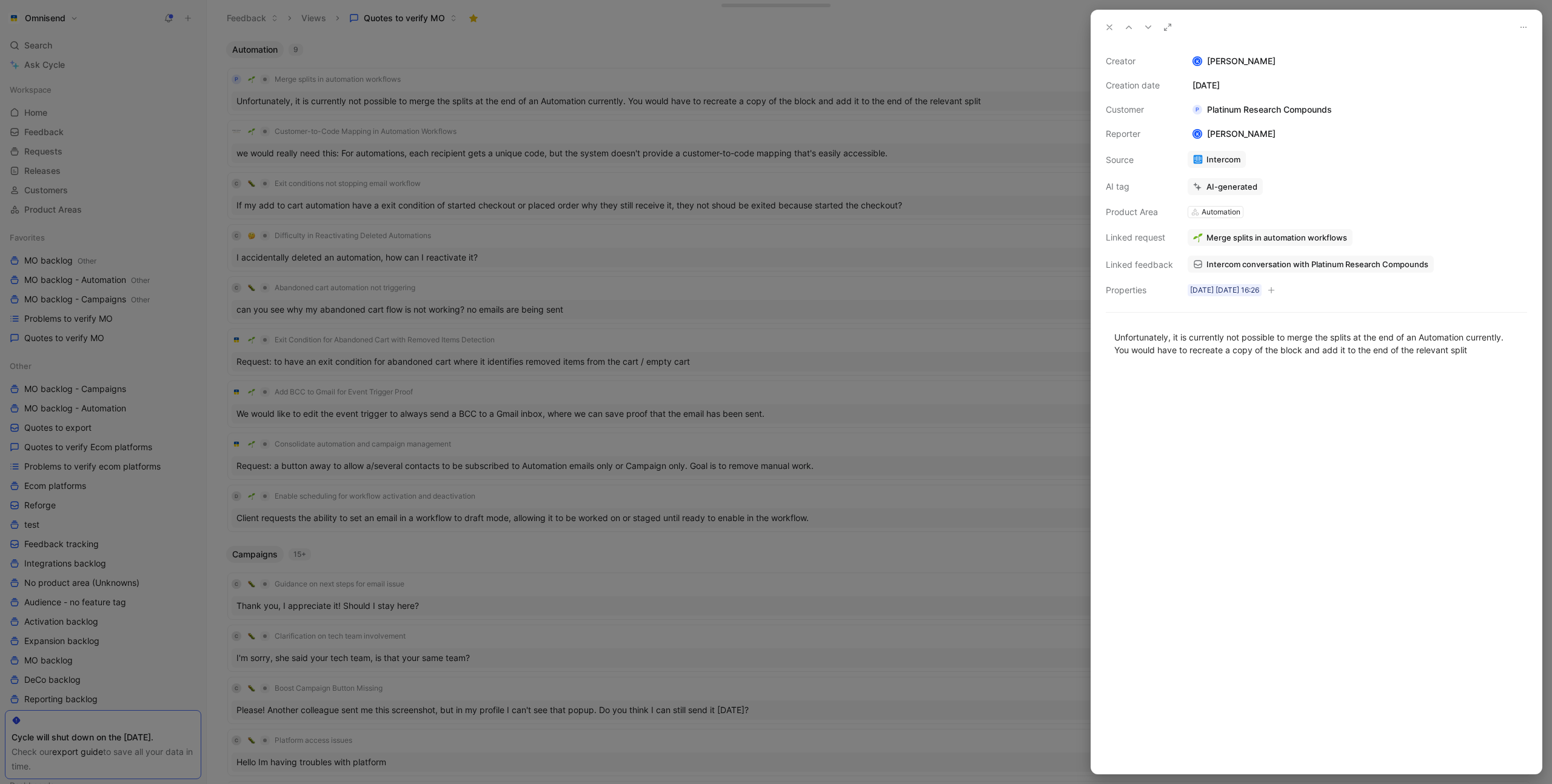
click at [557, 81] on div at bounding box center [776, 392] width 1552 height 784
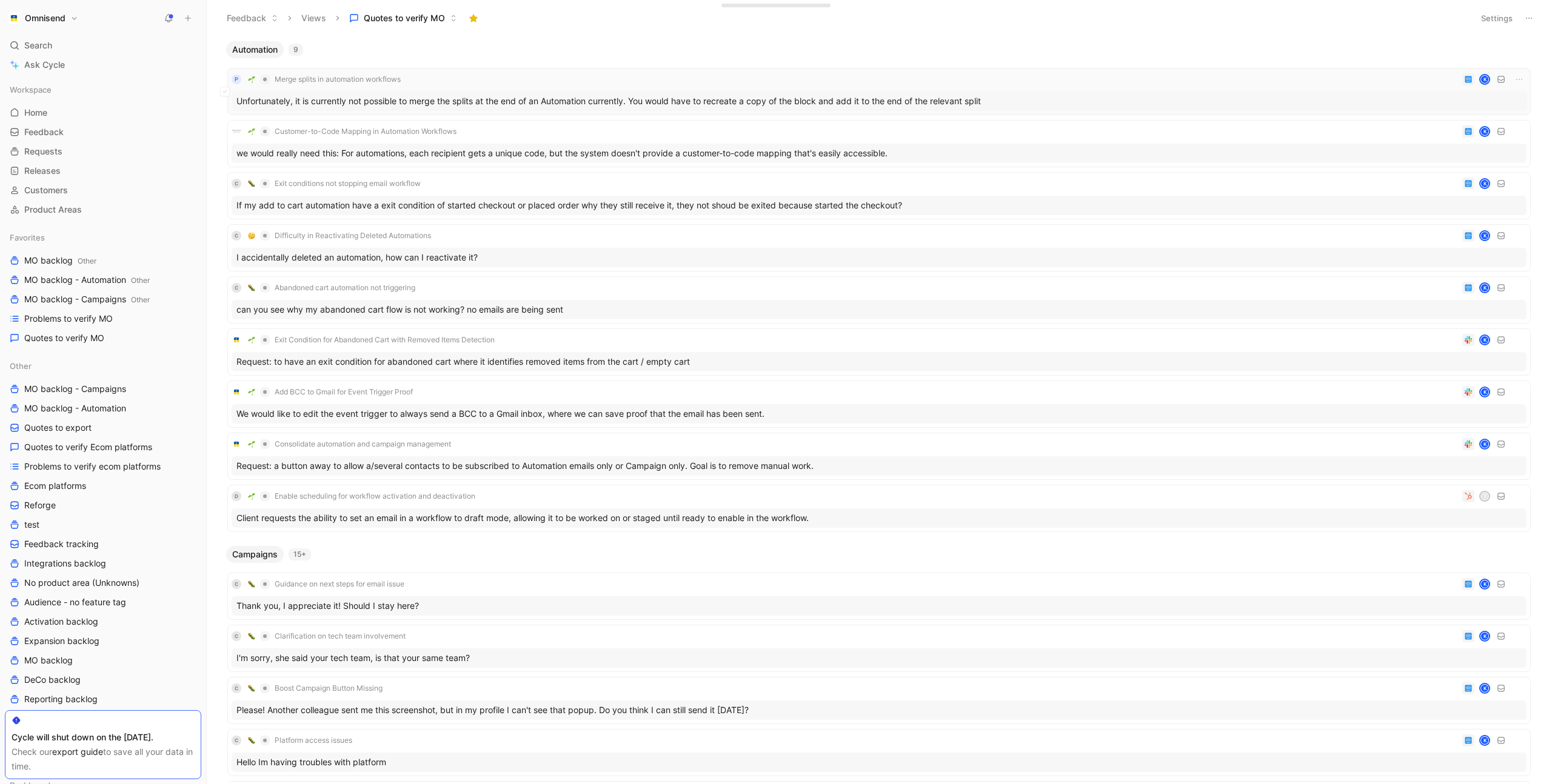
click at [546, 81] on div "P Merge splits in automation workflows K" at bounding box center [879, 79] width 1295 height 15
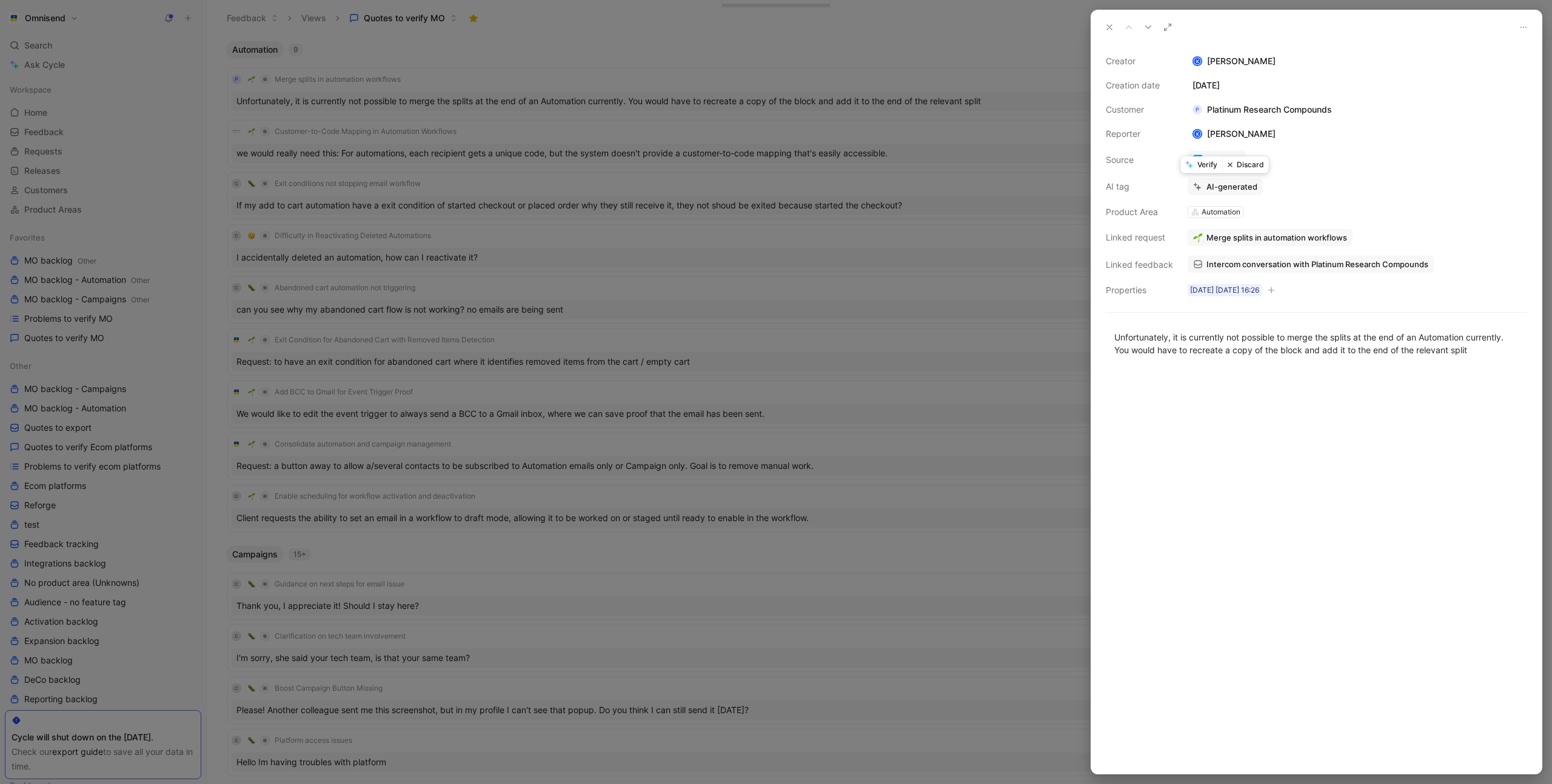
click at [1205, 161] on button "Verify" at bounding box center [1201, 164] width 42 height 17
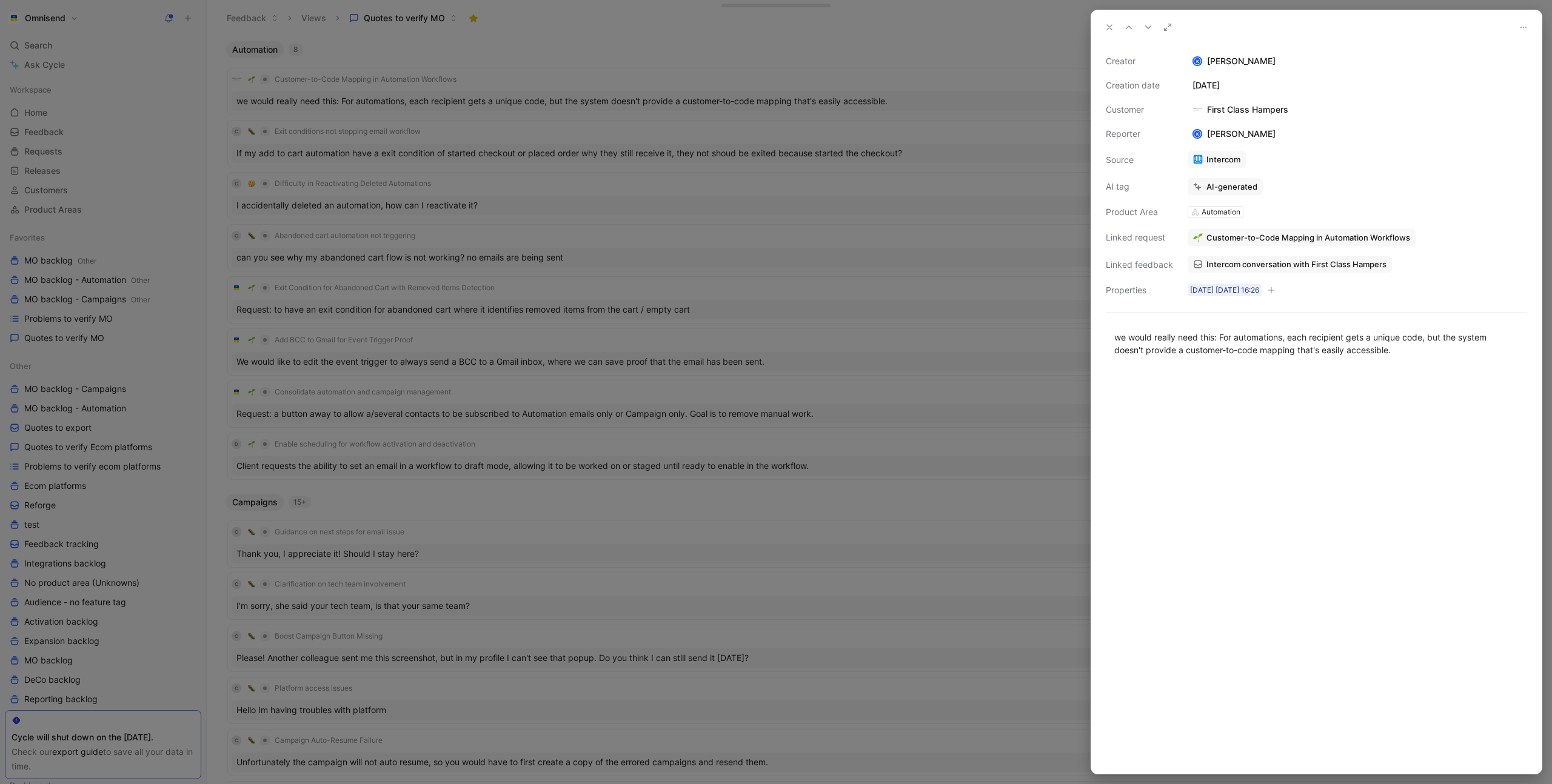
click at [531, 78] on div at bounding box center [776, 392] width 1552 height 784
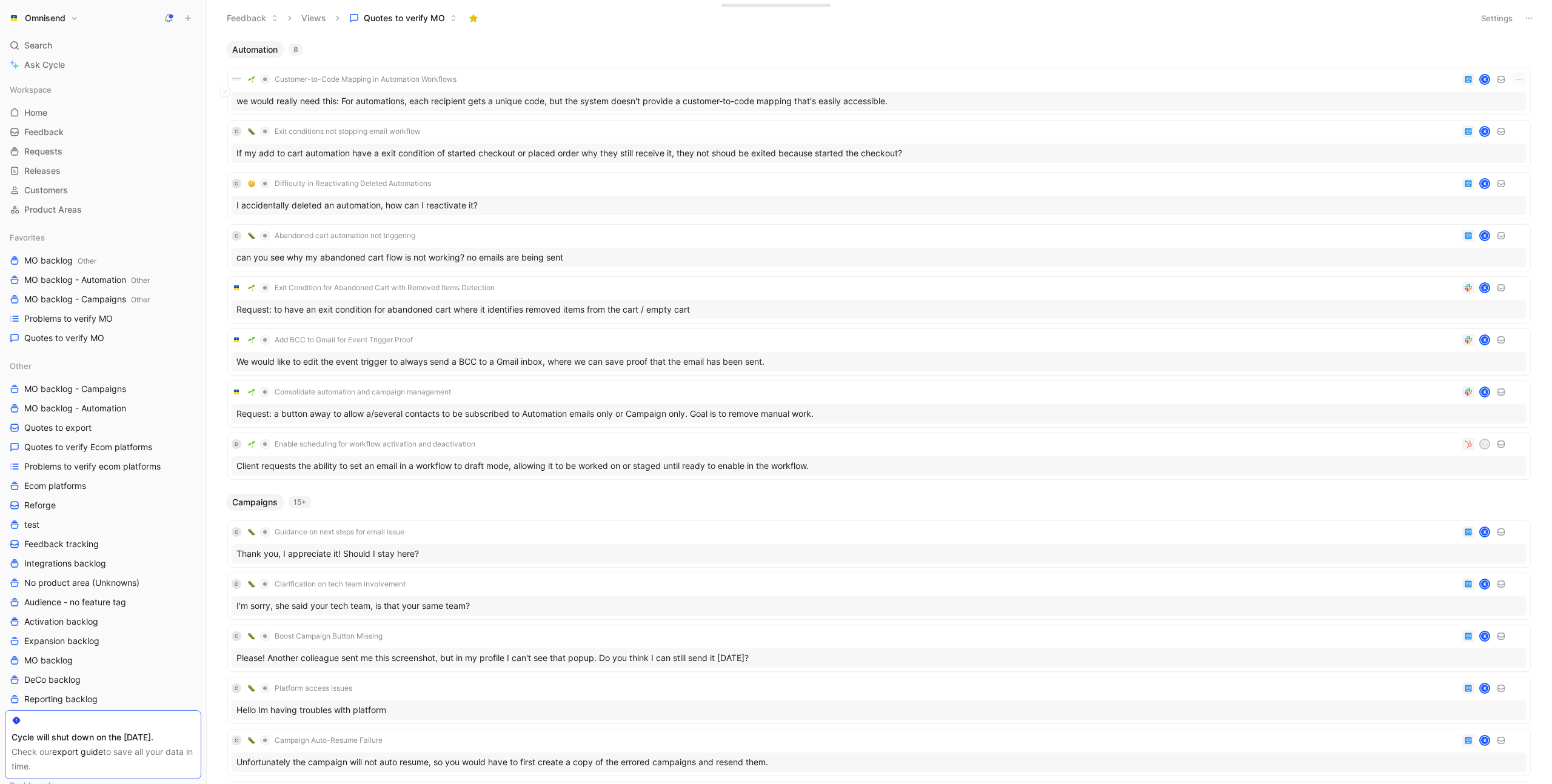
click at [510, 78] on div "Customer-to-Code Mapping in Automation Workflows K" at bounding box center [879, 79] width 1295 height 15
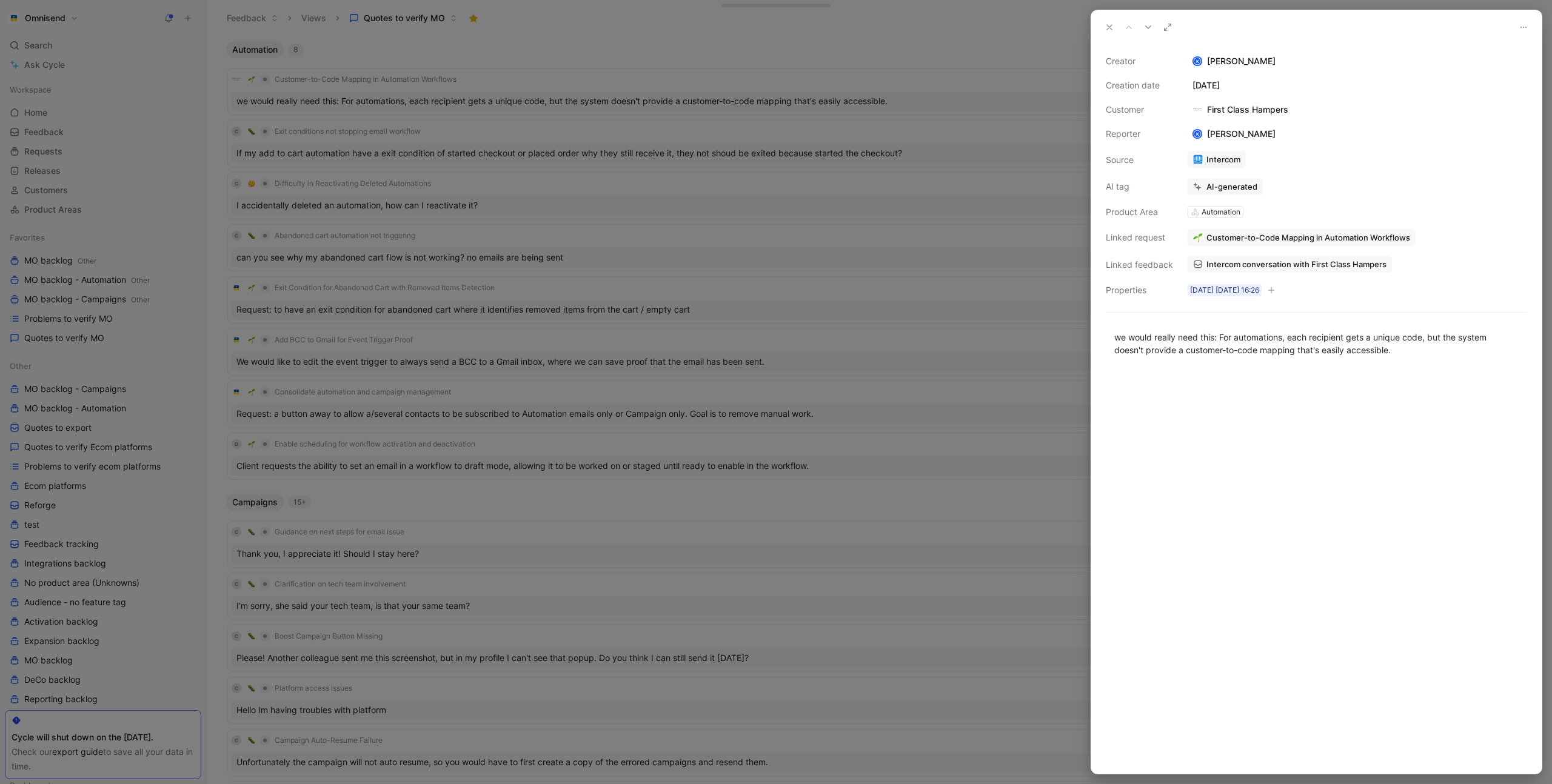
click at [1317, 265] on span "Intercom conversation with First Class Hampers" at bounding box center [1297, 264] width 180 height 11
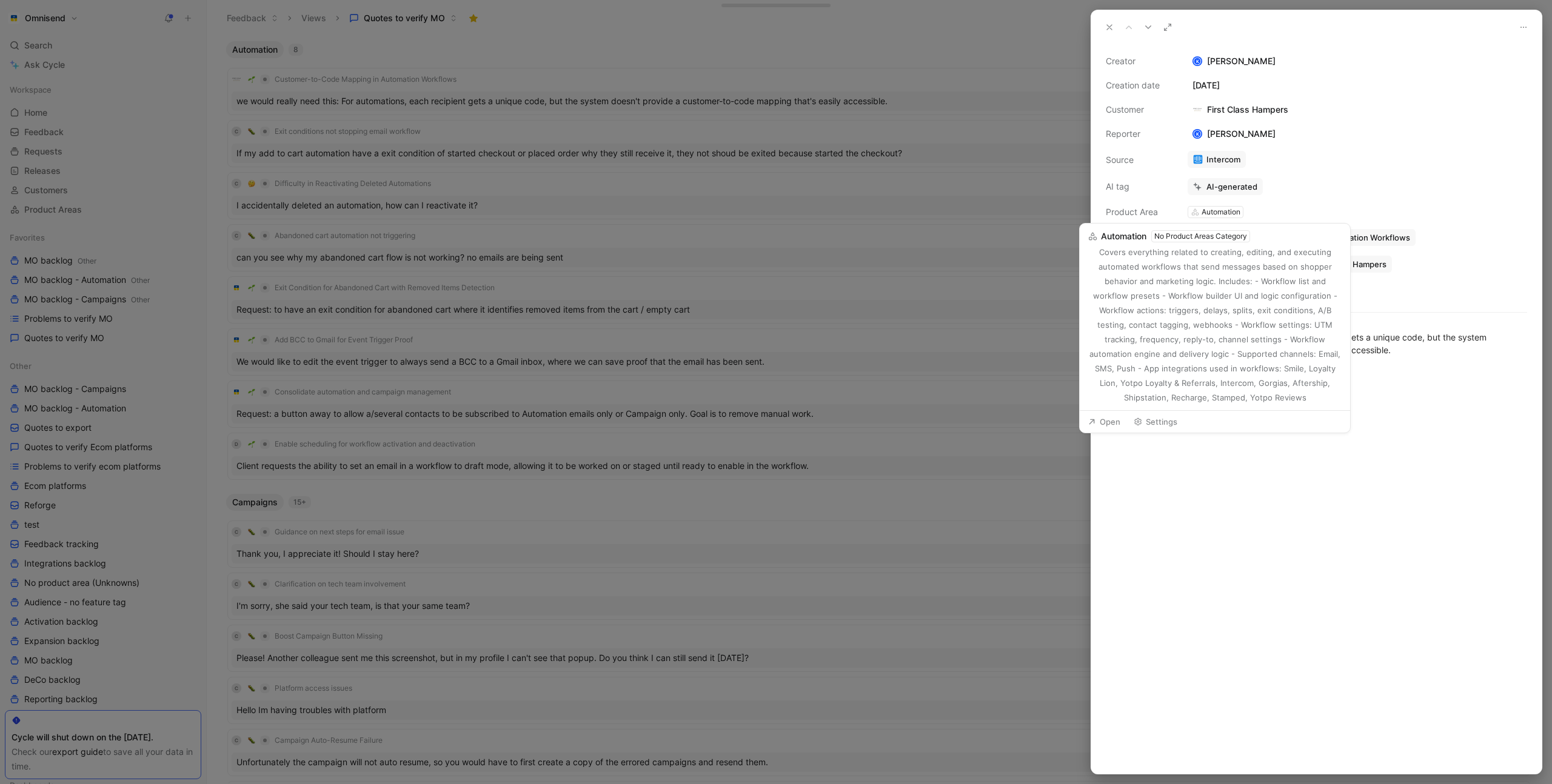
click at [1331, 208] on div "Creator K Kasparas Toliušis Creation date October 13, 2025 Customer First Class…" at bounding box center [1317, 175] width 421 height 244
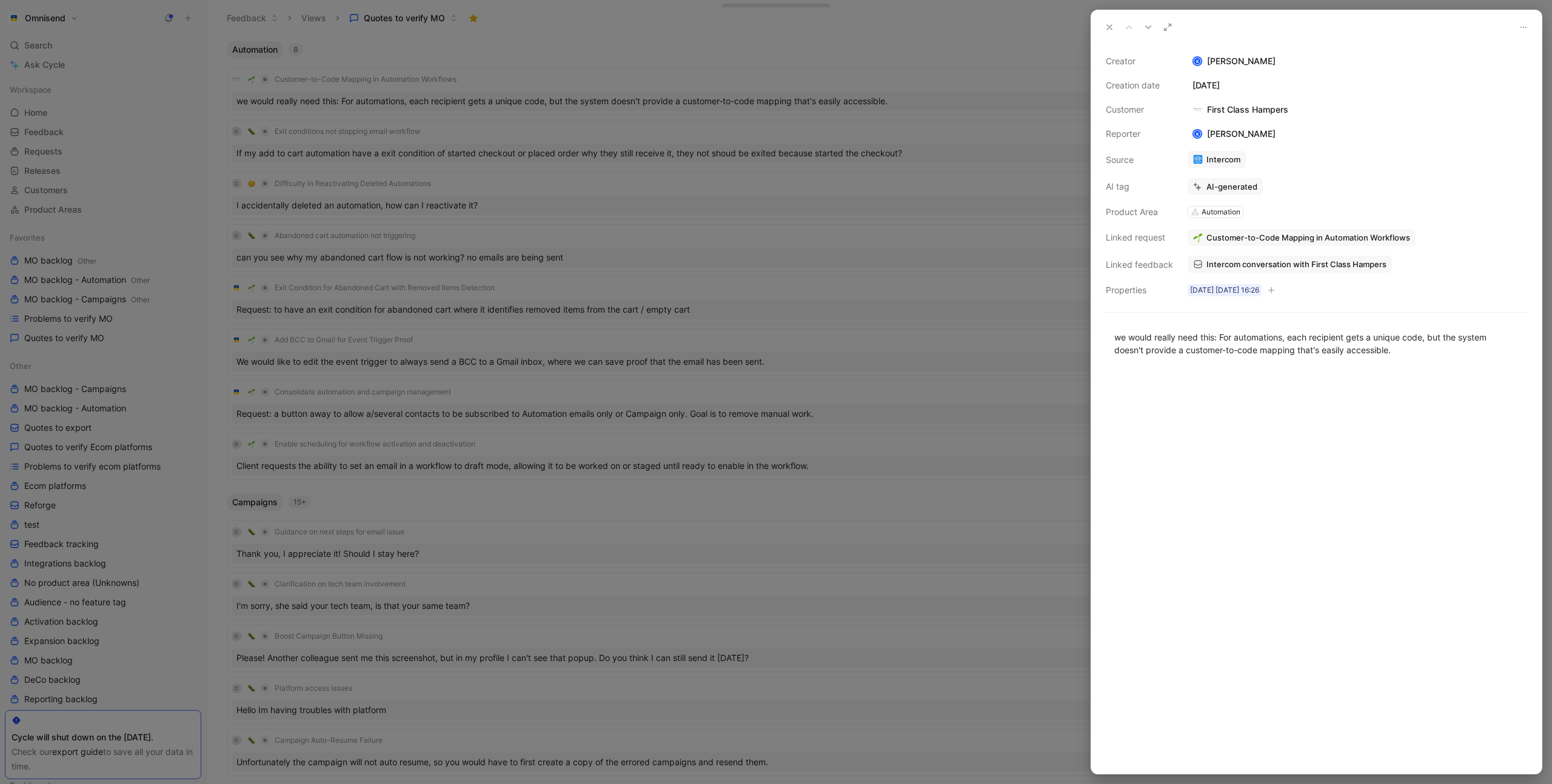
click at [1229, 214] on div "Automation" at bounding box center [1221, 212] width 38 height 12
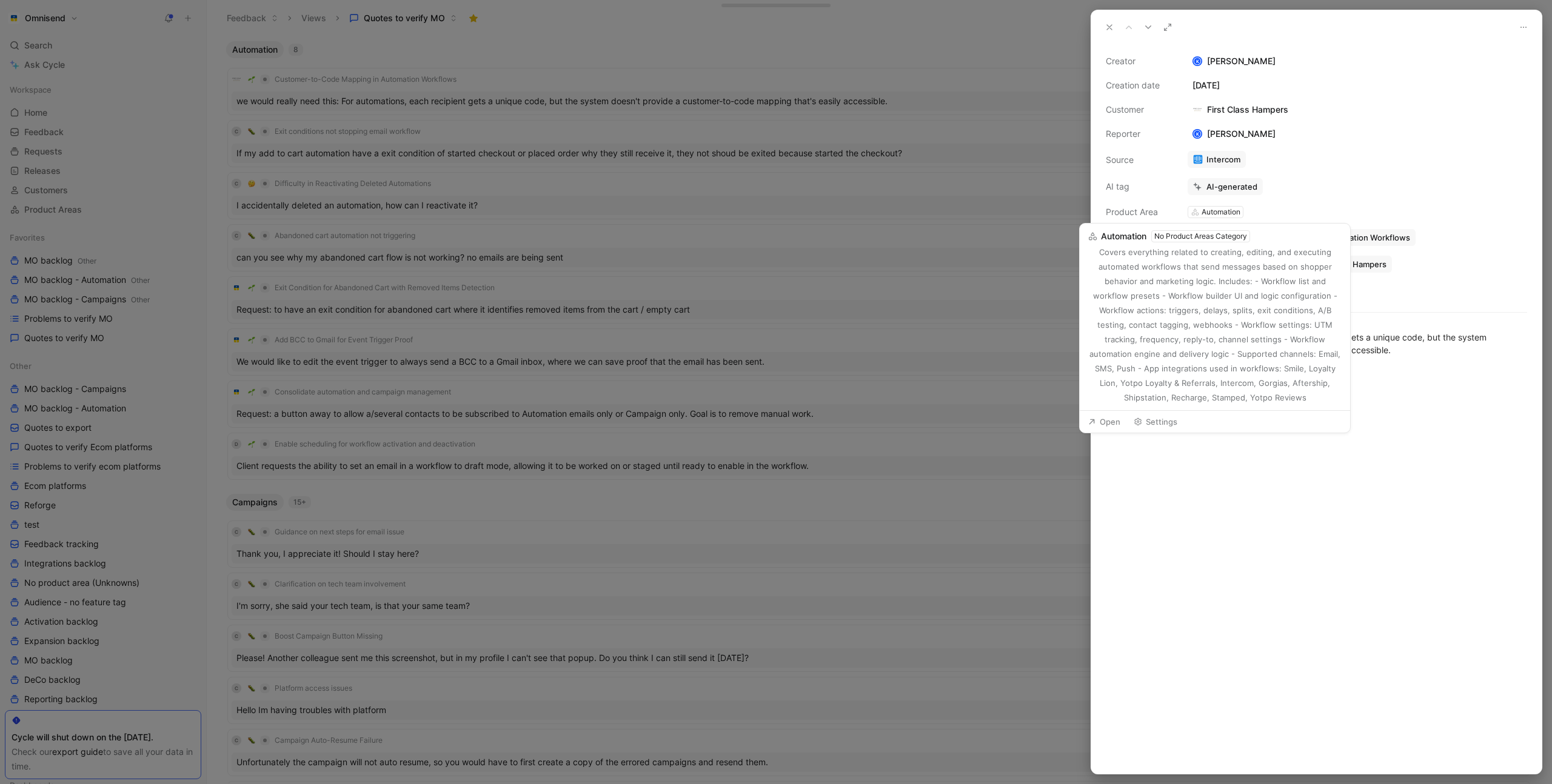
click at [1331, 205] on div "Creator K Kasparas Toliušis Creation date October 13, 2025 Customer First Class…" at bounding box center [1317, 175] width 421 height 244
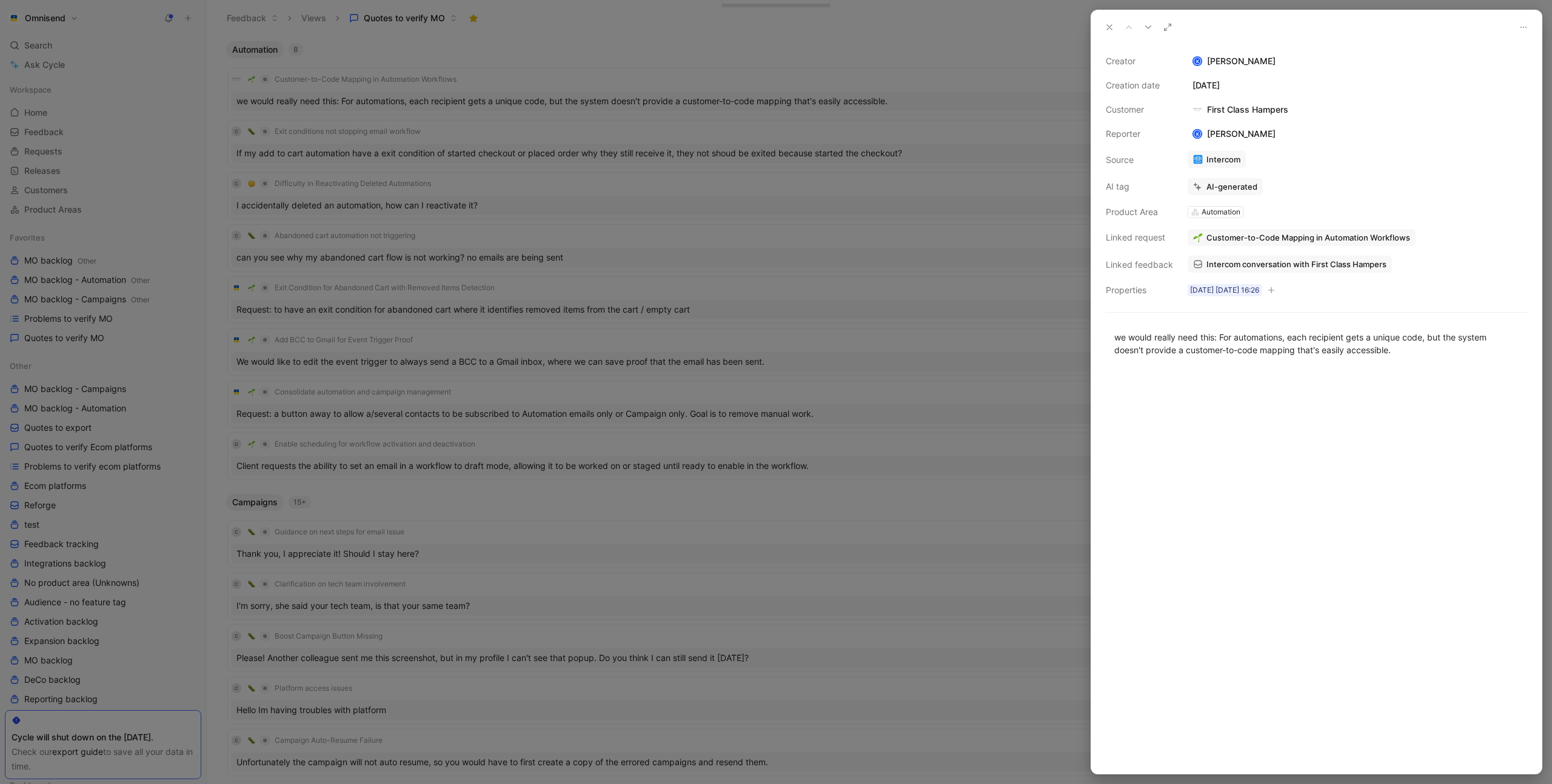
click at [1314, 236] on span "Customer-to-Code Mapping in Automation Workflows" at bounding box center [1308, 238] width 204 height 11
click at [1303, 238] on span "Customer-to-Code Mapping in Automation Workflows" at bounding box center [1308, 238] width 204 height 11
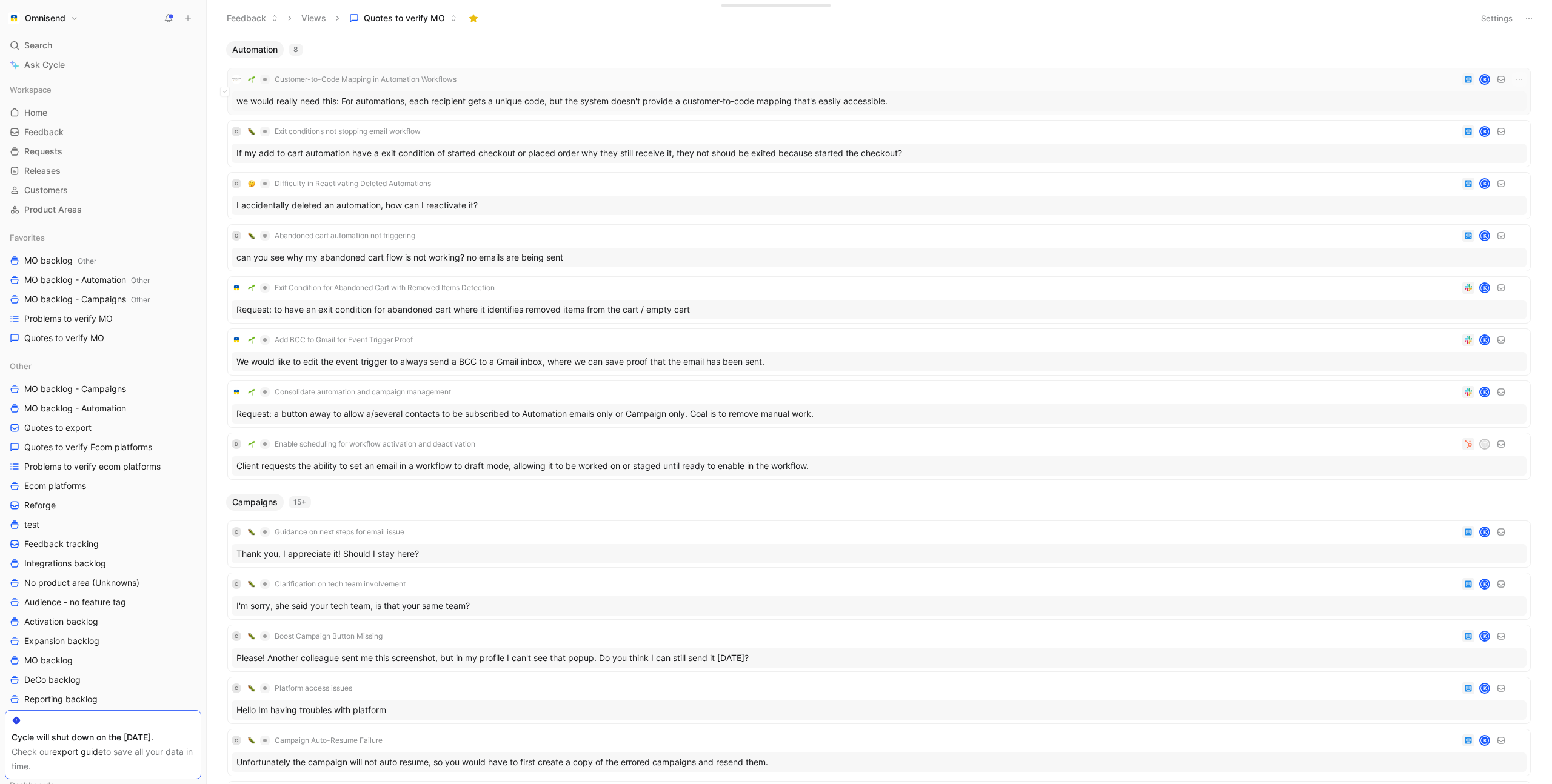
click at [1041, 96] on div "we would really need this: For automations, each recipient gets a unique code, …" at bounding box center [879, 101] width 1295 height 19
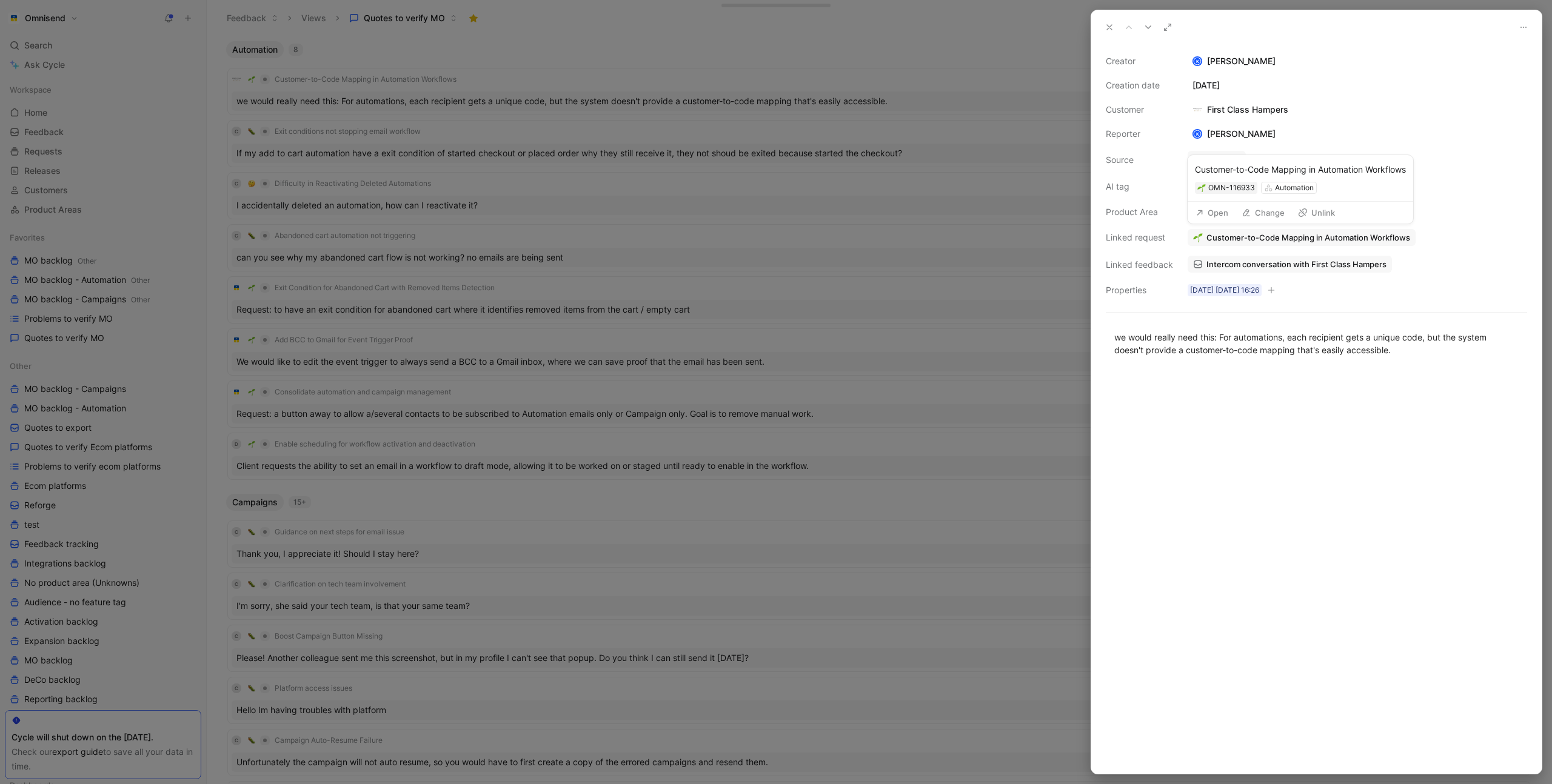
click at [1219, 217] on button "Open" at bounding box center [1212, 213] width 44 height 17
click at [1206, 211] on div "Automation" at bounding box center [1221, 212] width 38 height 12
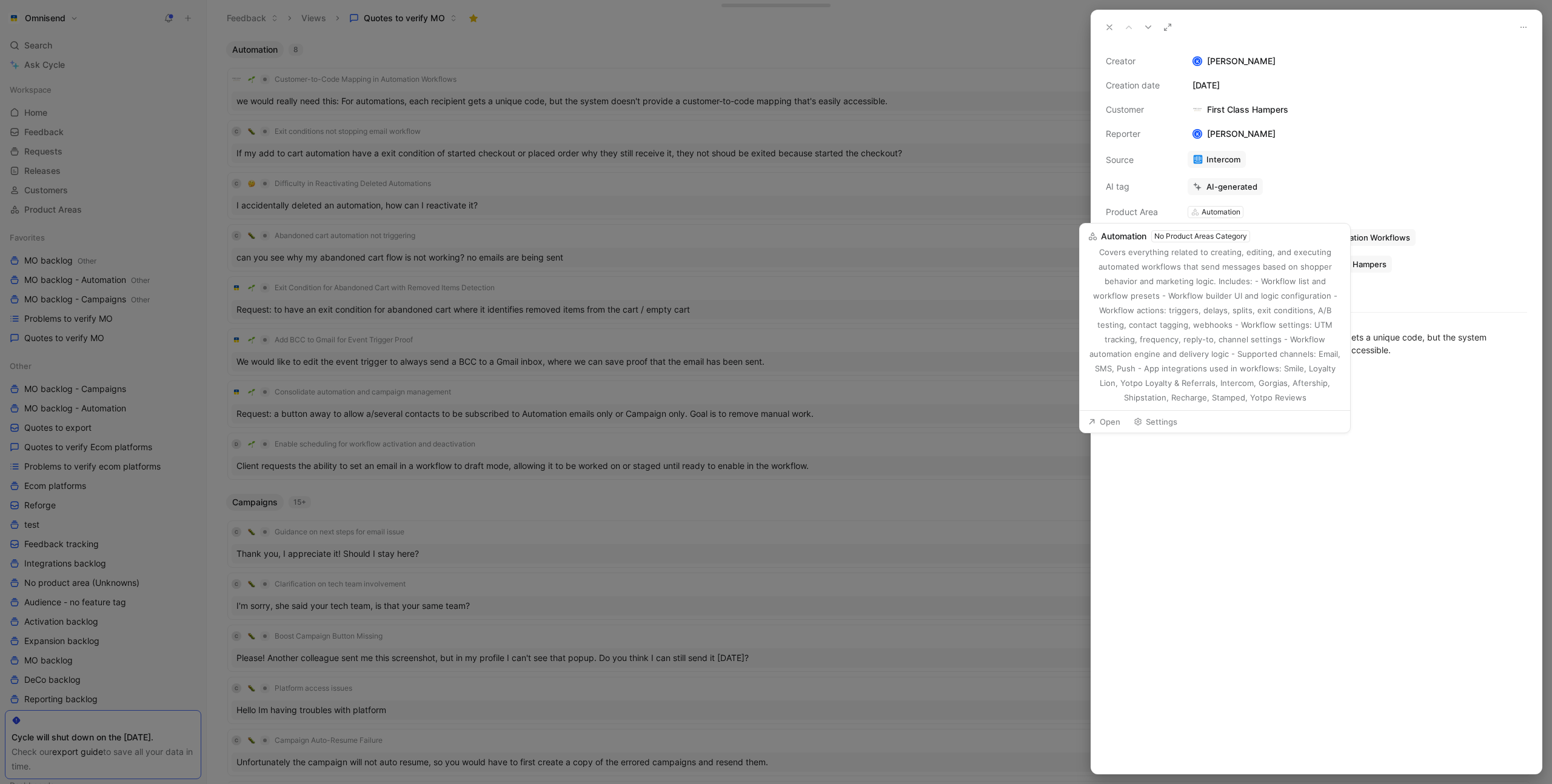
click at [1211, 231] on div "No Product Areas Category" at bounding box center [1201, 237] width 93 height 12
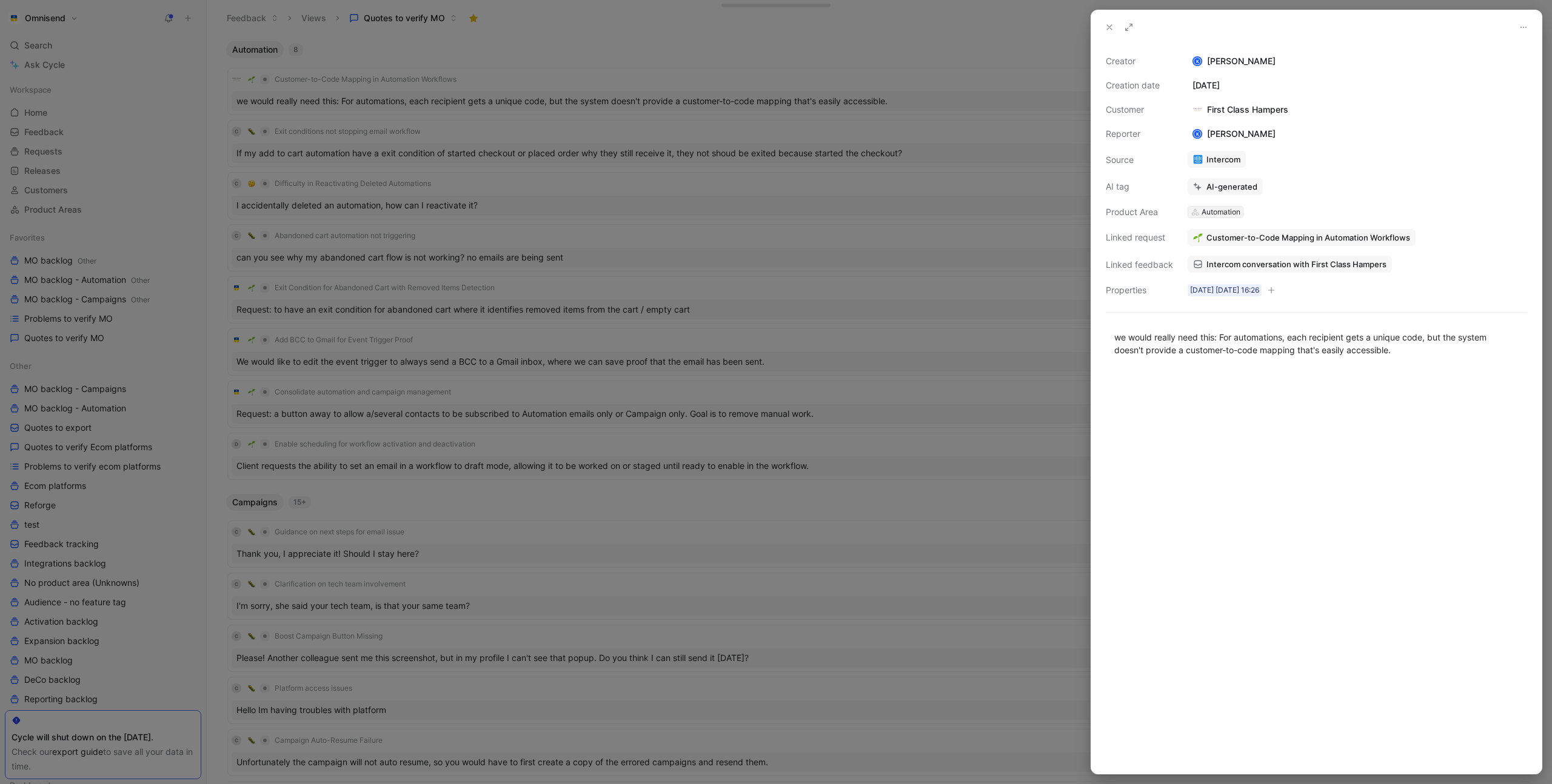
click at [1220, 214] on div "Automation" at bounding box center [1221, 212] width 38 height 12
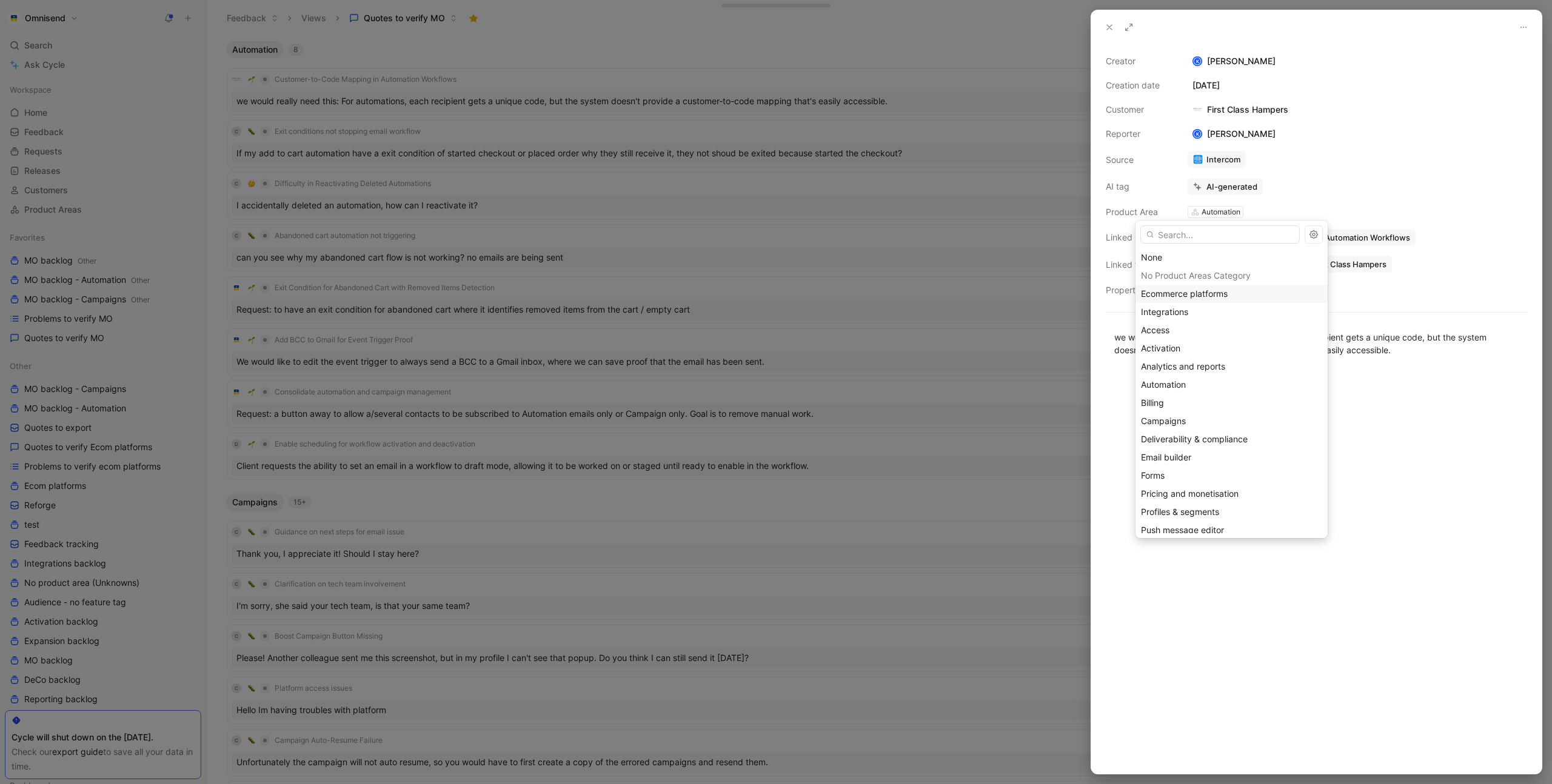
click at [1208, 297] on span "Ecommerce platforms" at bounding box center [1184, 293] width 87 height 10
click at [1207, 233] on input "text" at bounding box center [1239, 234] width 159 height 18
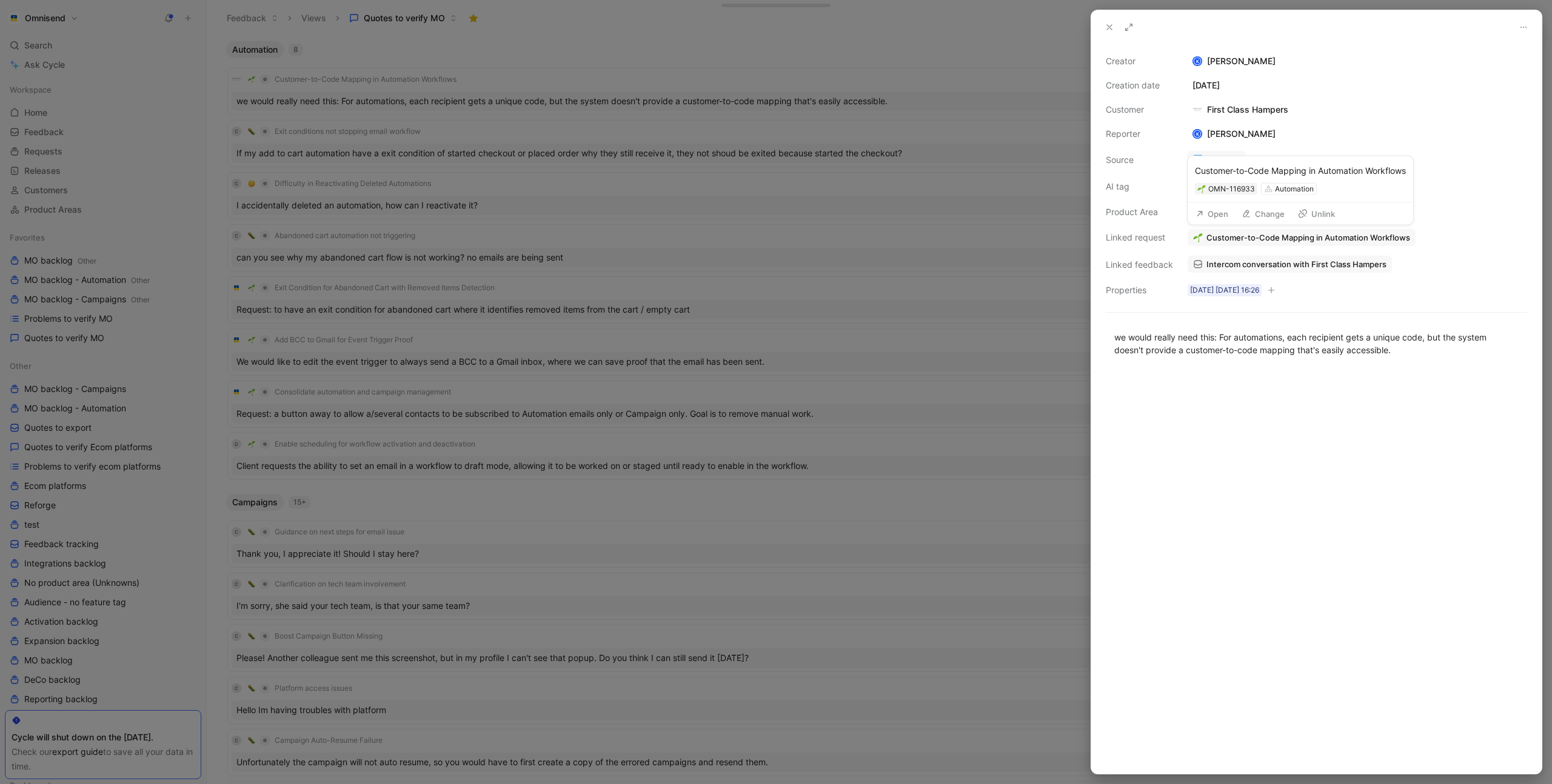
click at [1315, 237] on span "Customer-to-Code Mapping in Automation Workflows" at bounding box center [1308, 238] width 204 height 11
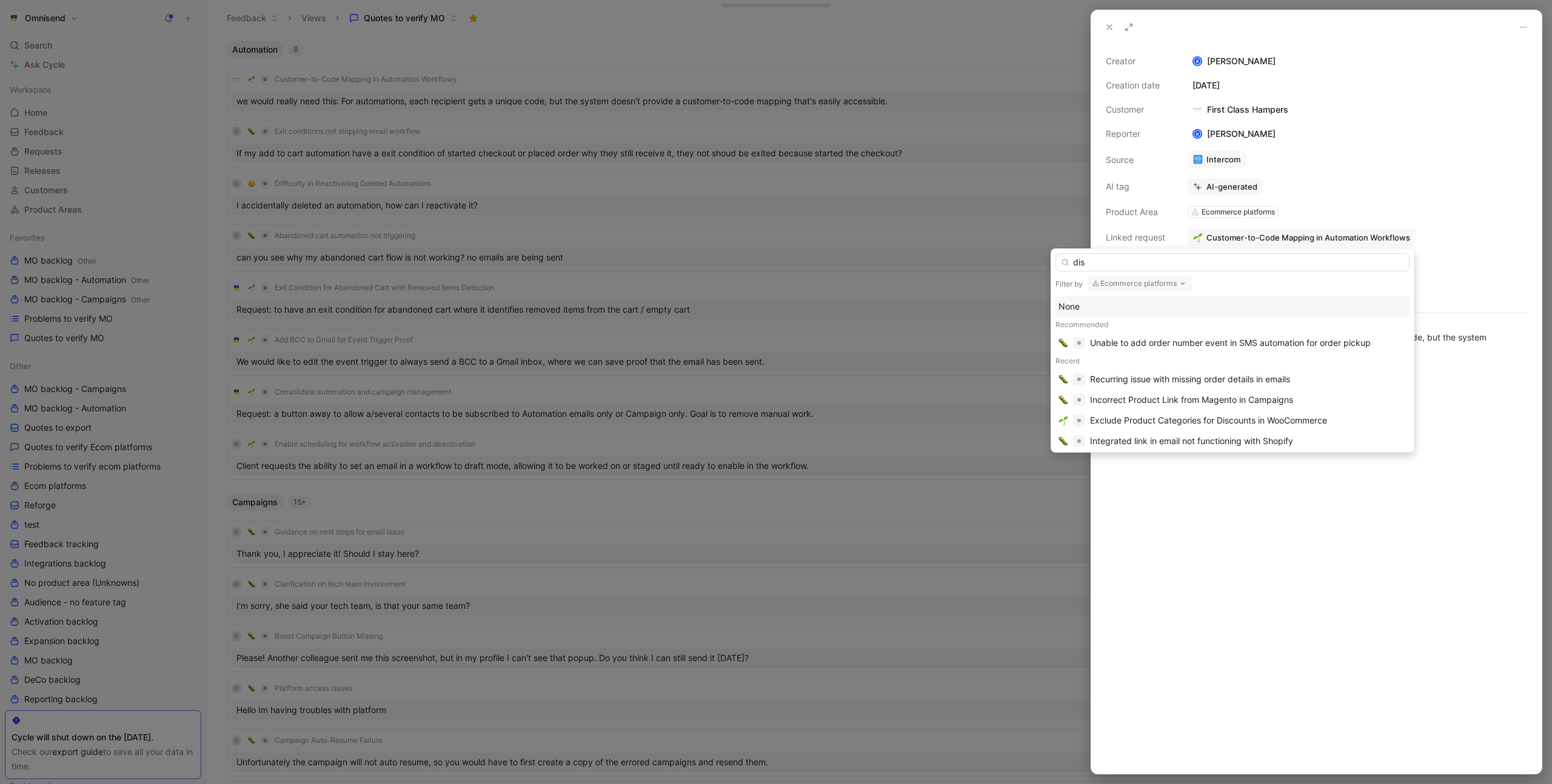
type input "disc"
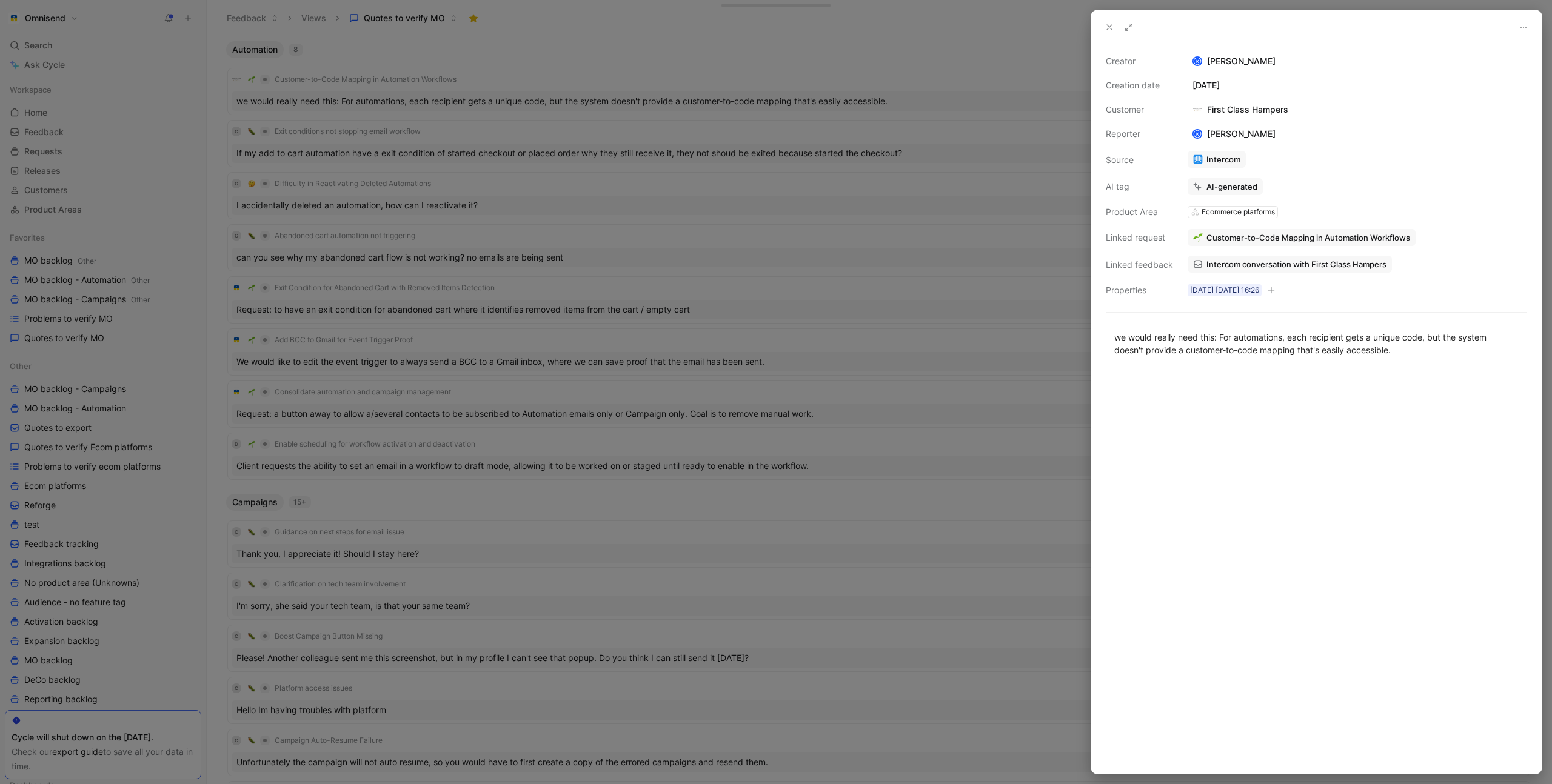
click at [1026, 270] on div at bounding box center [776, 392] width 1552 height 784
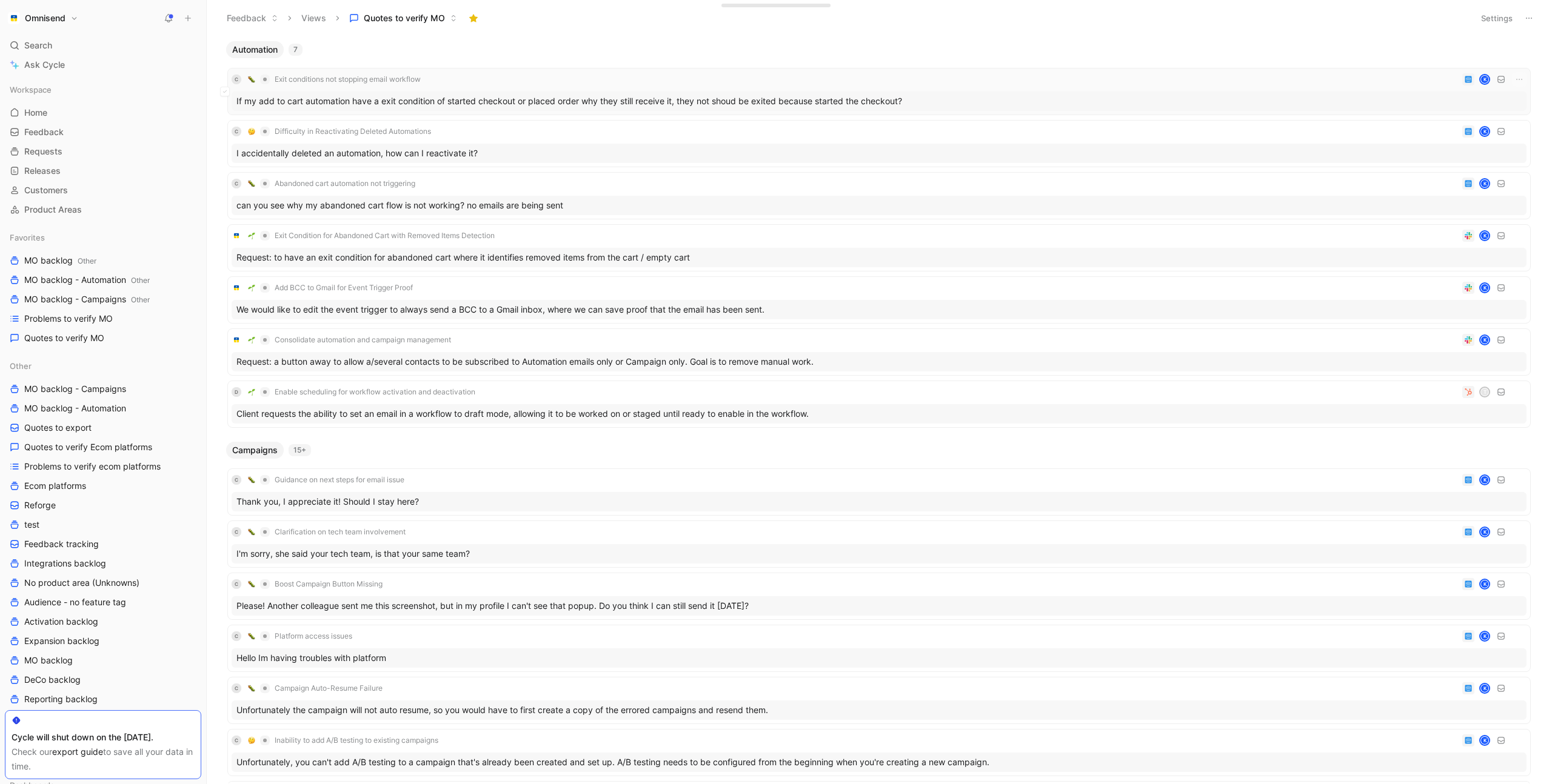
click at [568, 77] on div "C Exit conditions not stopping email workflow K" at bounding box center [879, 79] width 1295 height 15
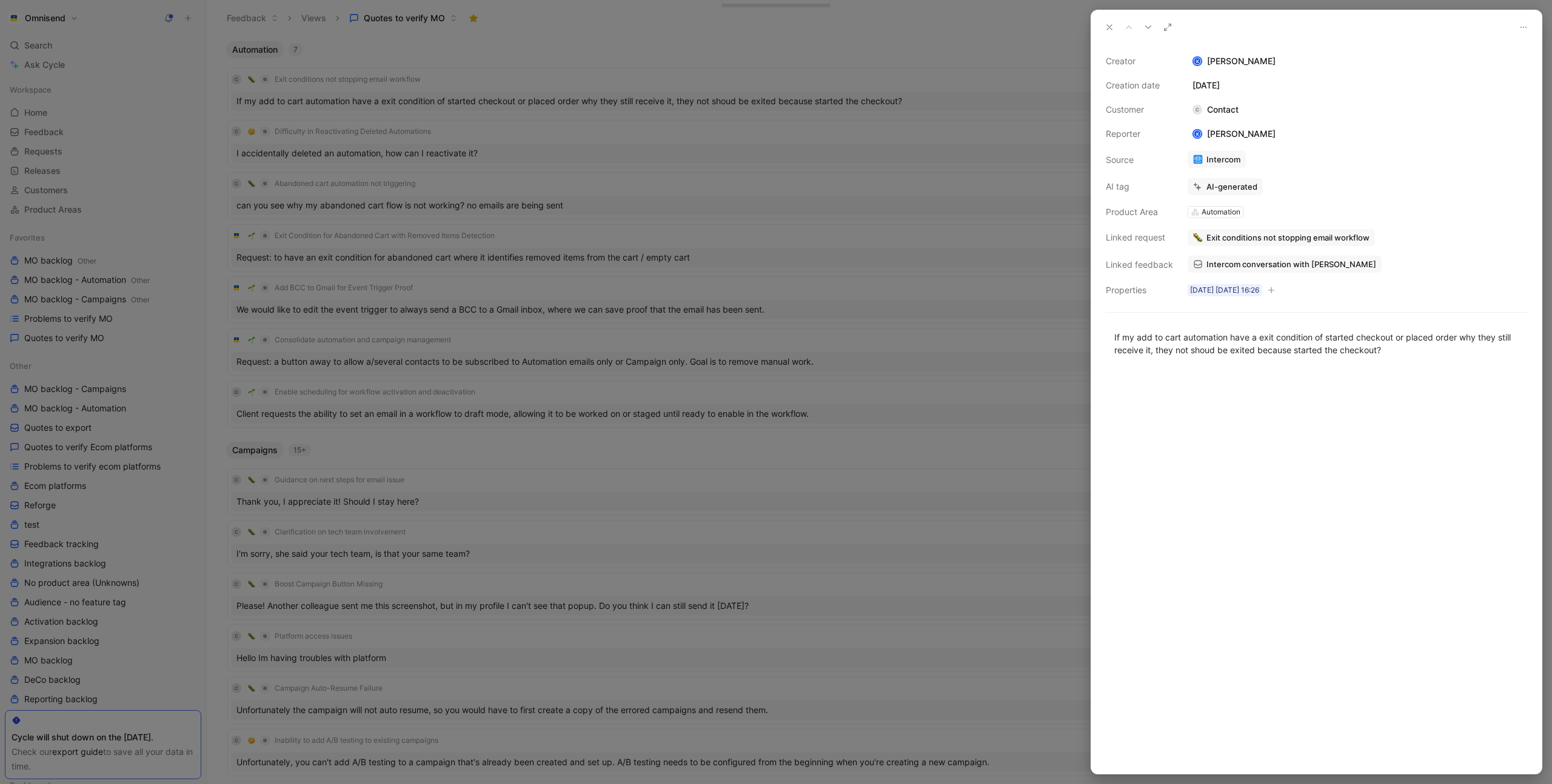
click at [1322, 239] on span "Exit conditions not stopping email workflow" at bounding box center [1288, 238] width 163 height 11
click at [1289, 239] on span "Exit conditions not stopping email workflow" at bounding box center [1288, 238] width 163 height 11
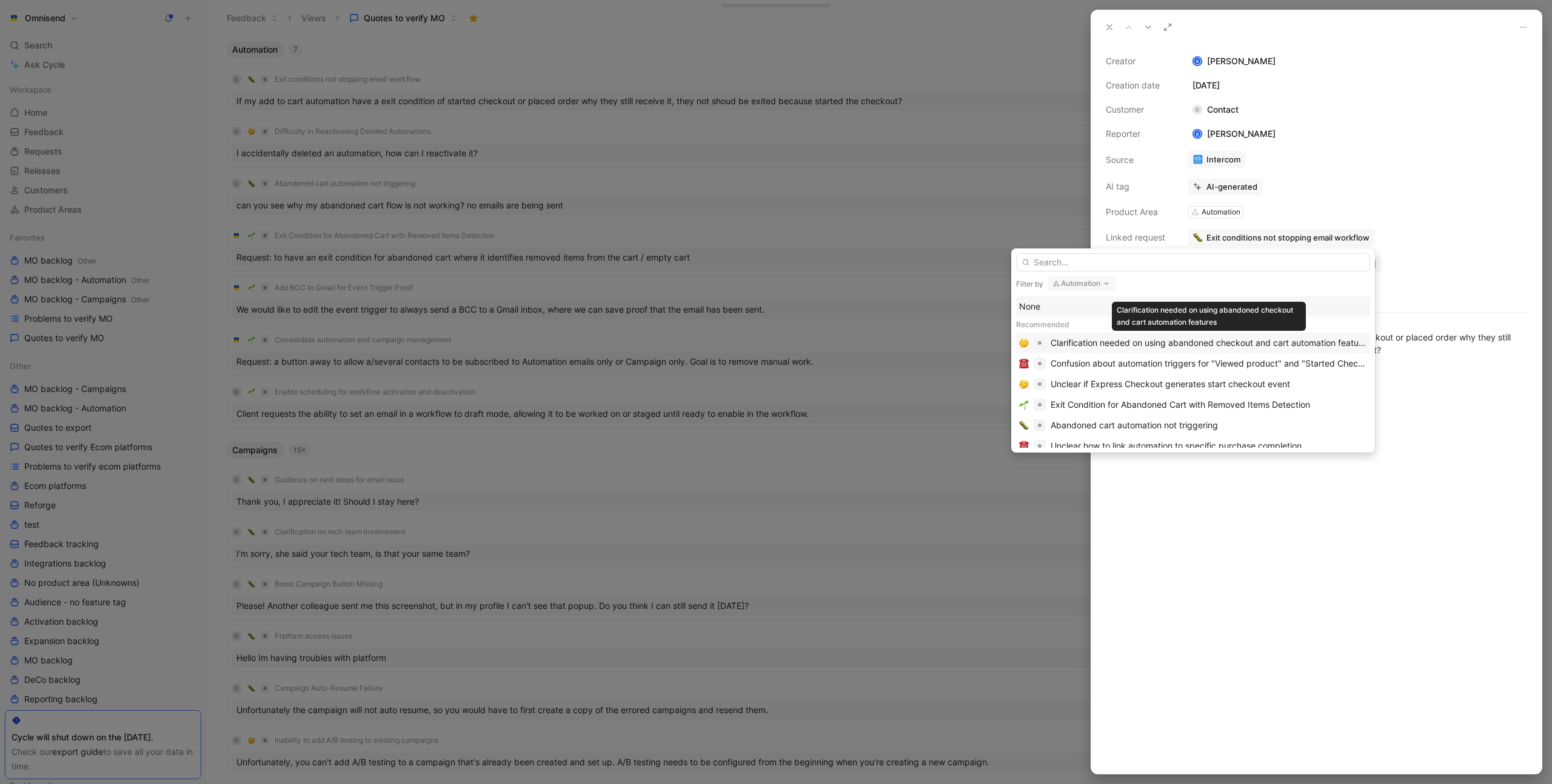
click at [1221, 342] on div "Clarification needed on using abandoned checkout and cart automation features" at bounding box center [1209, 343] width 317 height 15
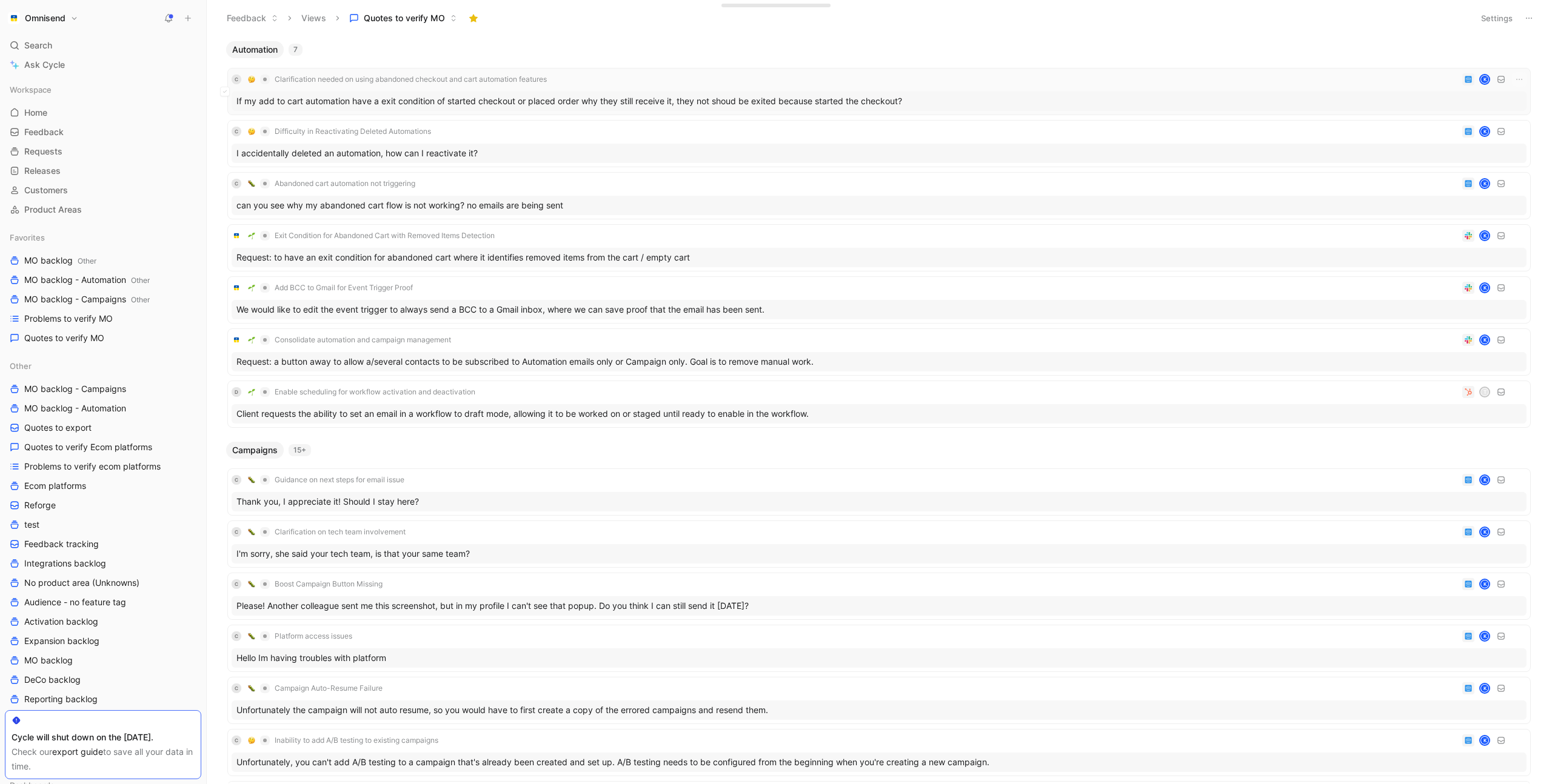
click at [634, 73] on div "C Clarification needed on using abandoned checkout and cart automation features…" at bounding box center [879, 79] width 1295 height 15
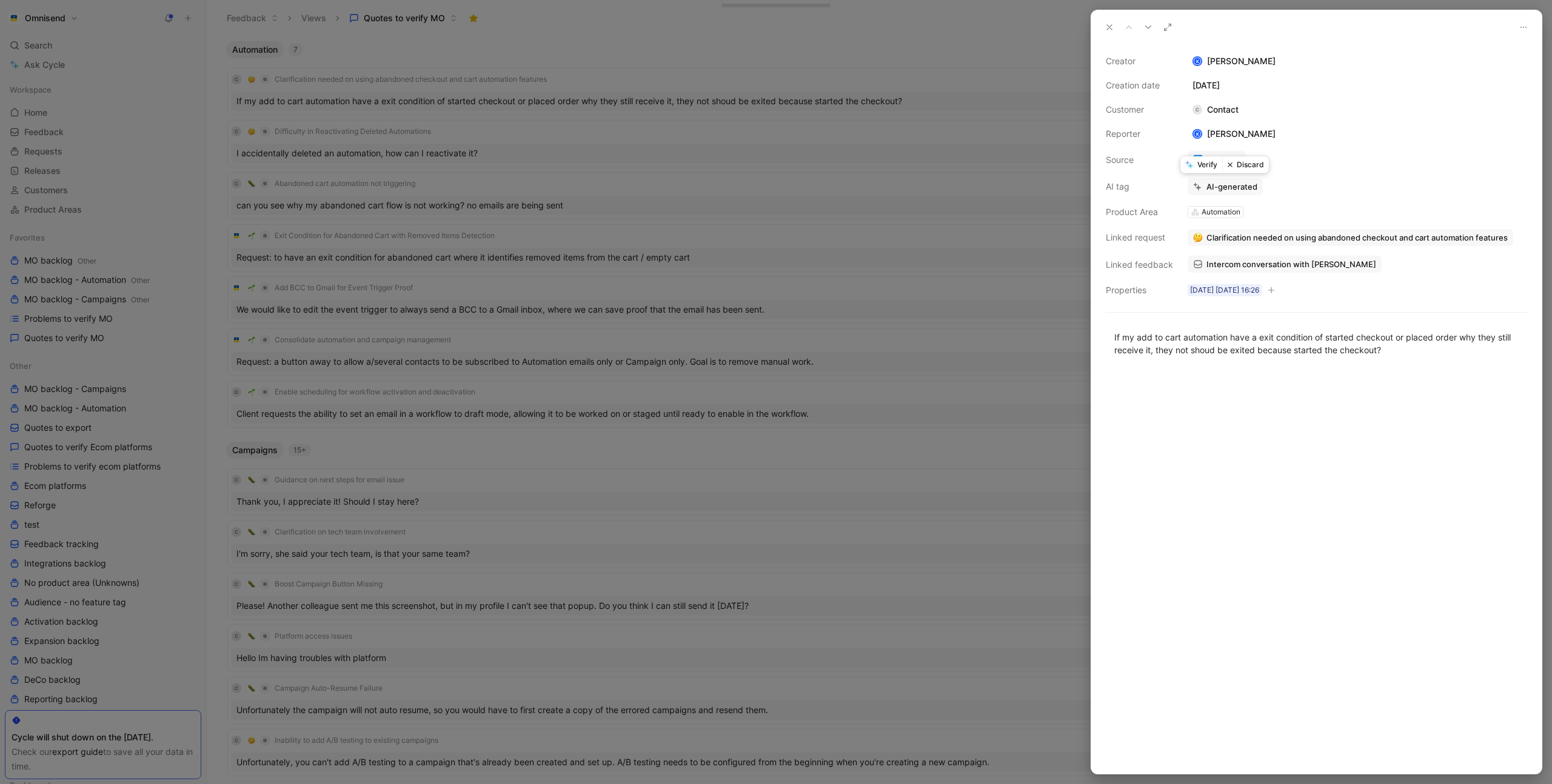
click at [1203, 161] on button "Verify" at bounding box center [1201, 164] width 42 height 17
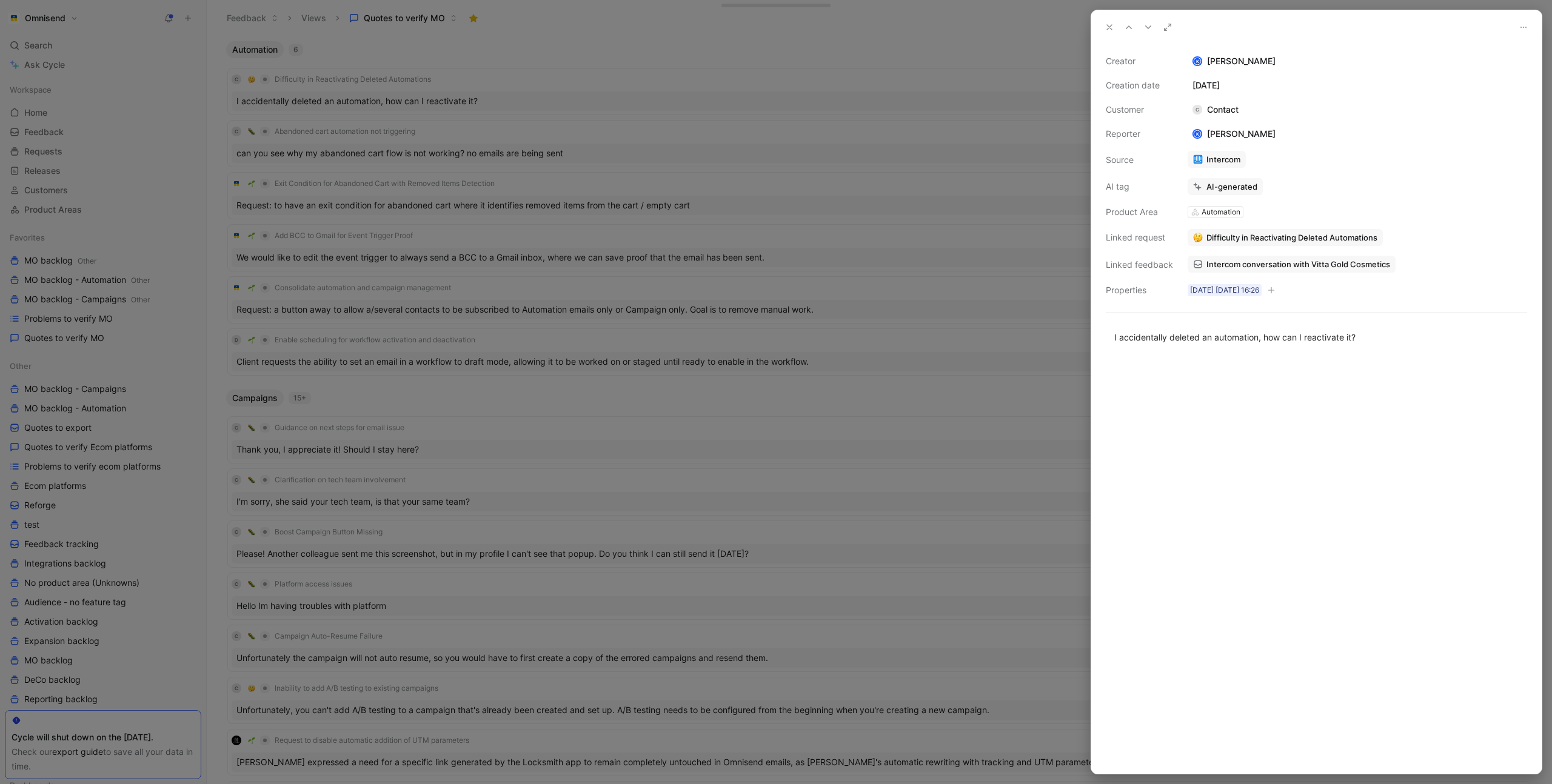
click at [575, 85] on div at bounding box center [776, 392] width 1552 height 784
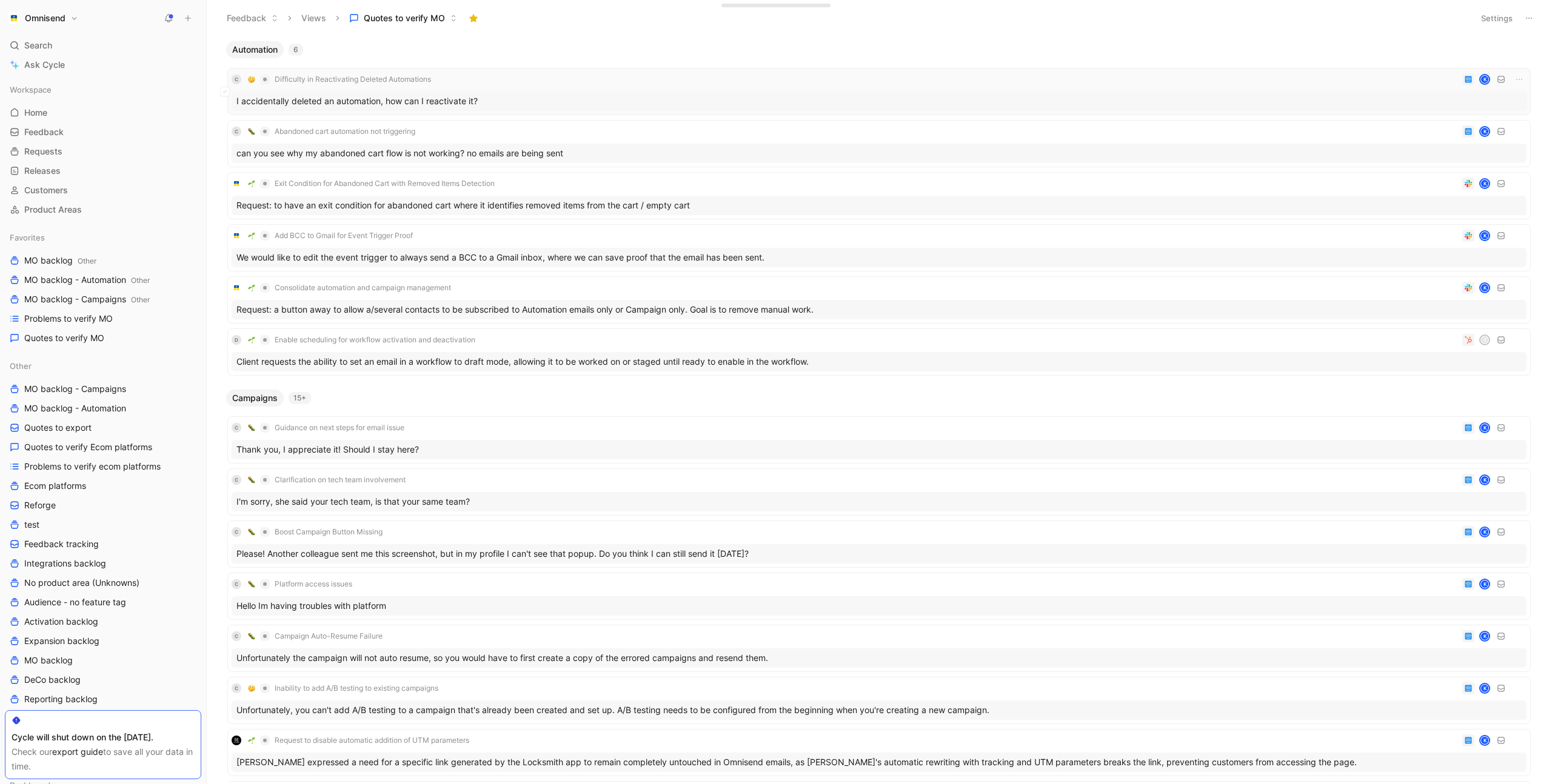
click at [533, 84] on div "C Difficulty in Reactivating Deleted Automations K" at bounding box center [879, 79] width 1295 height 15
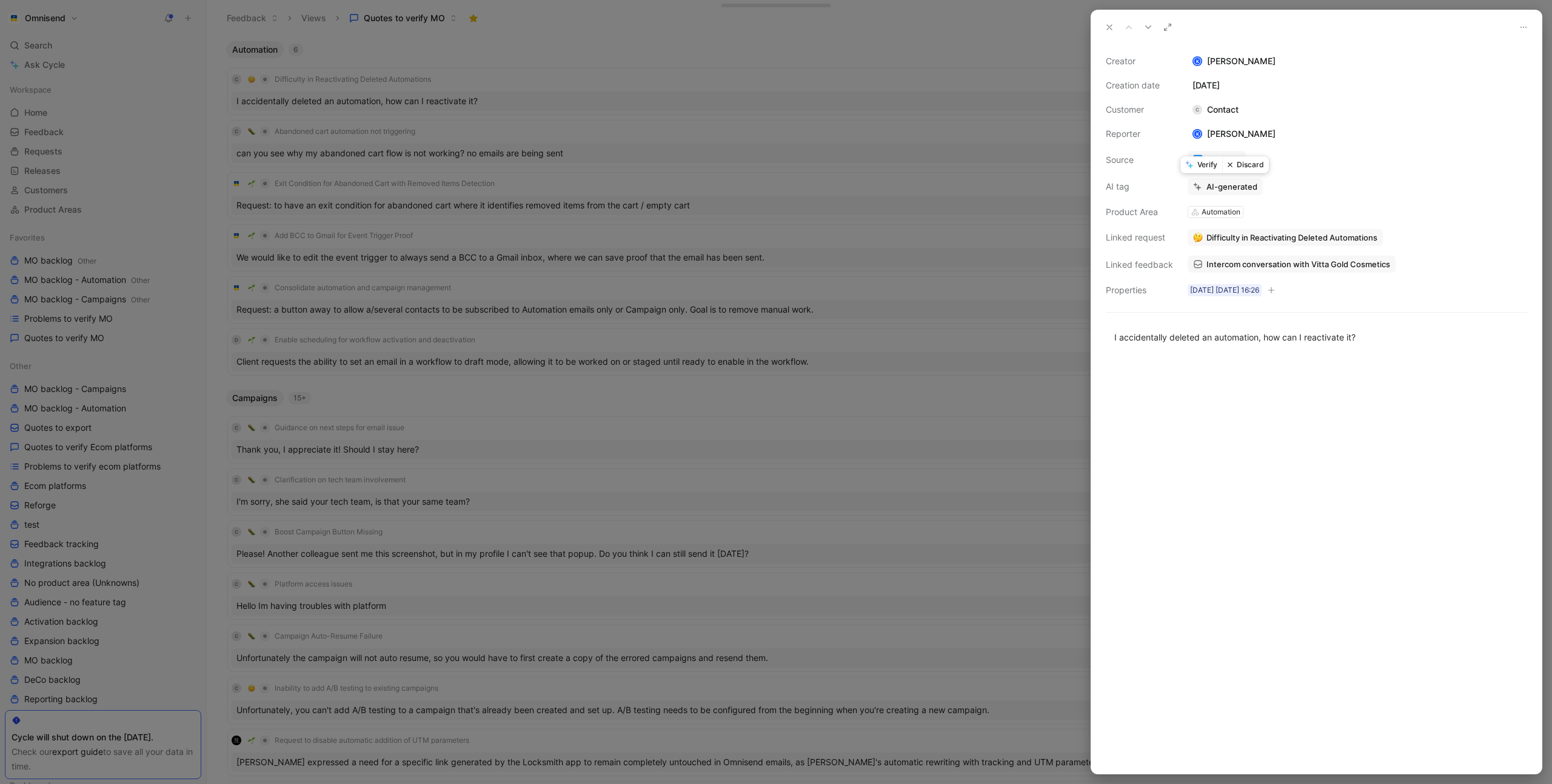
click at [1201, 166] on button "Verify" at bounding box center [1201, 164] width 42 height 17
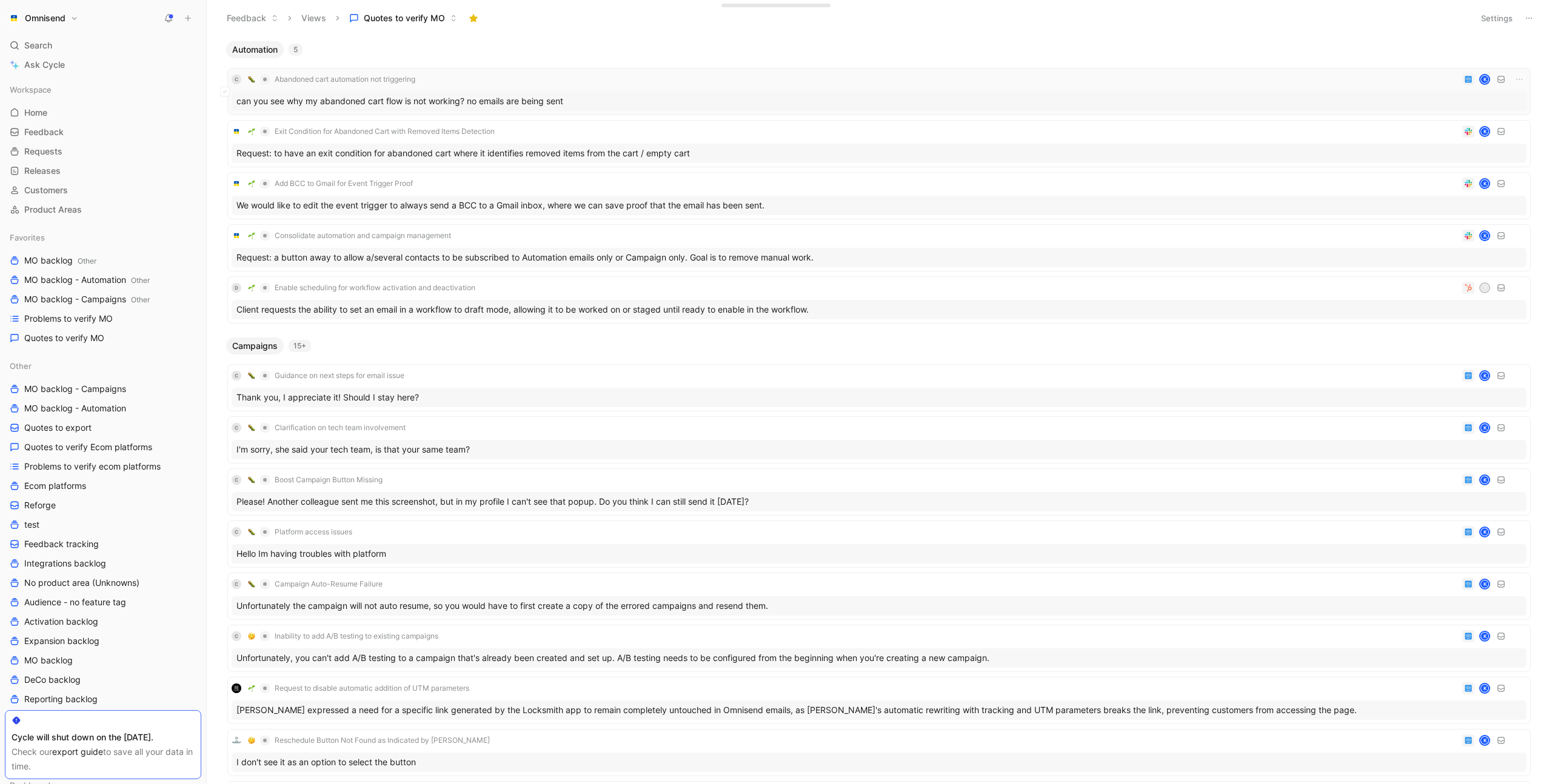
click at [600, 85] on div "C Abandoned cart automation not triggering K" at bounding box center [879, 79] width 1295 height 15
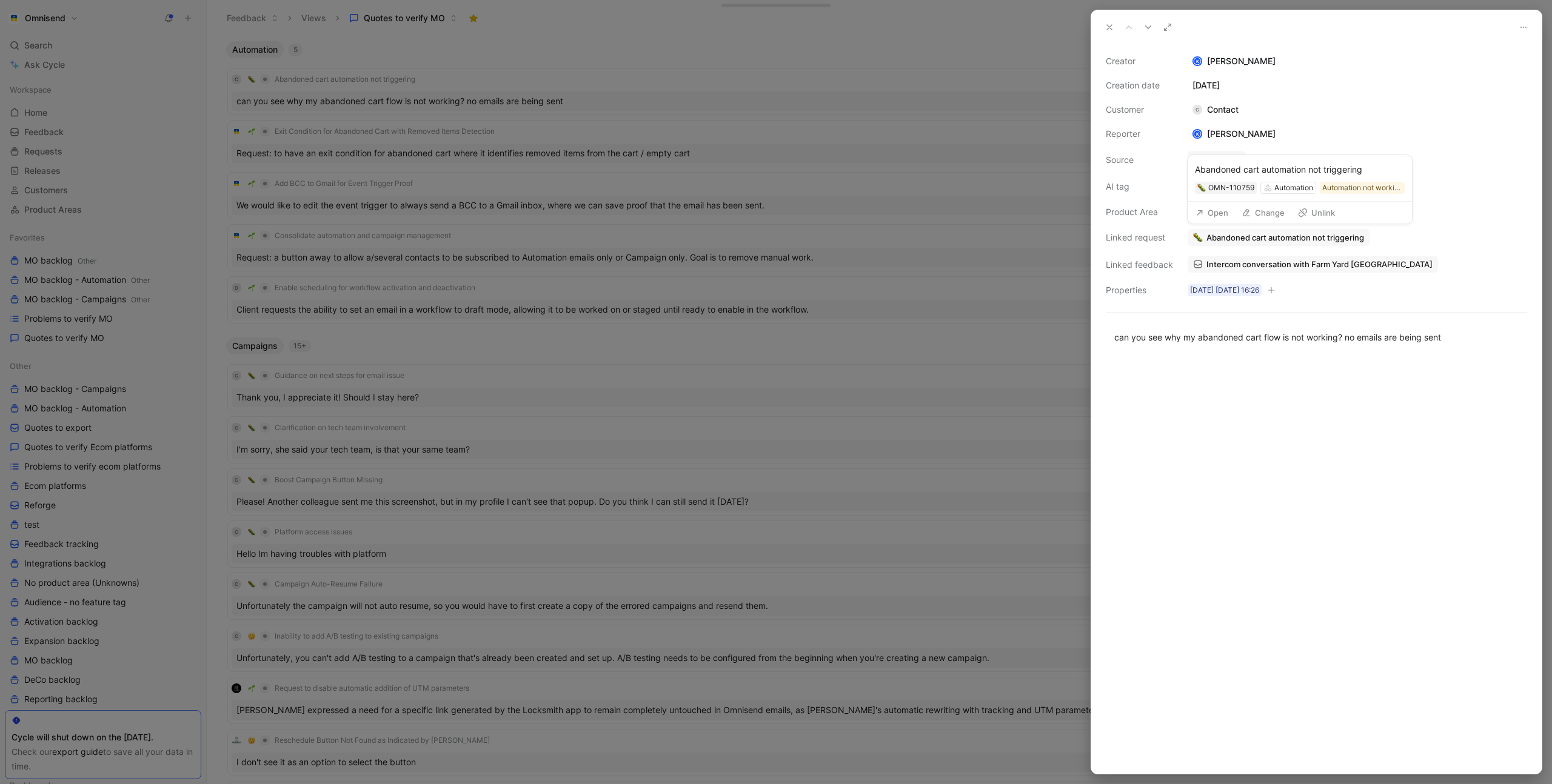
click at [1297, 238] on span "Abandoned cart automation not triggering" at bounding box center [1285, 238] width 158 height 11
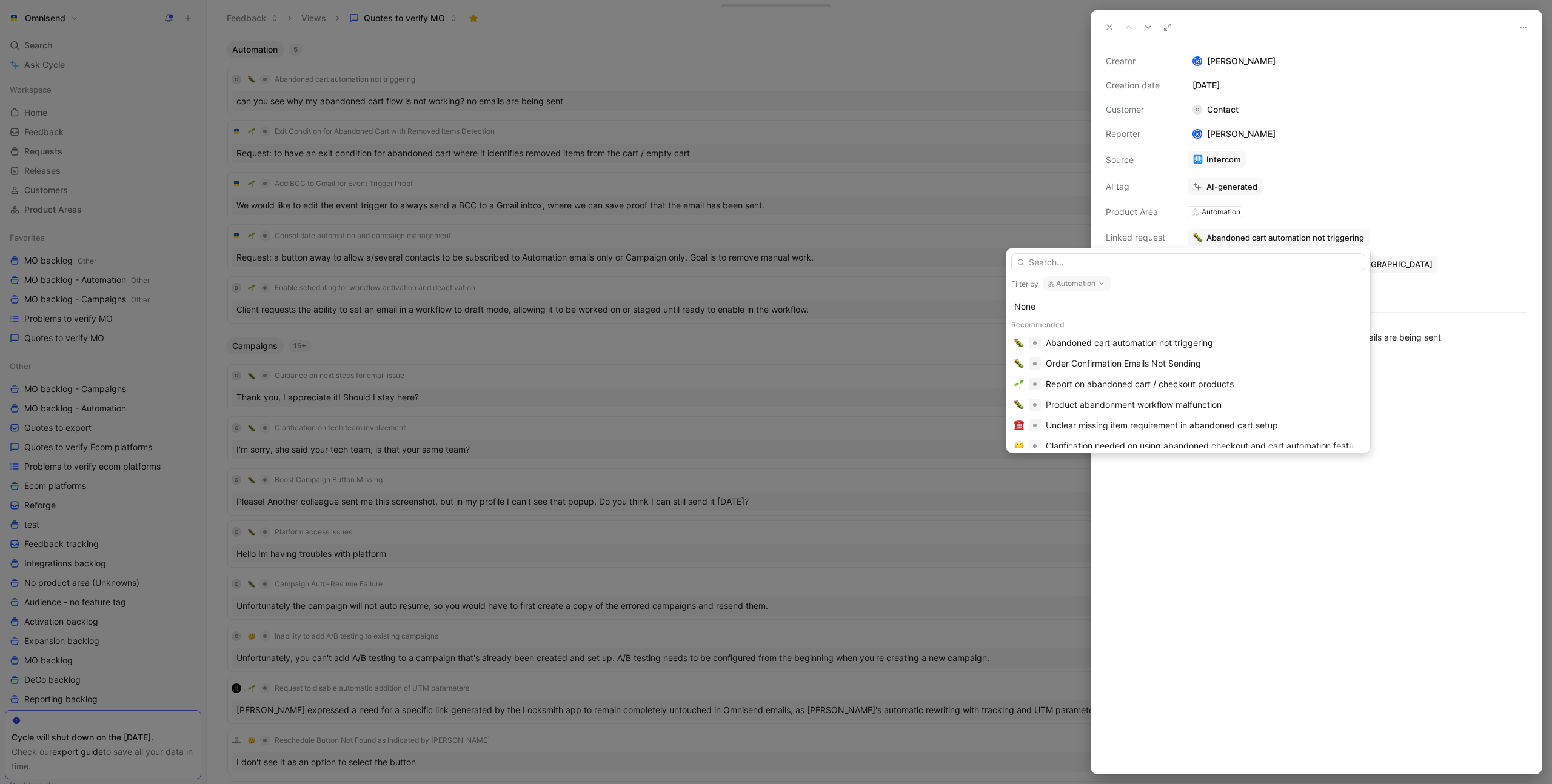
click at [1212, 270] on input "text" at bounding box center [1188, 263] width 354 height 18
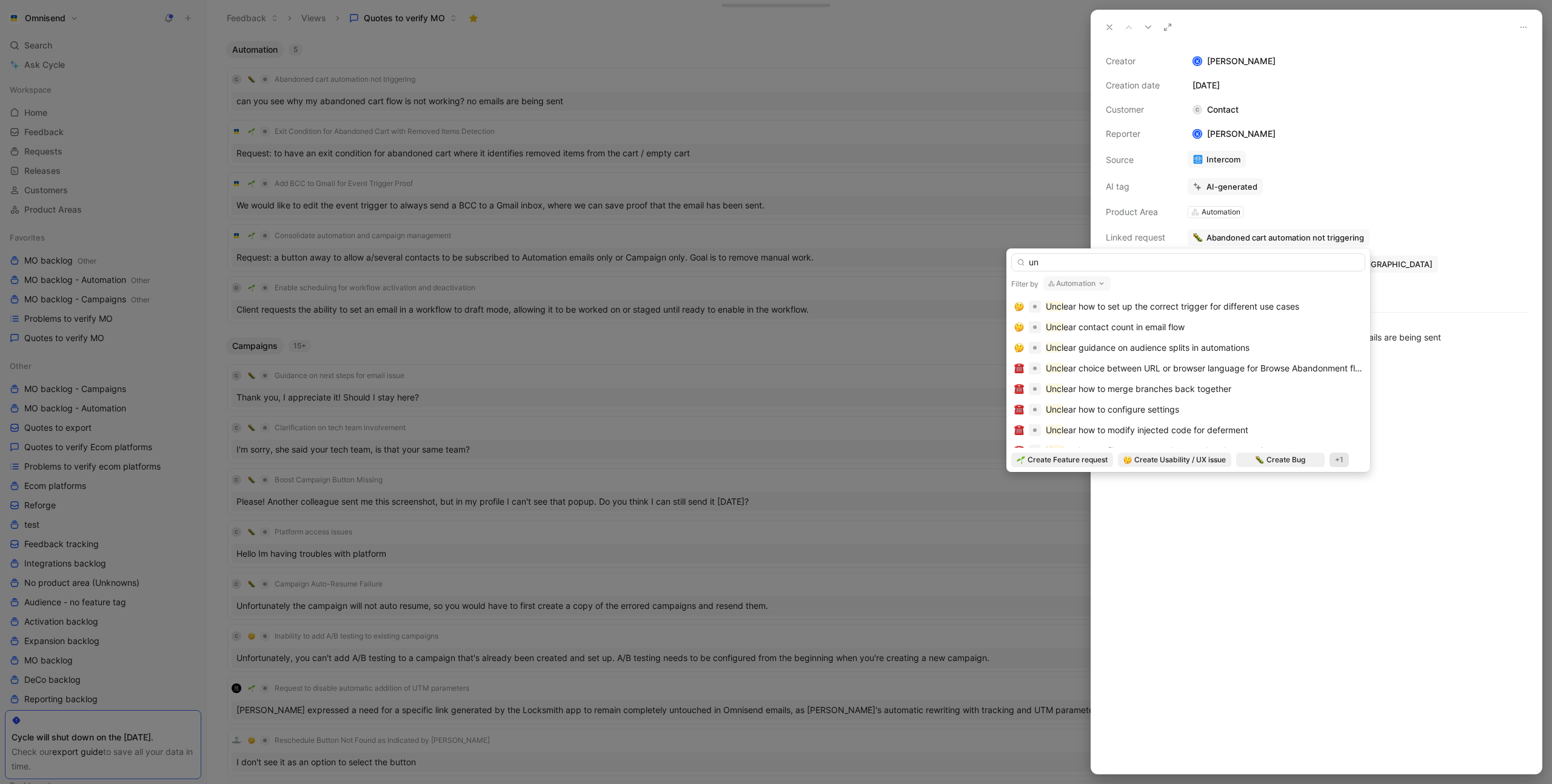
type input "u"
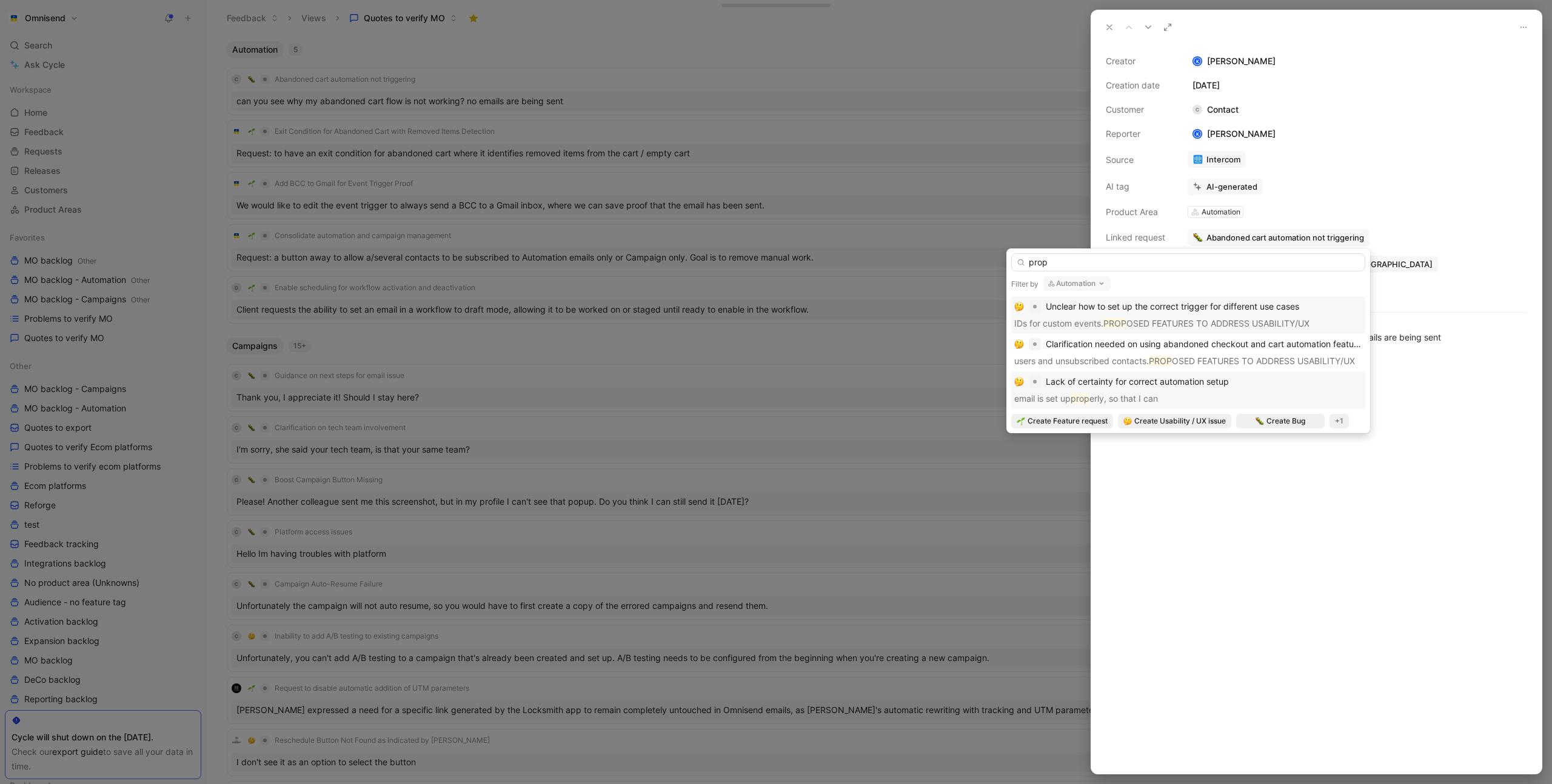
type input "prop"
click at [1238, 378] on div "Lack of certainty for correct automation setup" at bounding box center [1188, 381] width 348 height 15
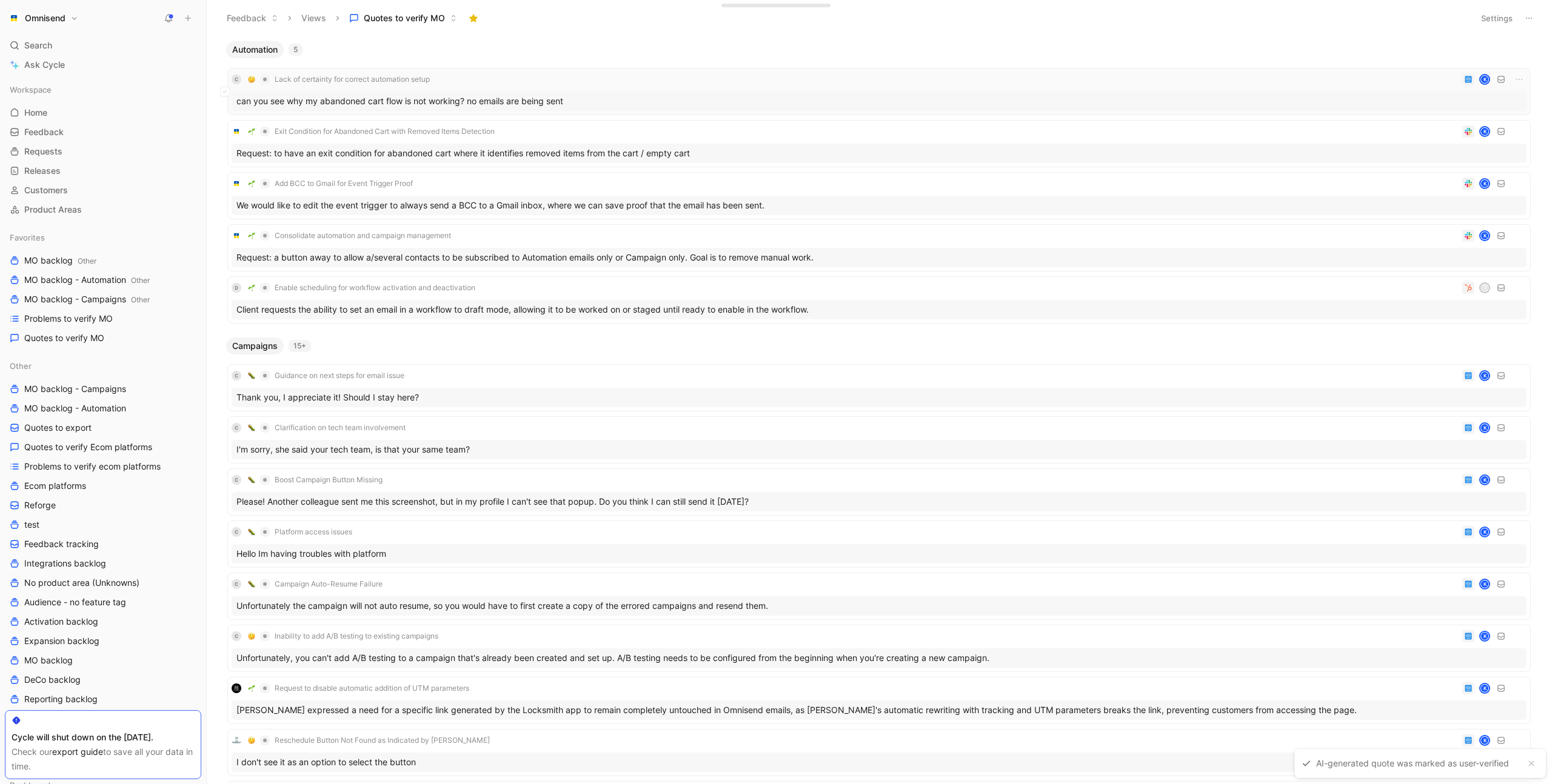
click at [614, 86] on div "C Lack of certainty for correct automation setup K" at bounding box center [879, 79] width 1295 height 15
click at [649, 128] on div "Exit Condition for Abandoned Cart with Removed Items Detection K" at bounding box center [879, 131] width 1295 height 15
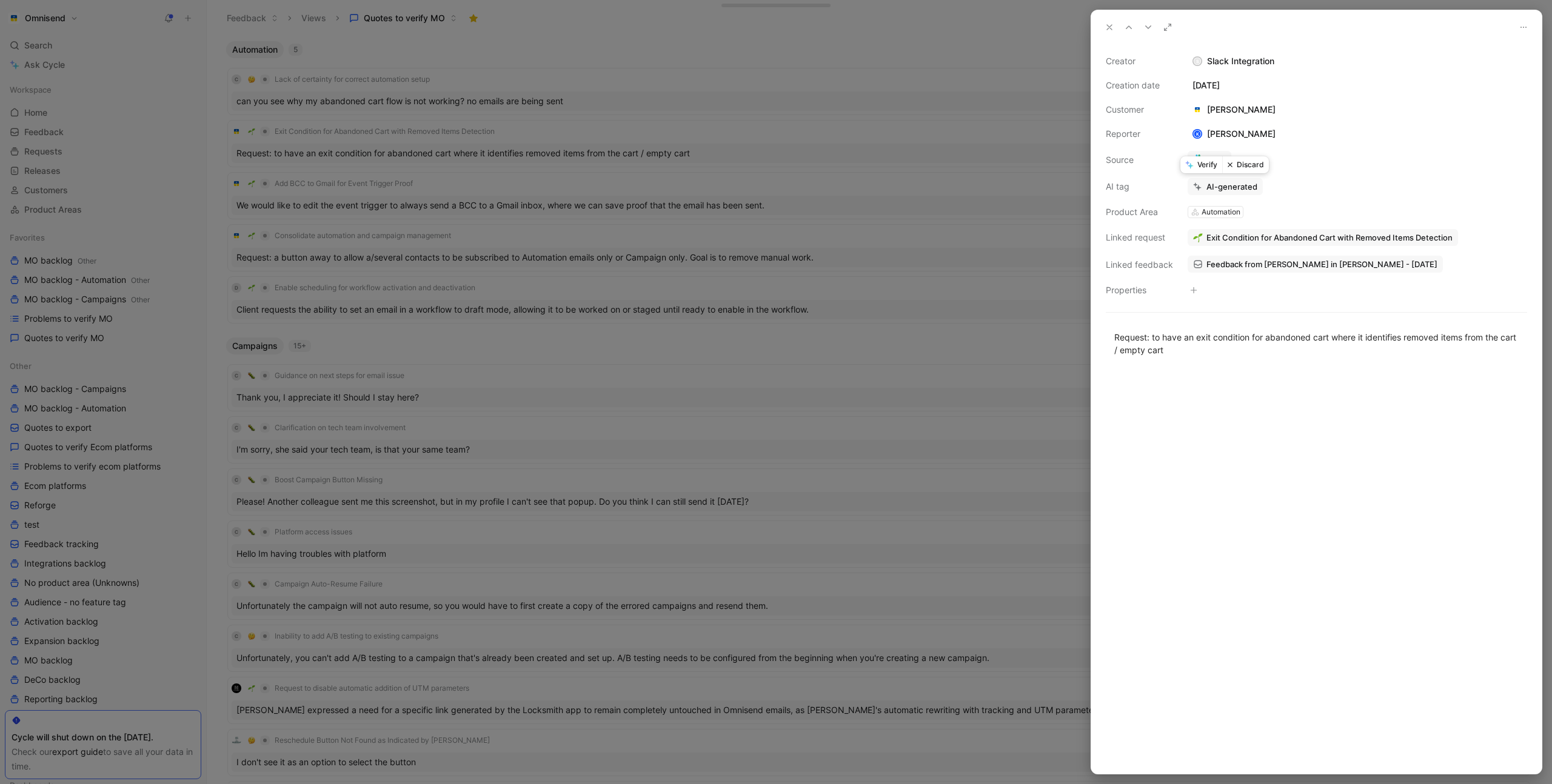
click at [1212, 167] on button "Verify" at bounding box center [1201, 164] width 42 height 17
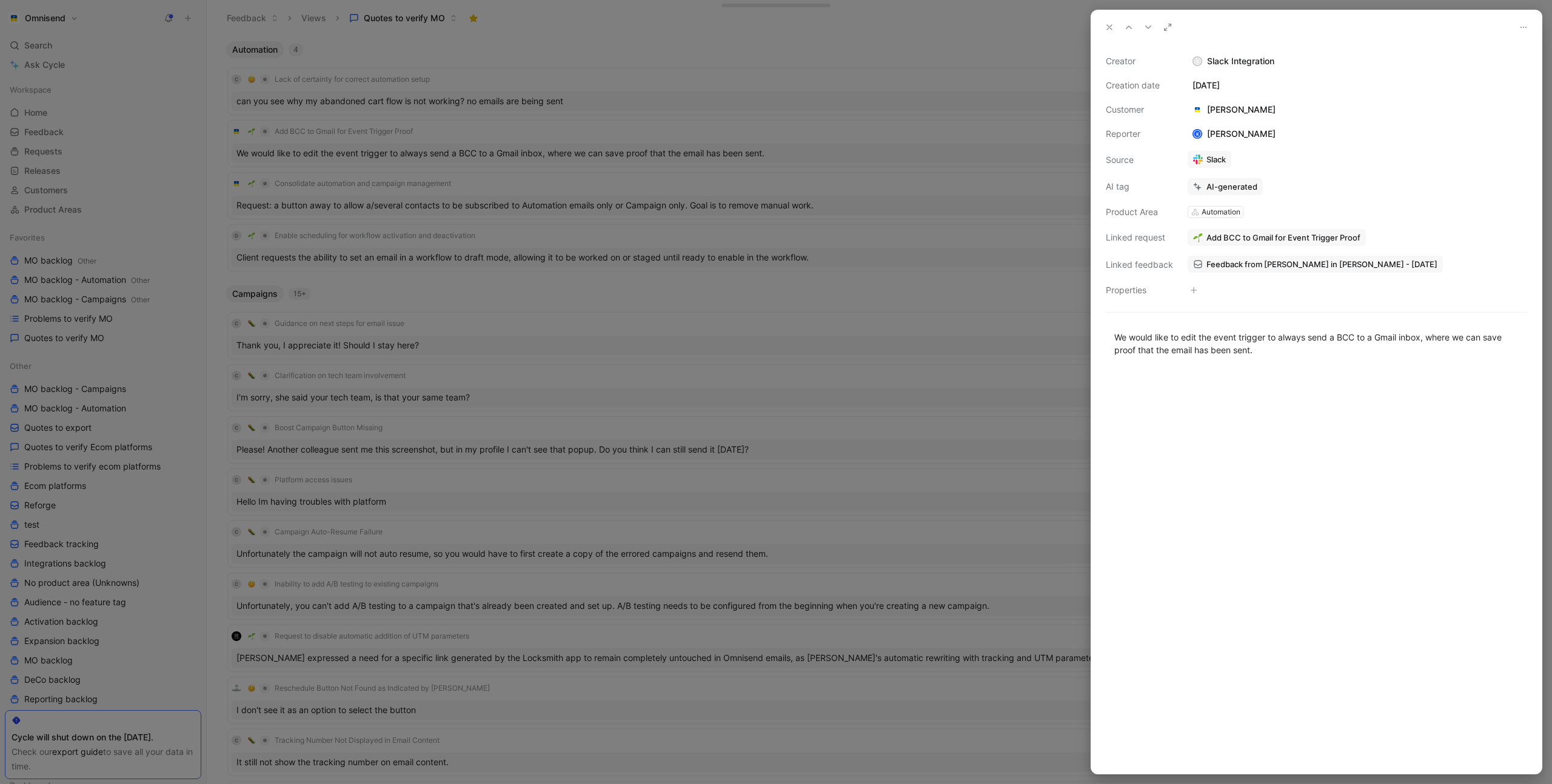
drag, startPoint x: 528, startPoint y: 95, endPoint x: 597, endPoint y: 85, distance: 69.7
click at [536, 93] on div at bounding box center [776, 392] width 1552 height 784
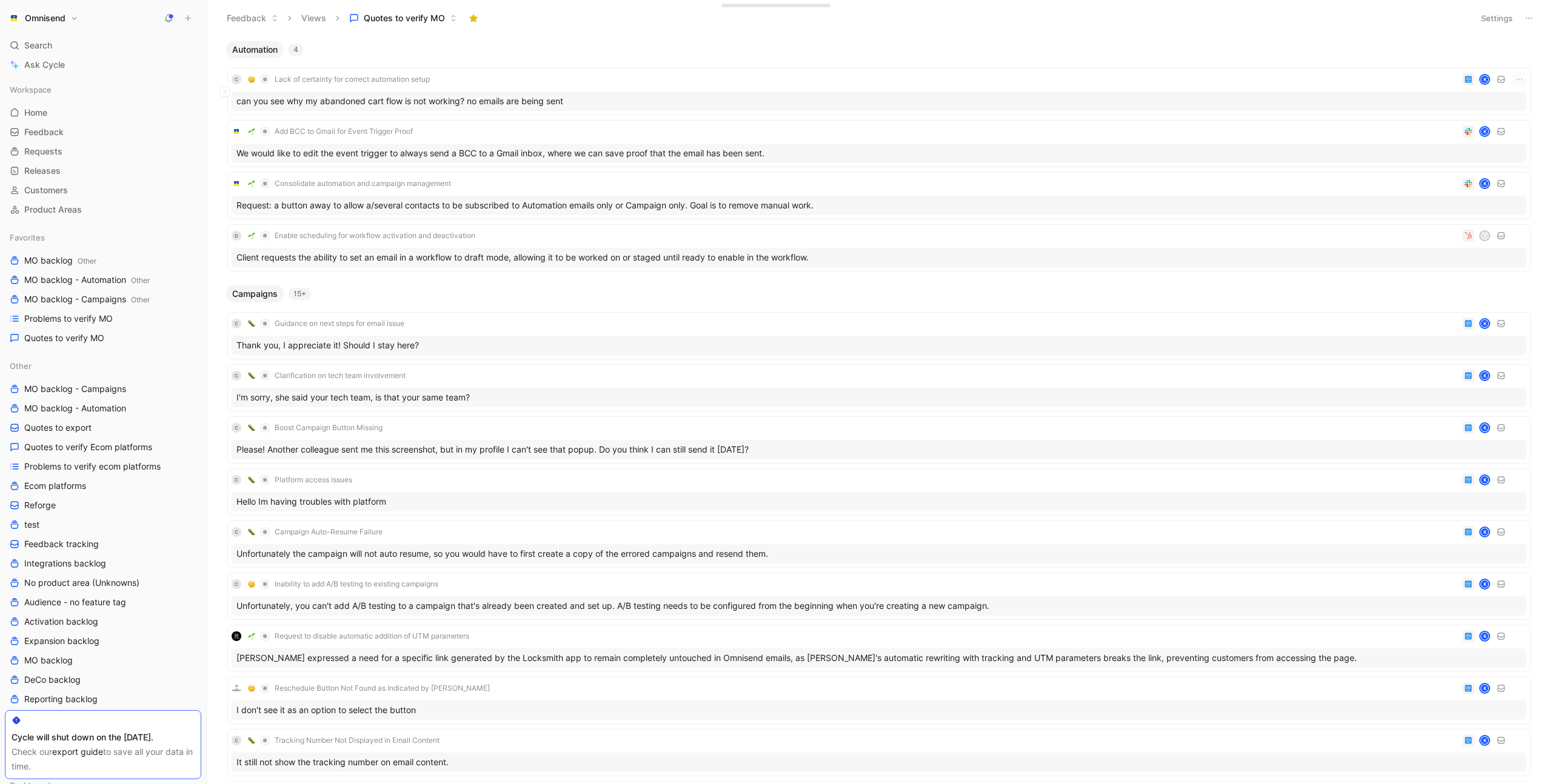
click at [631, 81] on div "C Lack of certainty for correct automation setup K" at bounding box center [879, 79] width 1295 height 15
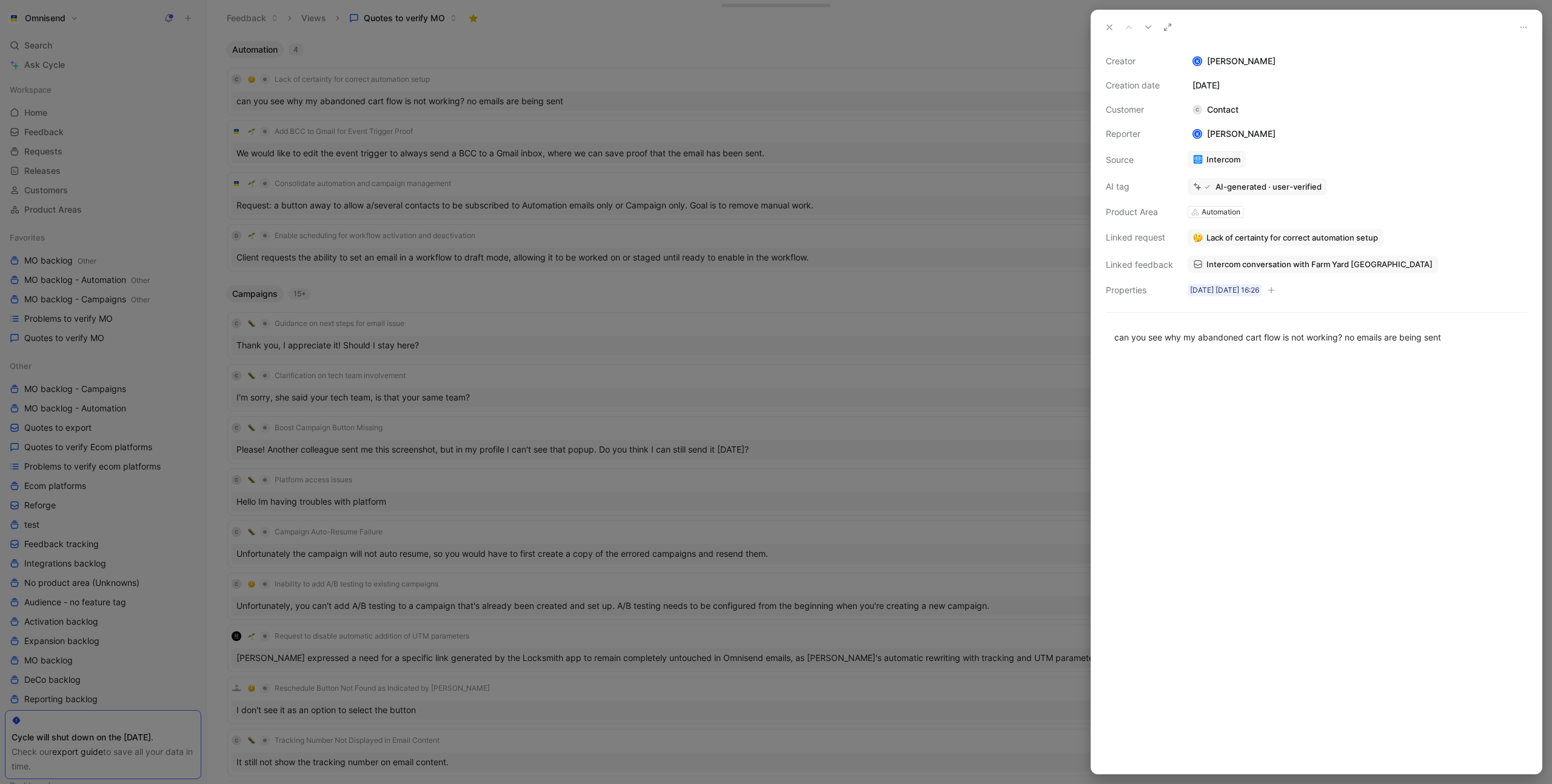
click at [819, 96] on div at bounding box center [776, 392] width 1552 height 784
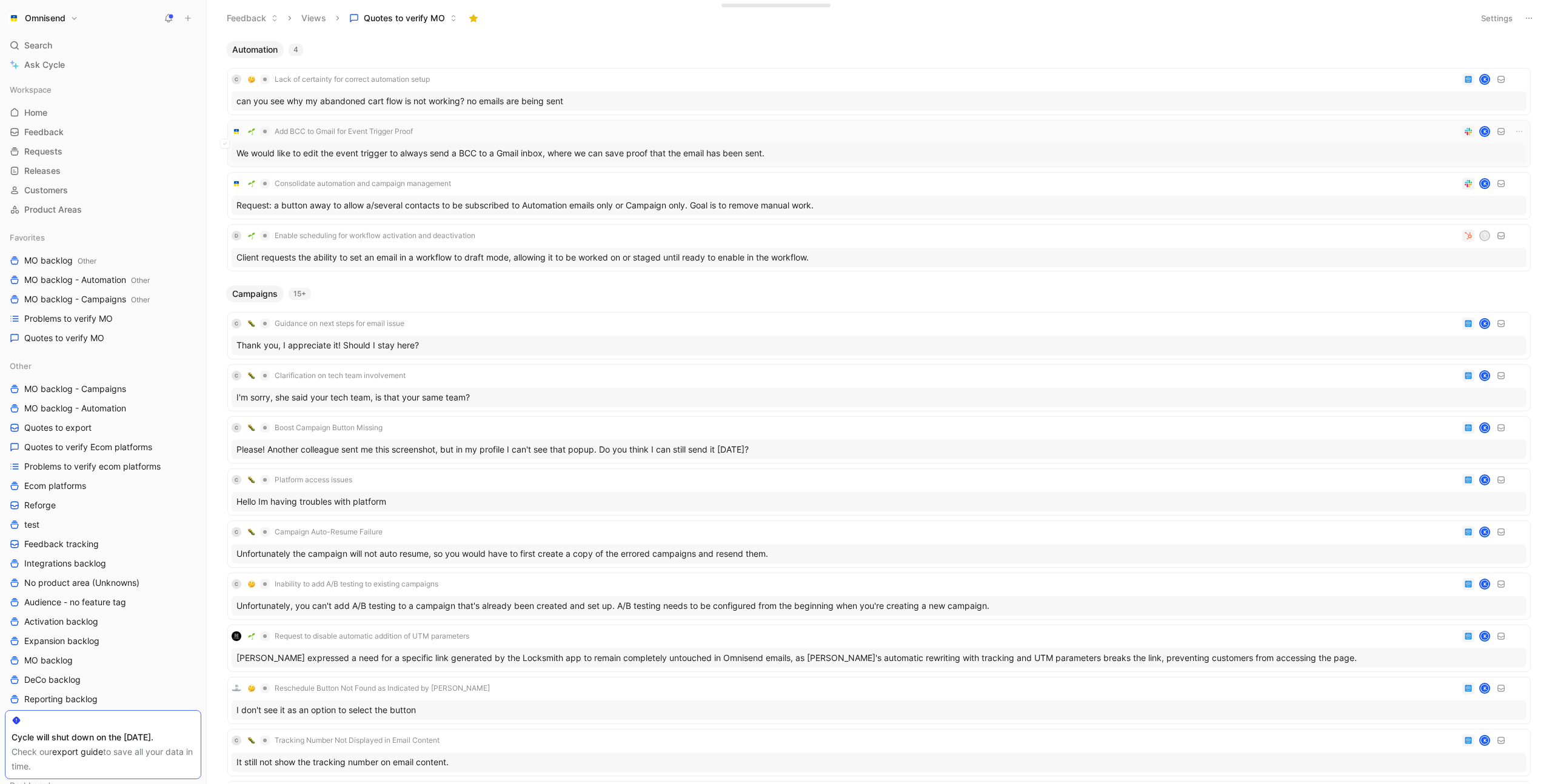
click at [620, 131] on div "Add BCC to Gmail for Event Trigger Proof K" at bounding box center [879, 131] width 1295 height 15
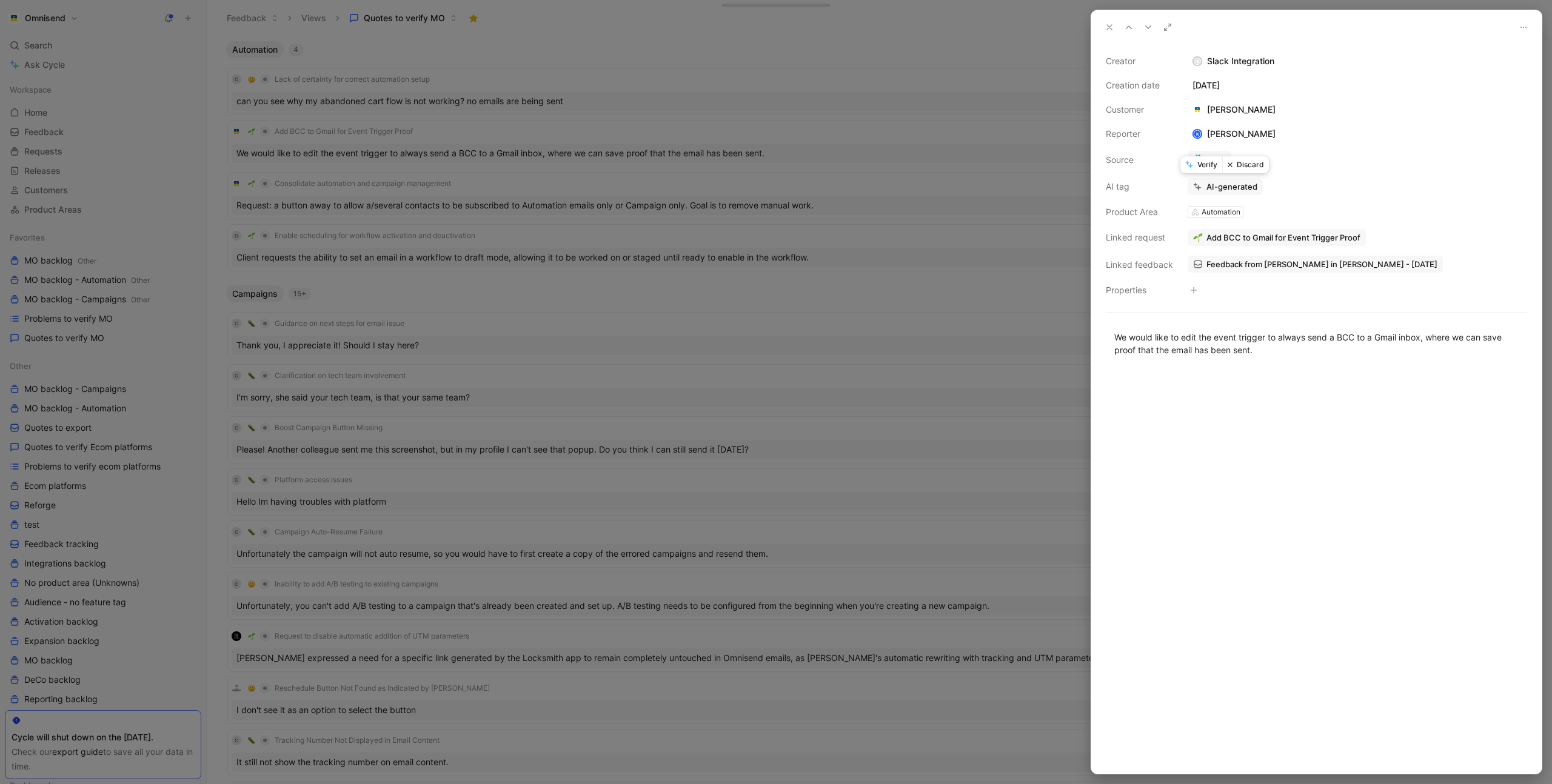
click at [1194, 161] on button "Verify" at bounding box center [1201, 164] width 42 height 17
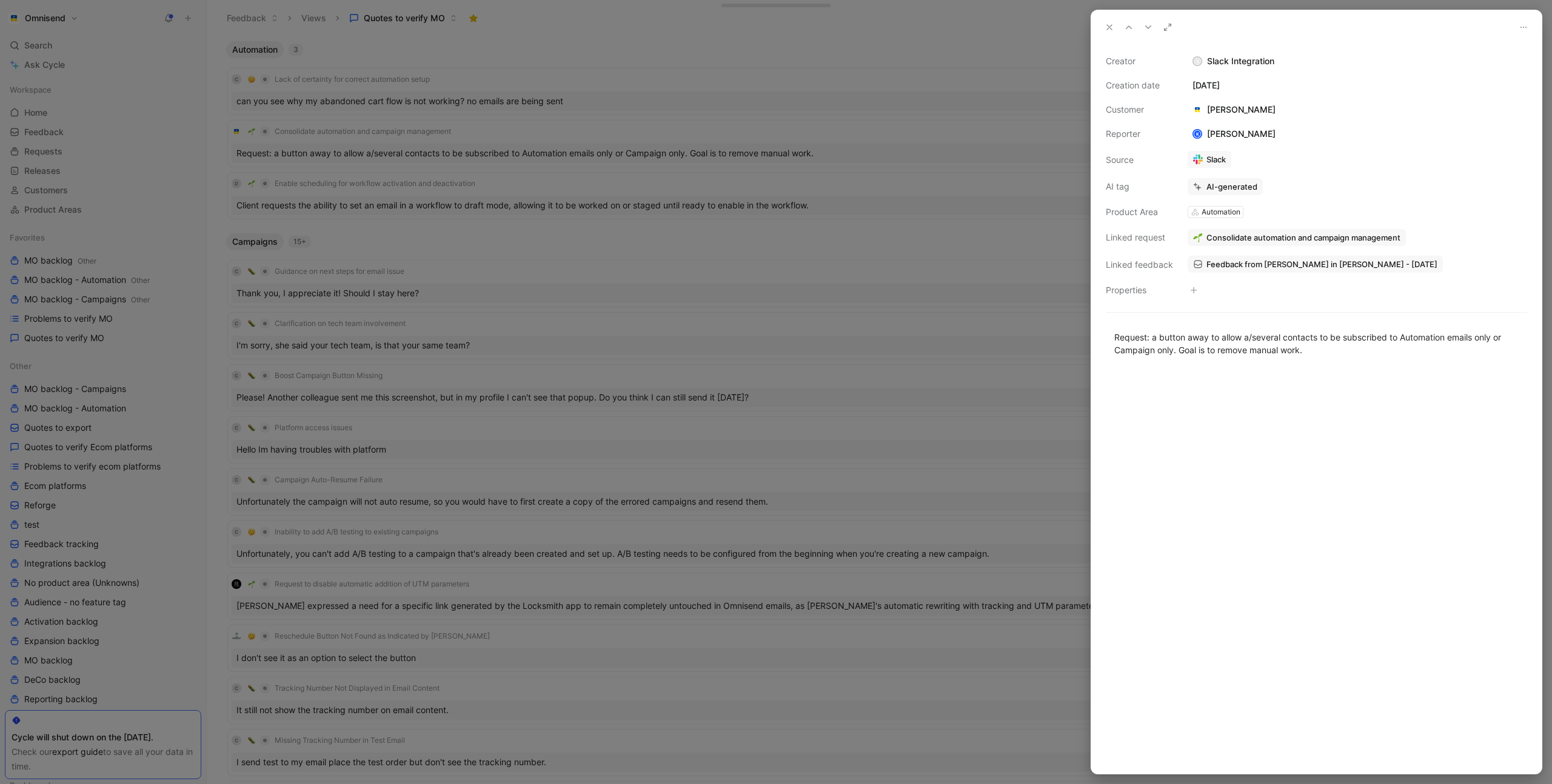
click at [578, 77] on div at bounding box center [776, 392] width 1552 height 784
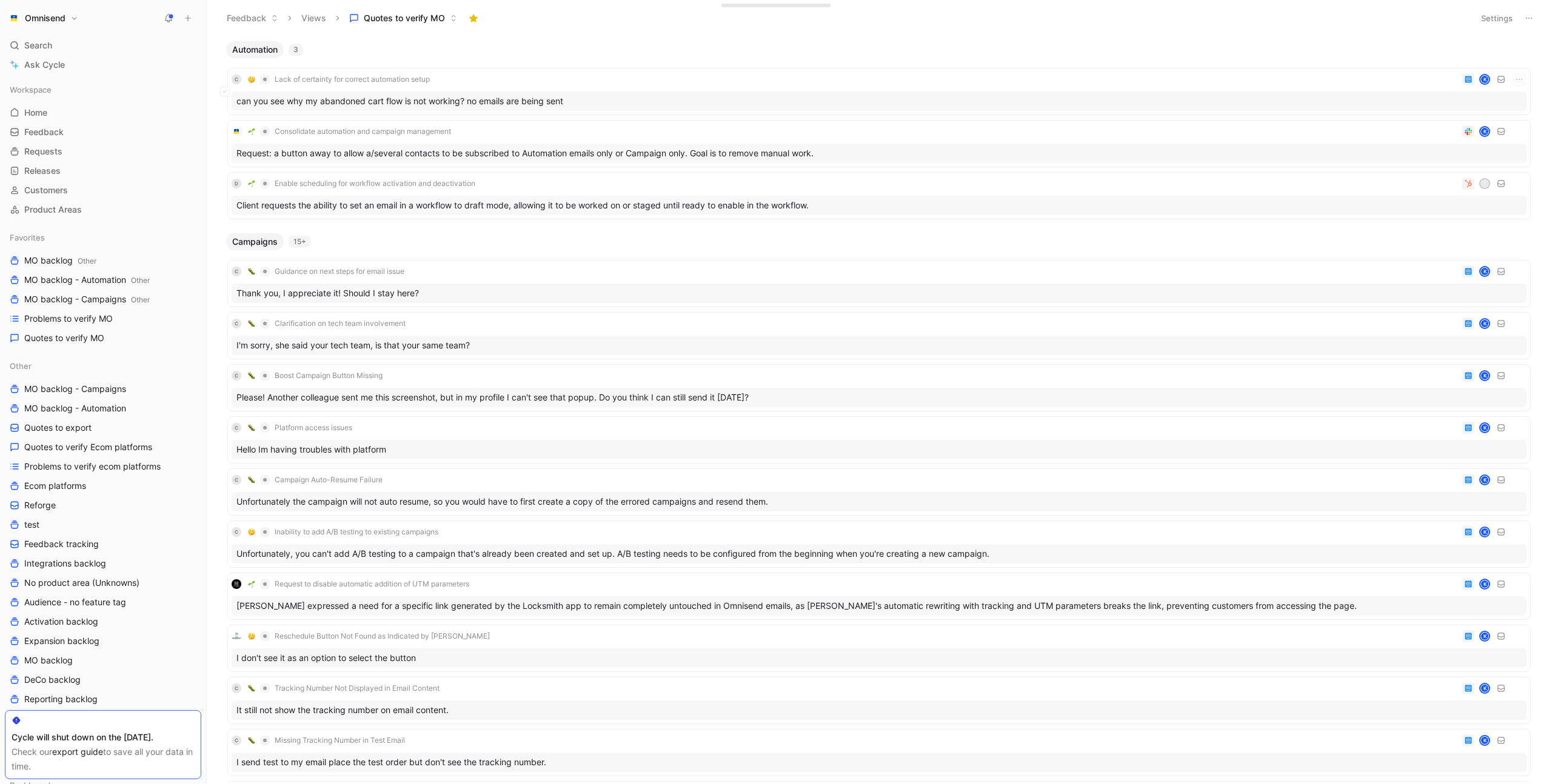
click at [571, 81] on div "C Lack of certainty for correct automation setup K" at bounding box center [879, 79] width 1295 height 15
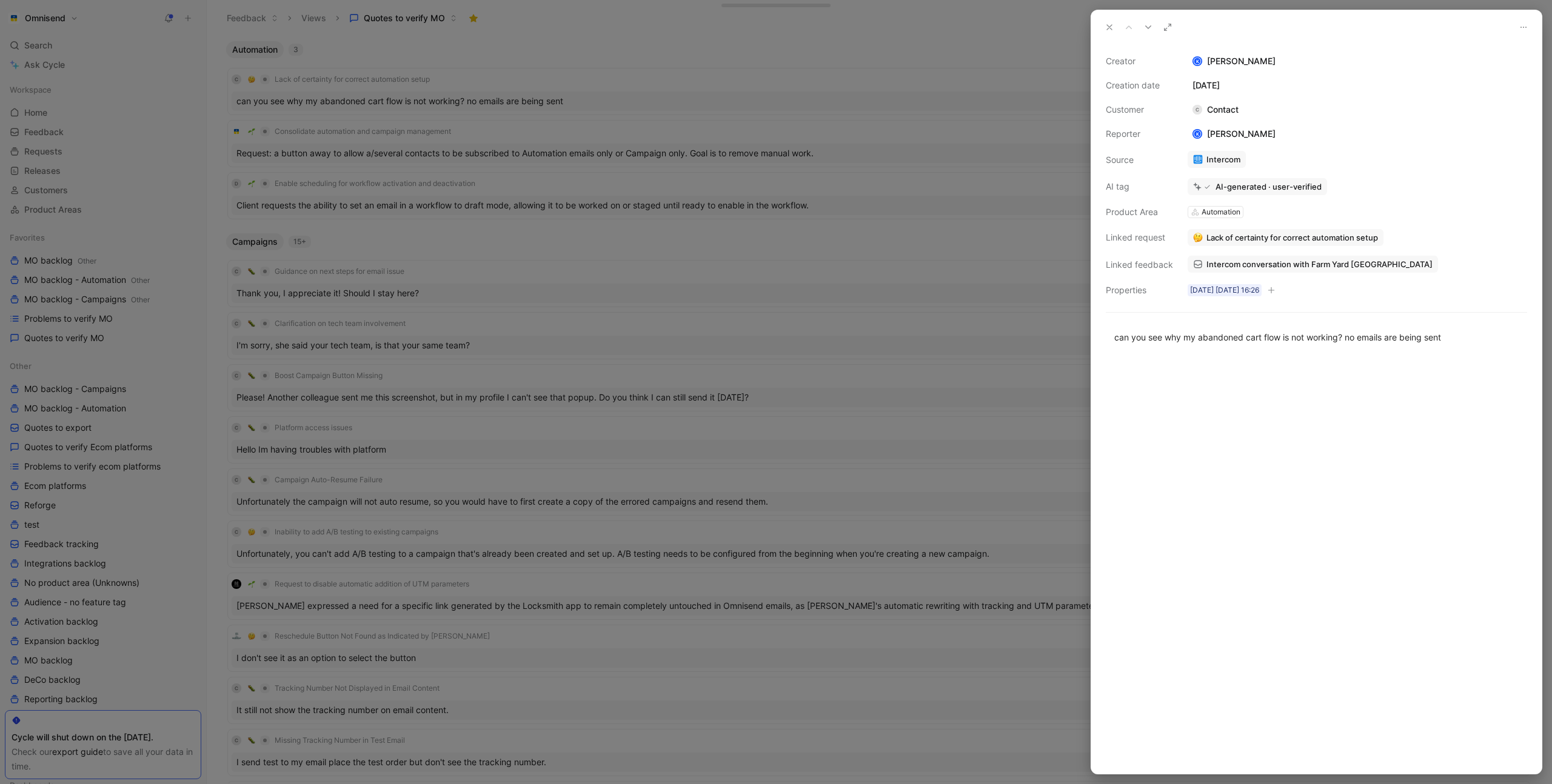
drag, startPoint x: 957, startPoint y: 69, endPoint x: 868, endPoint y: 66, distance: 89.1
click at [957, 69] on div at bounding box center [776, 392] width 1552 height 784
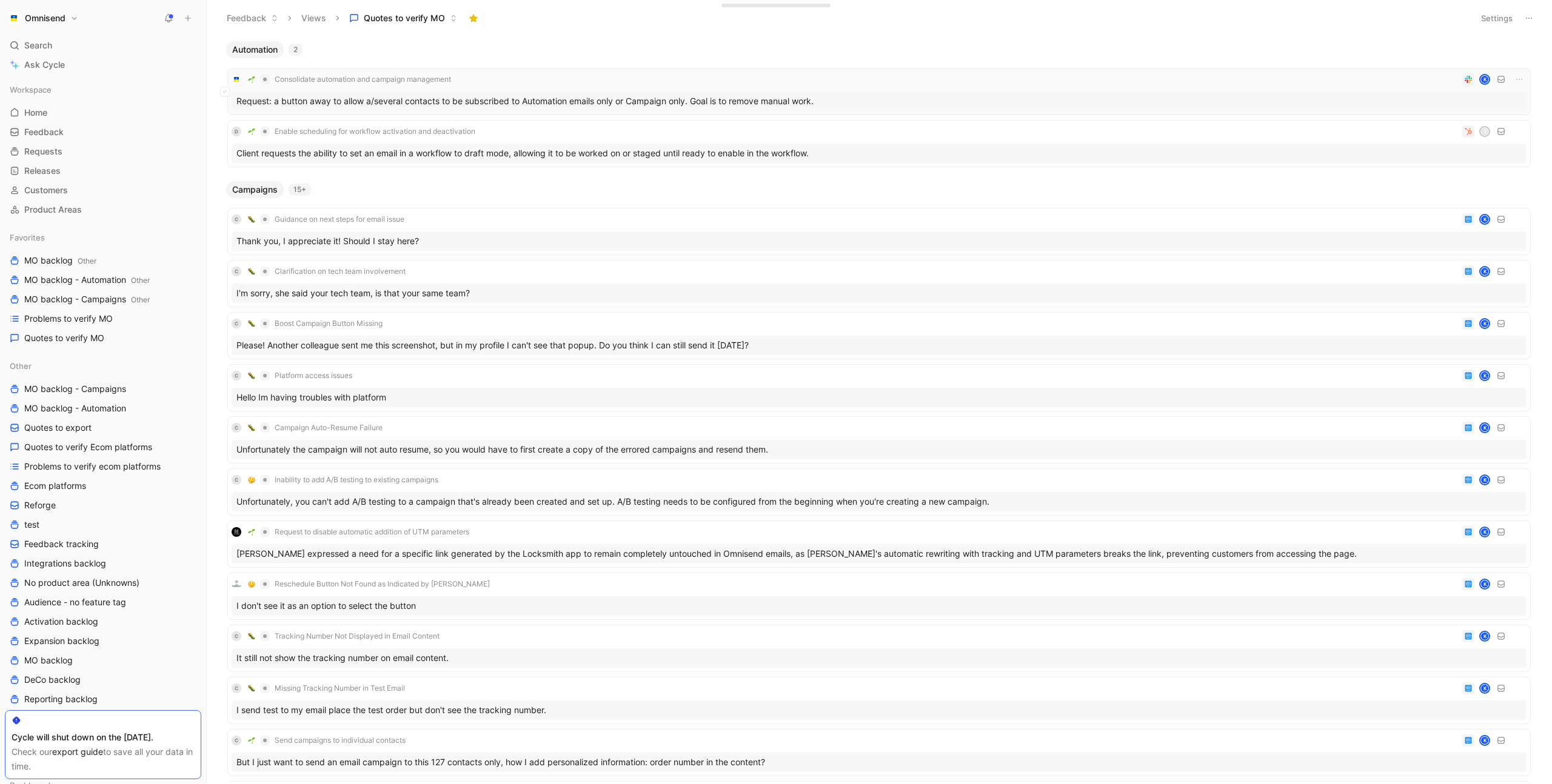
click at [528, 81] on div "Consolidate automation and campaign management K" at bounding box center [879, 79] width 1295 height 15
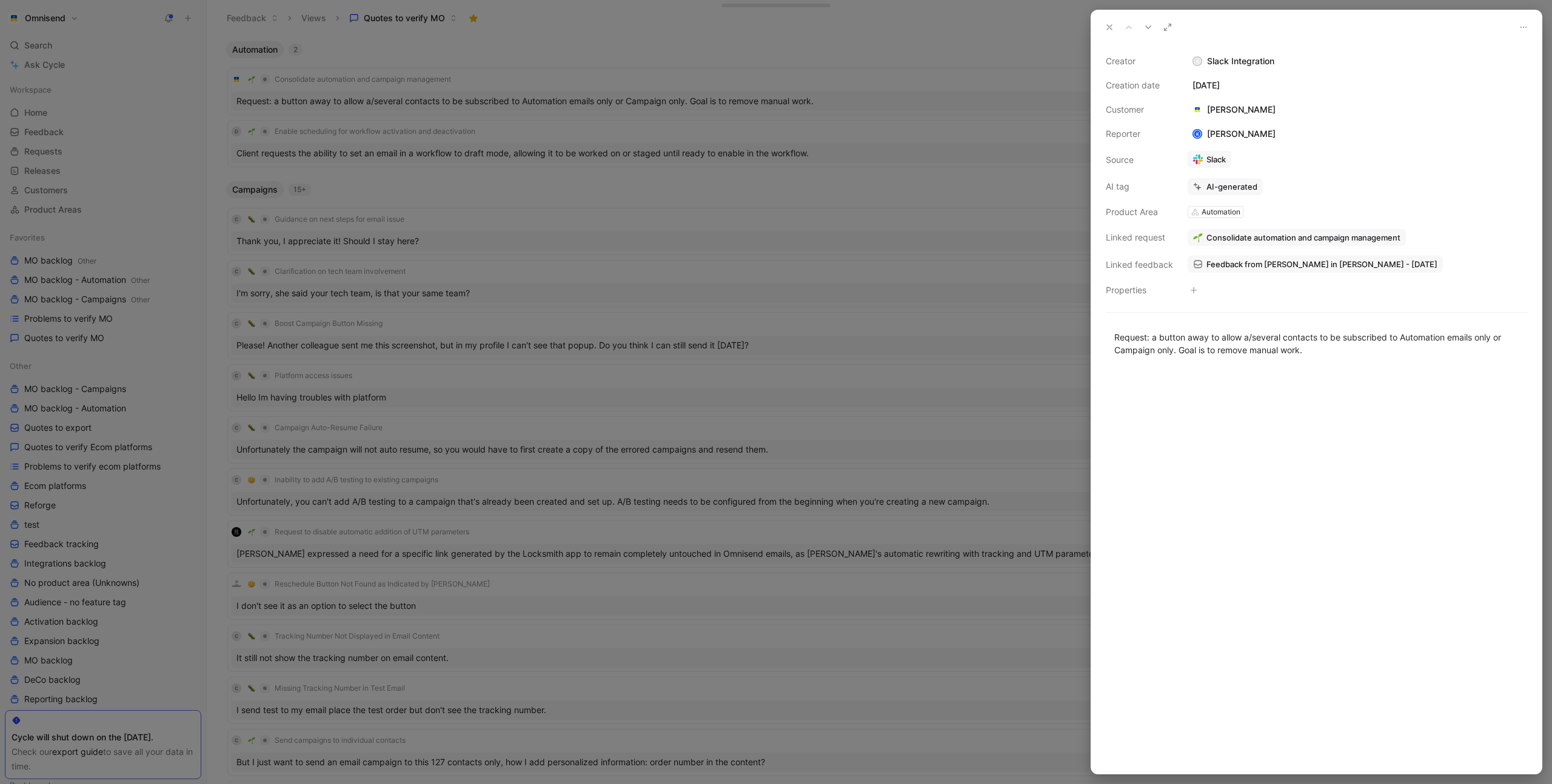
click at [1247, 229] on button "Consolidate automation and campaign management" at bounding box center [1297, 238] width 218 height 17
click at [1211, 214] on button "Open" at bounding box center [1212, 213] width 44 height 17
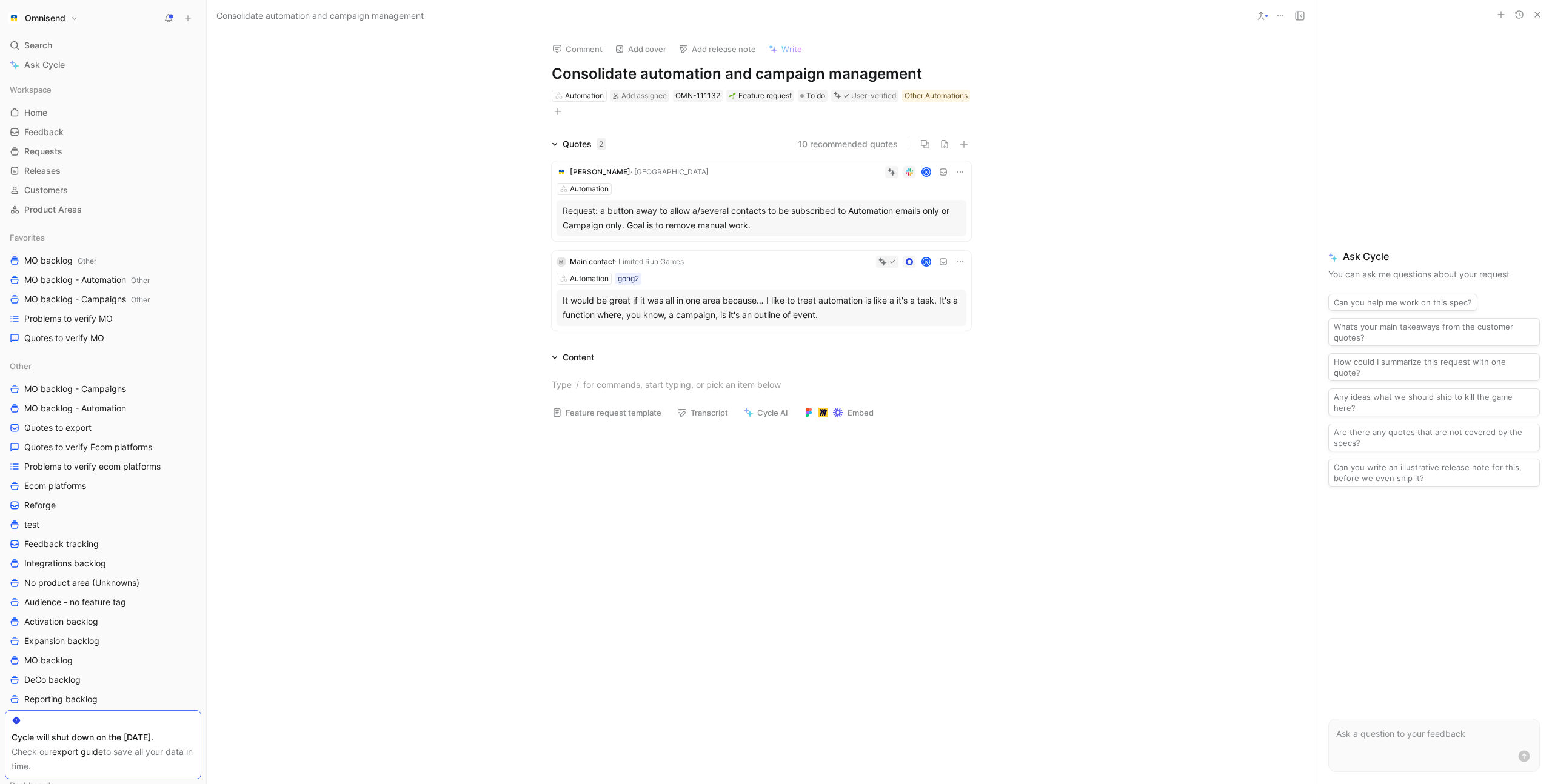
click at [961, 263] on icon at bounding box center [960, 261] width 10 height 10
click at [927, 337] on span "Delete quote" at bounding box center [923, 338] width 51 height 10
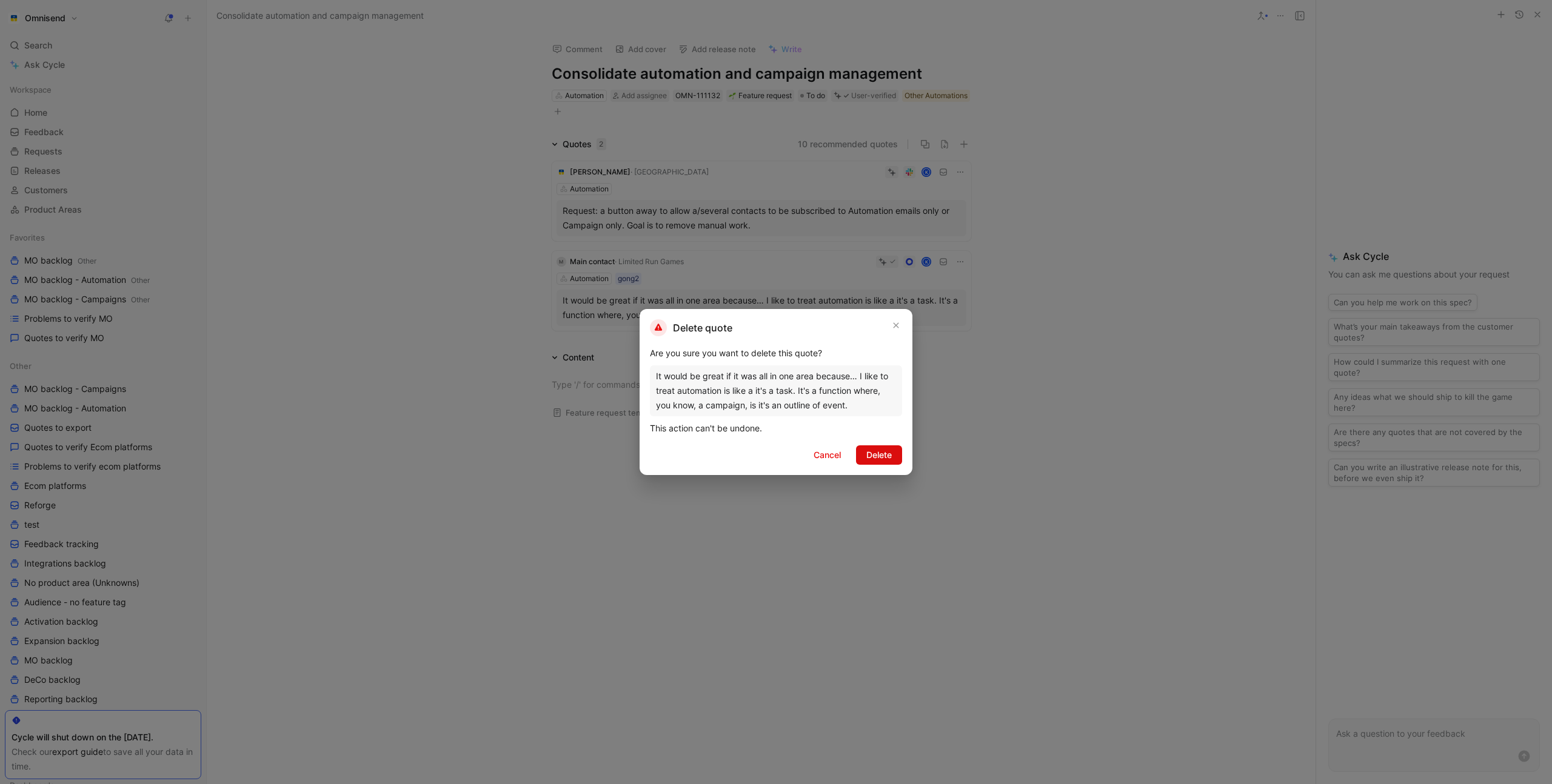
click at [892, 453] on button "Delete" at bounding box center [879, 454] width 46 height 19
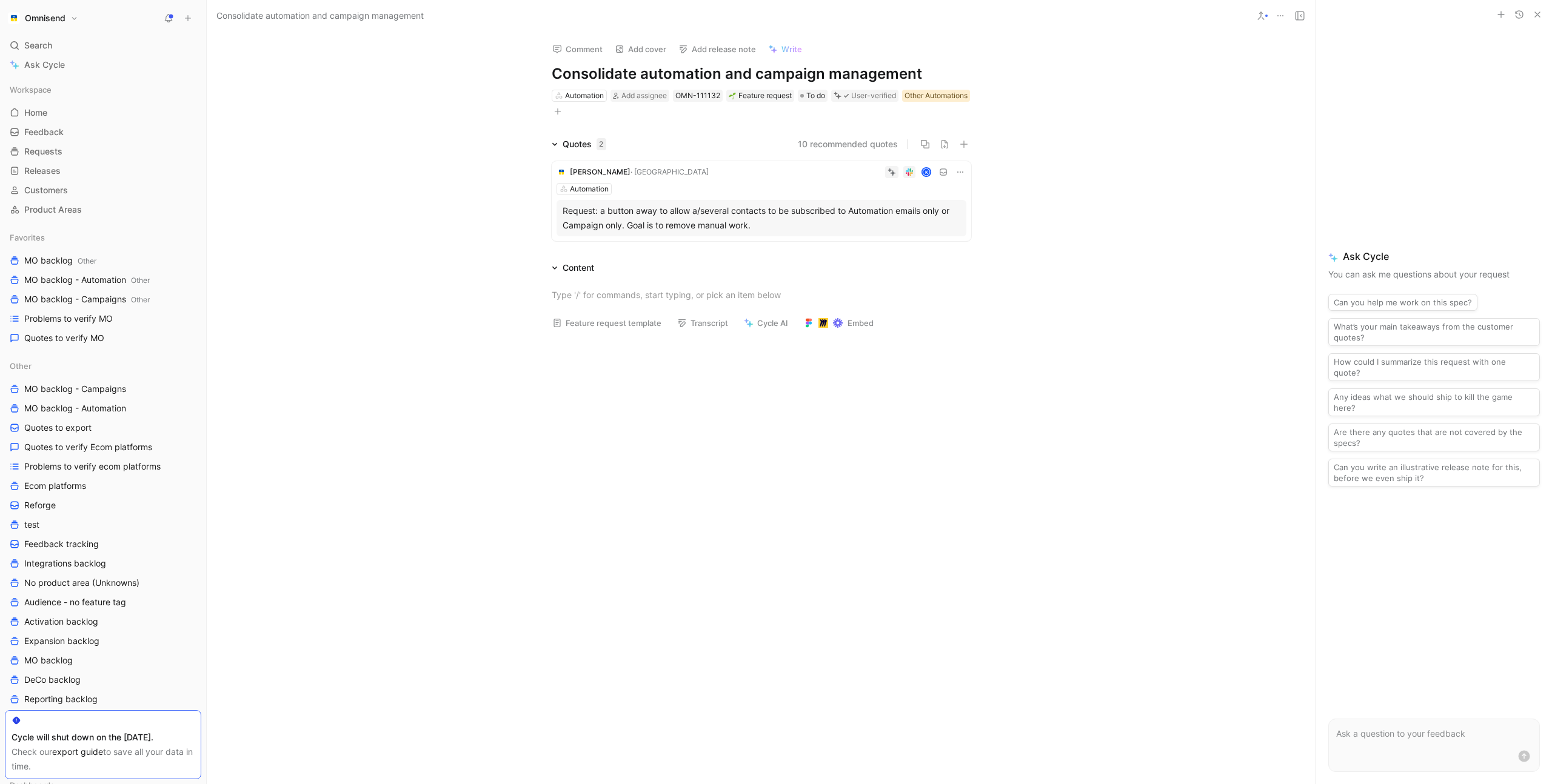
click at [904, 101] on div "Other Automations" at bounding box center [936, 96] width 63 height 12
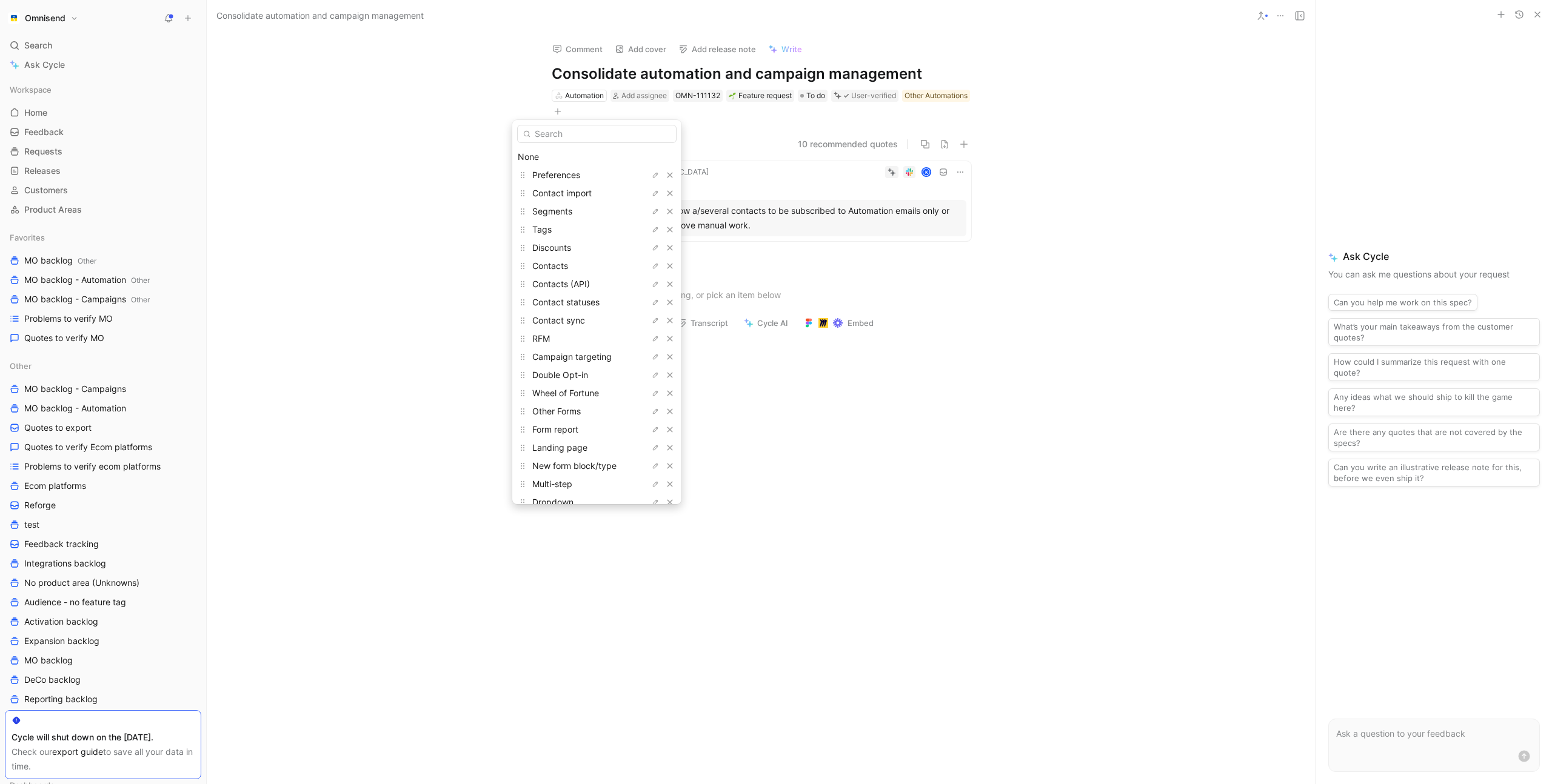
click at [558, 151] on div "None" at bounding box center [597, 157] width 158 height 15
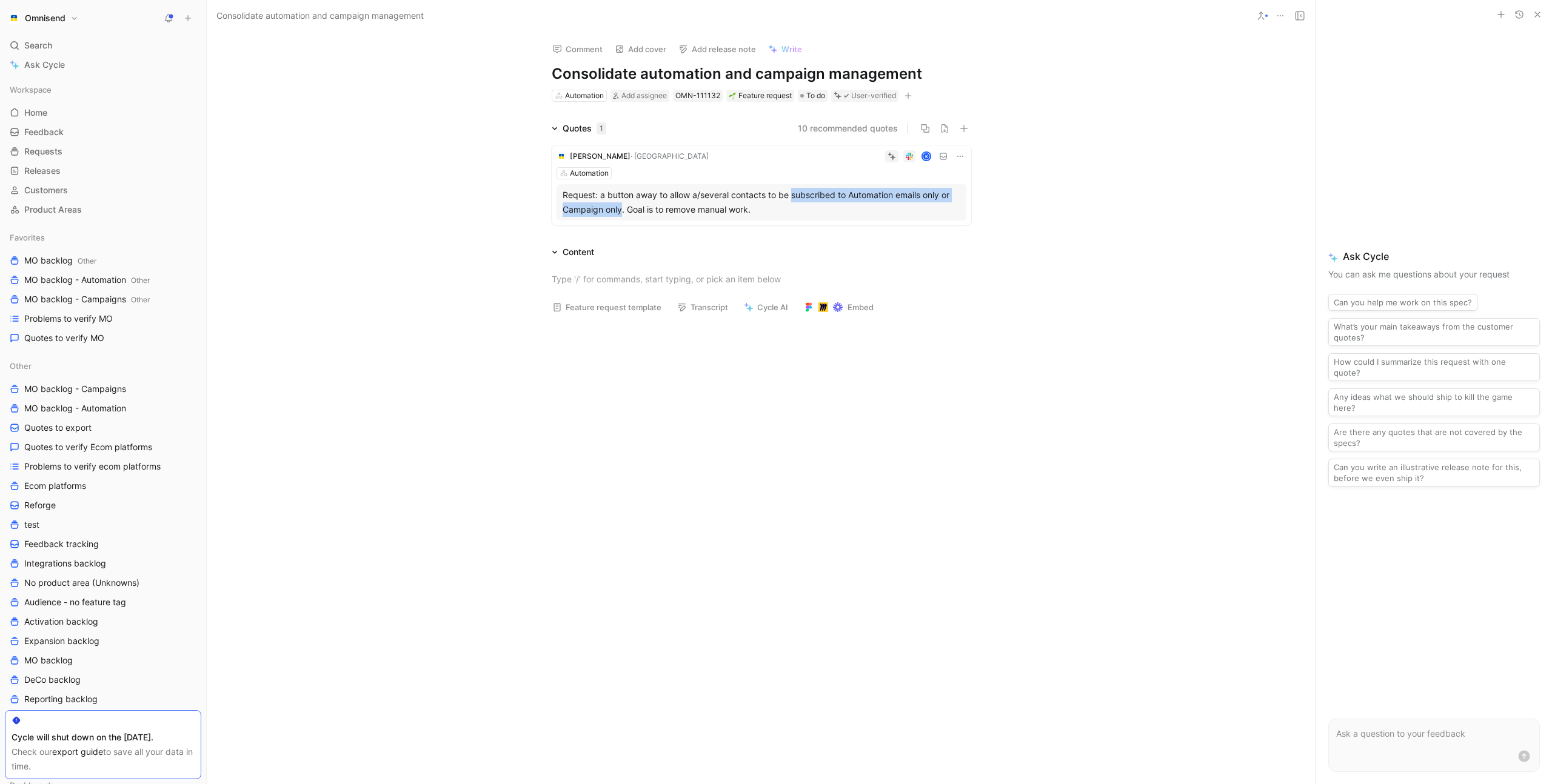
drag, startPoint x: 793, startPoint y: 194, endPoint x: 620, endPoint y: 213, distance: 174.0
click at [620, 212] on div "Request: a button away to allow a/several contacts to be subscribed to Automati…" at bounding box center [761, 202] width 398 height 29
copy div "subscribed to Automation emails only or Campaign only"
click at [649, 74] on h1 "Consolidate automation and campaign management" at bounding box center [761, 74] width 420 height 19
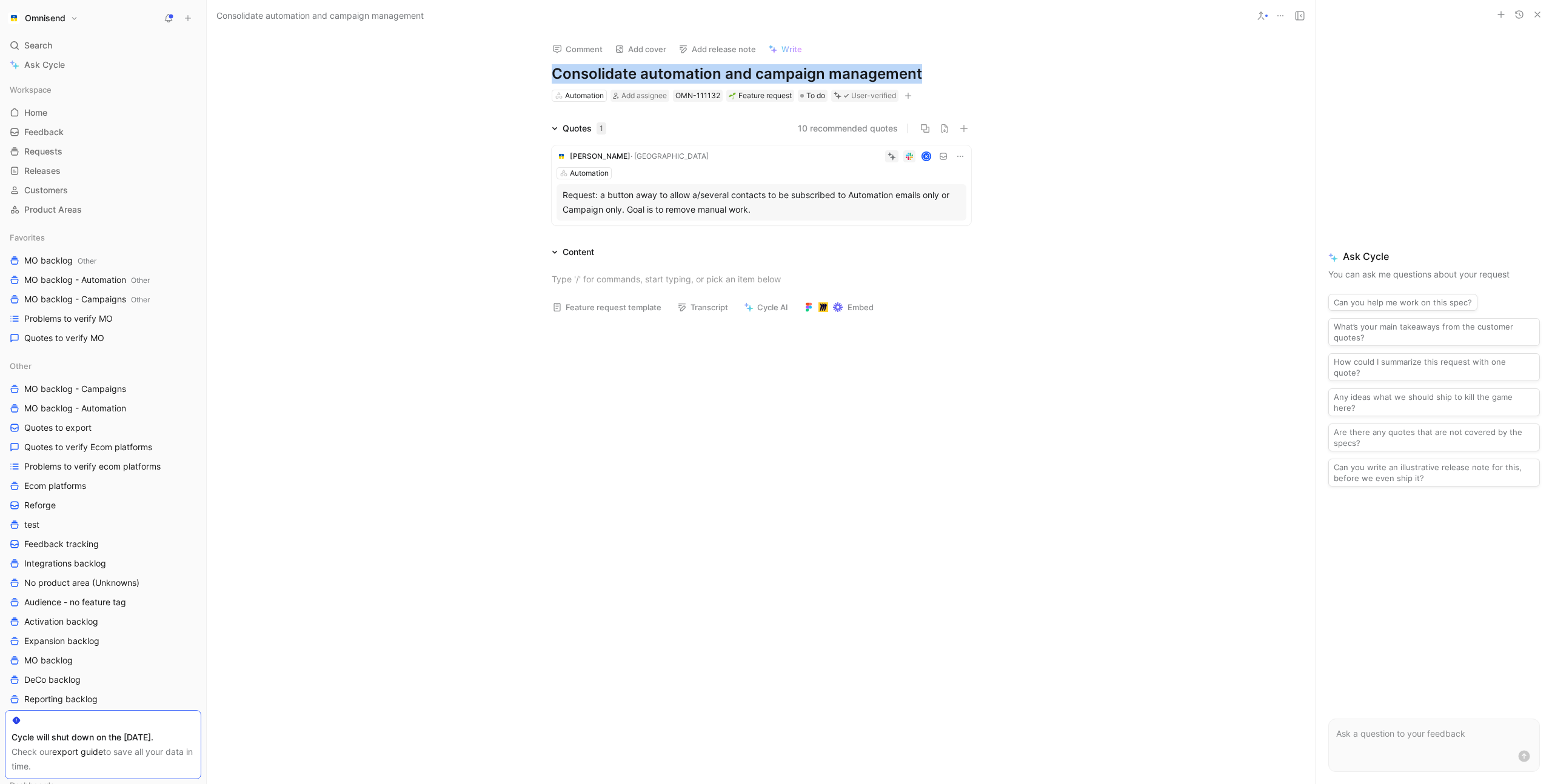
click at [649, 74] on h1 "Consolidate automation and campaign management" at bounding box center [761, 74] width 420 height 19
paste h1
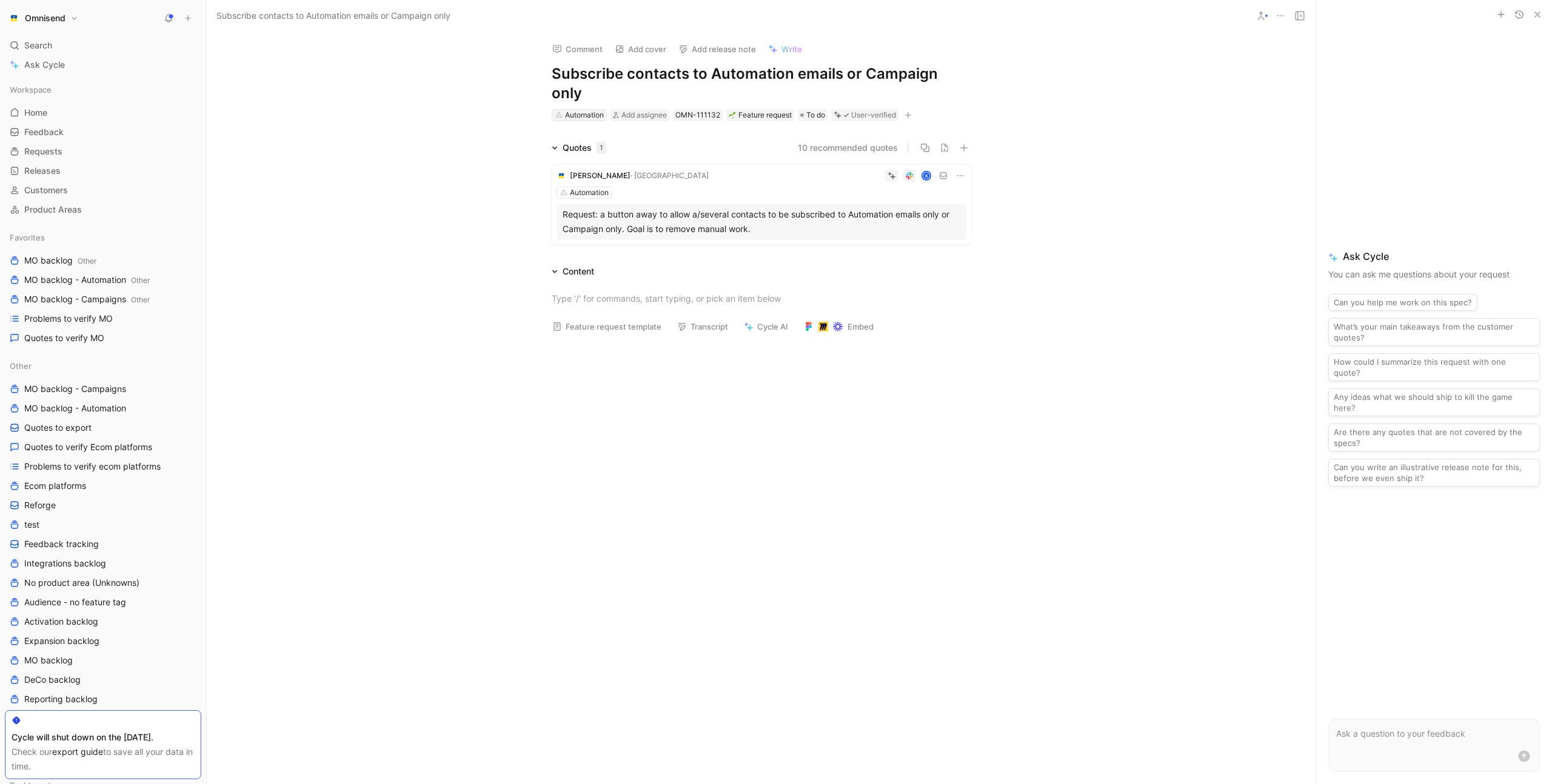
click at [583, 109] on div "Automation" at bounding box center [584, 115] width 38 height 12
type input "a"
type input "seg"
click at [594, 141] on span "Profiles &" at bounding box center [576, 141] width 37 height 10
click at [462, 119] on div "Comment Add cover Add release note Write Subscribe contacts to Automation email…" at bounding box center [761, 408] width 1109 height 752
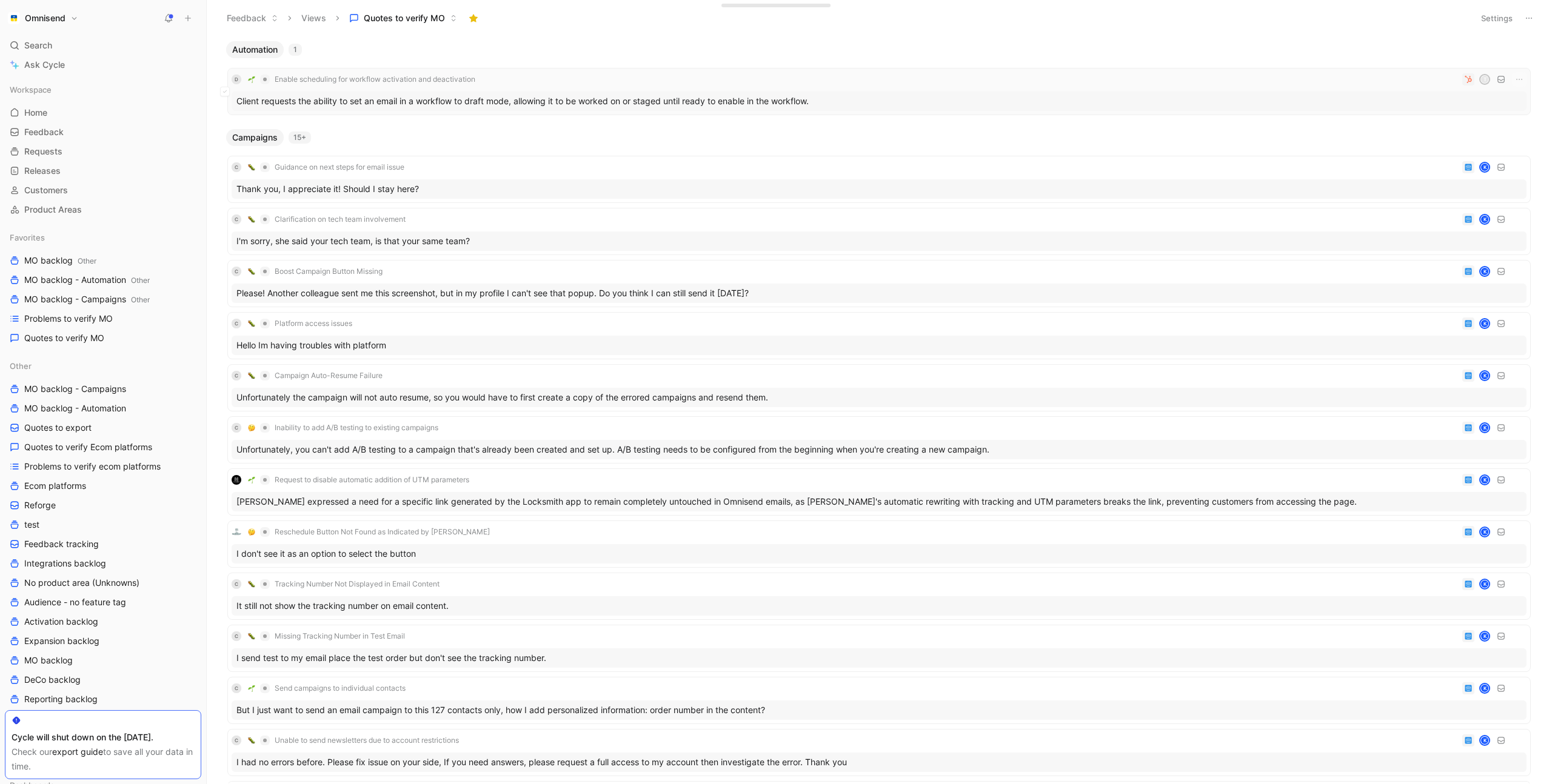
click at [620, 82] on div "D Enable scheduling for workflow activation and deactivation T" at bounding box center [879, 79] width 1295 height 15
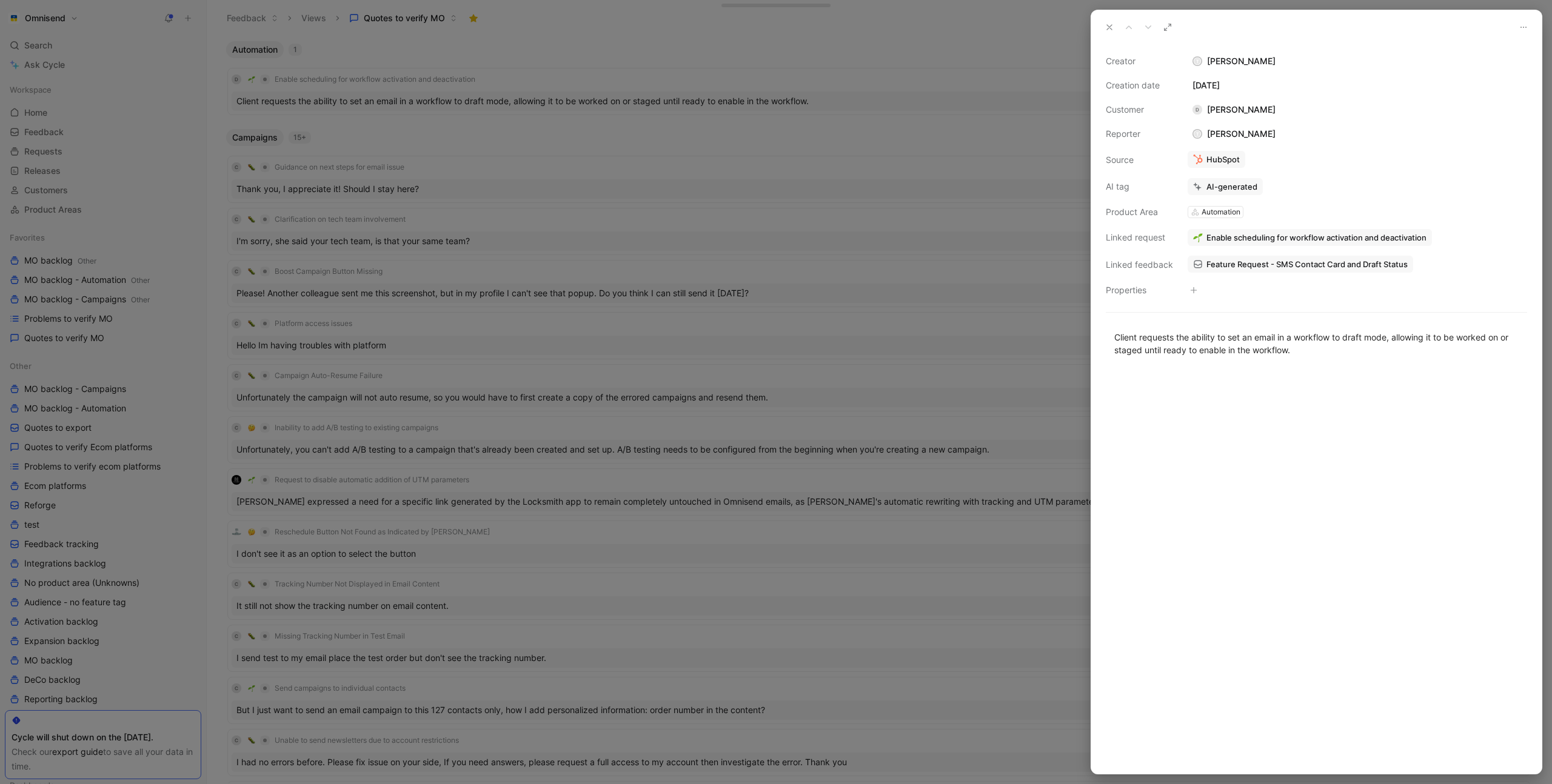
click at [1244, 241] on span "Enable scheduling for workflow activation and deactivation" at bounding box center [1317, 238] width 220 height 11
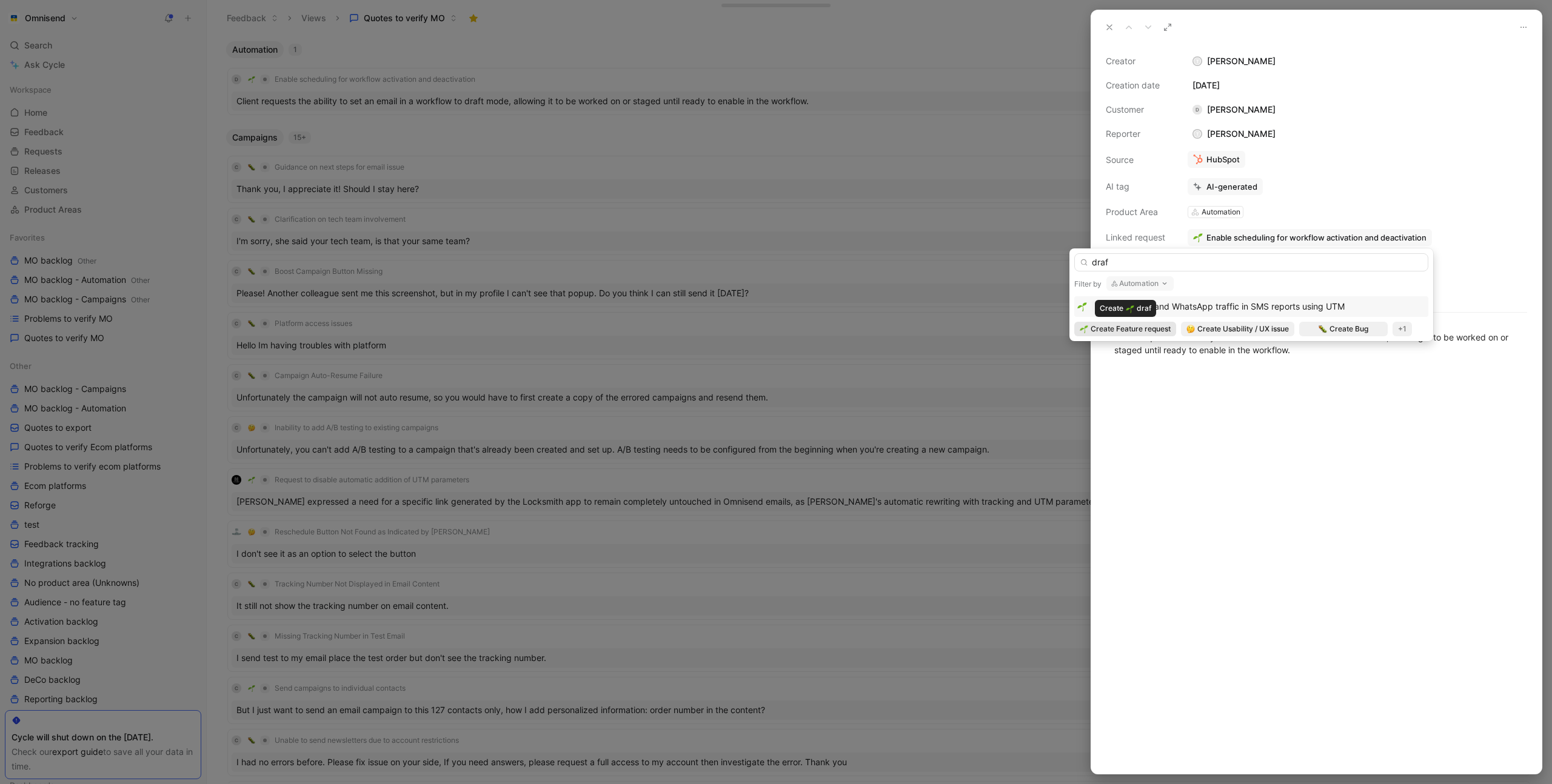
type input "draf"
click at [1144, 329] on span "Create Feature request" at bounding box center [1131, 329] width 80 height 12
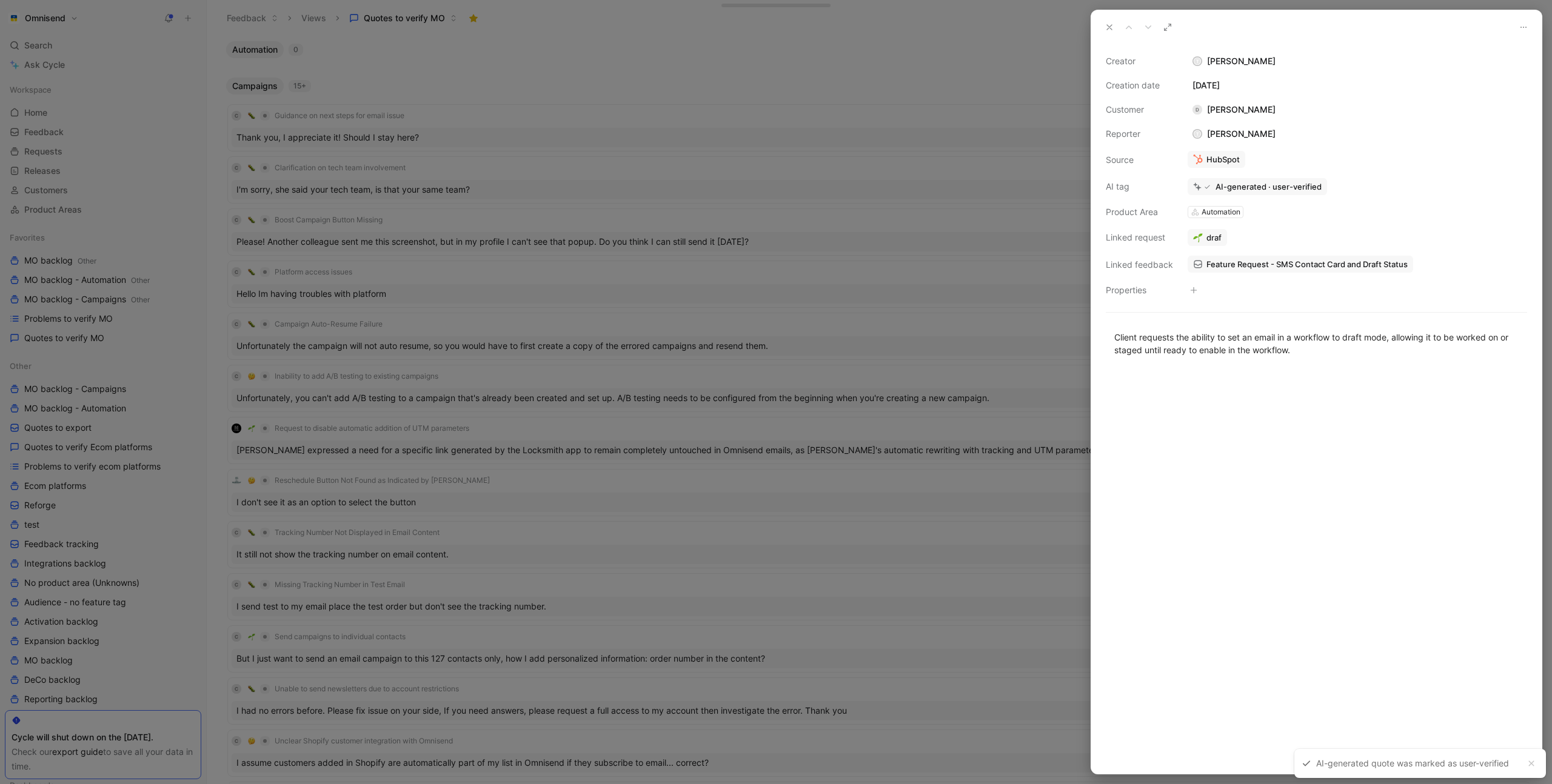
click at [1214, 238] on span "draf" at bounding box center [1214, 238] width 15 height 11
click at [1214, 239] on span "draf" at bounding box center [1214, 238] width 15 height 11
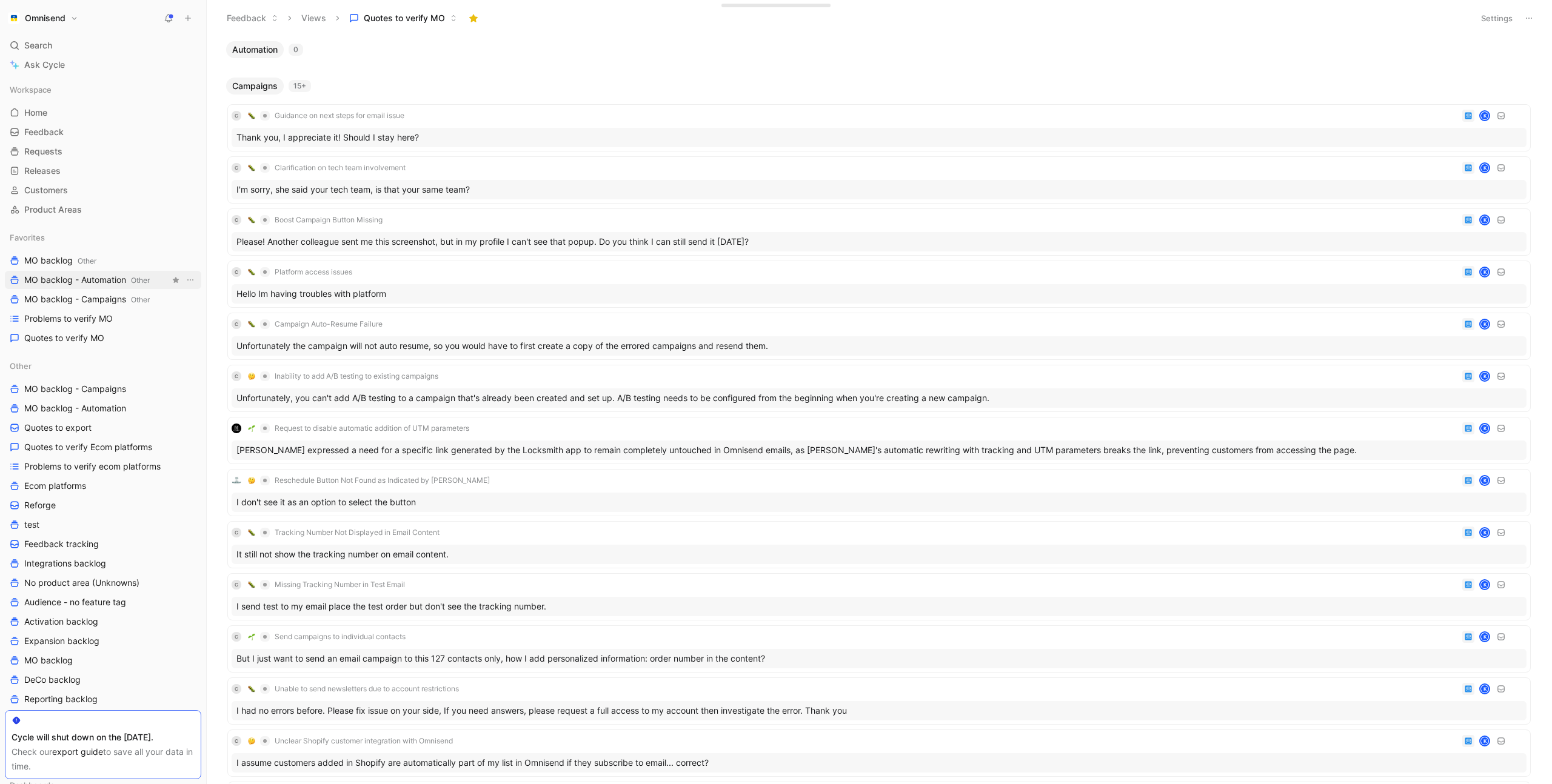
click at [89, 283] on span "MO backlog - Automation Other" at bounding box center [87, 280] width 125 height 13
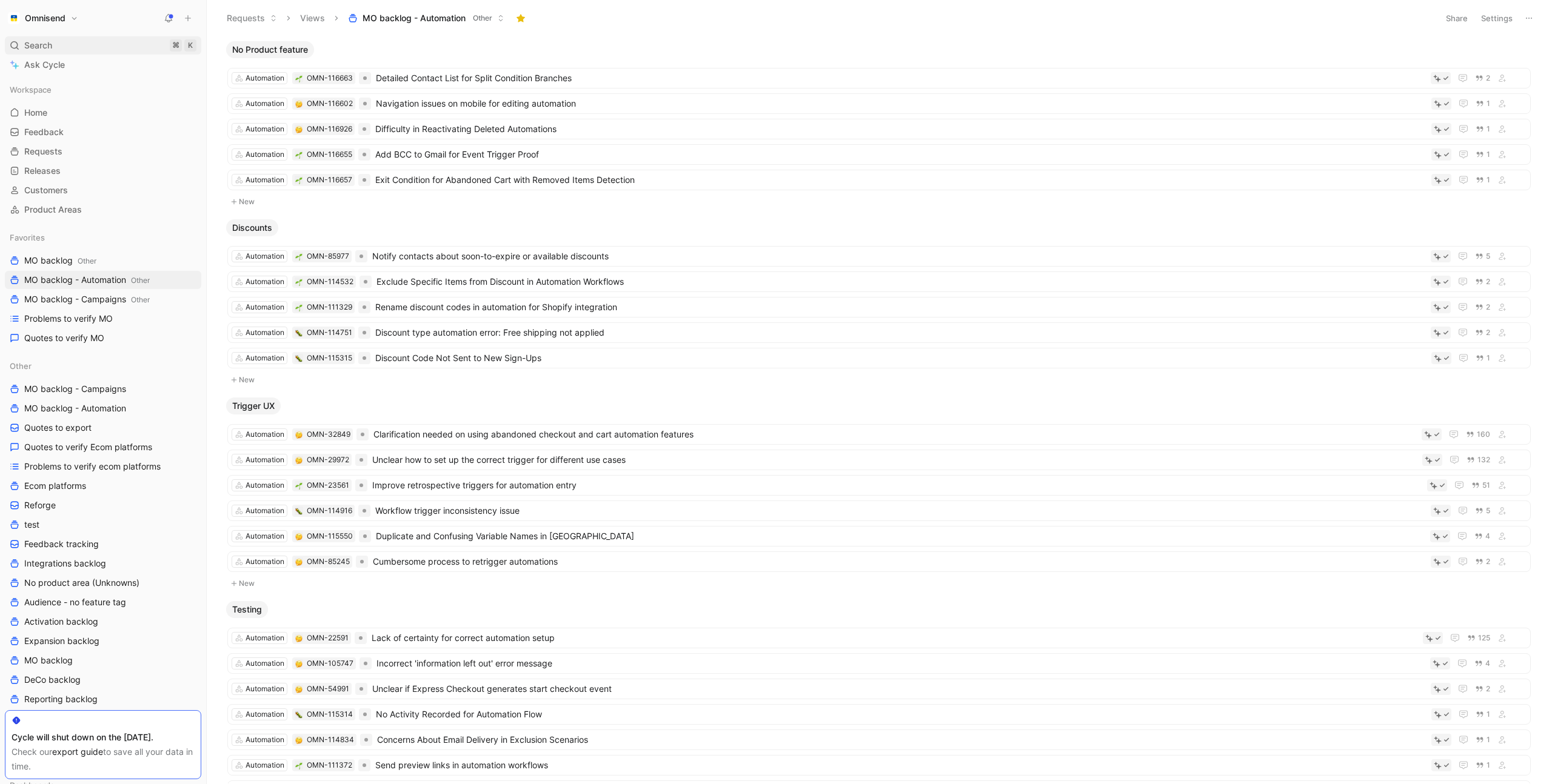
click at [55, 47] on div "Search ⌘ K" at bounding box center [102, 45] width 196 height 18
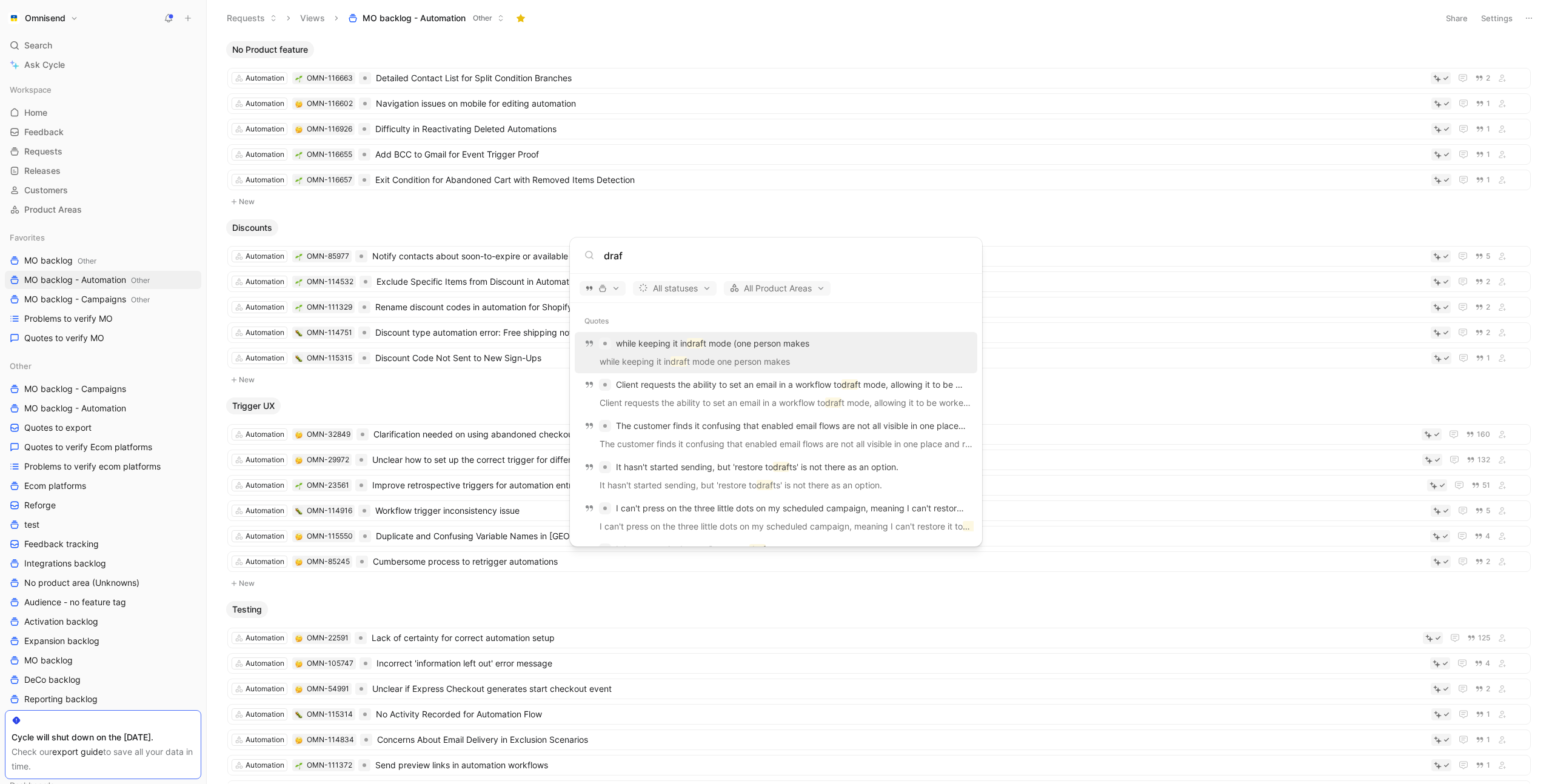
type input "draf"
click at [848, 344] on div "while keeping it in draf t mode (one person makes" at bounding box center [776, 344] width 395 height 22
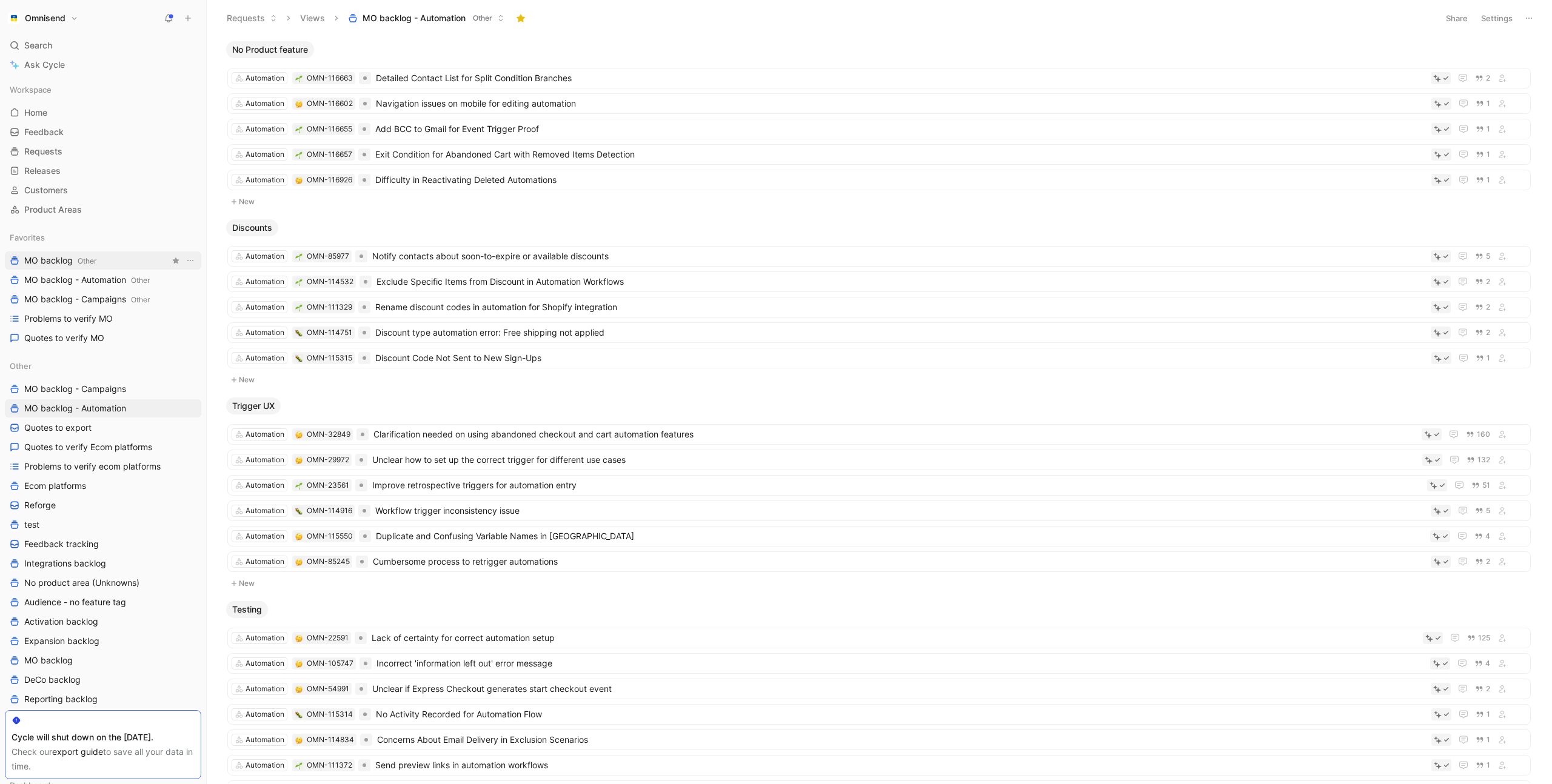
click at [118, 260] on link "MO backlog Other" at bounding box center [102, 261] width 196 height 18
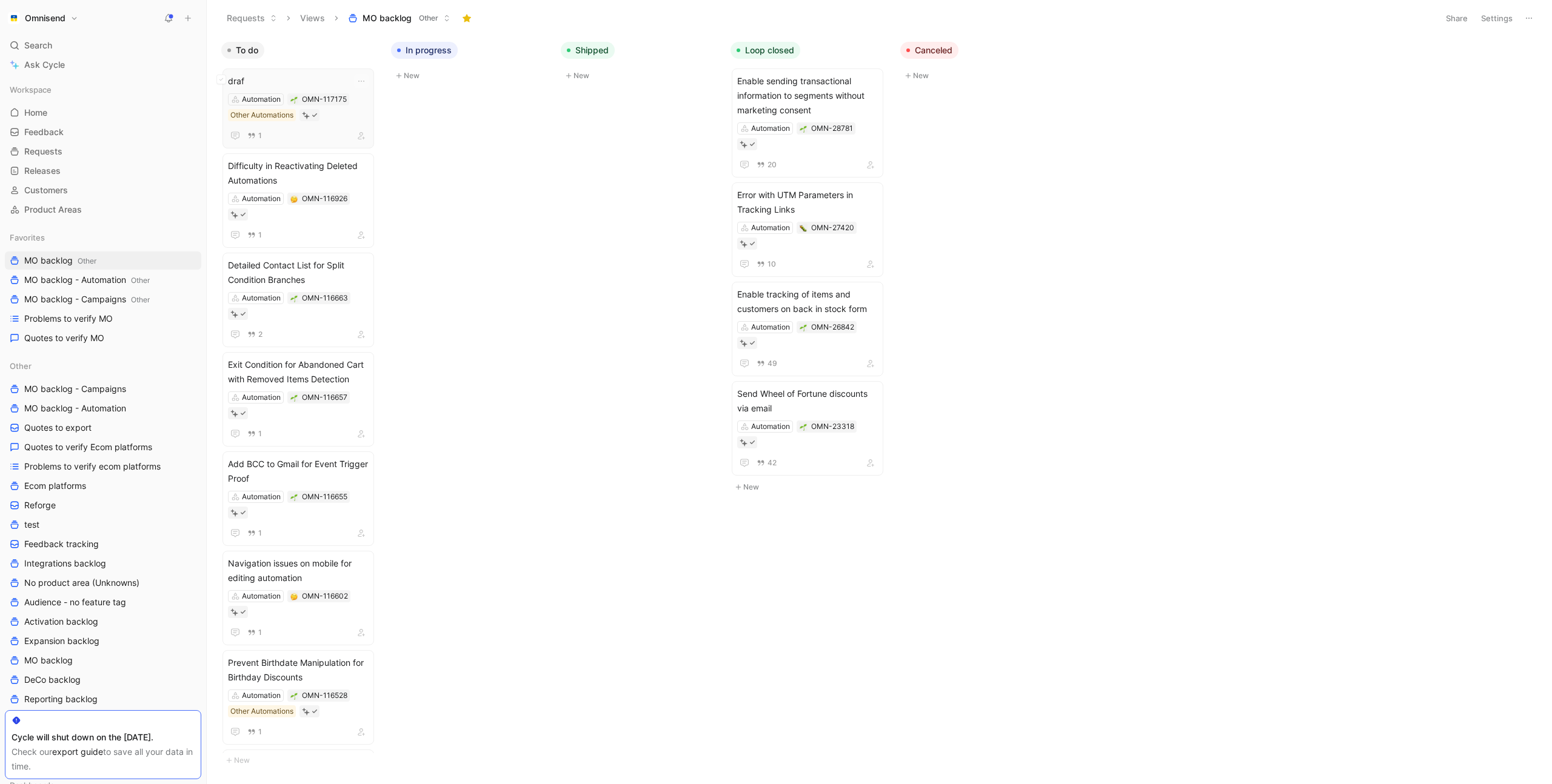
click at [277, 76] on span "draf" at bounding box center [298, 81] width 141 height 15
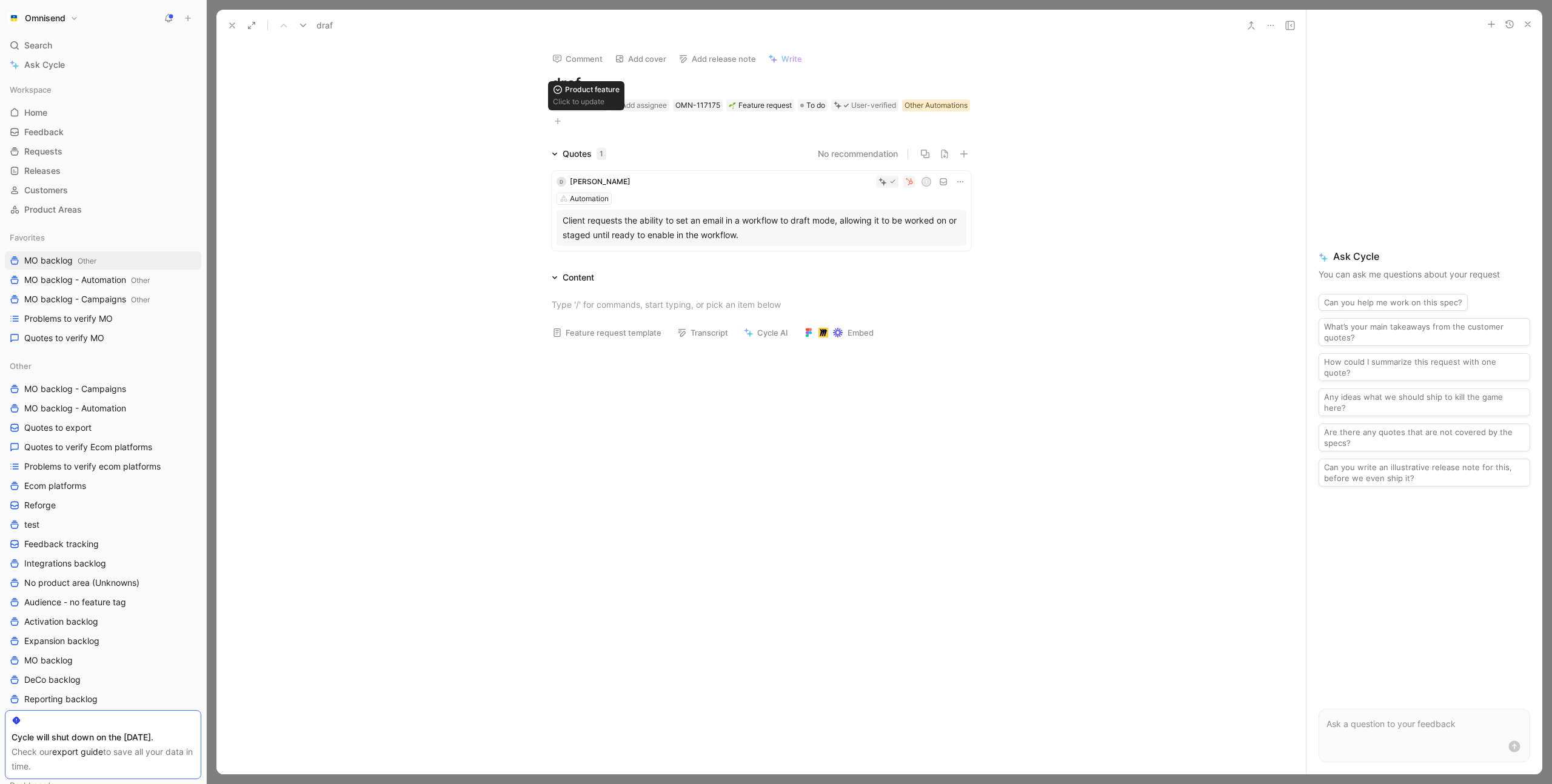
click at [904, 111] on div "Other Automations" at bounding box center [936, 105] width 63 height 12
type input "set"
click at [580, 202] on div "Email set tings" at bounding box center [569, 203] width 91 height 15
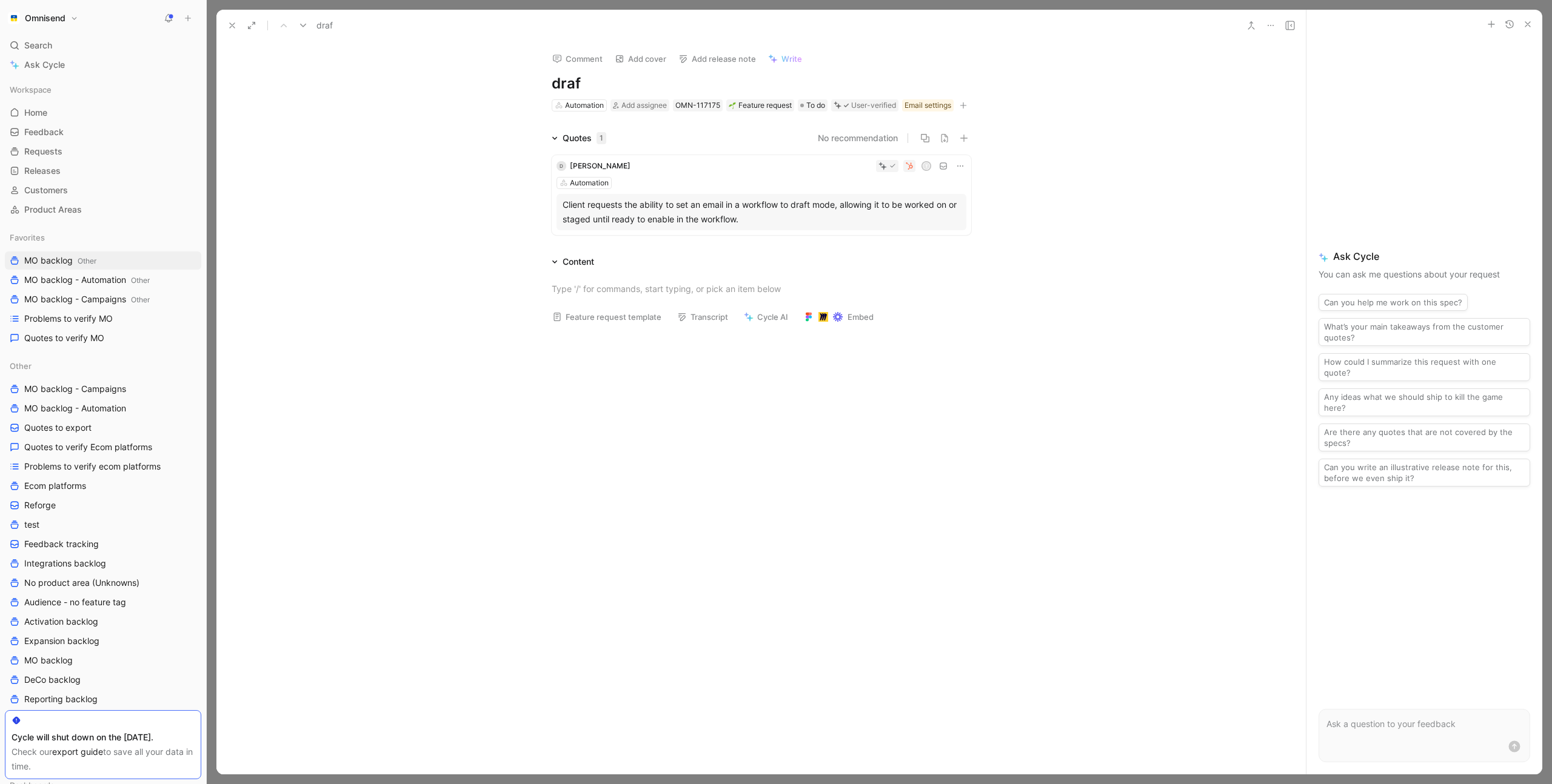
click at [501, 145] on div "Comment Add cover Add release note Write draf Automation Add assignee OMN-11717…" at bounding box center [761, 407] width 1090 height 733
click at [579, 81] on h1 "draf" at bounding box center [761, 83] width 420 height 19
click at [276, 91] on div "Comment Add cover Add release note Write Enable email drafts in automation buil…" at bounding box center [761, 407] width 1090 height 733
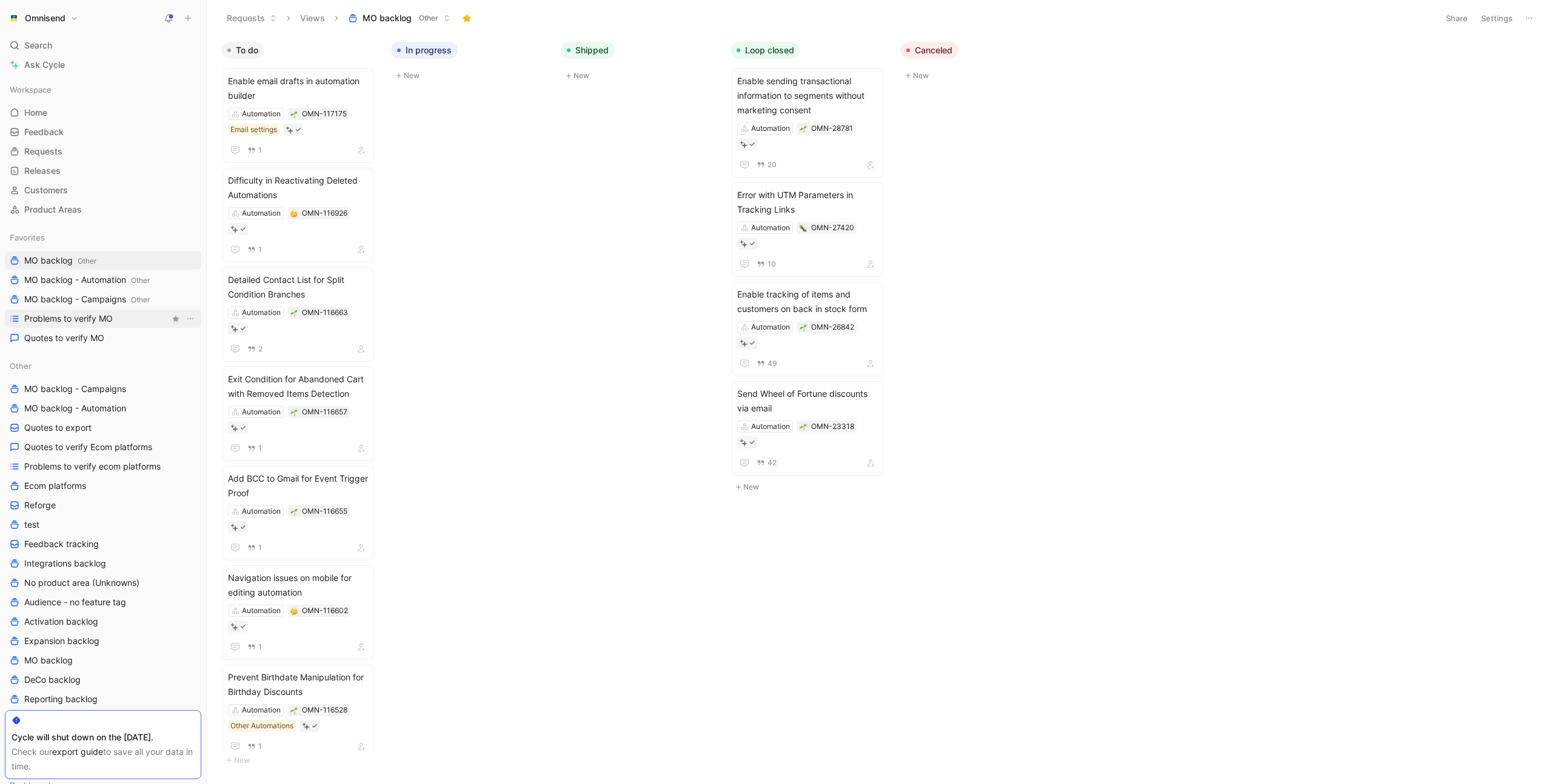
click at [133, 319] on link "Problems to verify MO" at bounding box center [102, 319] width 196 height 18
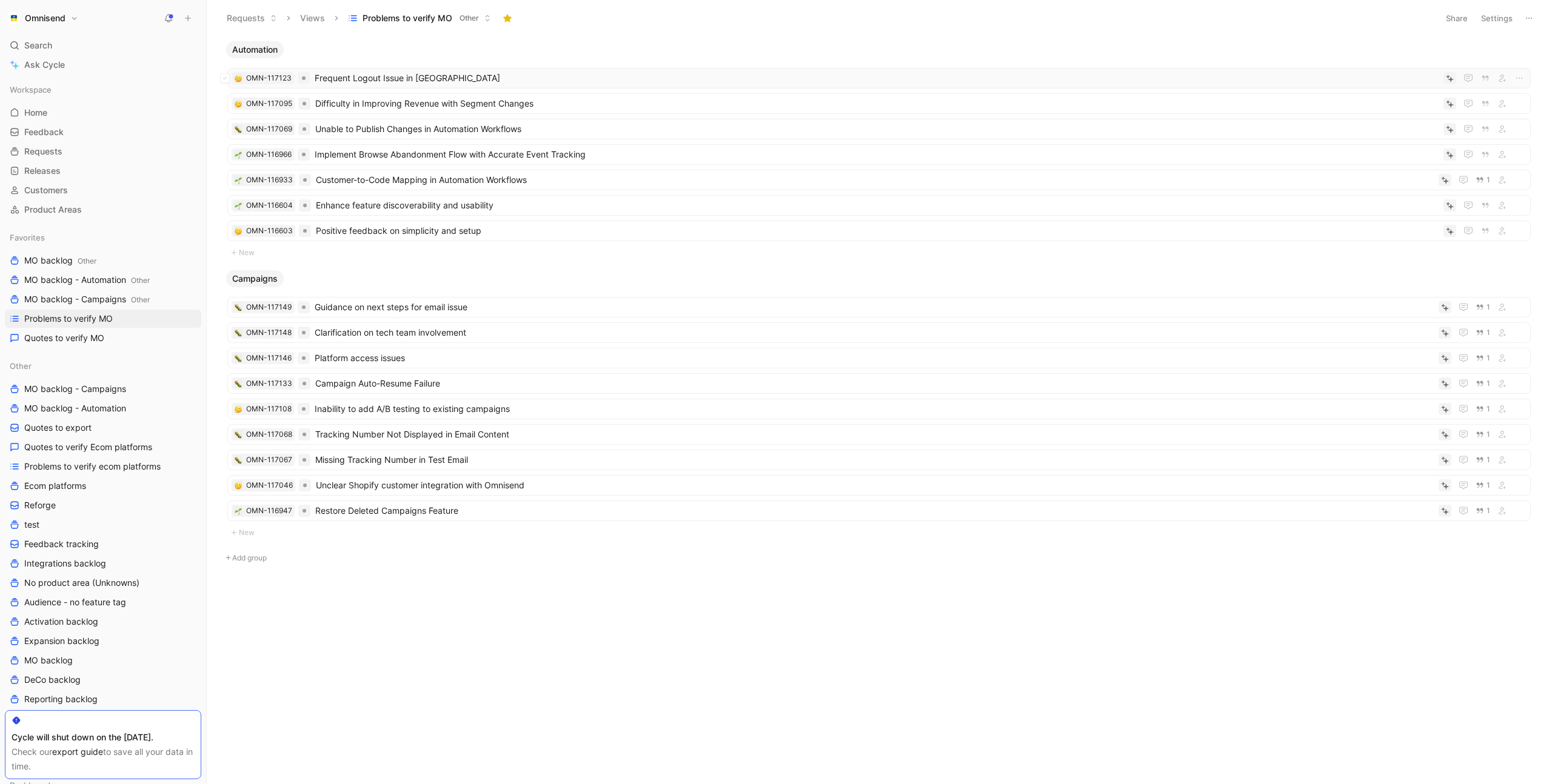
click at [1243, 80] on span "Frequent Logout Issue in [GEOGRAPHIC_DATA]" at bounding box center [877, 78] width 1124 height 15
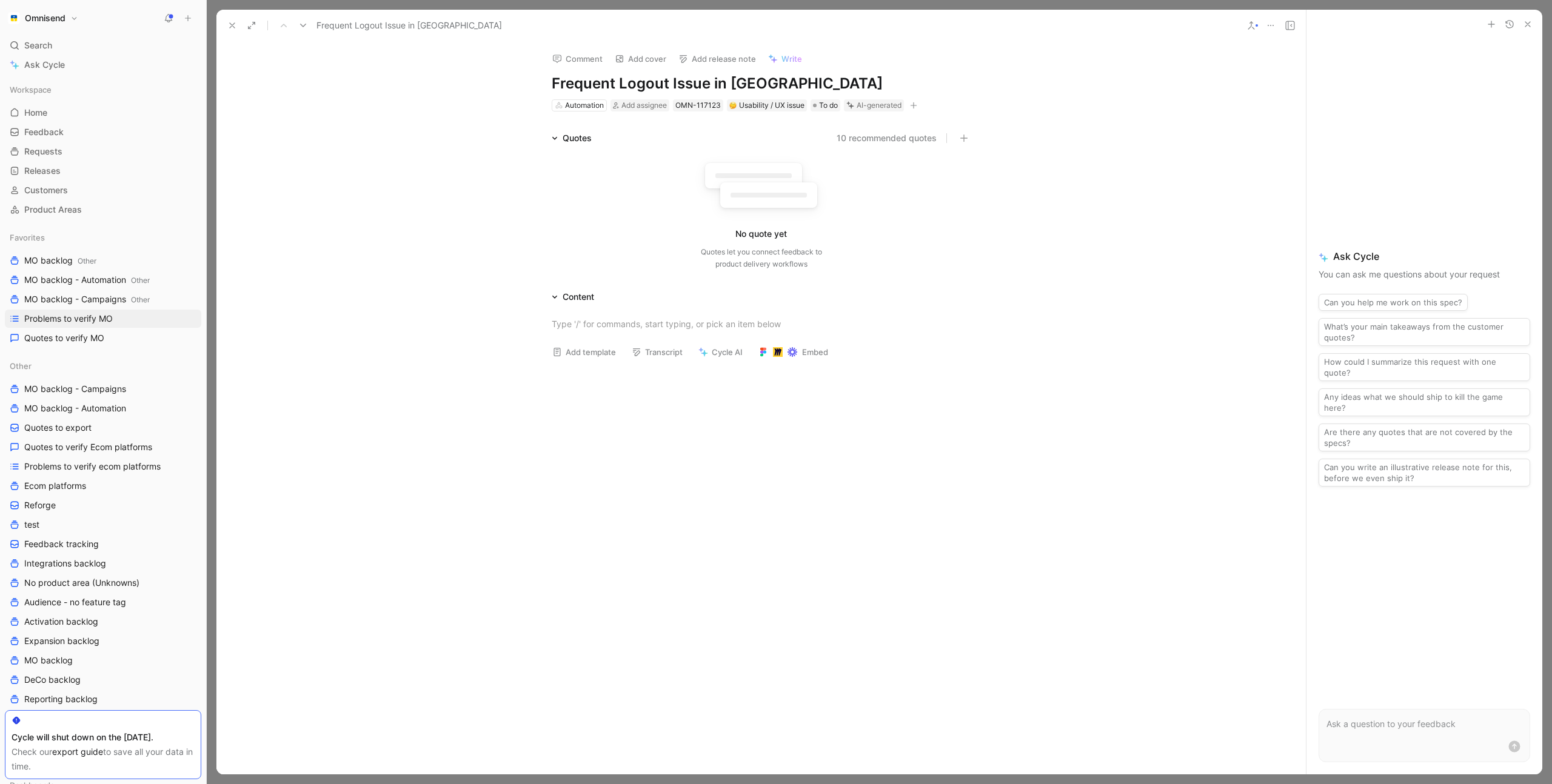
click at [1273, 23] on icon at bounding box center [1271, 25] width 10 height 10
click at [1291, 105] on div "Delete" at bounding box center [1340, 105] width 110 height 15
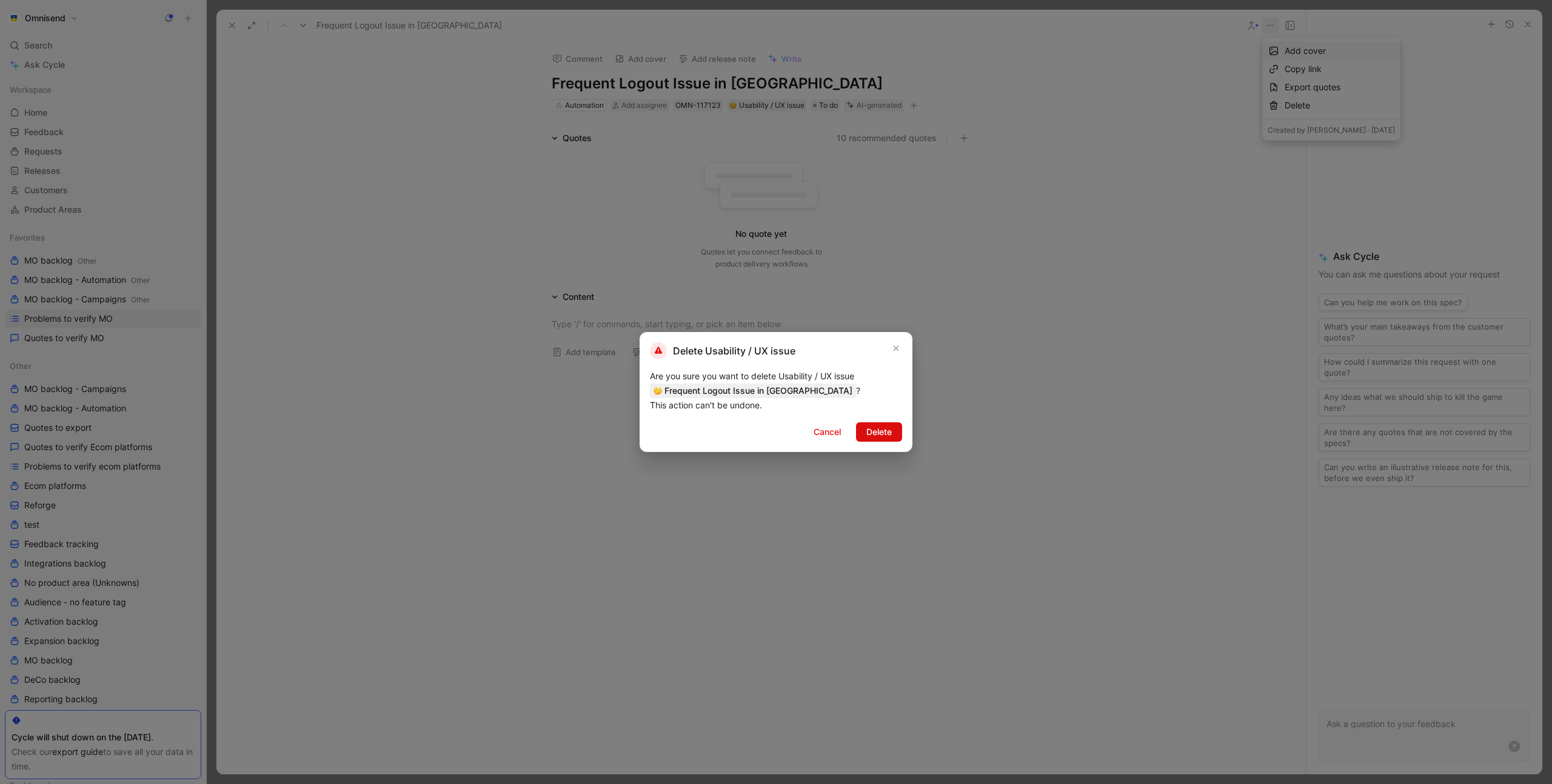
click at [882, 431] on span "Delete" at bounding box center [879, 432] width 25 height 15
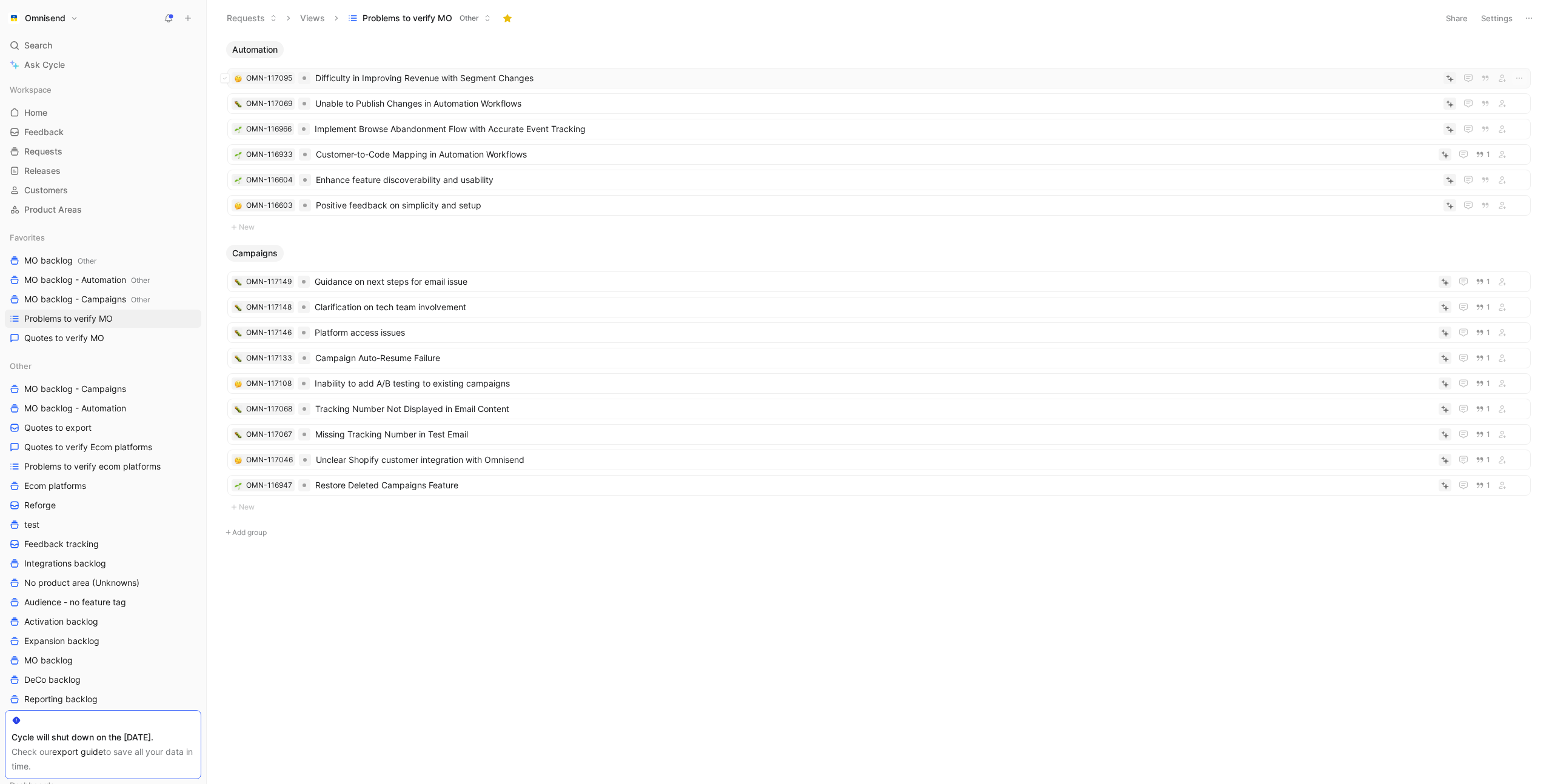
click at [651, 79] on span "Difficulty in Improving Revenue with Segment Changes" at bounding box center [877, 78] width 1124 height 15
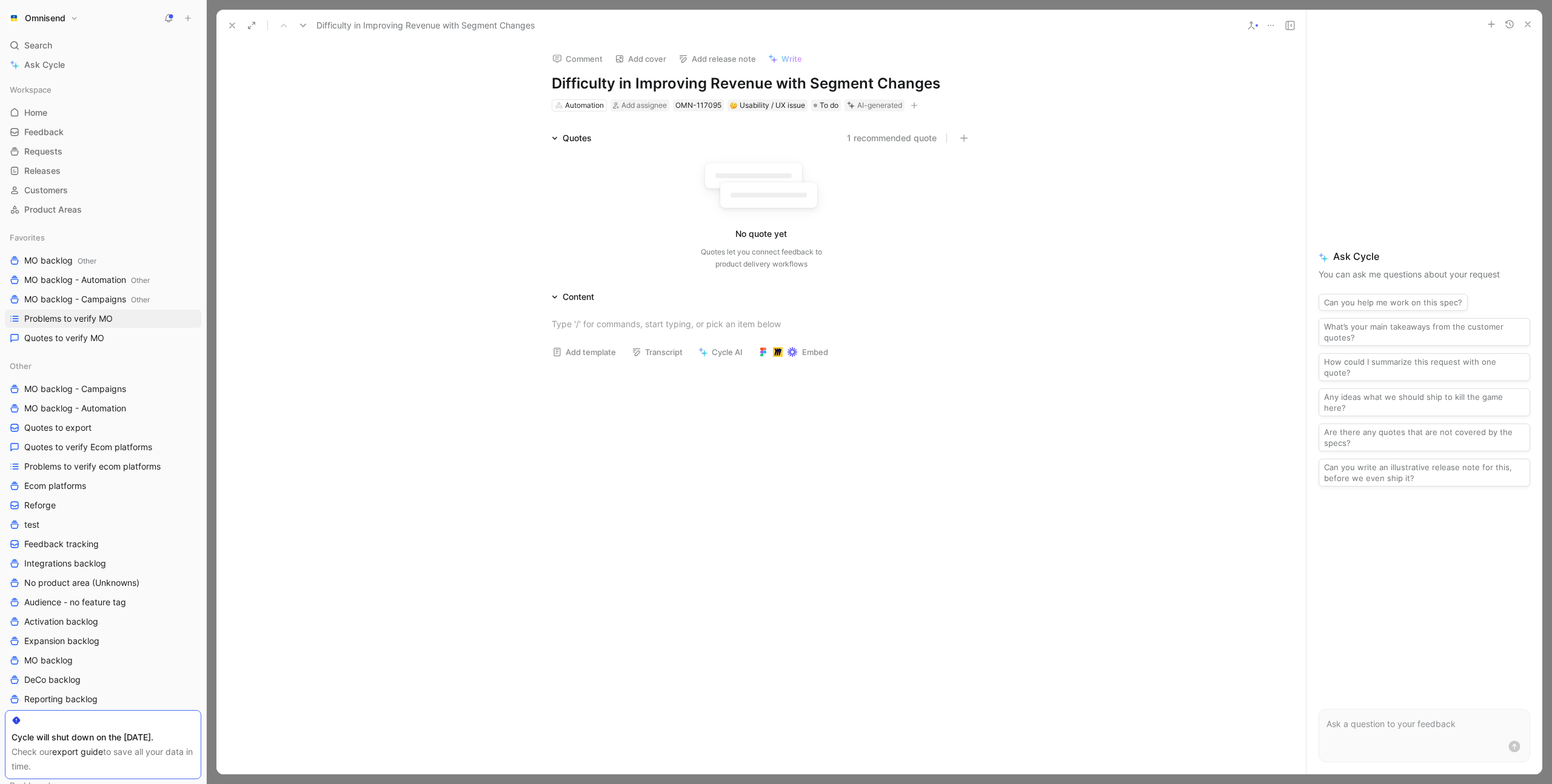
click at [1271, 30] on button at bounding box center [1271, 25] width 17 height 17
click at [1291, 108] on div "Delete" at bounding box center [1340, 105] width 110 height 15
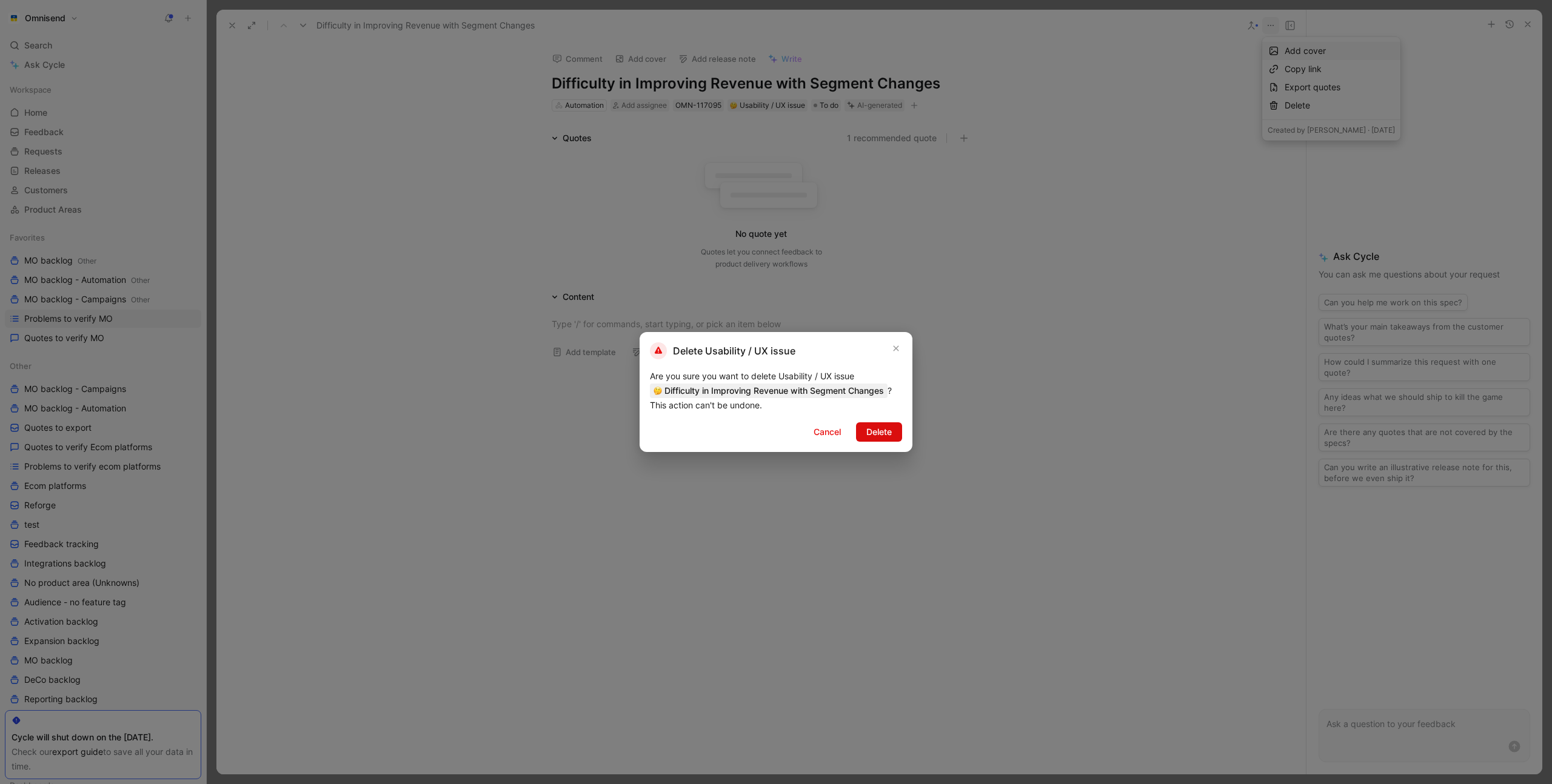
click at [879, 432] on span "Delete" at bounding box center [879, 432] width 25 height 15
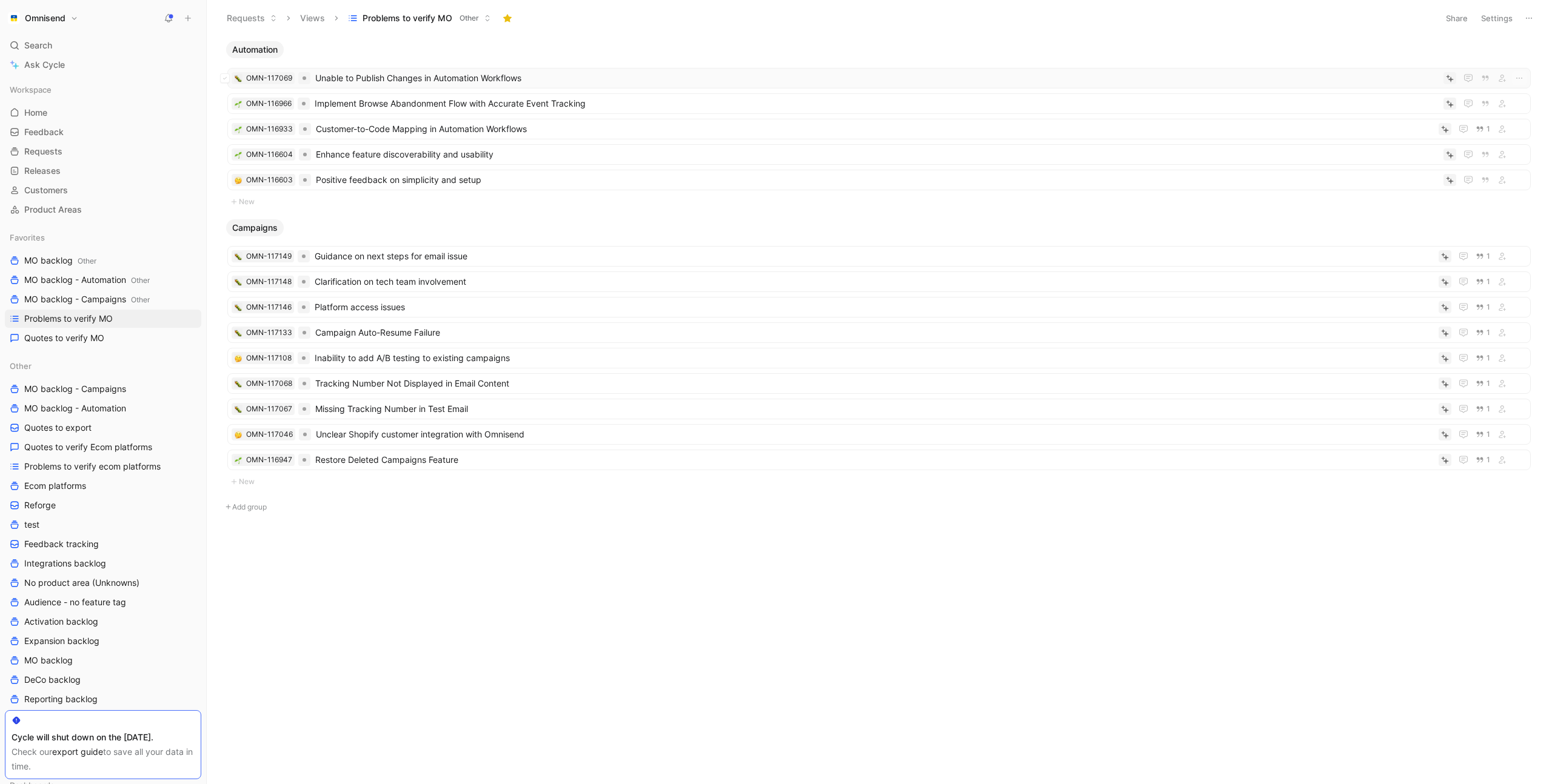
click at [608, 77] on span "Unable to Publish Changes in Automation Workflows" at bounding box center [877, 78] width 1124 height 15
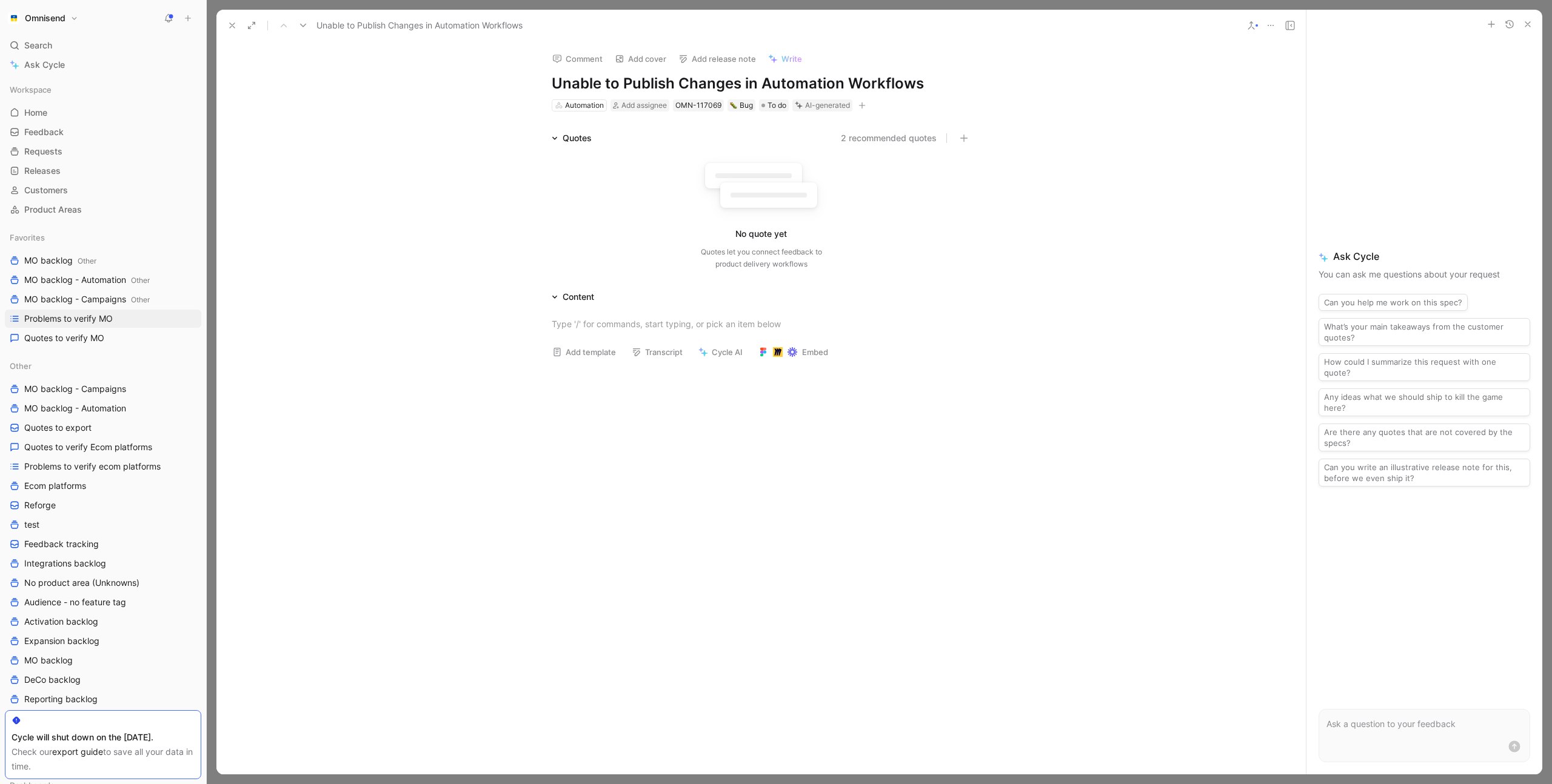
click at [1274, 21] on icon at bounding box center [1271, 25] width 10 height 10
click at [1294, 103] on div "Delete" at bounding box center [1340, 105] width 110 height 15
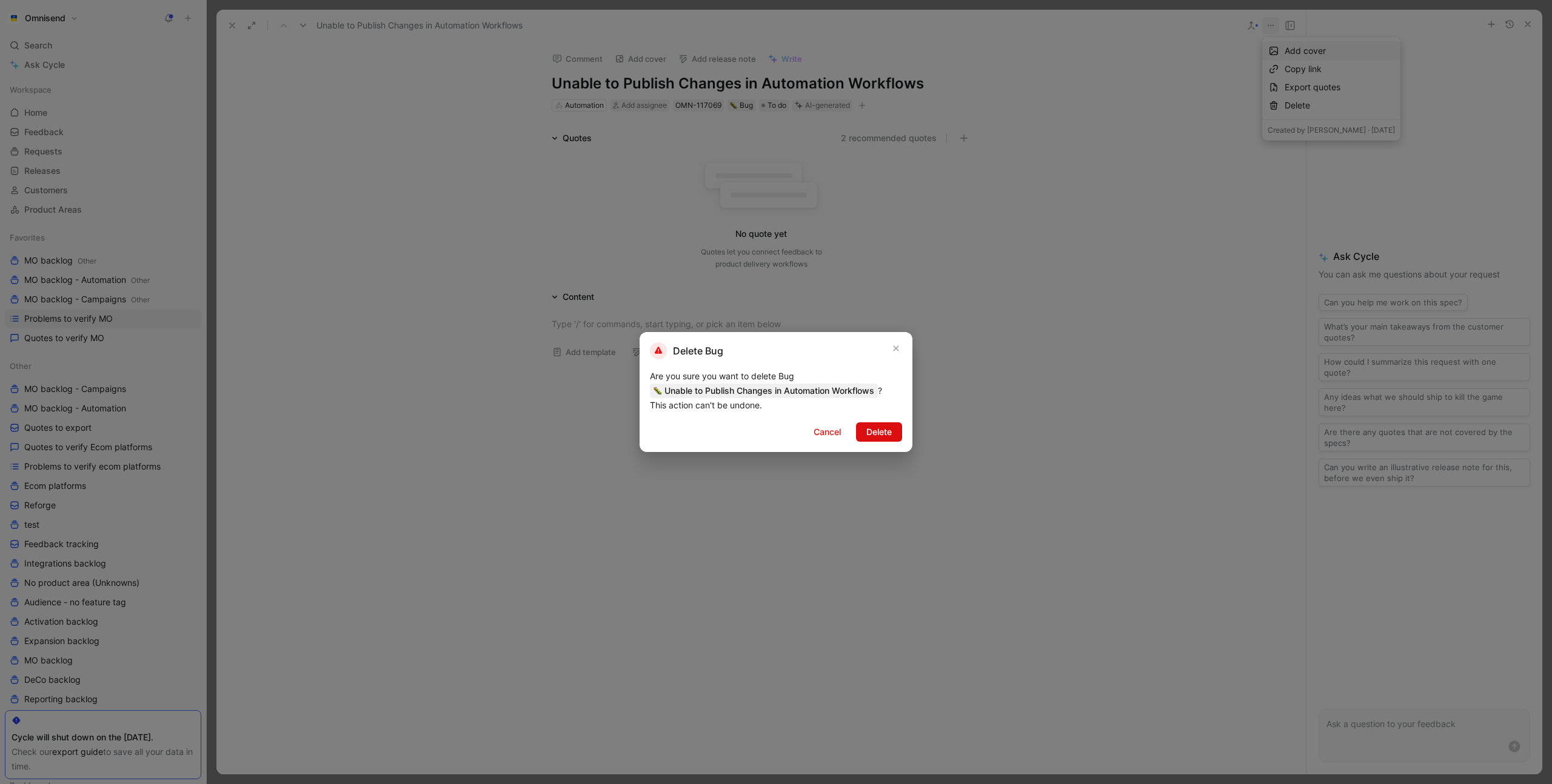
click at [882, 434] on span "Delete" at bounding box center [879, 432] width 25 height 15
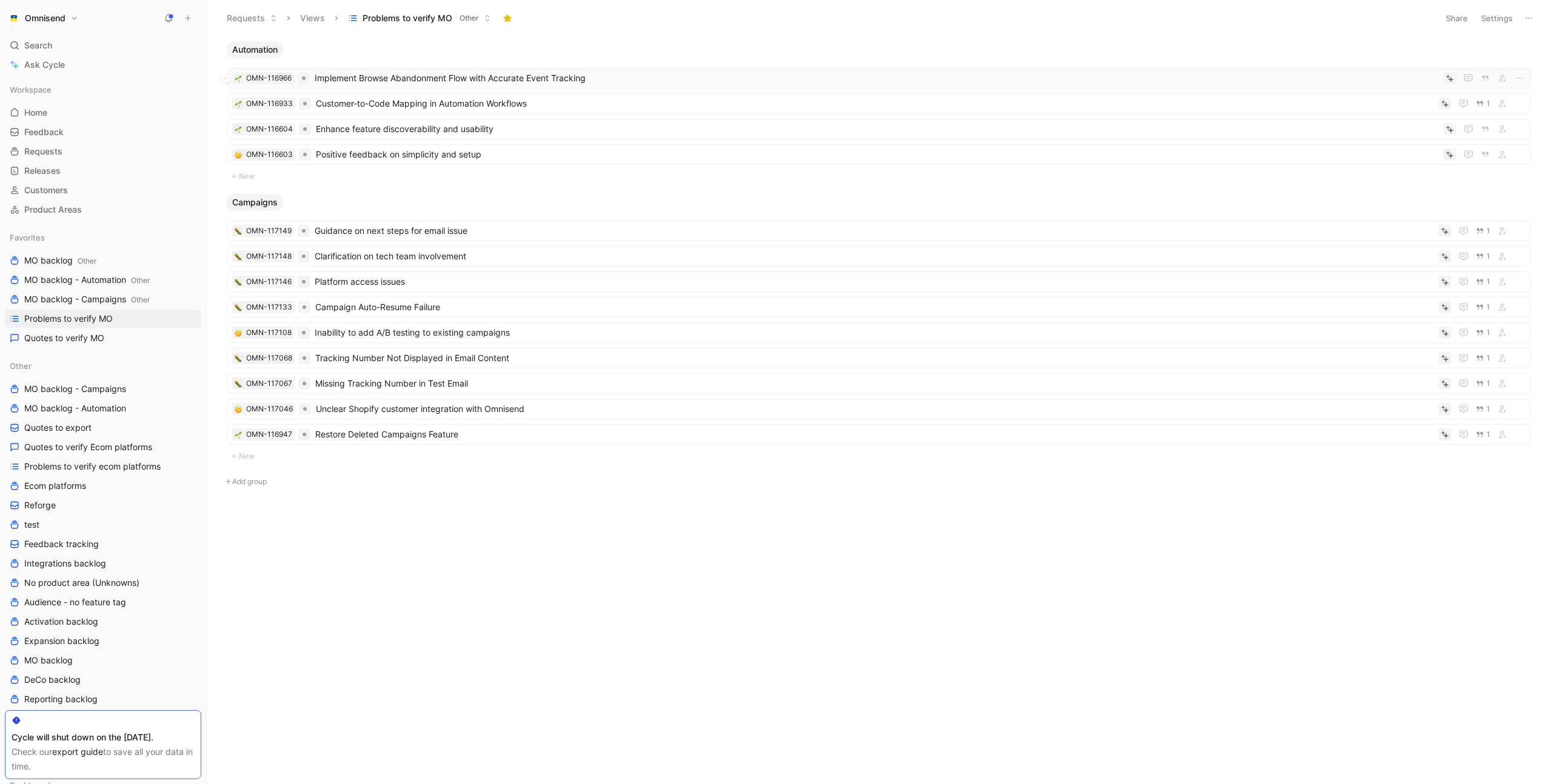
click at [709, 76] on span "Implement Browse Abandonment Flow with Accurate Event Tracking" at bounding box center [877, 78] width 1124 height 15
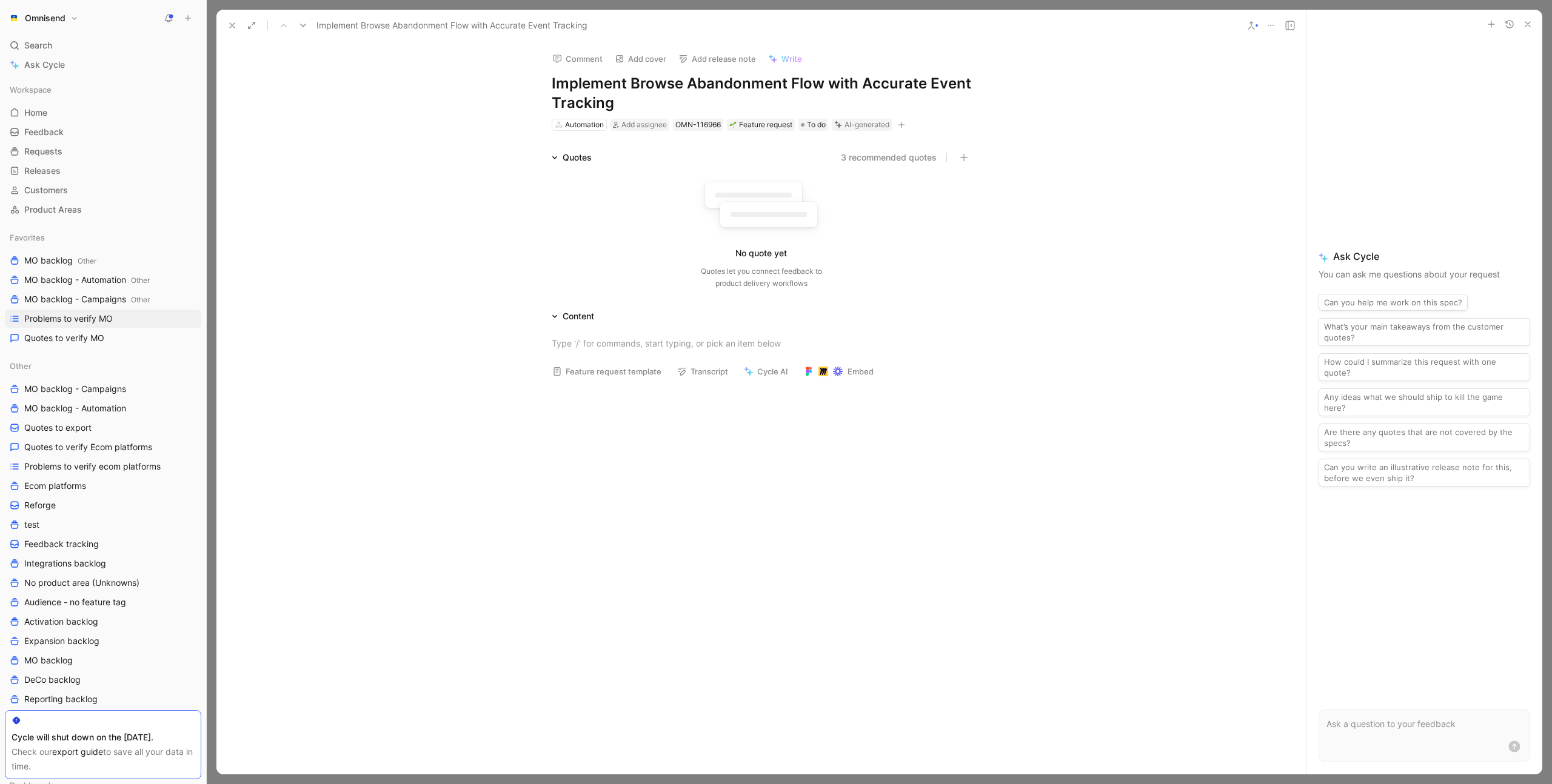
click at [1274, 27] on icon at bounding box center [1271, 25] width 10 height 10
click at [1296, 104] on div "Delete" at bounding box center [1340, 105] width 110 height 15
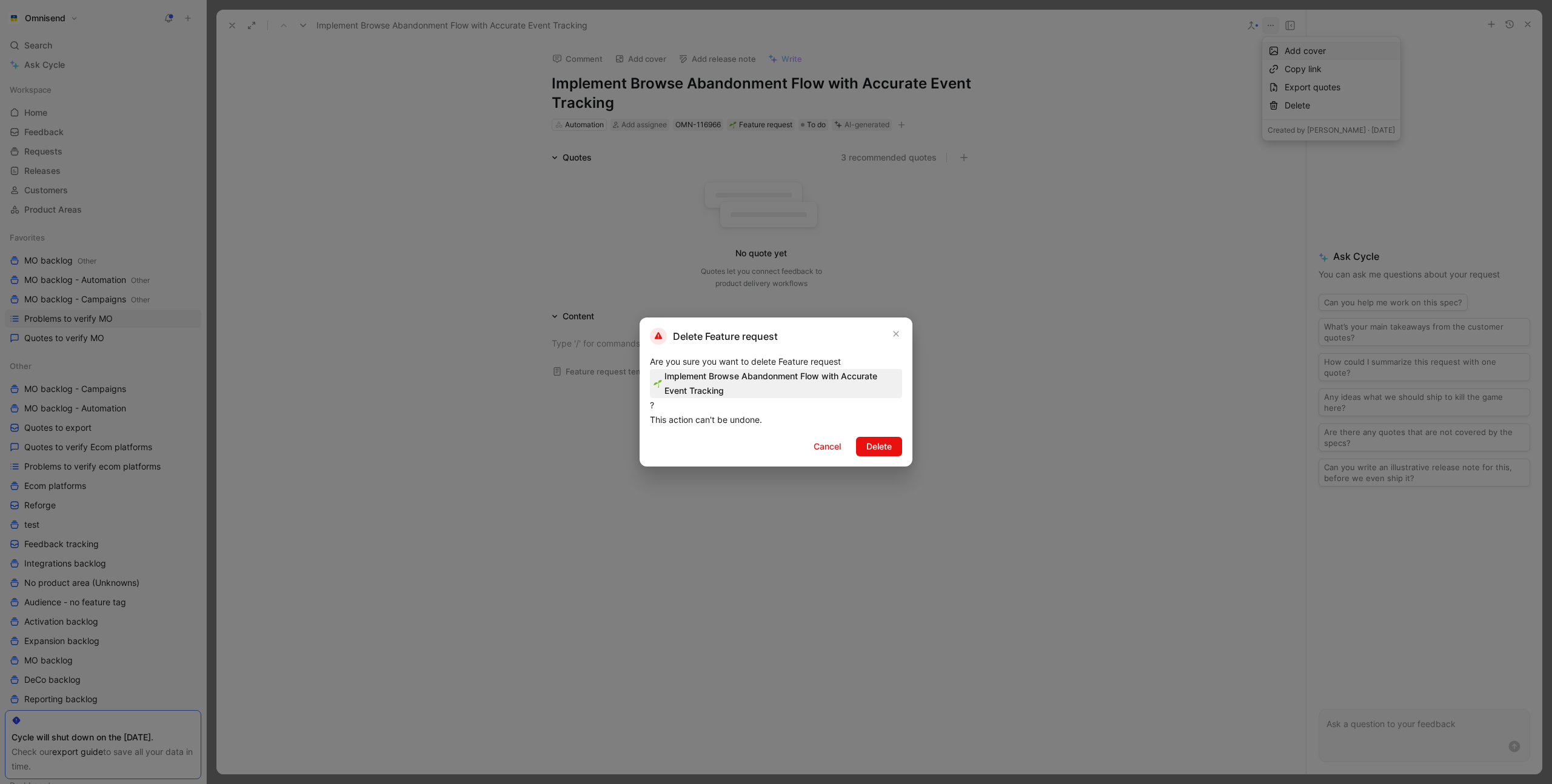
drag, startPoint x: 878, startPoint y: 447, endPoint x: 880, endPoint y: 430, distance: 17.1
click at [878, 447] on span "Delete" at bounding box center [879, 447] width 25 height 15
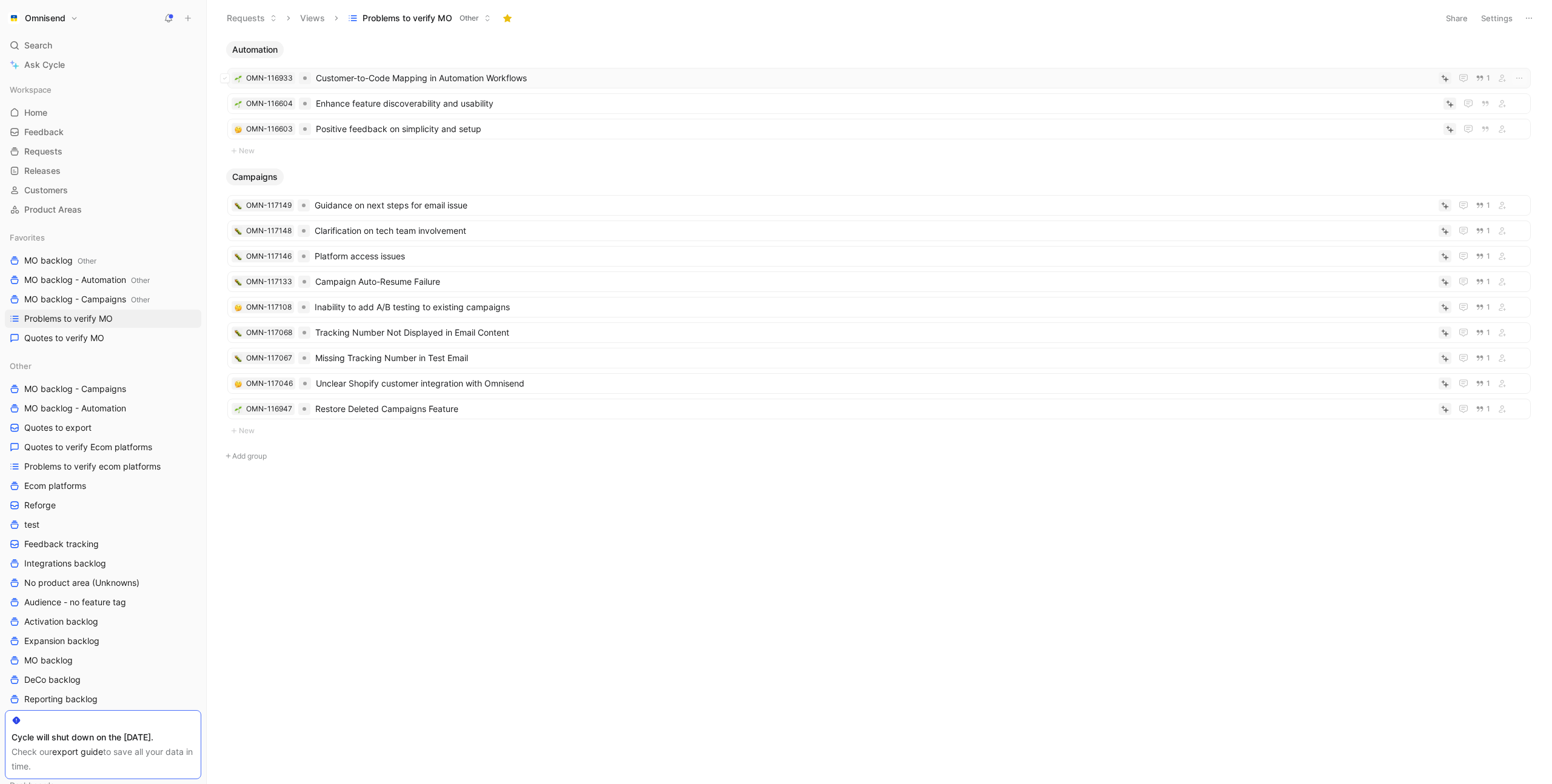
click at [658, 78] on span "Customer-to-Code Mapping in Automation Workflows" at bounding box center [875, 78] width 1118 height 15
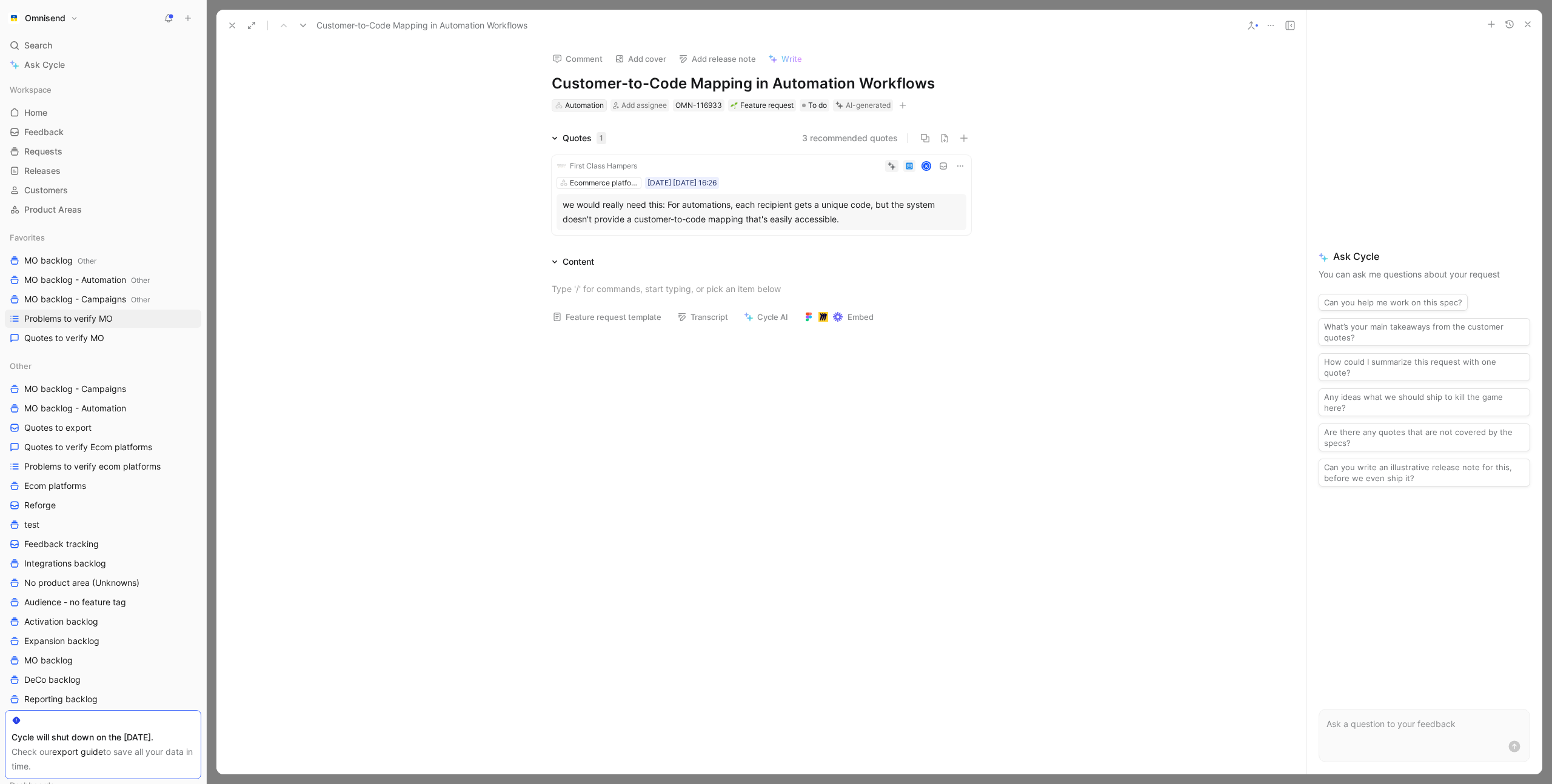
click at [583, 105] on div "Automation" at bounding box center [584, 105] width 38 height 12
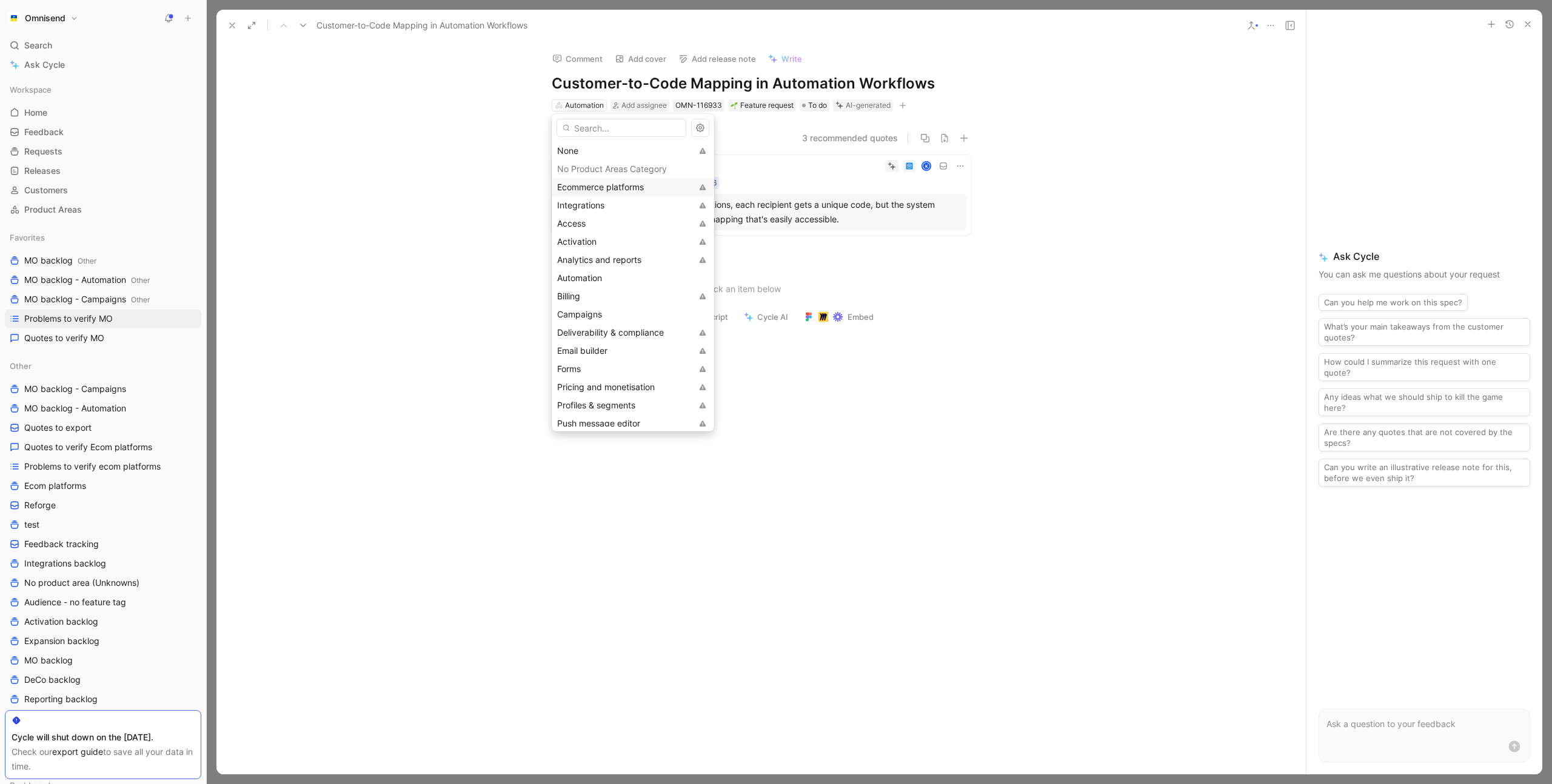
click at [626, 185] on span "Ecommerce platforms" at bounding box center [601, 187] width 87 height 10
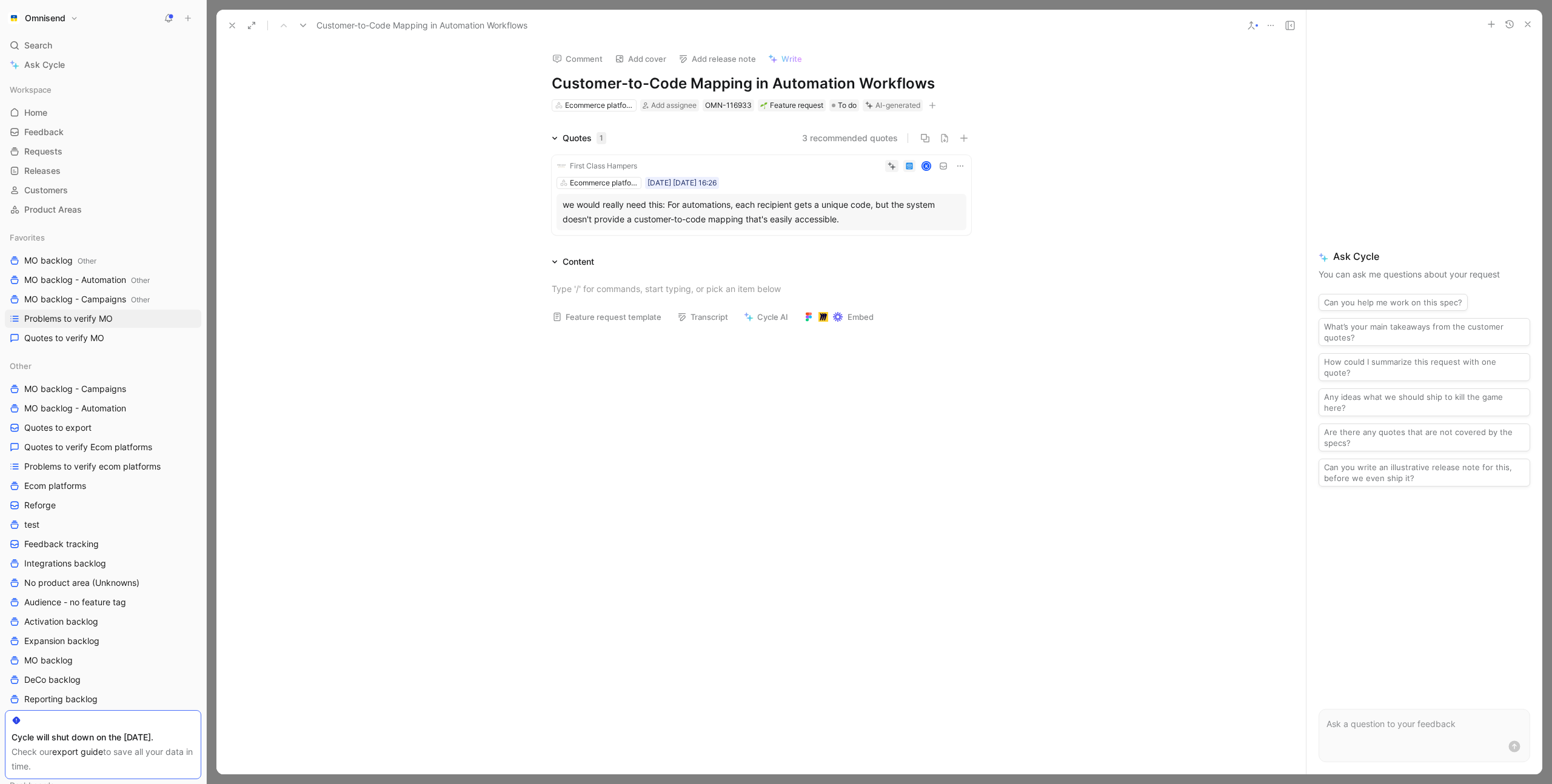
click at [462, 99] on div "Comment Add cover Add release note Write Customer-to-Code Mapping in Automation…" at bounding box center [761, 407] width 1090 height 733
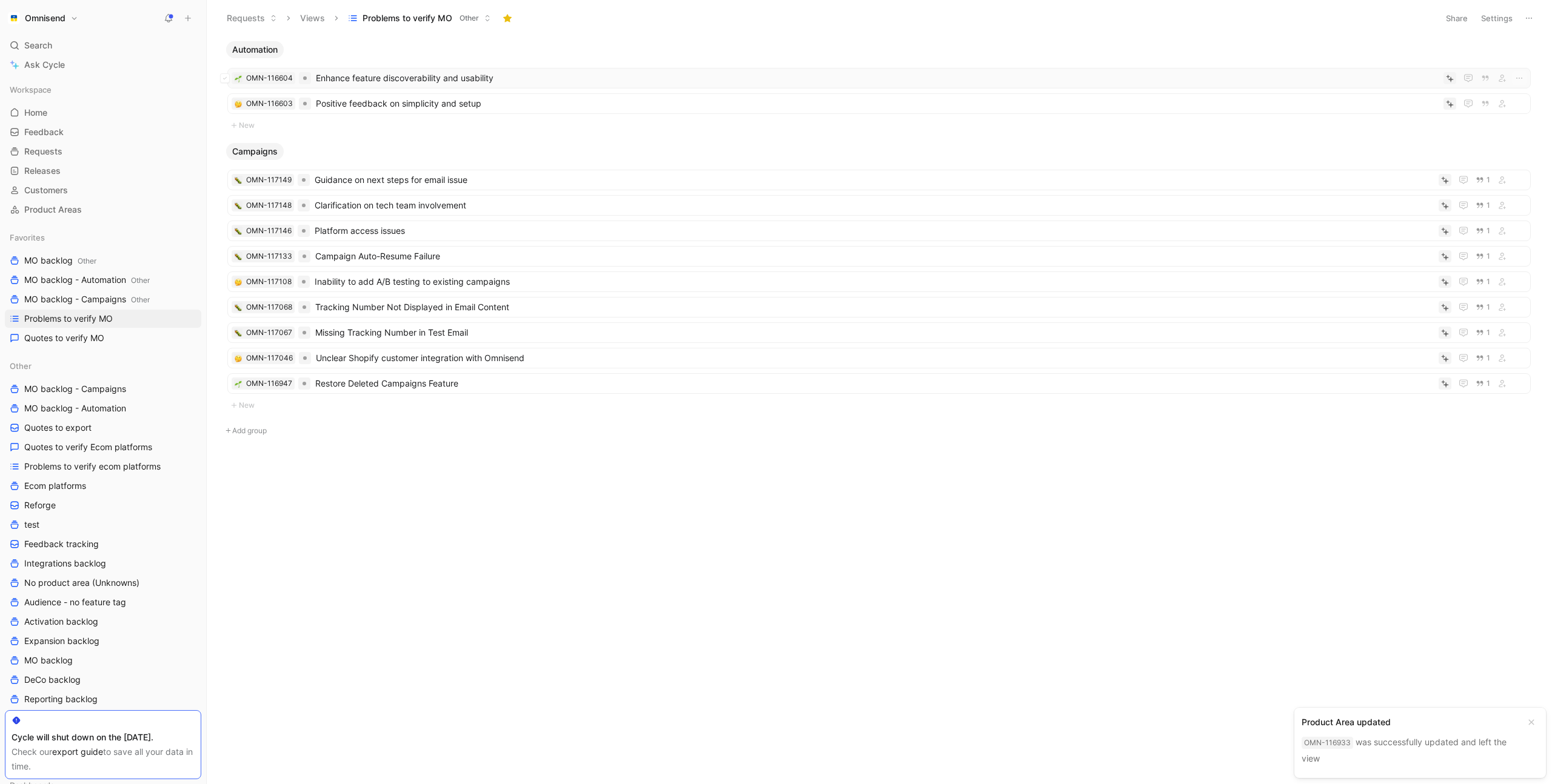
click at [550, 78] on span "Enhance feature discoverability and usability" at bounding box center [878, 78] width 1123 height 15
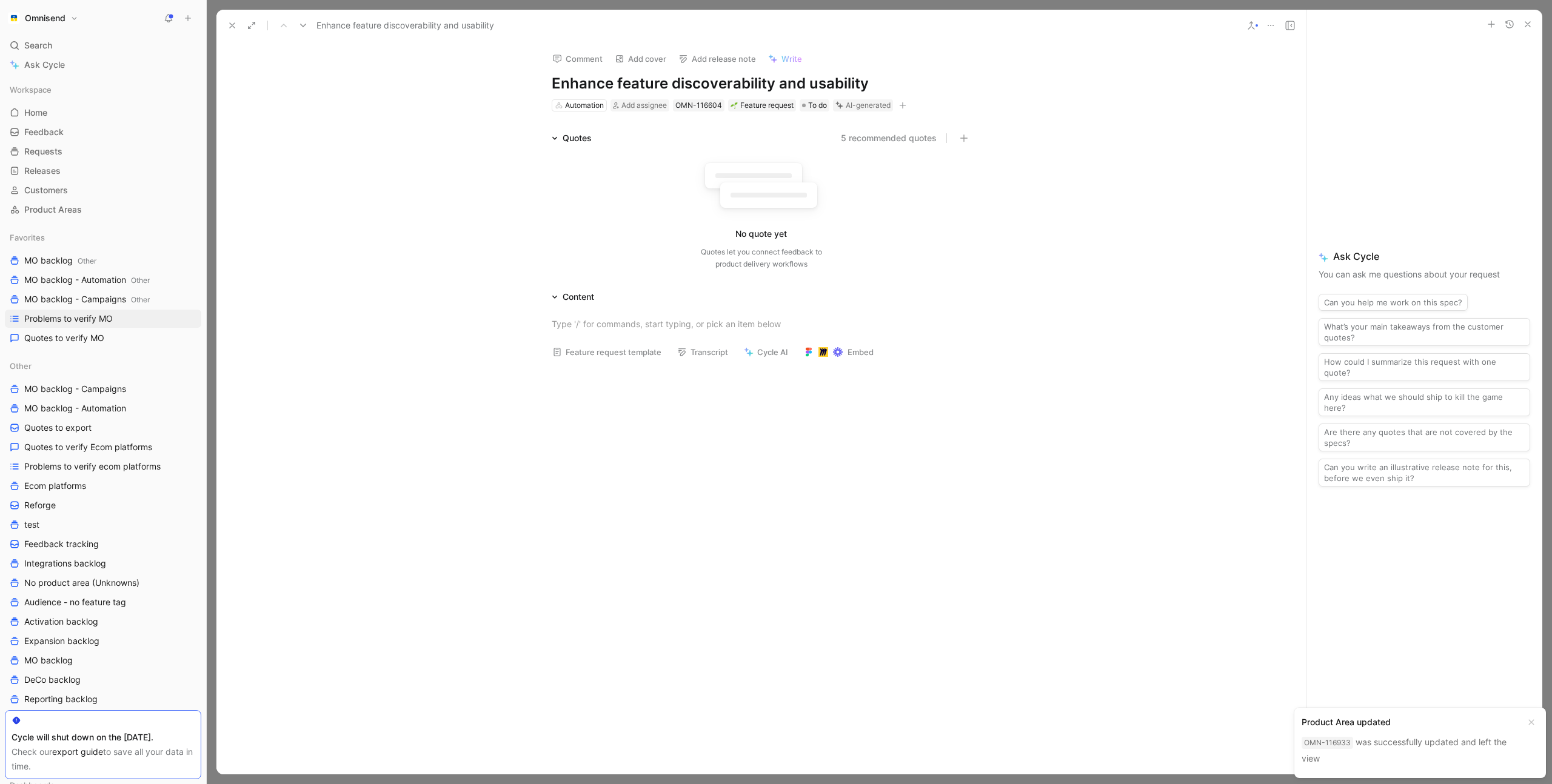
click at [1272, 25] on icon at bounding box center [1271, 25] width 10 height 10
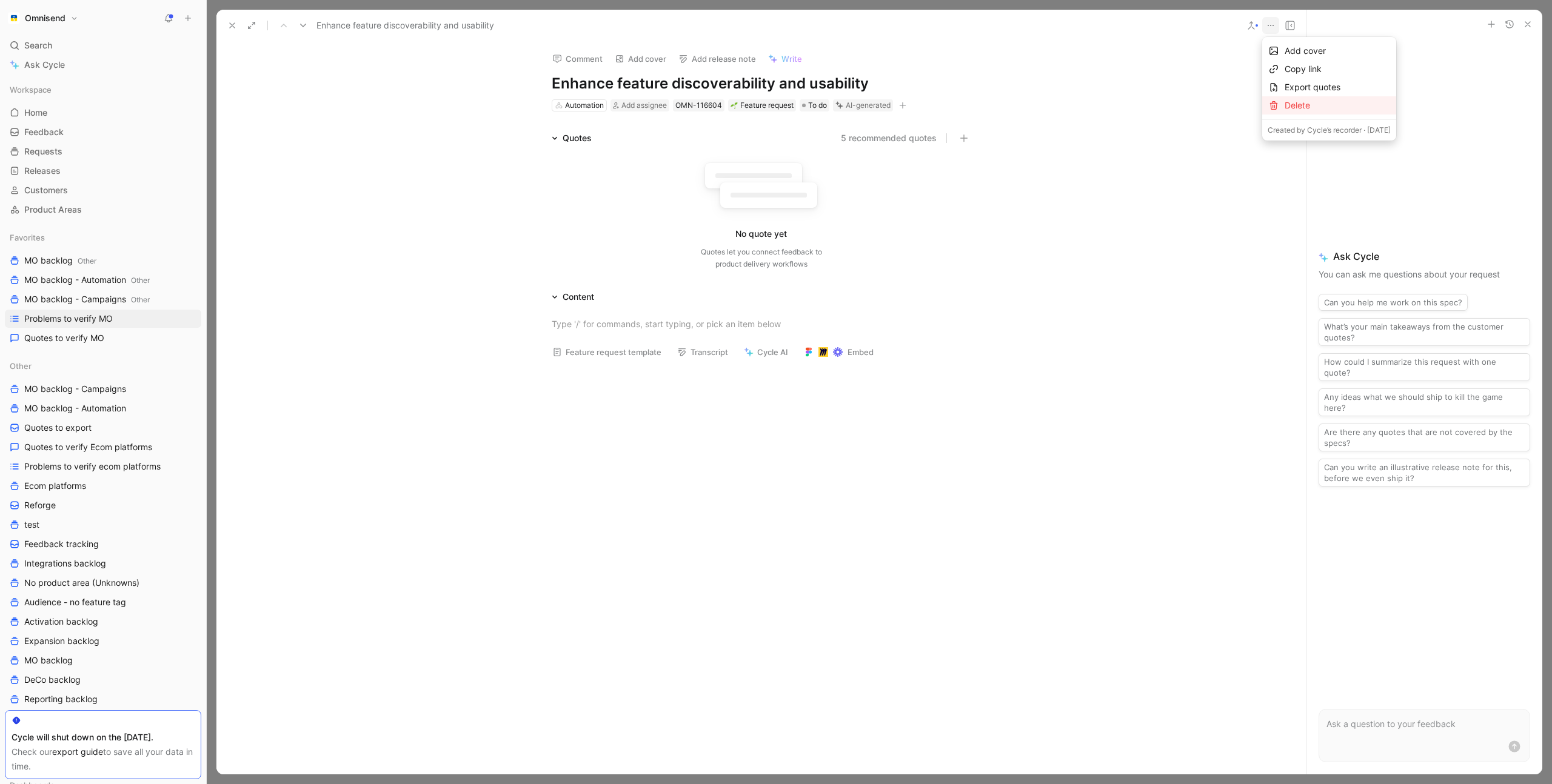
click at [1317, 103] on div "Delete" at bounding box center [1338, 105] width 106 height 15
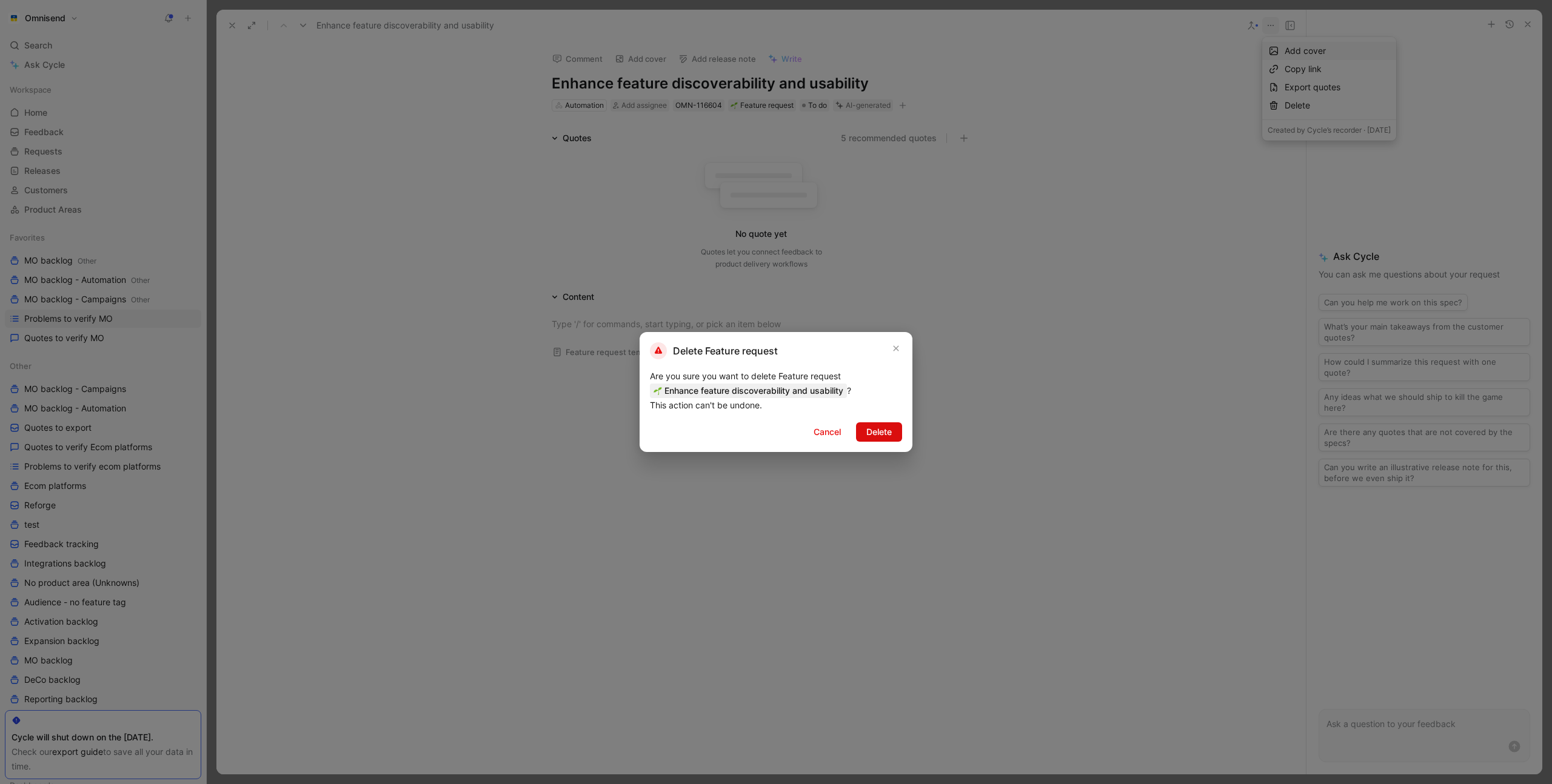
click at [881, 434] on span "Delete" at bounding box center [879, 432] width 25 height 15
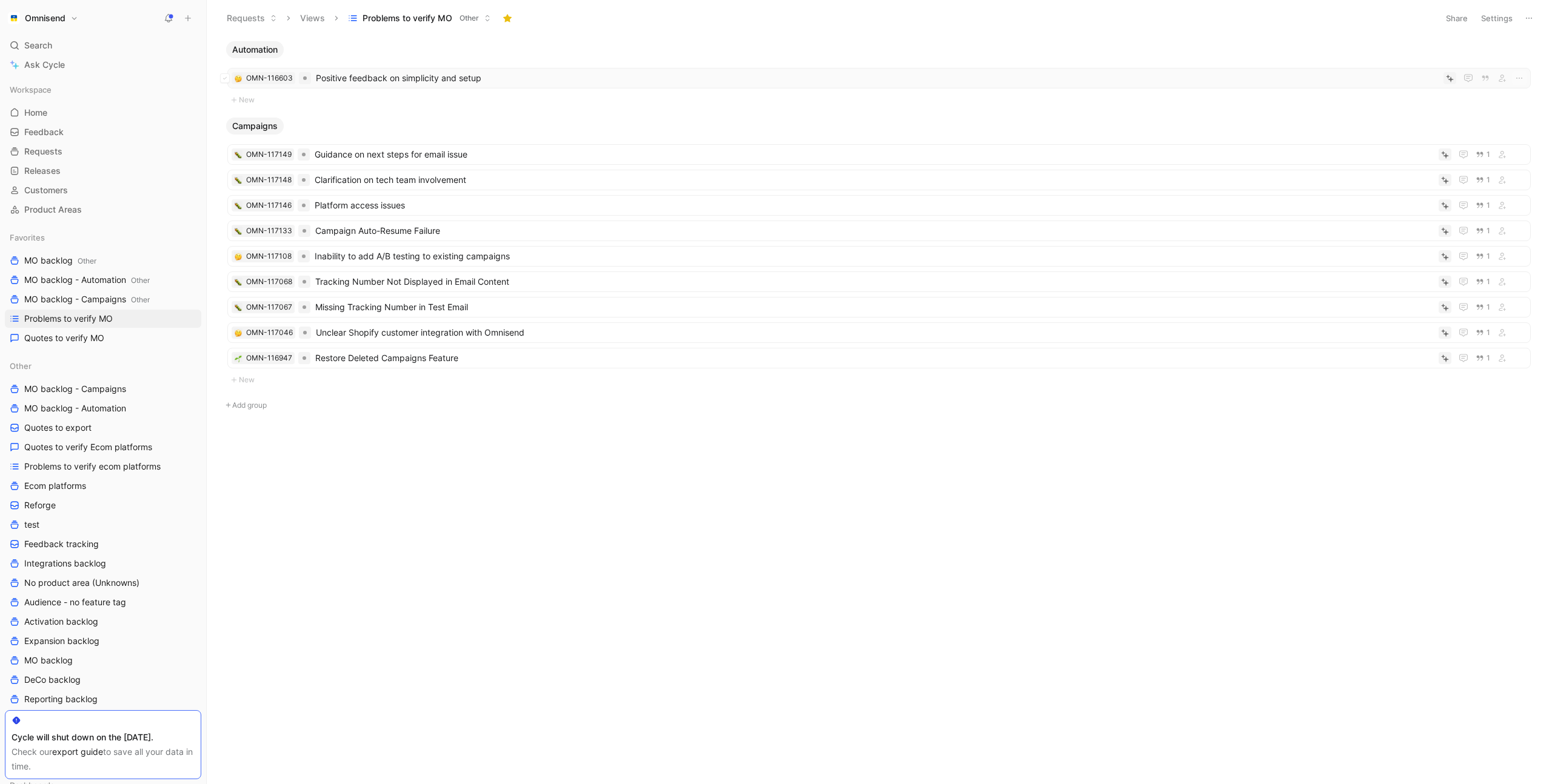
click at [527, 71] on span "Positive feedback on simplicity and setup" at bounding box center [878, 78] width 1123 height 15
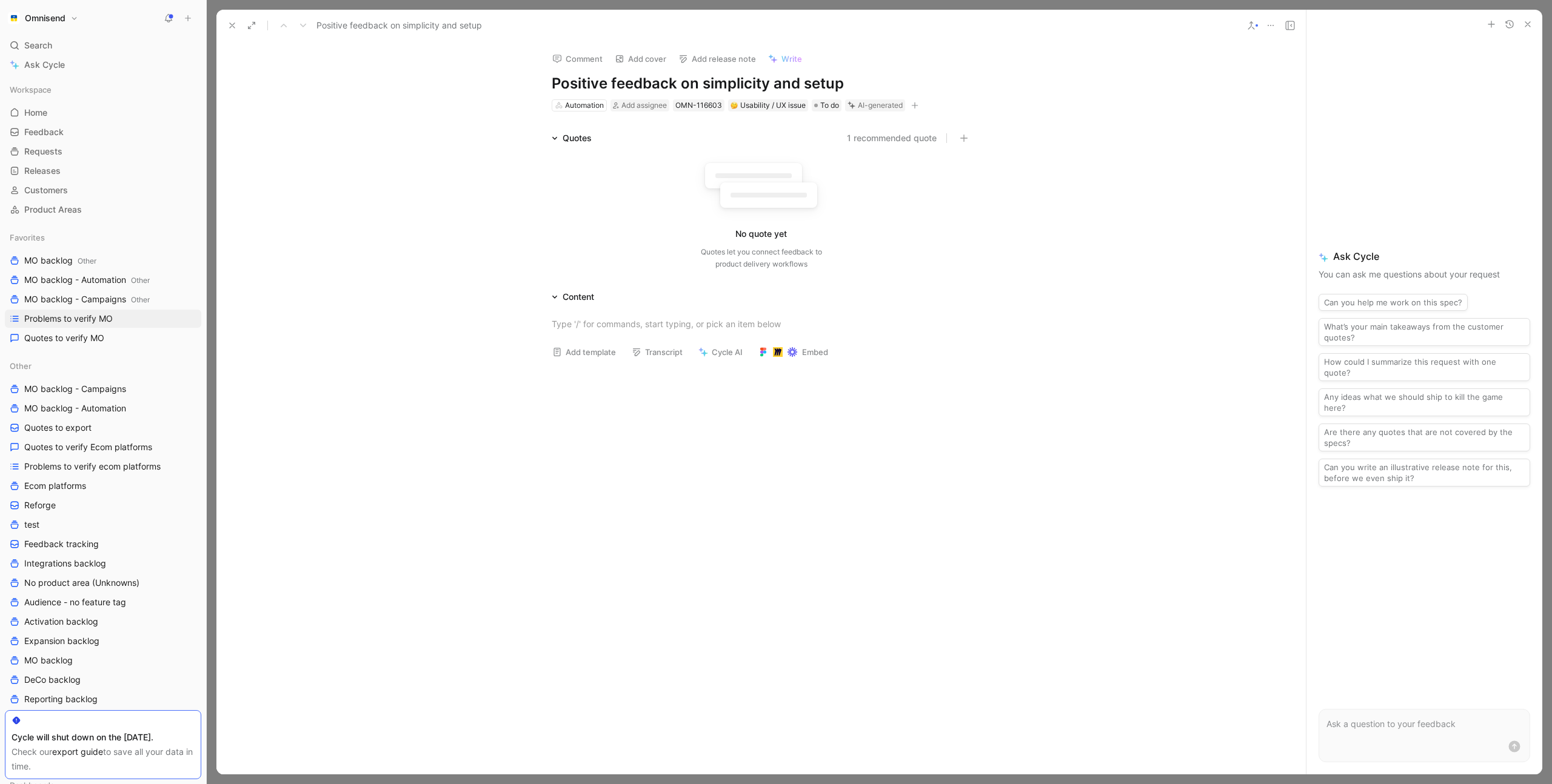
click at [1274, 28] on icon at bounding box center [1271, 25] width 10 height 10
click at [1307, 104] on div "Delete" at bounding box center [1338, 105] width 106 height 15
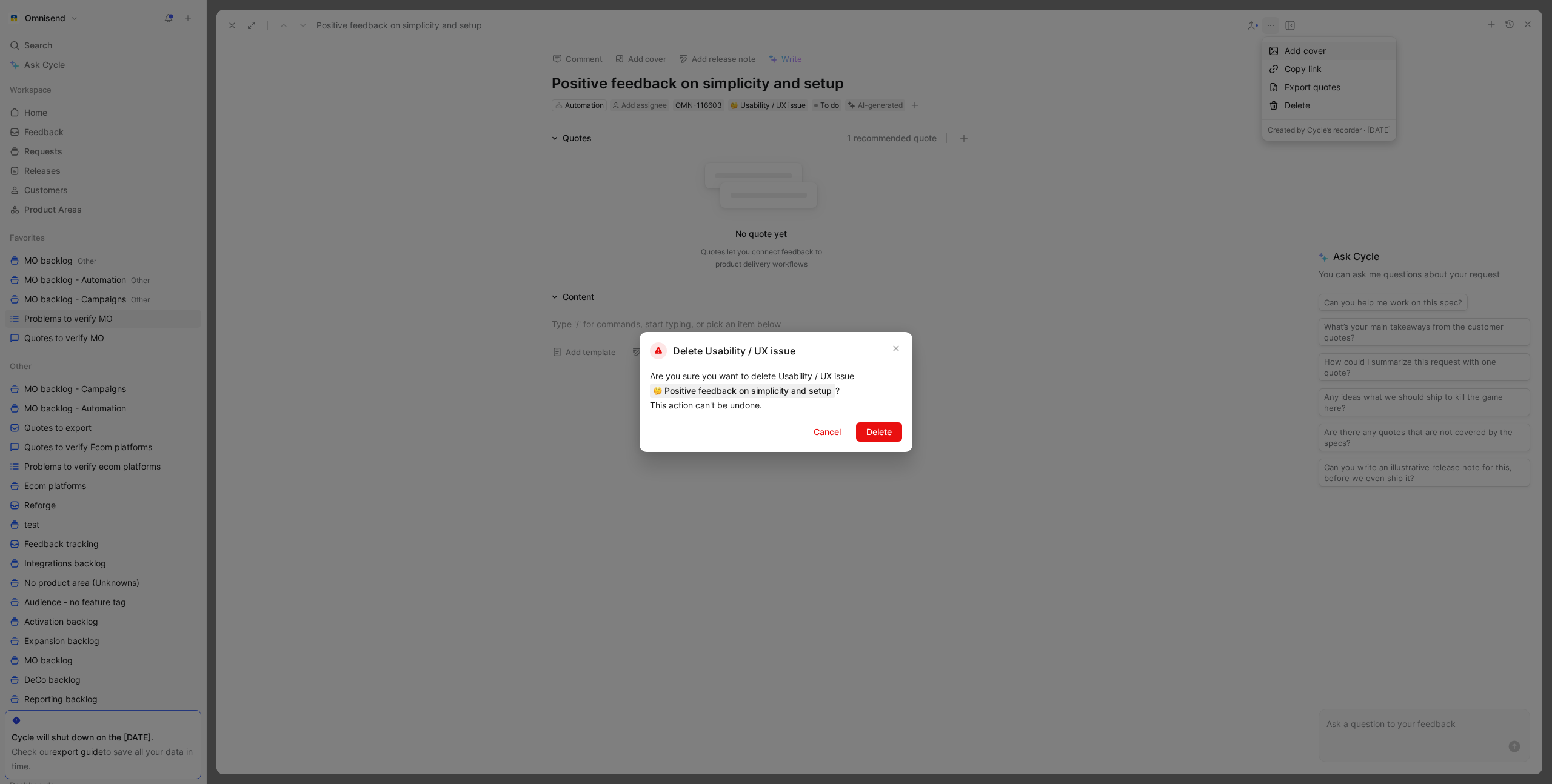
drag, startPoint x: 867, startPoint y: 432, endPoint x: 873, endPoint y: 428, distance: 7.2
click at [868, 431] on span "Delete" at bounding box center [879, 432] width 25 height 15
